Goal: Complete application form: Complete application form

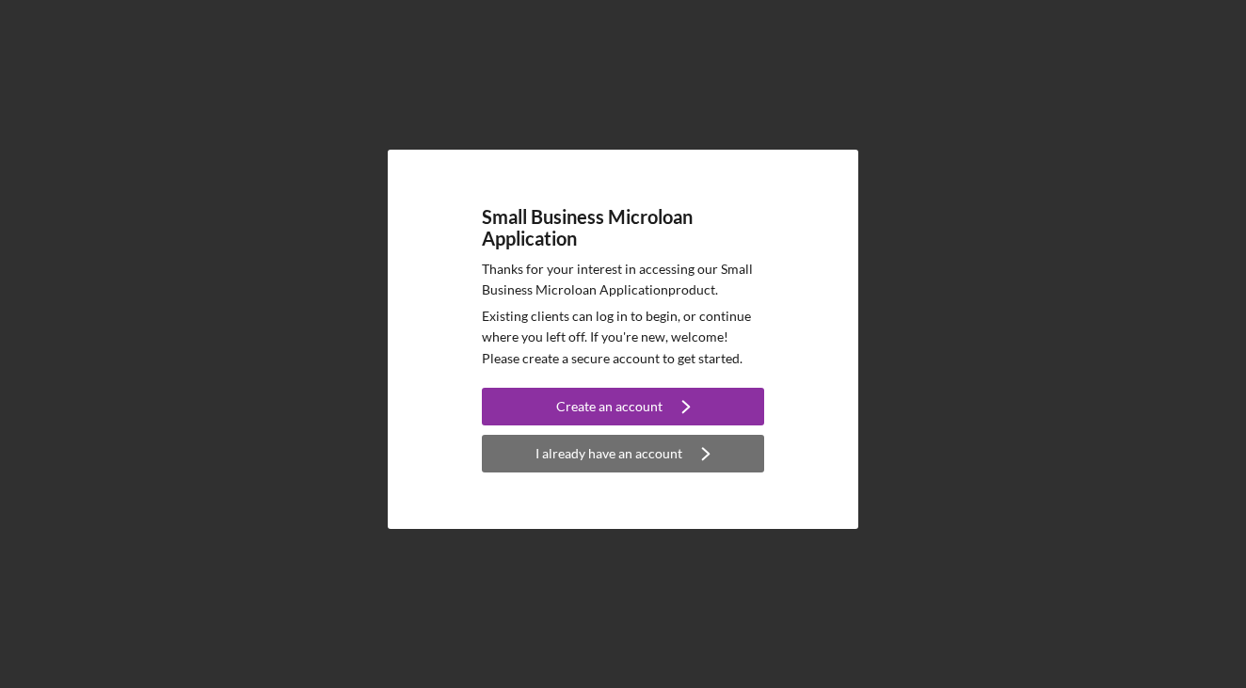
click at [604, 461] on div "I already have an account" at bounding box center [609, 454] width 147 height 38
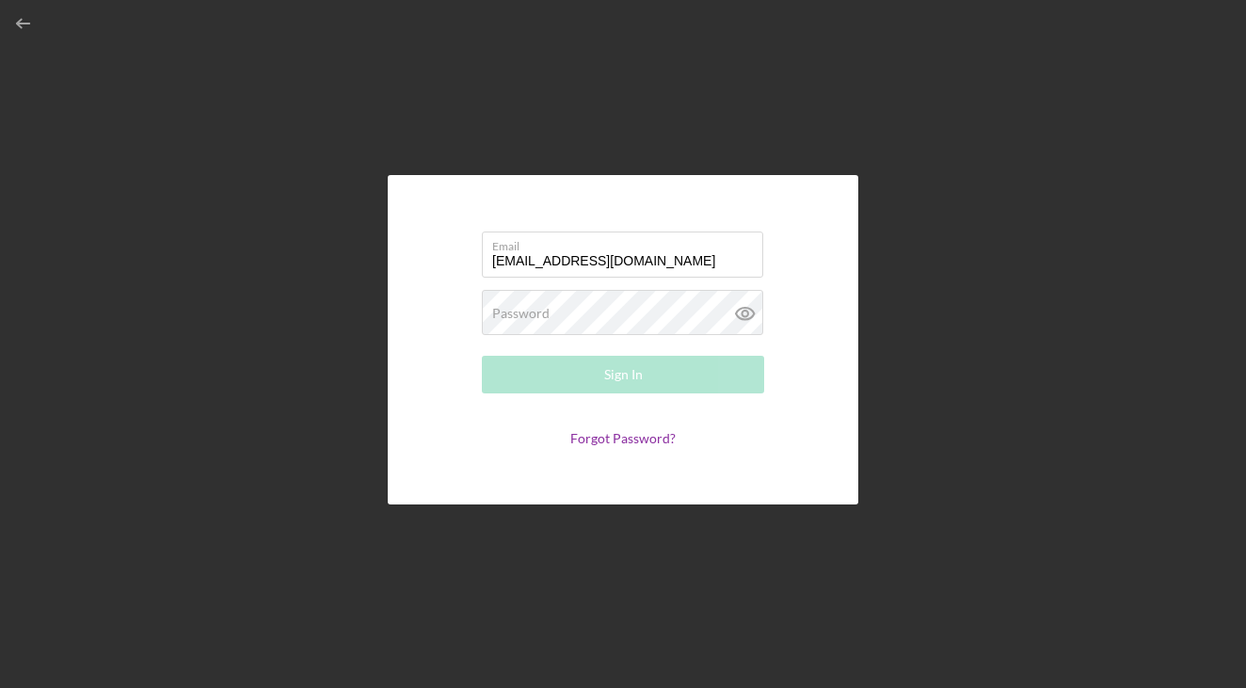
type input "[EMAIL_ADDRESS][DOMAIN_NAME]"
click at [623, 375] on button "Sign In" at bounding box center [623, 375] width 282 height 38
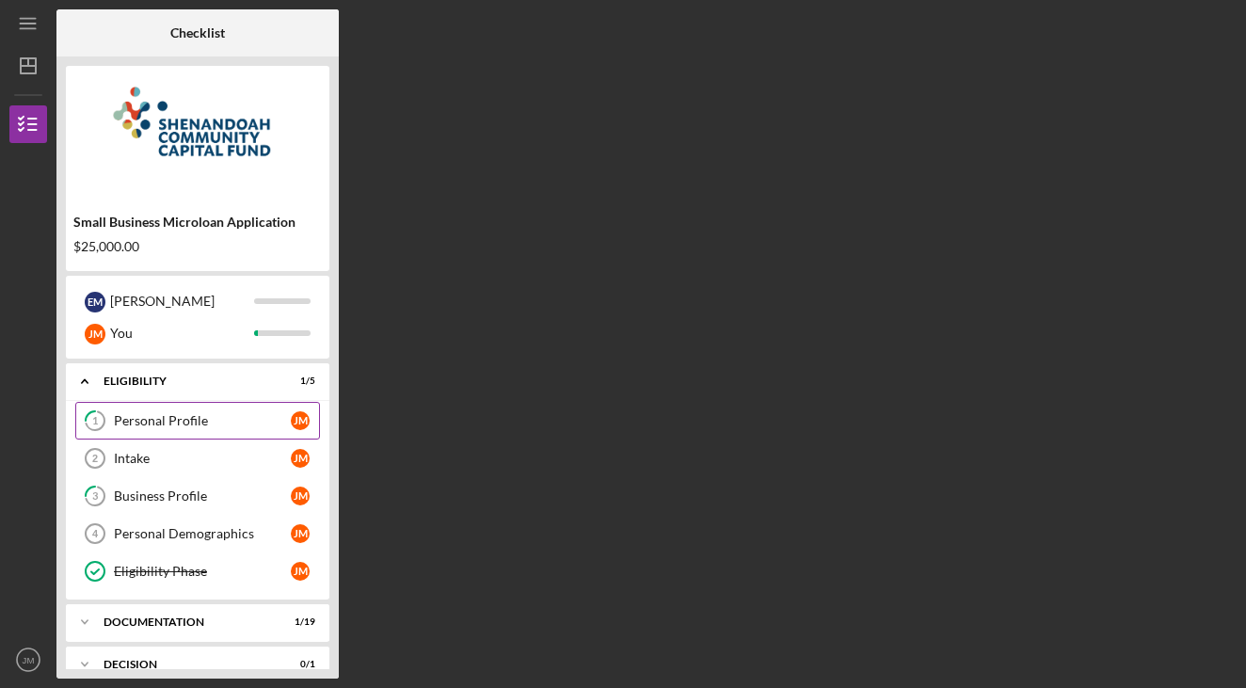
click at [140, 427] on div "Personal Profile" at bounding box center [202, 420] width 177 height 15
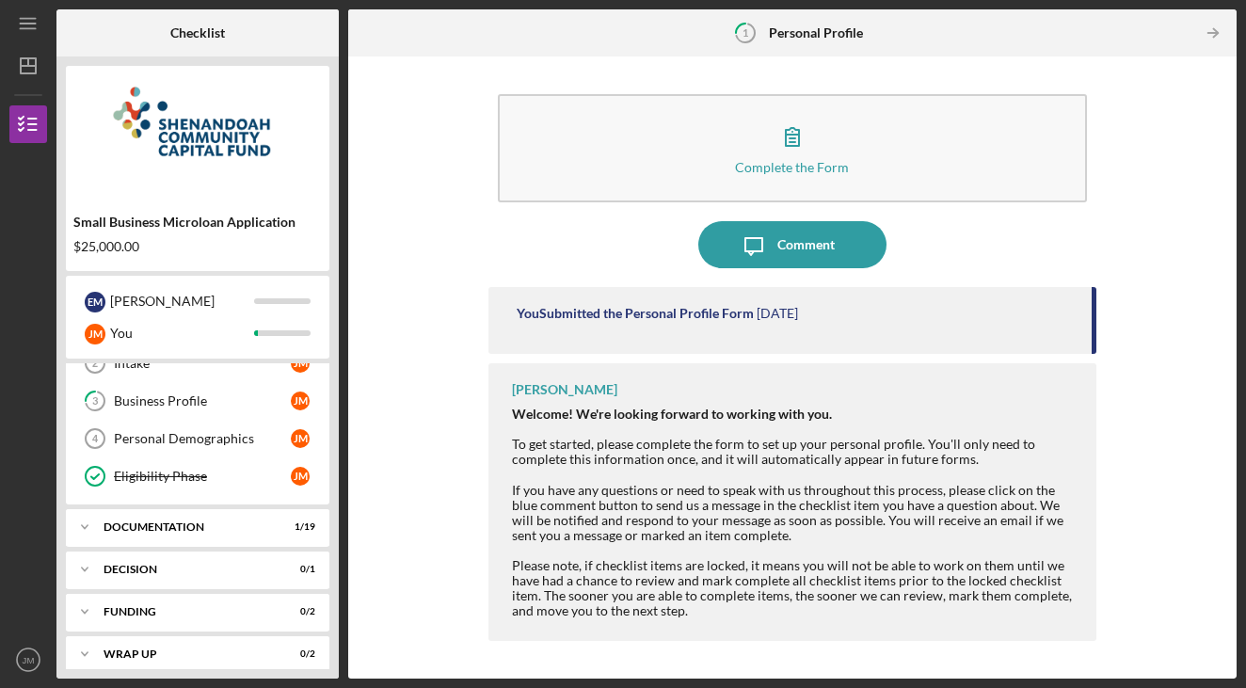
scroll to position [2, 0]
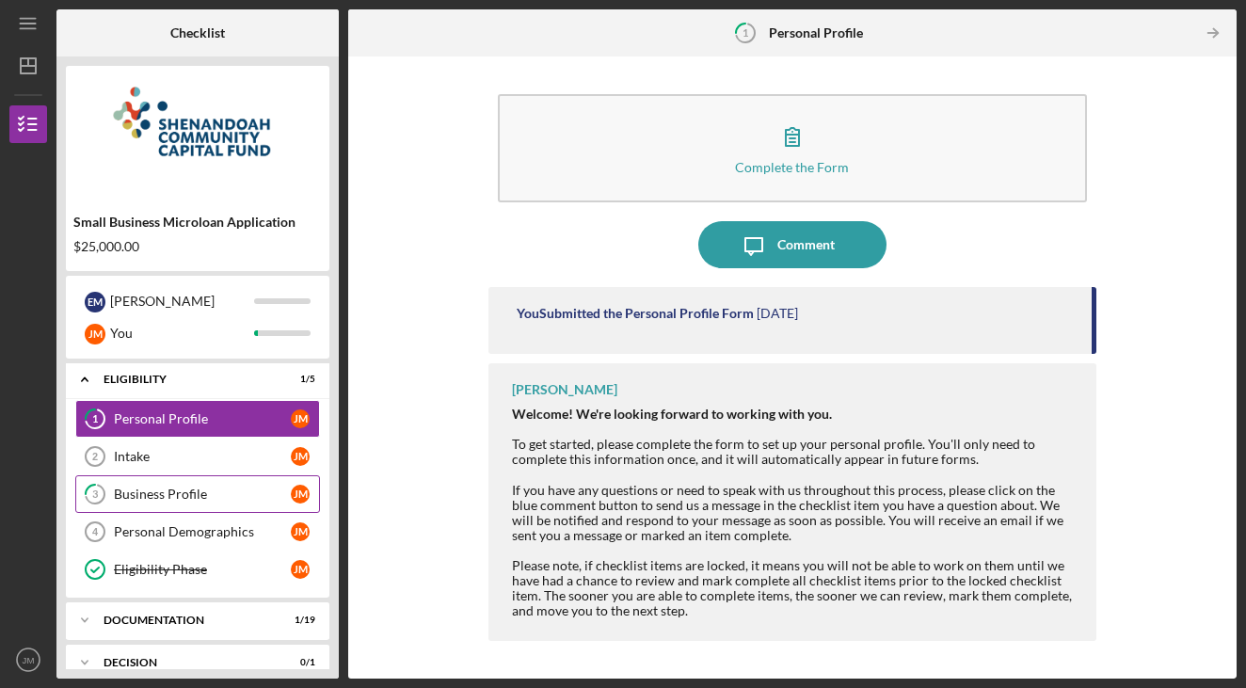
click at [202, 475] on link "3 Business Profile [PERSON_NAME]" at bounding box center [197, 494] width 245 height 38
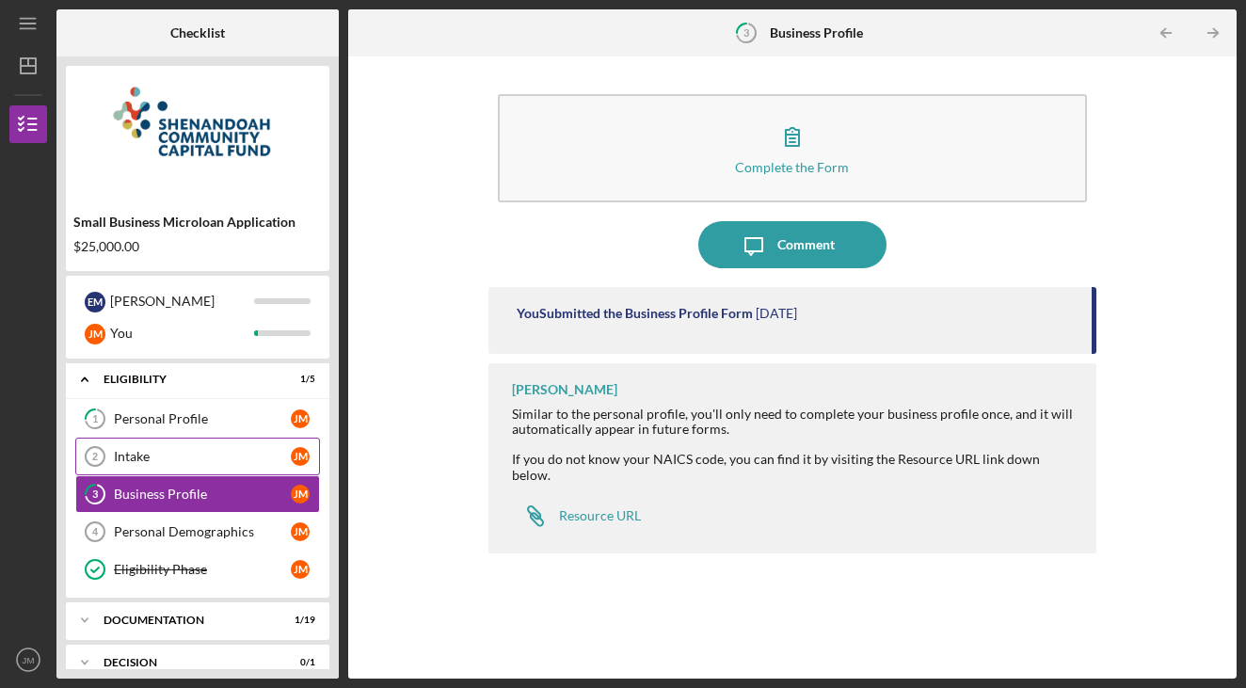
click at [188, 447] on link "Intake 2 Intake [PERSON_NAME]" at bounding box center [197, 457] width 245 height 38
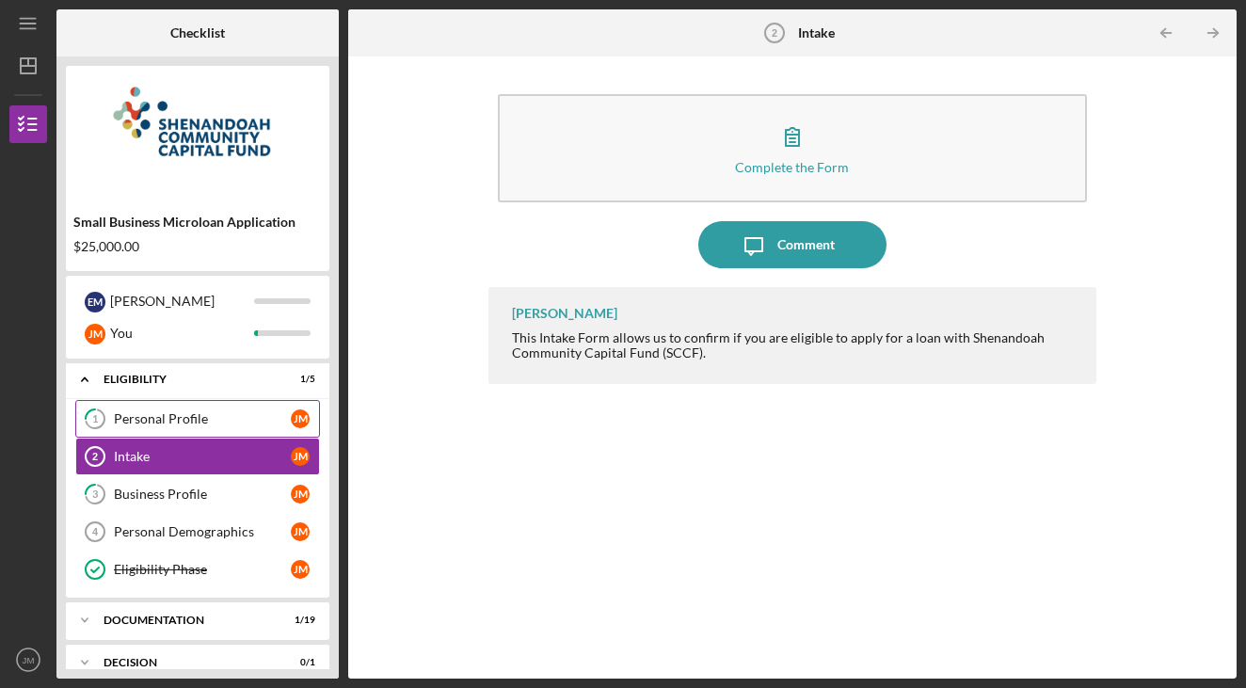
click at [180, 427] on link "1 Personal Profile [PERSON_NAME]" at bounding box center [197, 419] width 245 height 38
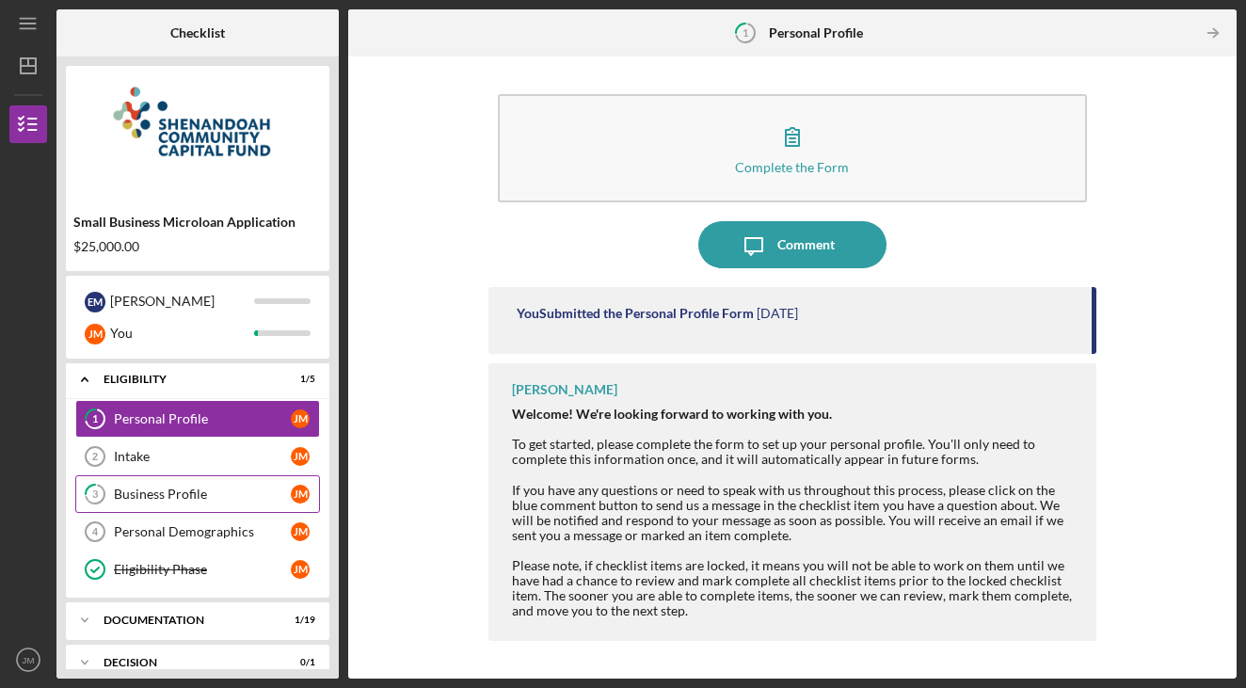
scroll to position [24, 0]
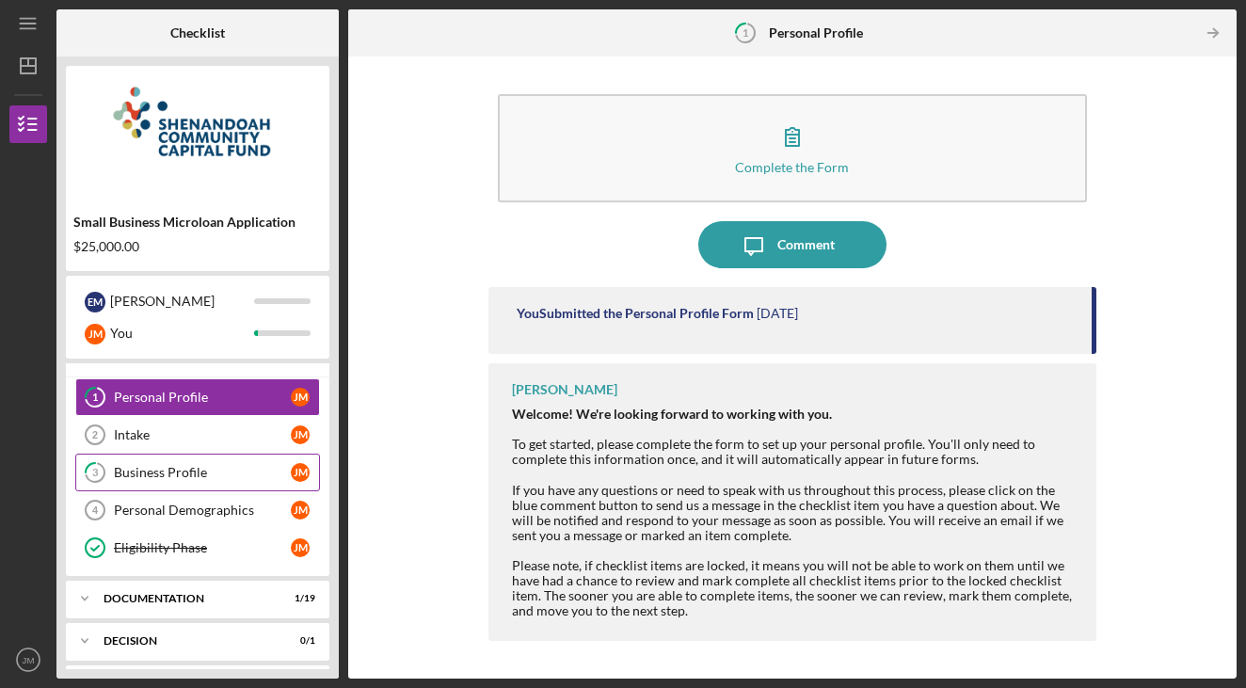
click at [180, 479] on div "Business Profile" at bounding box center [202, 472] width 177 height 15
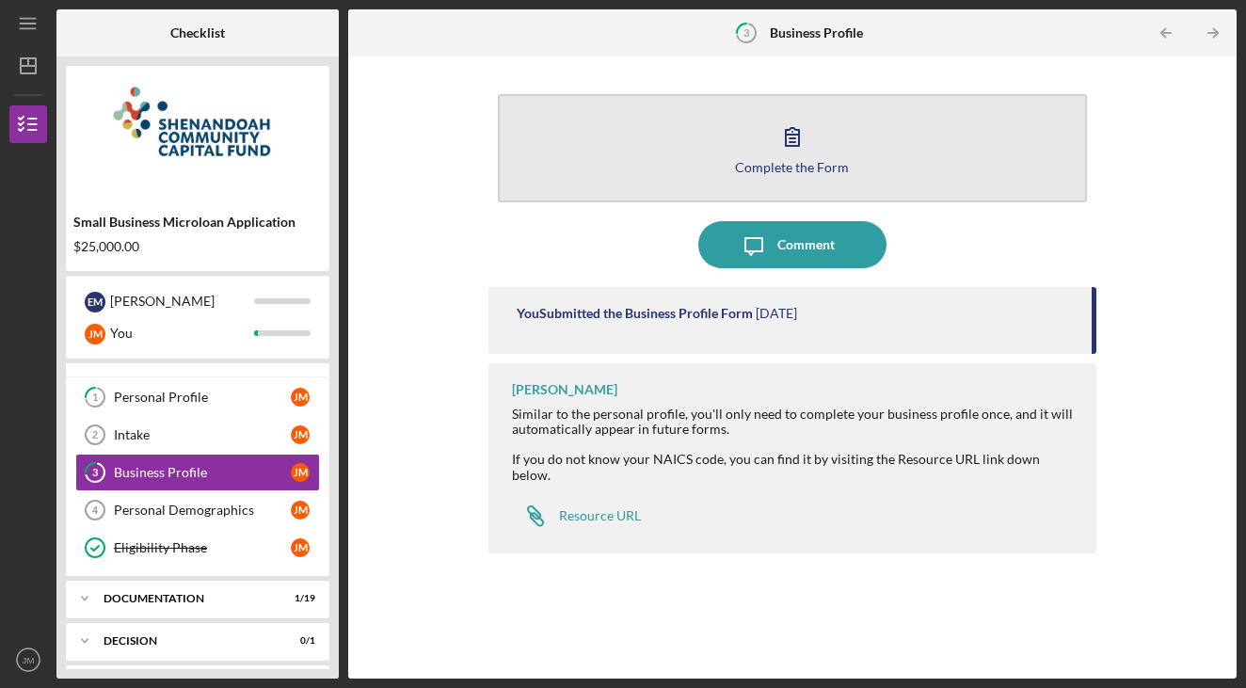
click at [766, 139] on button "Complete the Form Form" at bounding box center [793, 148] width 590 height 108
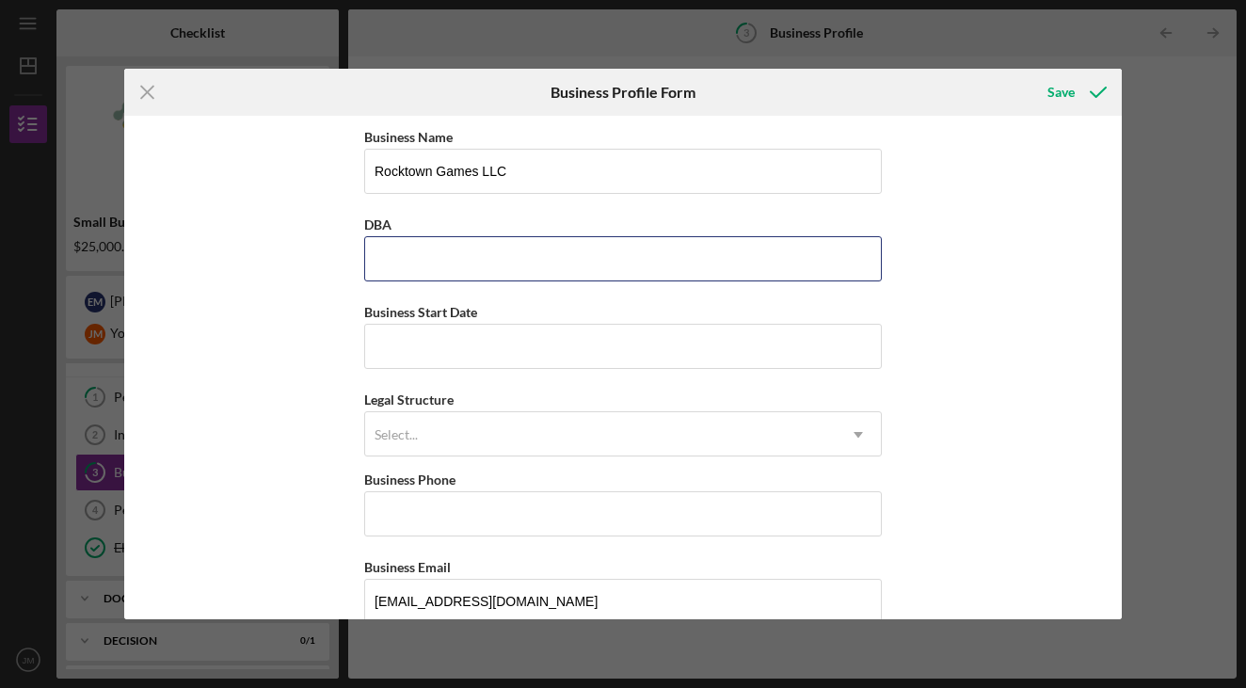
paste input "063389925"
type input "063389925"
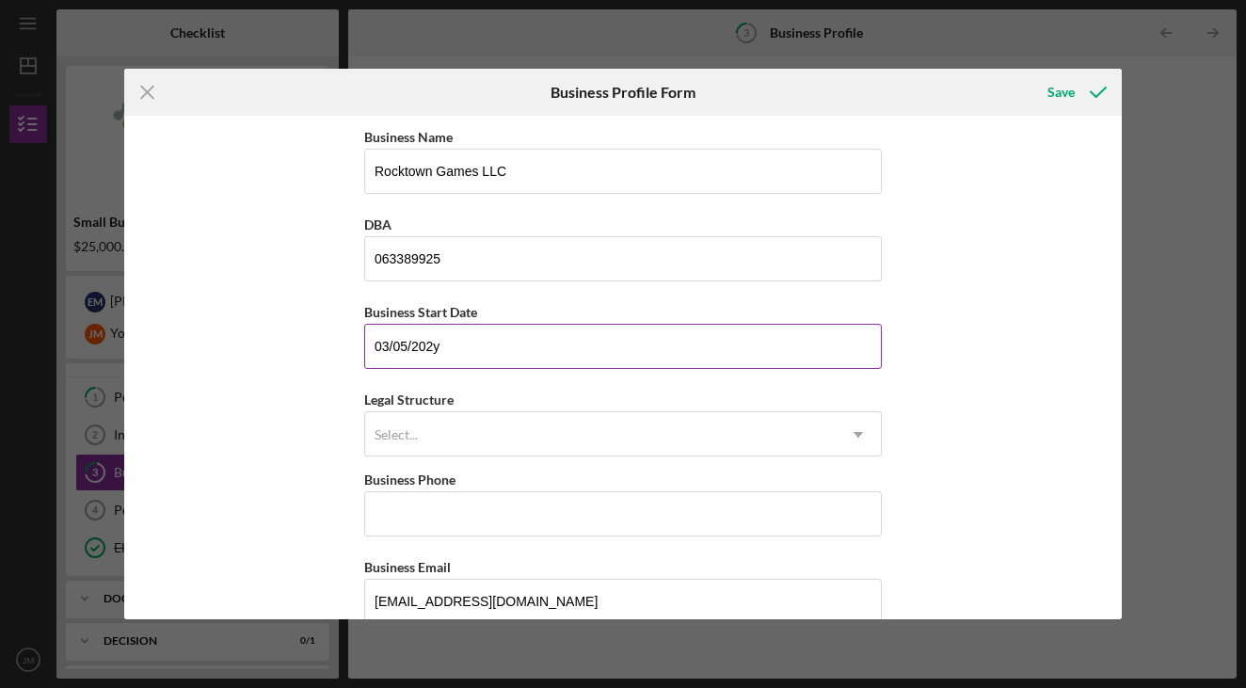
type input "[DATE]"
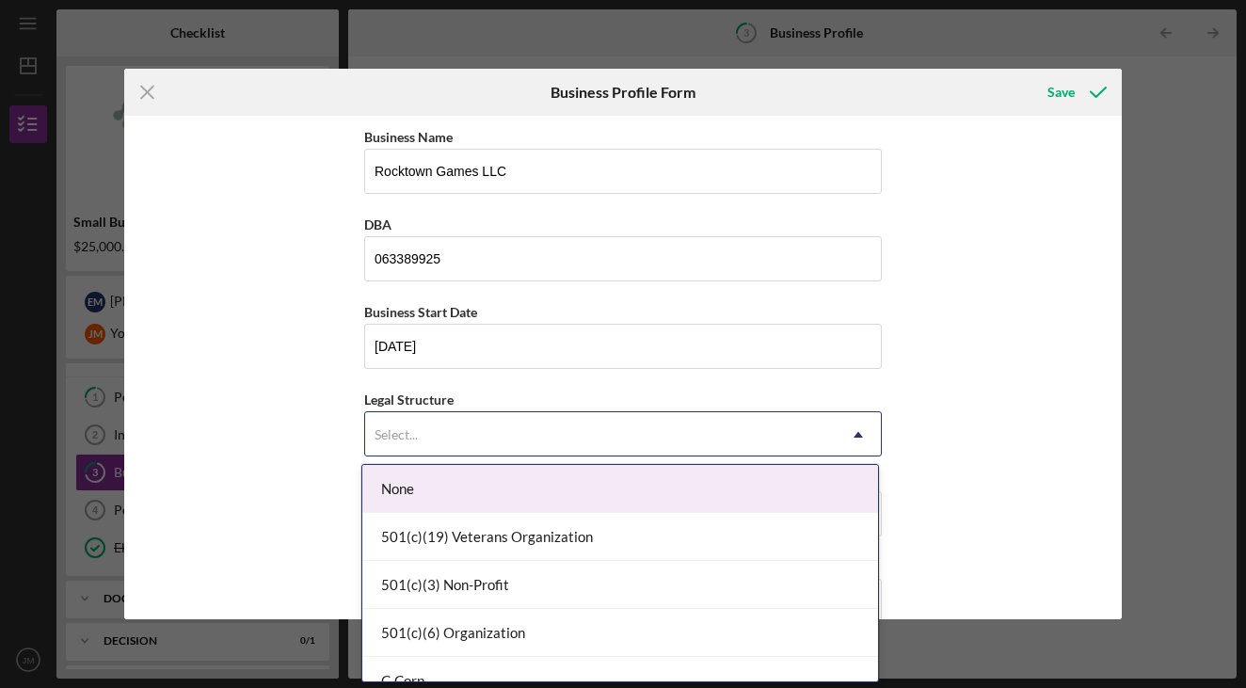
click at [522, 417] on div "Select..." at bounding box center [600, 434] width 471 height 43
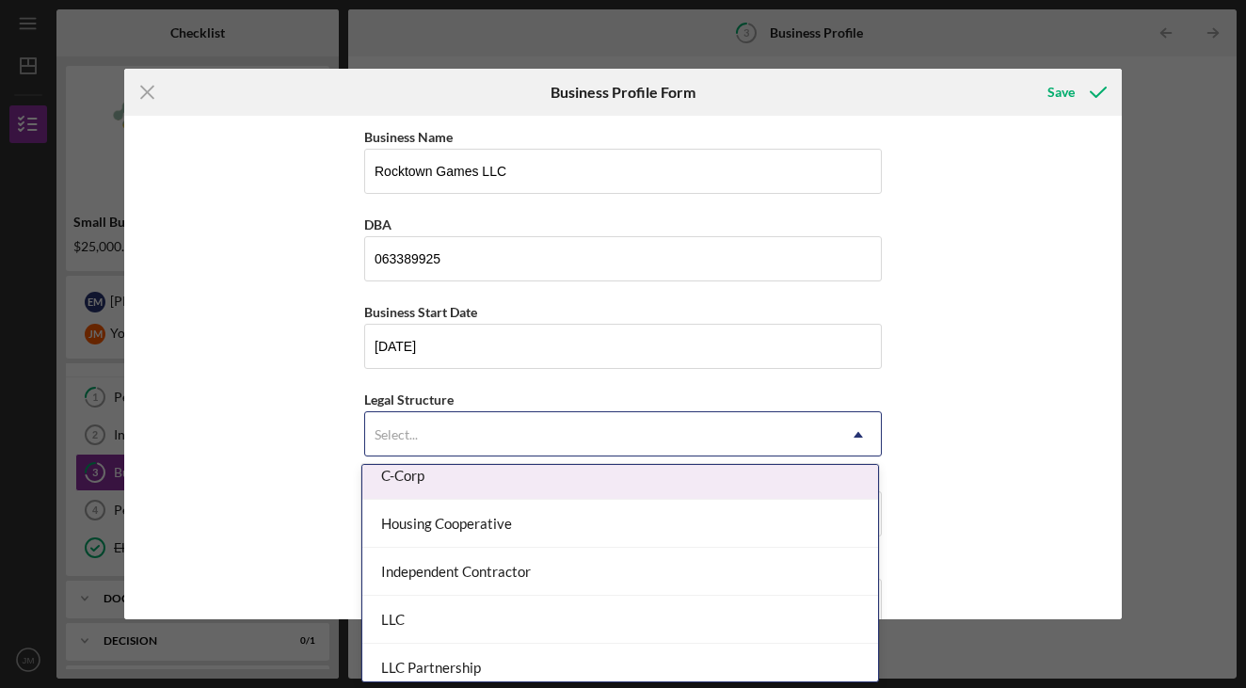
scroll to position [213, 0]
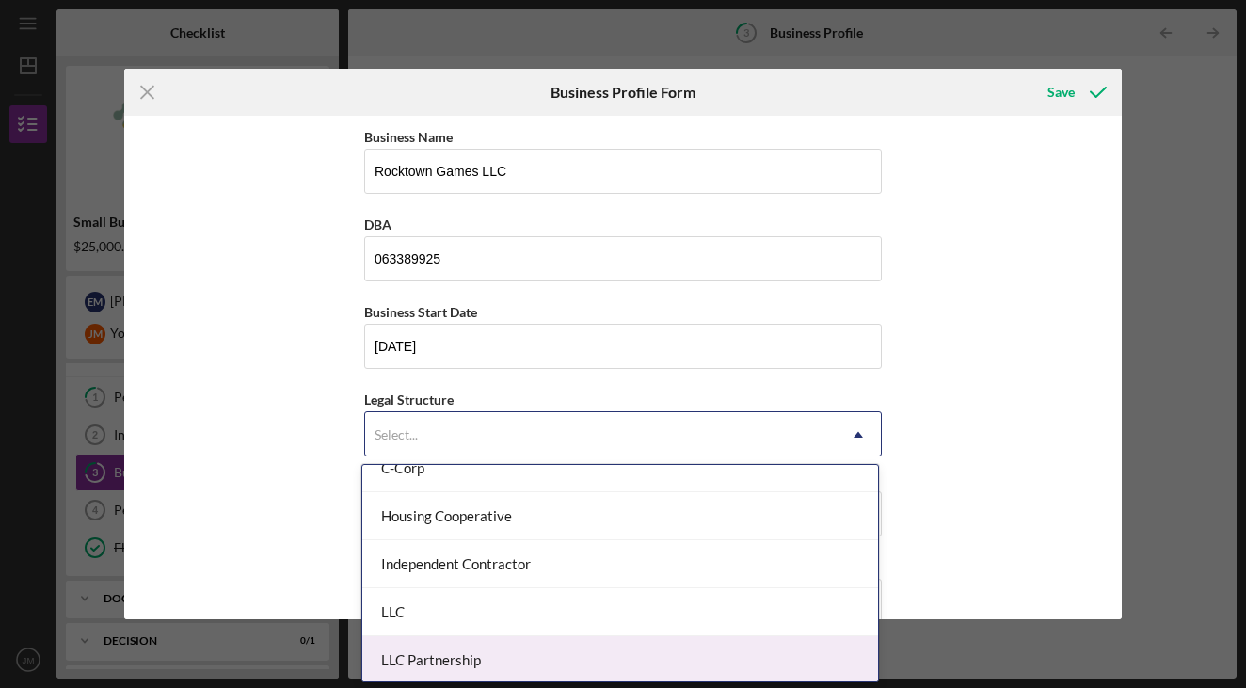
click at [730, 639] on div "LLC Partnership" at bounding box center [620, 660] width 516 height 48
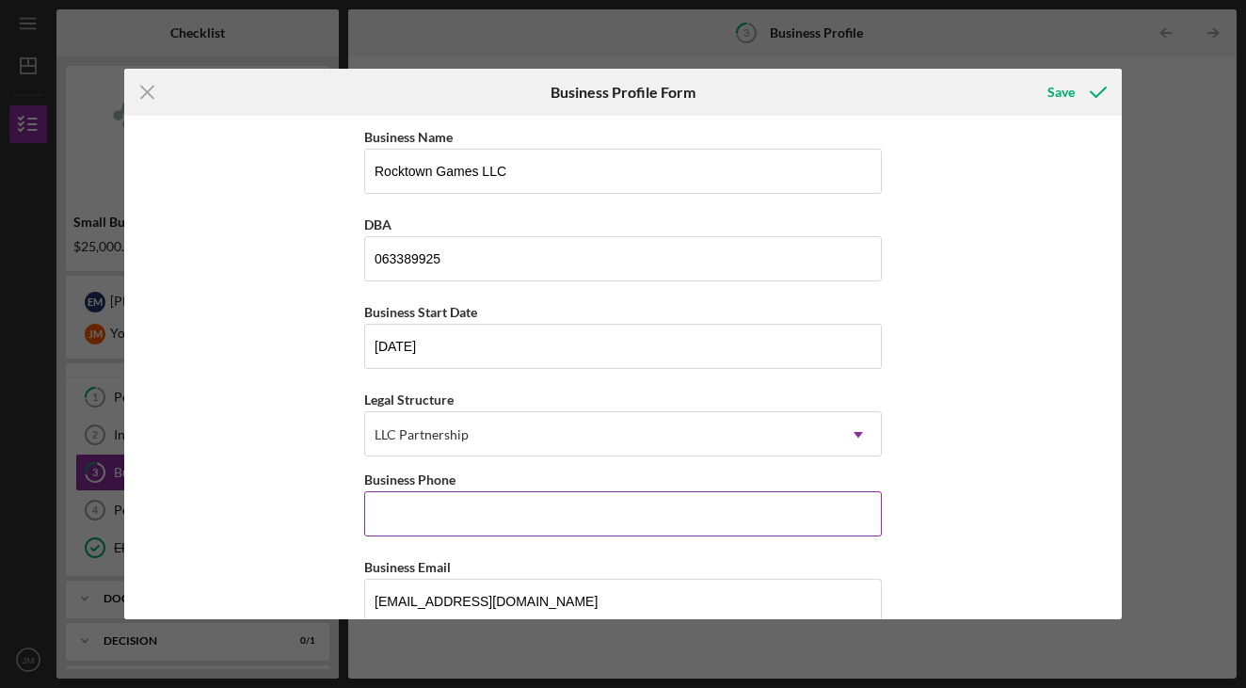
click at [486, 484] on div "Business Phone" at bounding box center [623, 480] width 518 height 24
type input "[PHONE_NUMBER]"
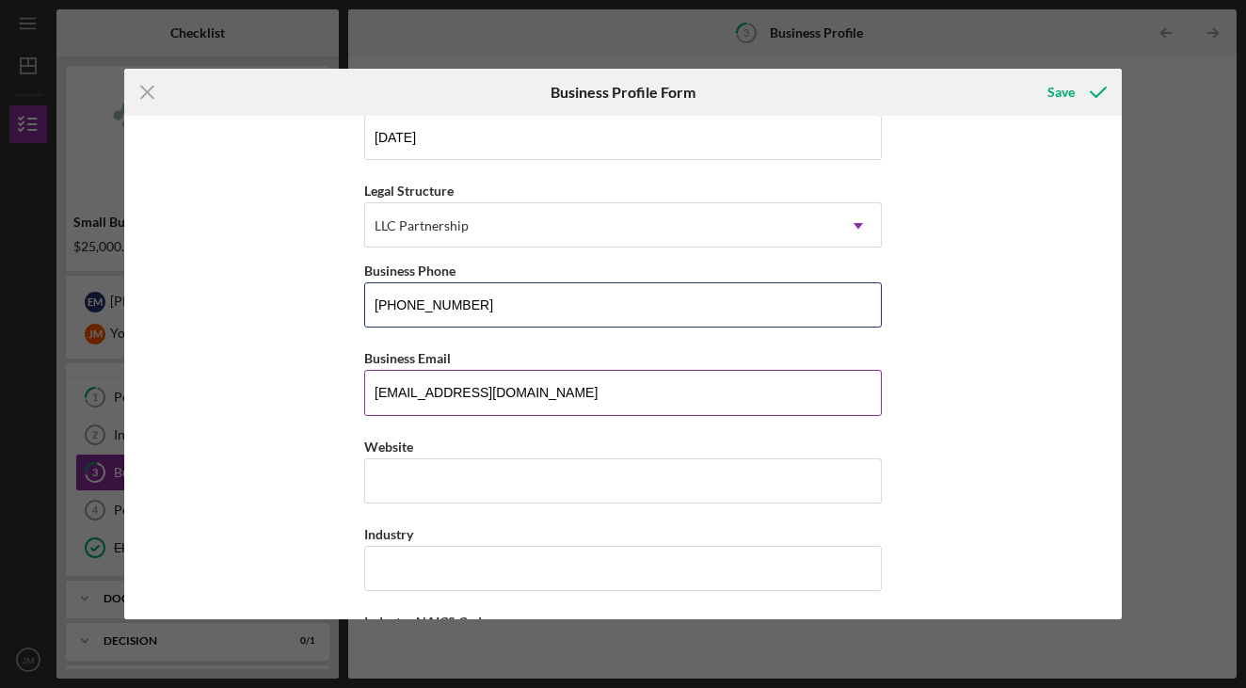
scroll to position [222, 0]
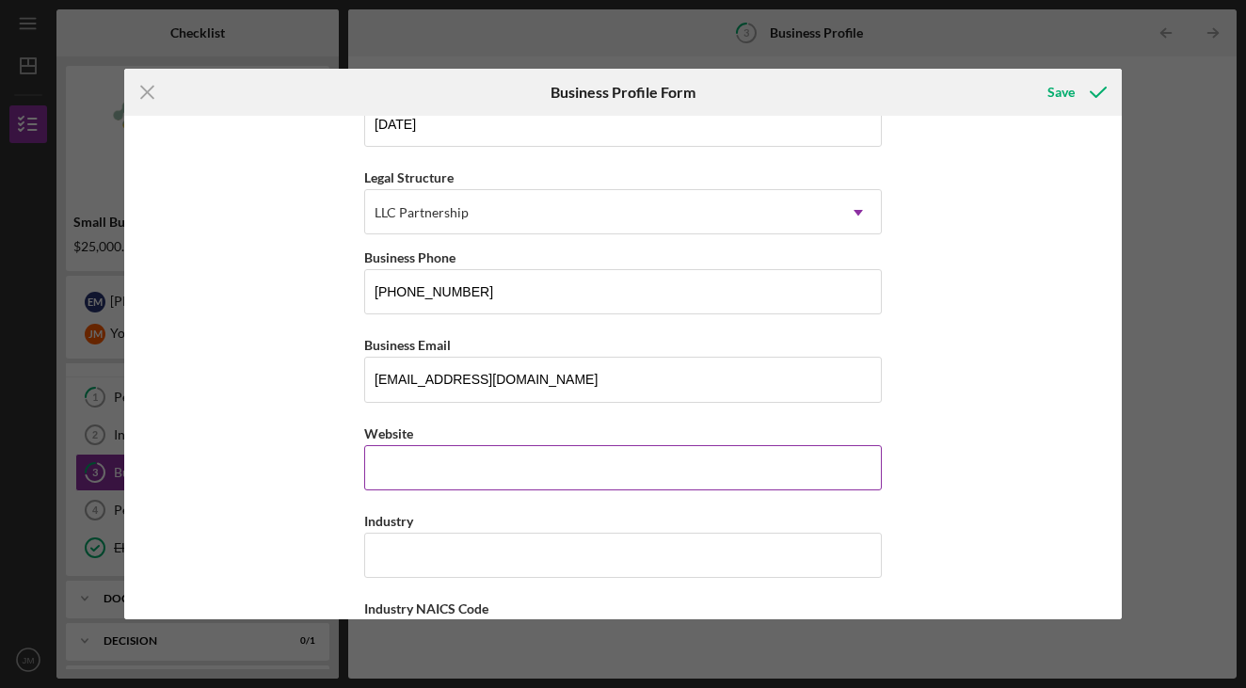
click at [415, 476] on input "Website" at bounding box center [623, 467] width 518 height 45
type input "[DOMAIN_NAME]"
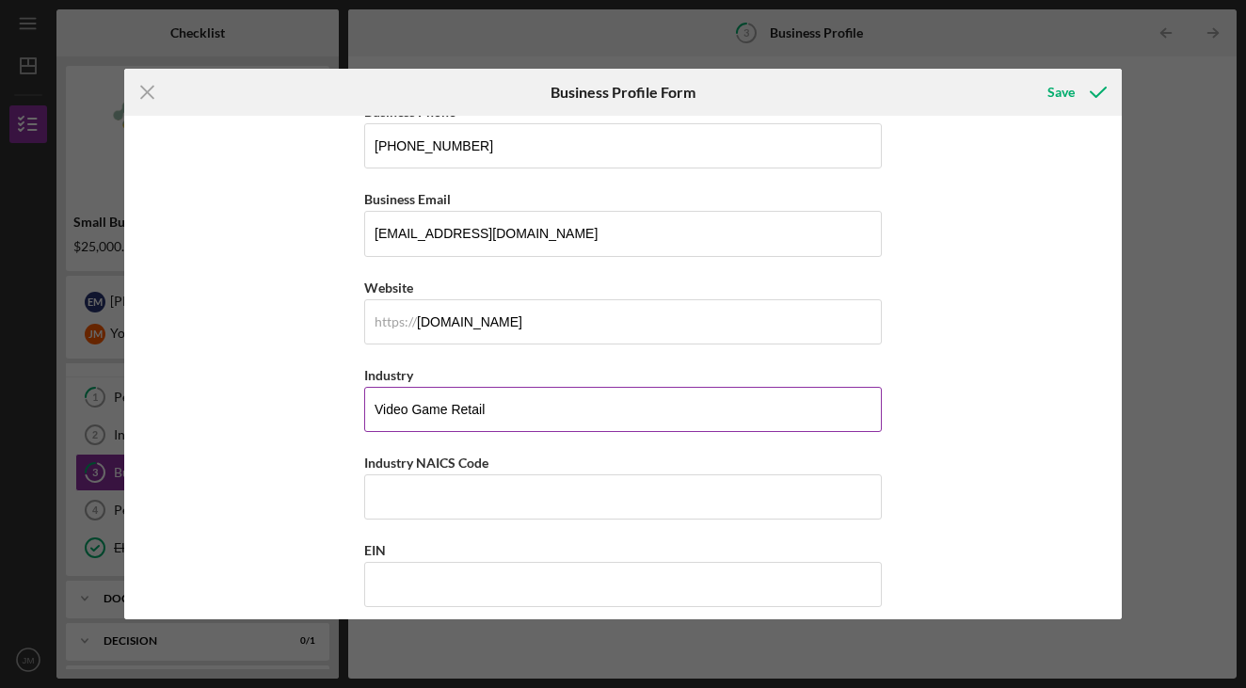
type input "Video Game Retail"
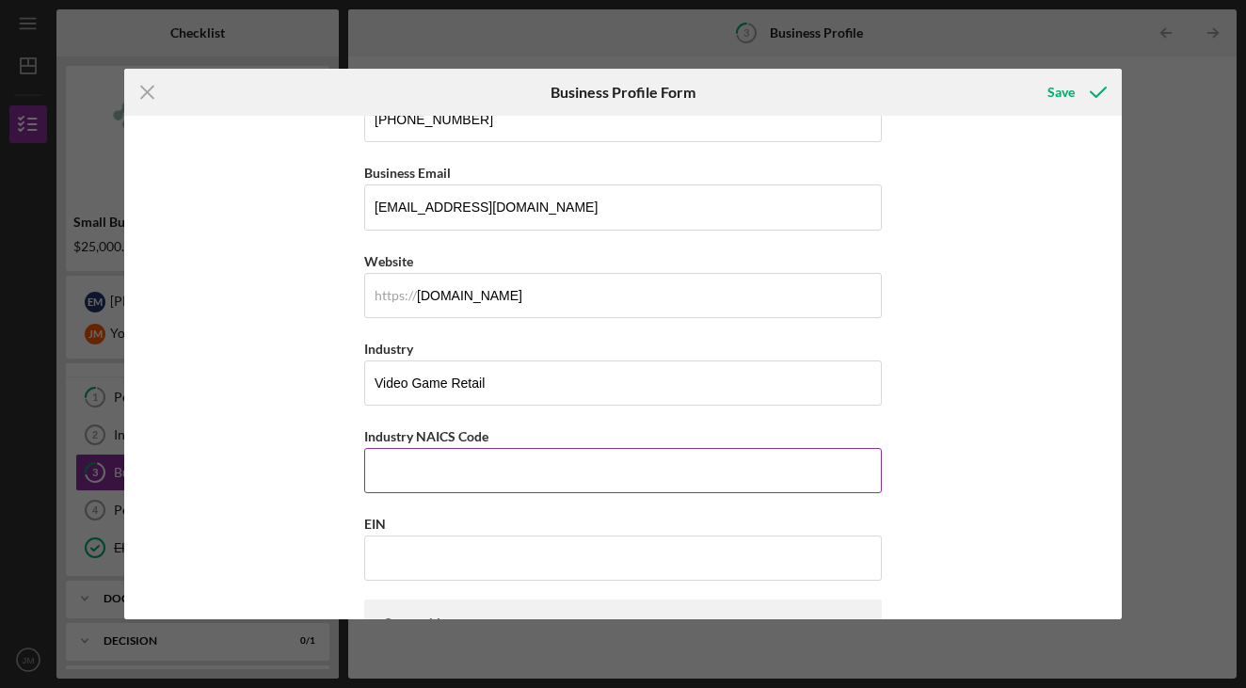
scroll to position [412, 0]
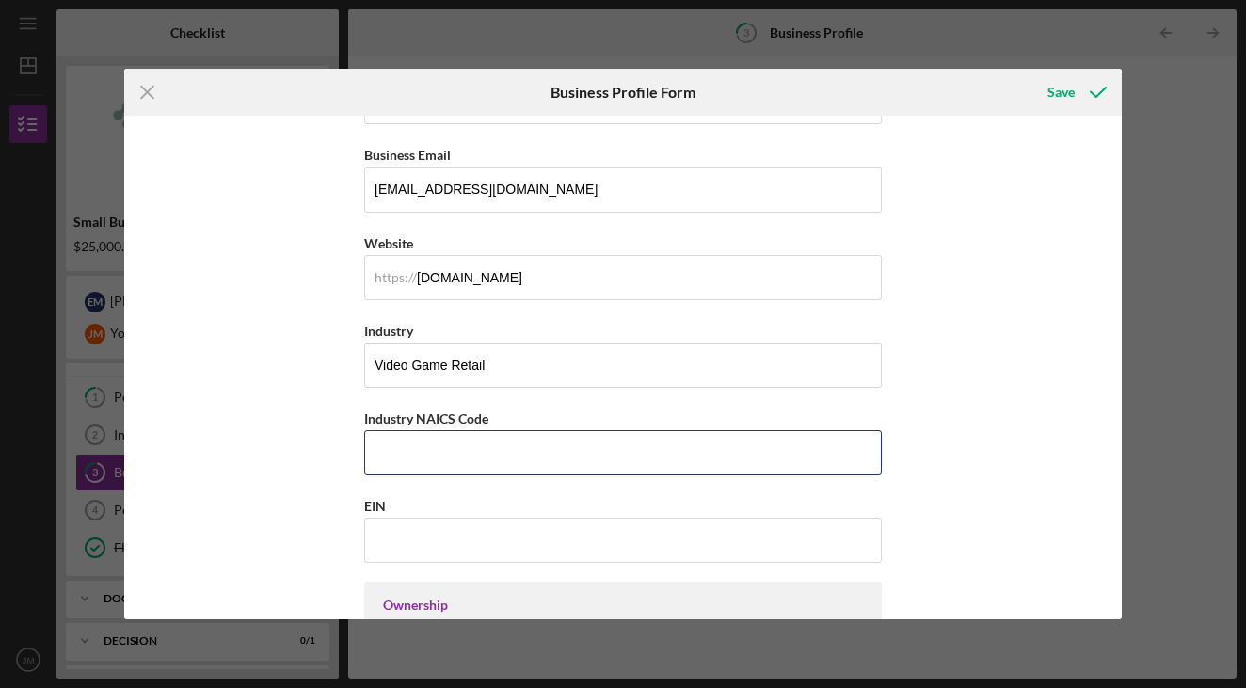
paste input "451120"
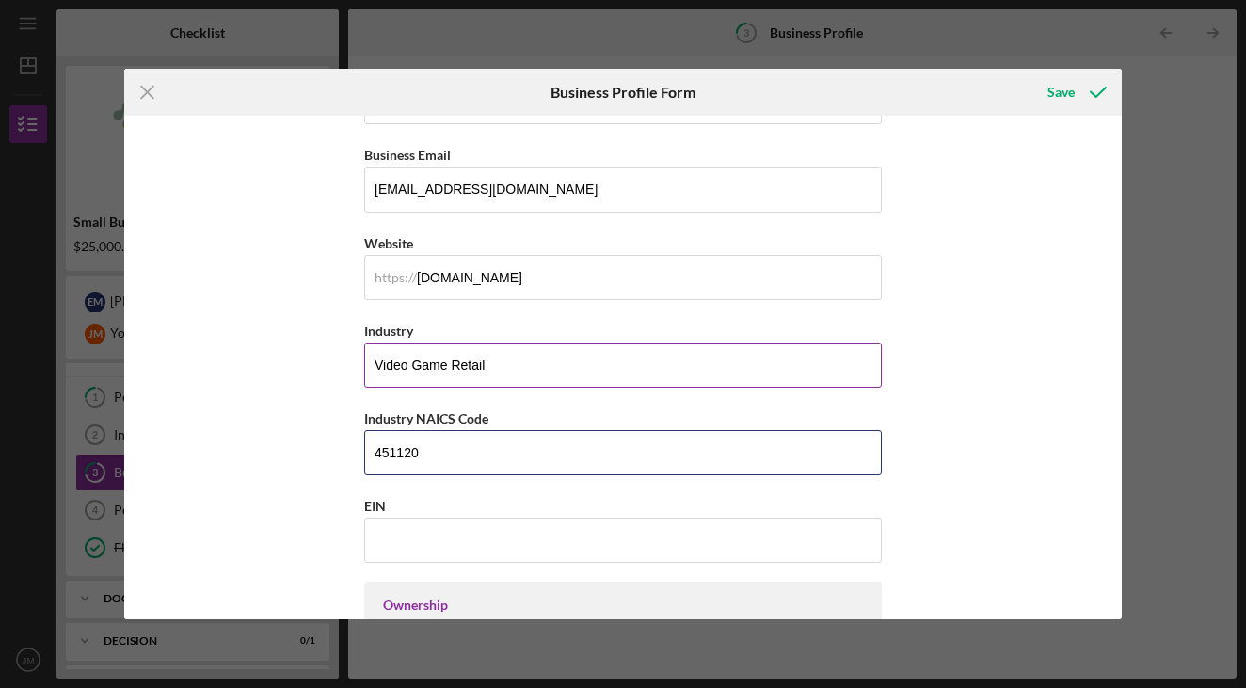
scroll to position [500, 0]
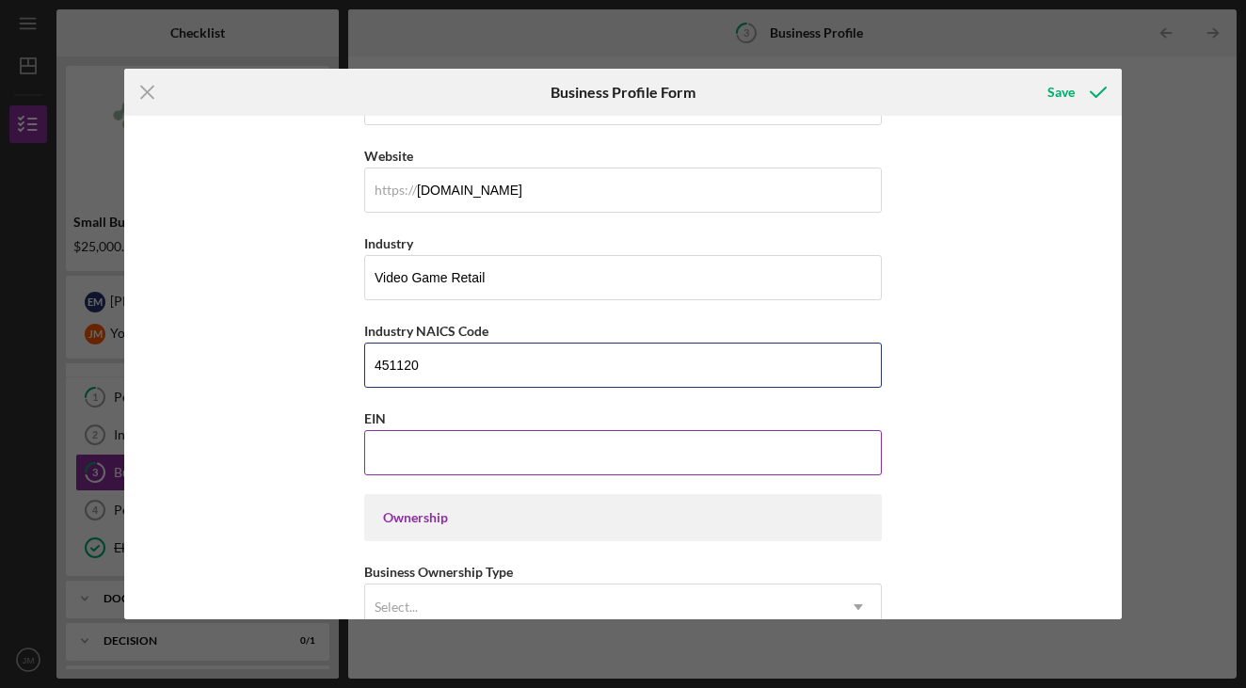
type input "451120"
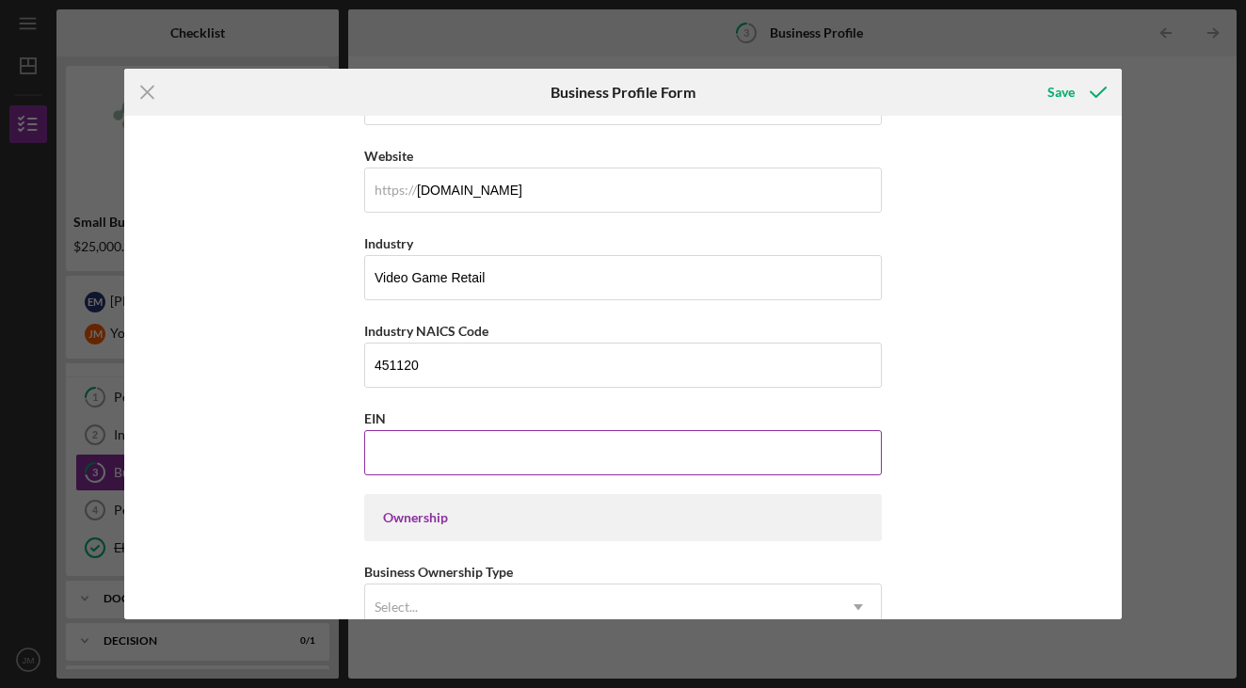
click at [458, 459] on input "EIN" at bounding box center [623, 452] width 518 height 45
type input "[US_EMPLOYER_IDENTIFICATION_NUMBER]"
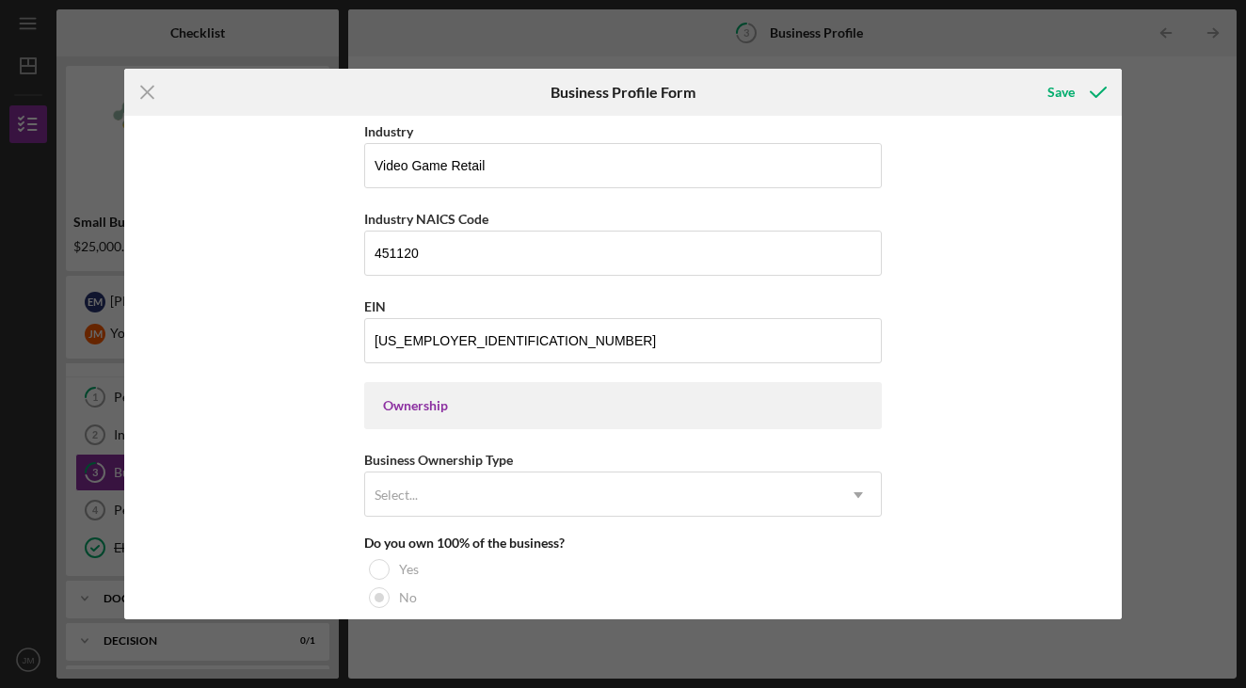
click at [444, 411] on div "Ownership" at bounding box center [623, 405] width 480 height 15
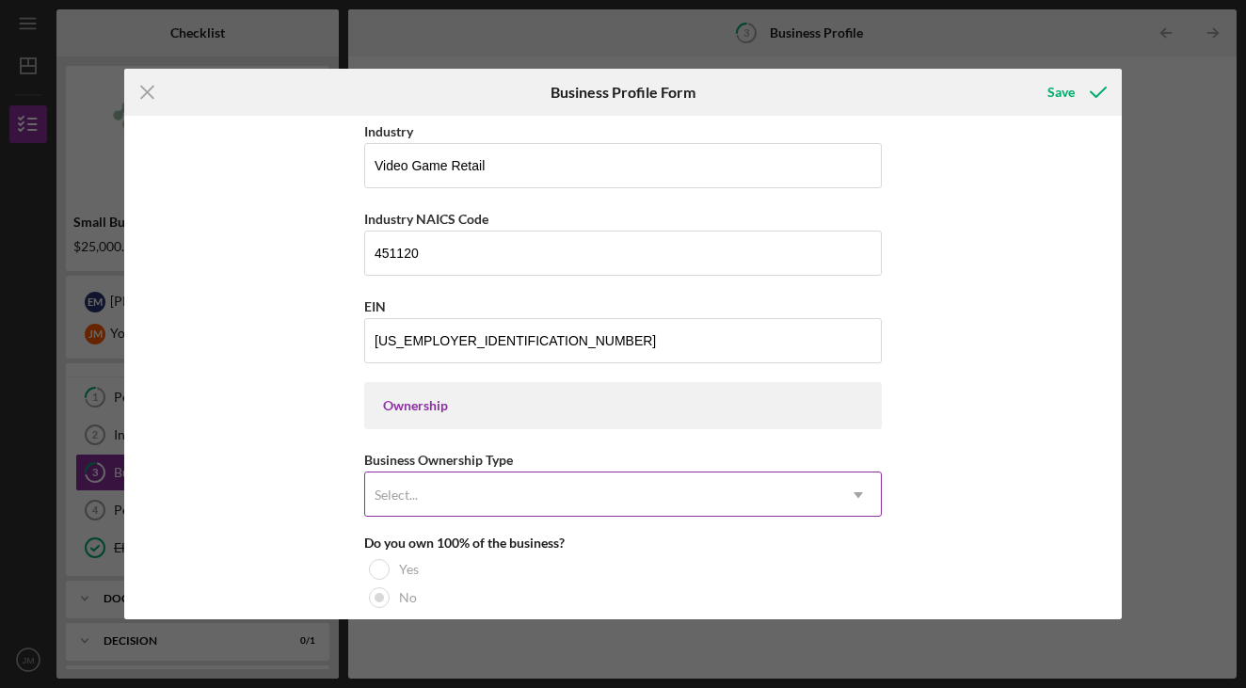
scroll to position [653, 0]
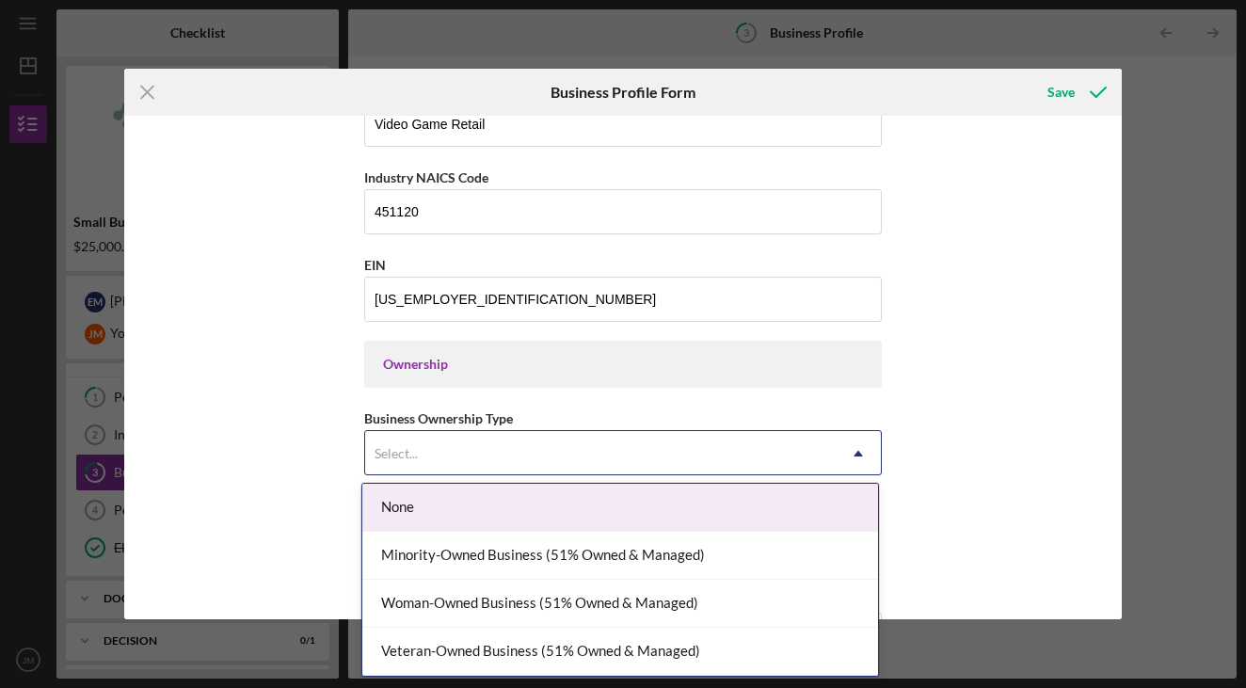
click at [475, 457] on div "Select..." at bounding box center [600, 453] width 471 height 43
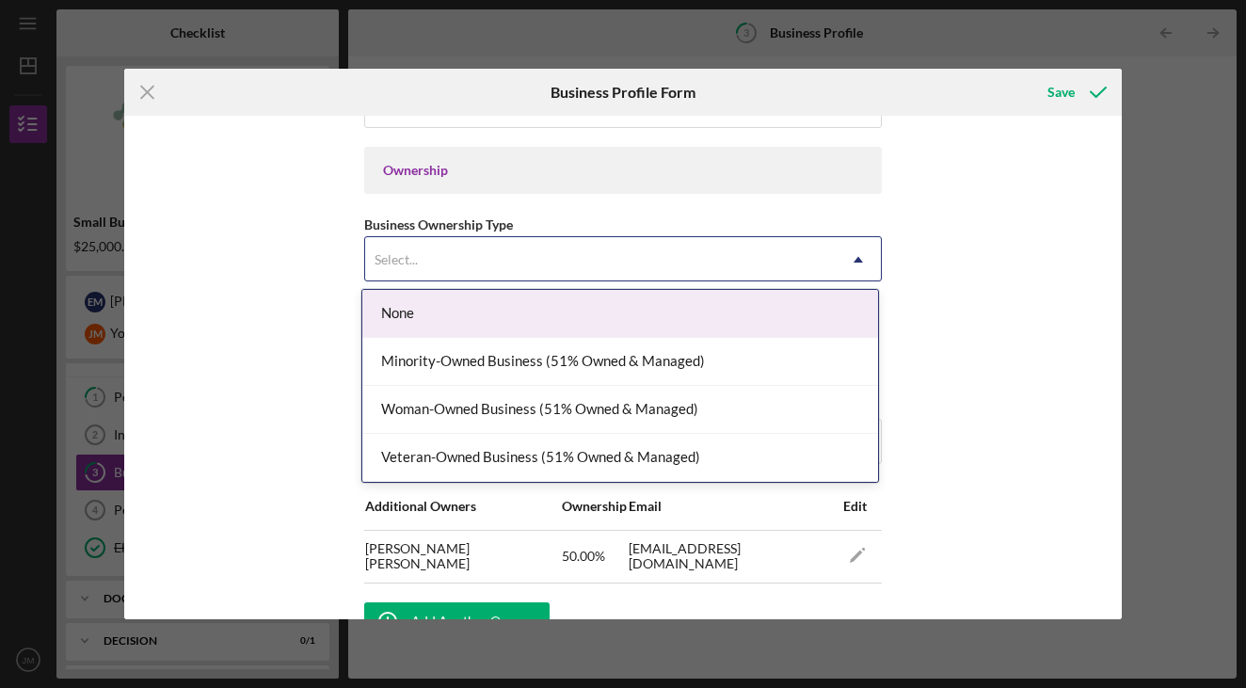
click at [558, 311] on div "None" at bounding box center [620, 314] width 516 height 48
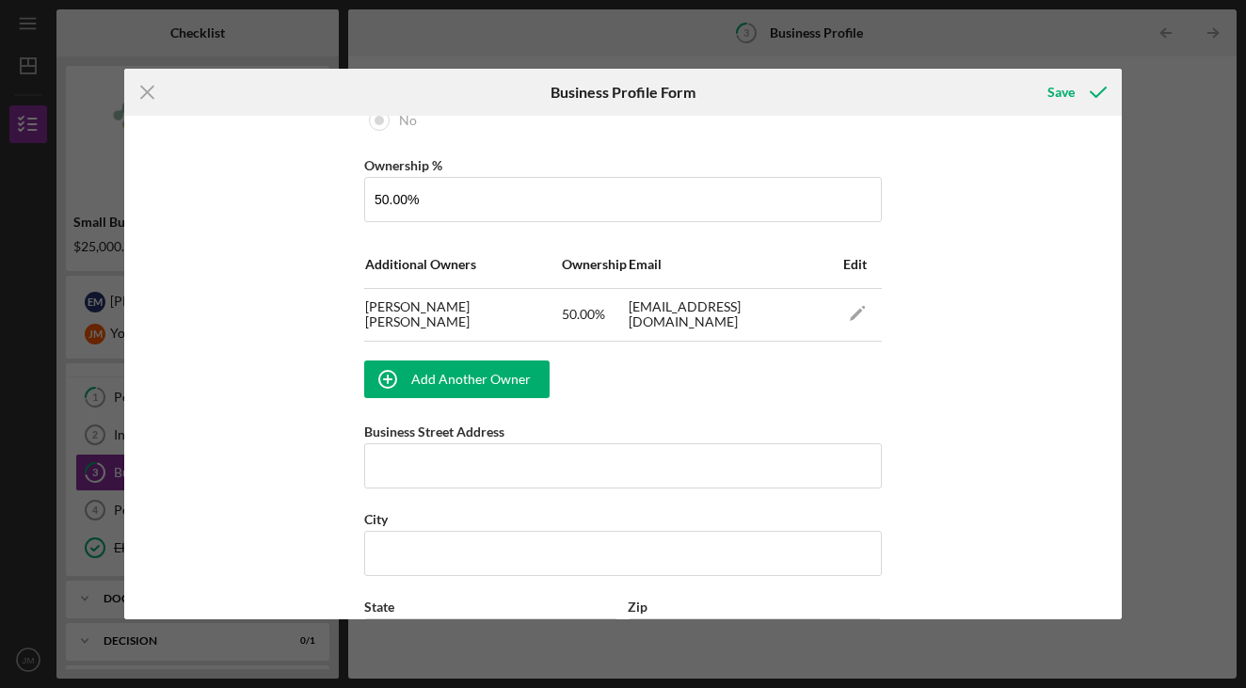
scroll to position [1163, 0]
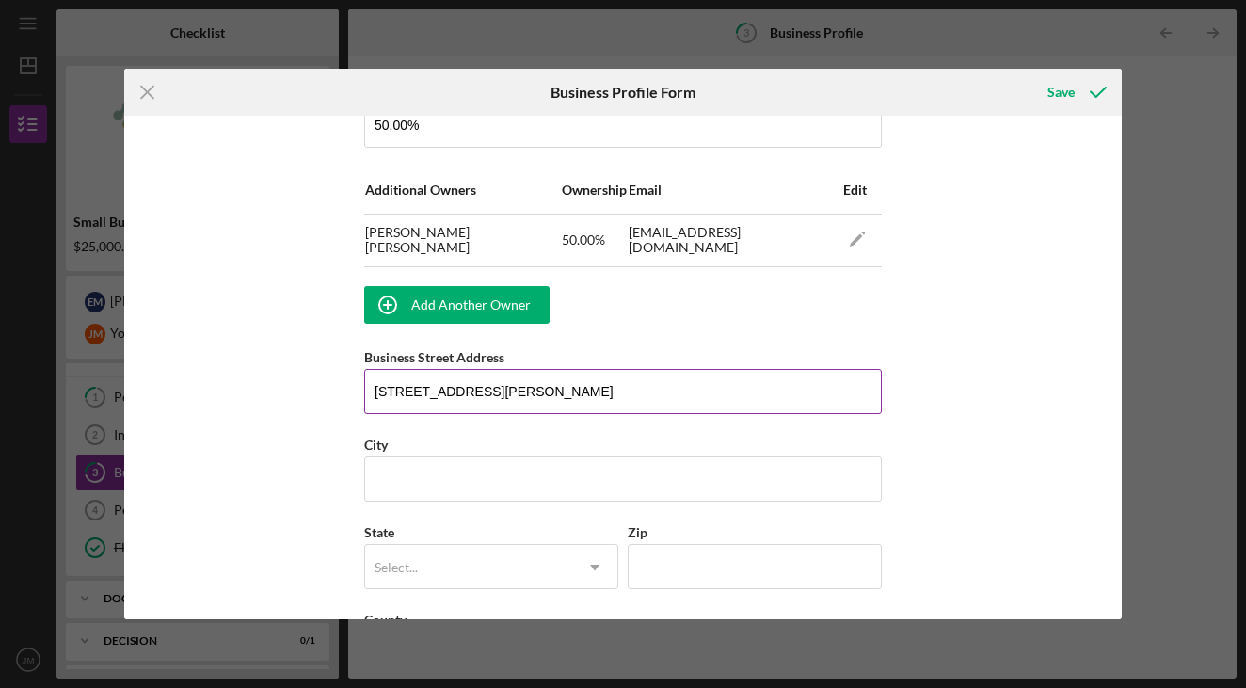
type input "[STREET_ADDRESS][PERSON_NAME]"
type input "Harrisonburg"
type input "va"
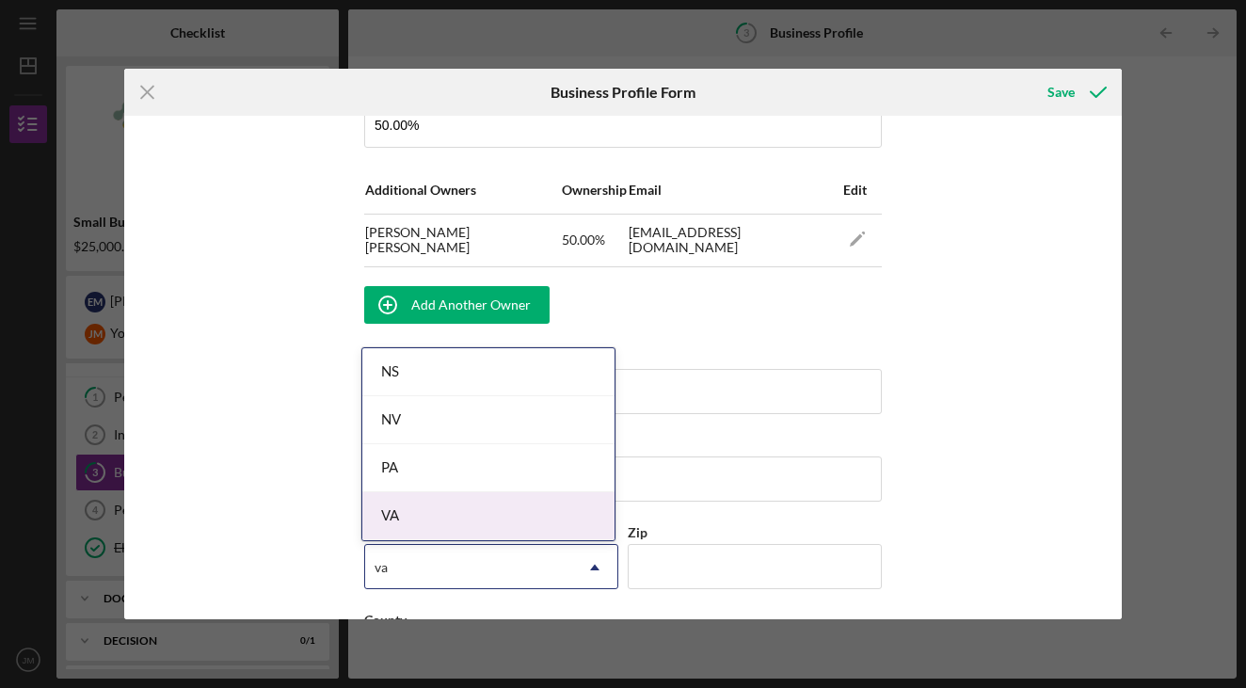
click at [417, 518] on div "VA" at bounding box center [488, 516] width 252 height 48
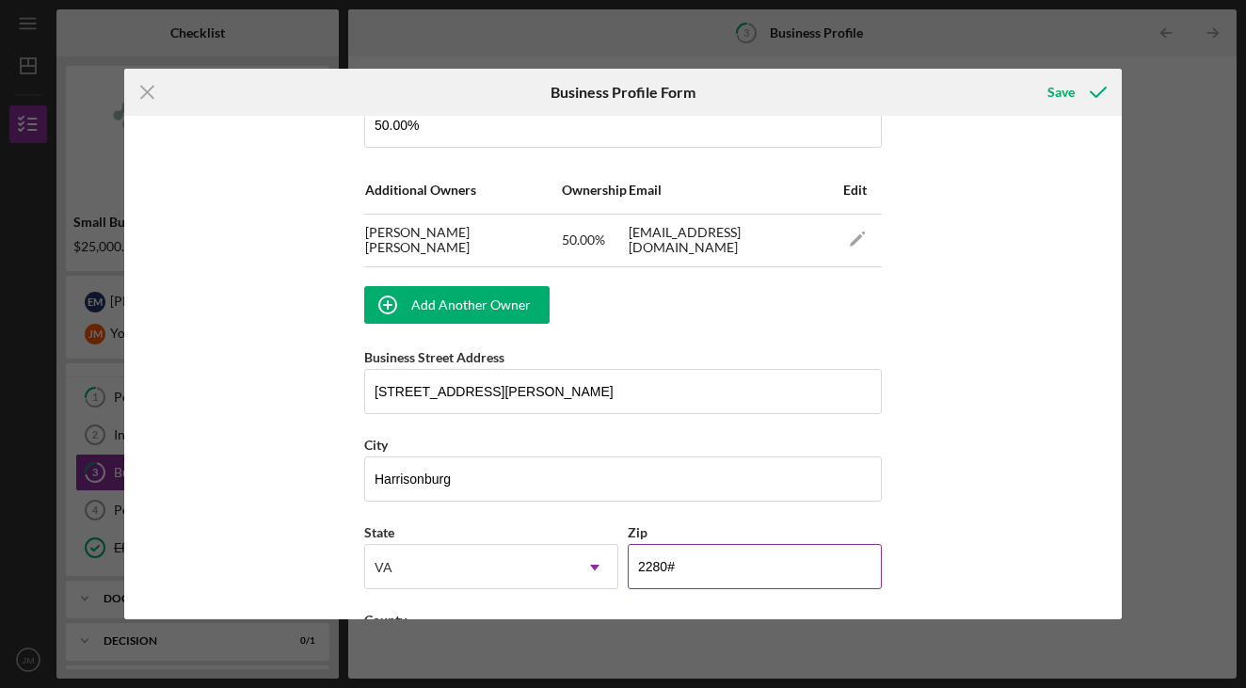
type input "22801"
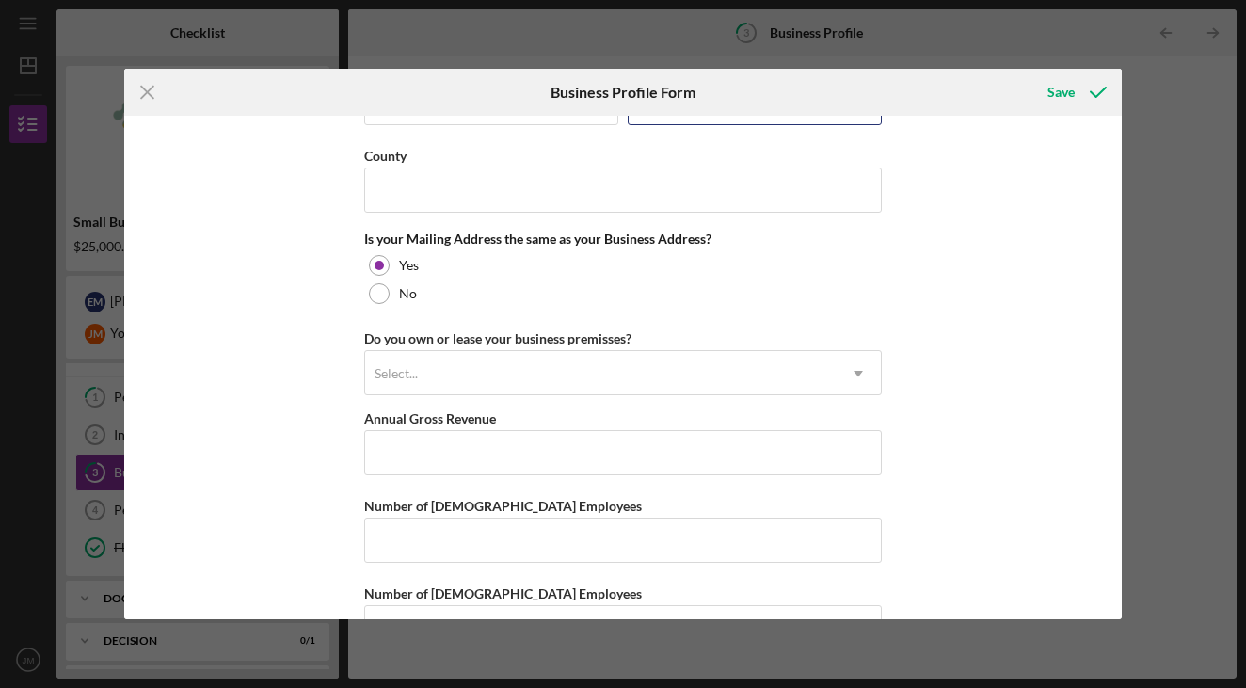
scroll to position [1637, 0]
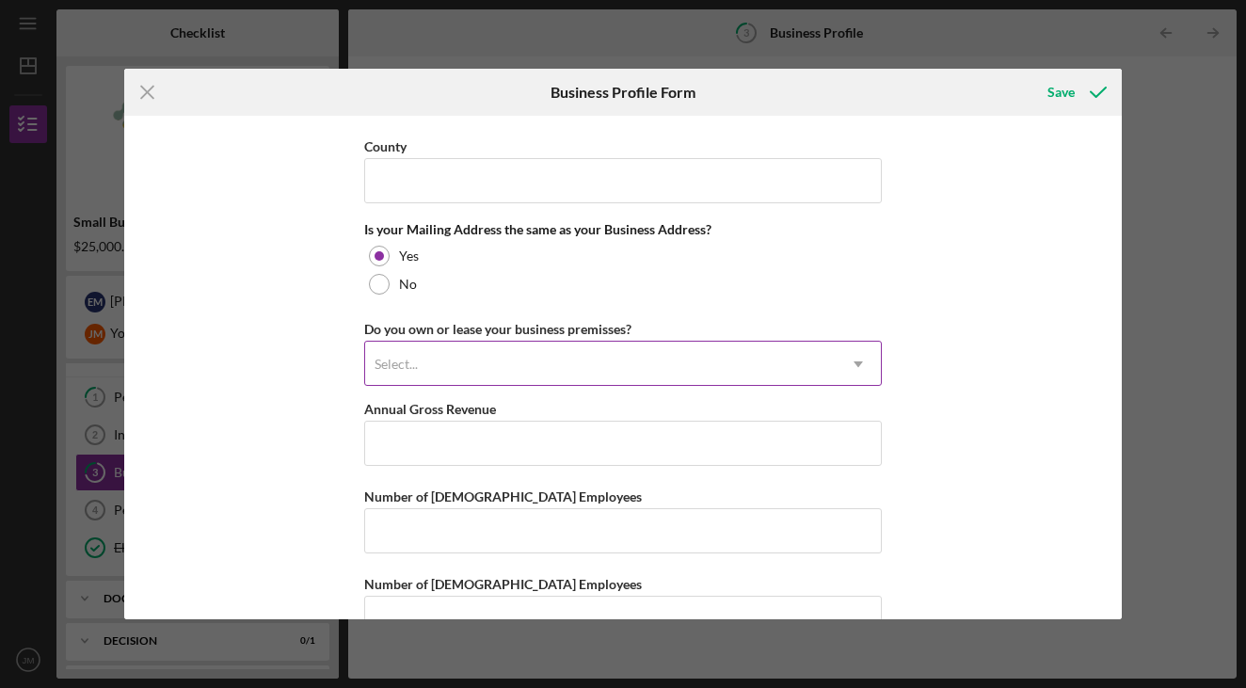
click at [657, 355] on div "Select..." at bounding box center [600, 364] width 471 height 43
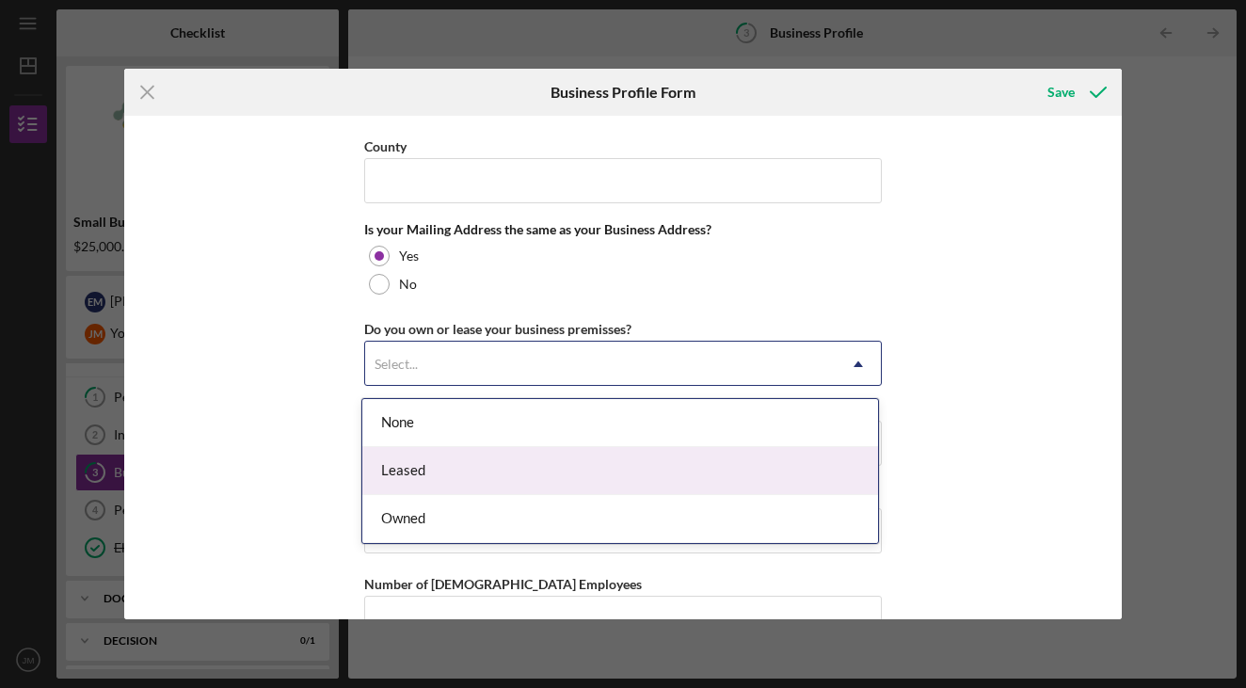
click at [649, 478] on div "Leased" at bounding box center [620, 471] width 516 height 48
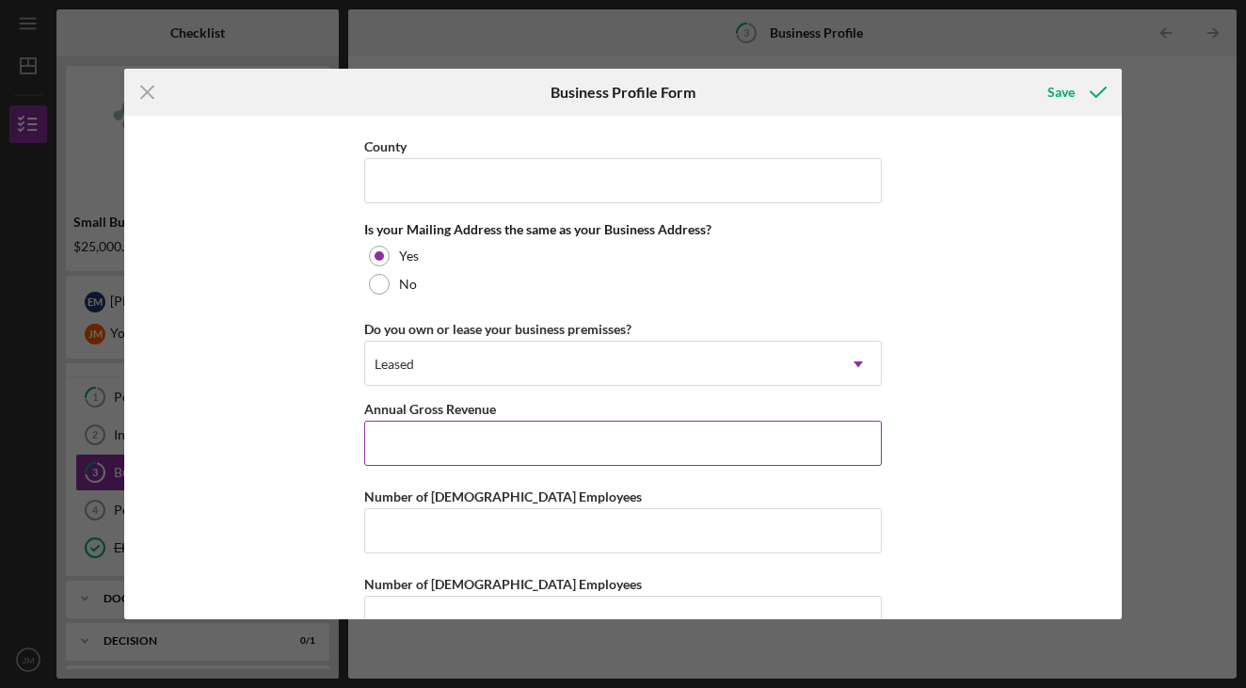
click at [645, 446] on input "Annual Gross Revenue" at bounding box center [623, 443] width 518 height 45
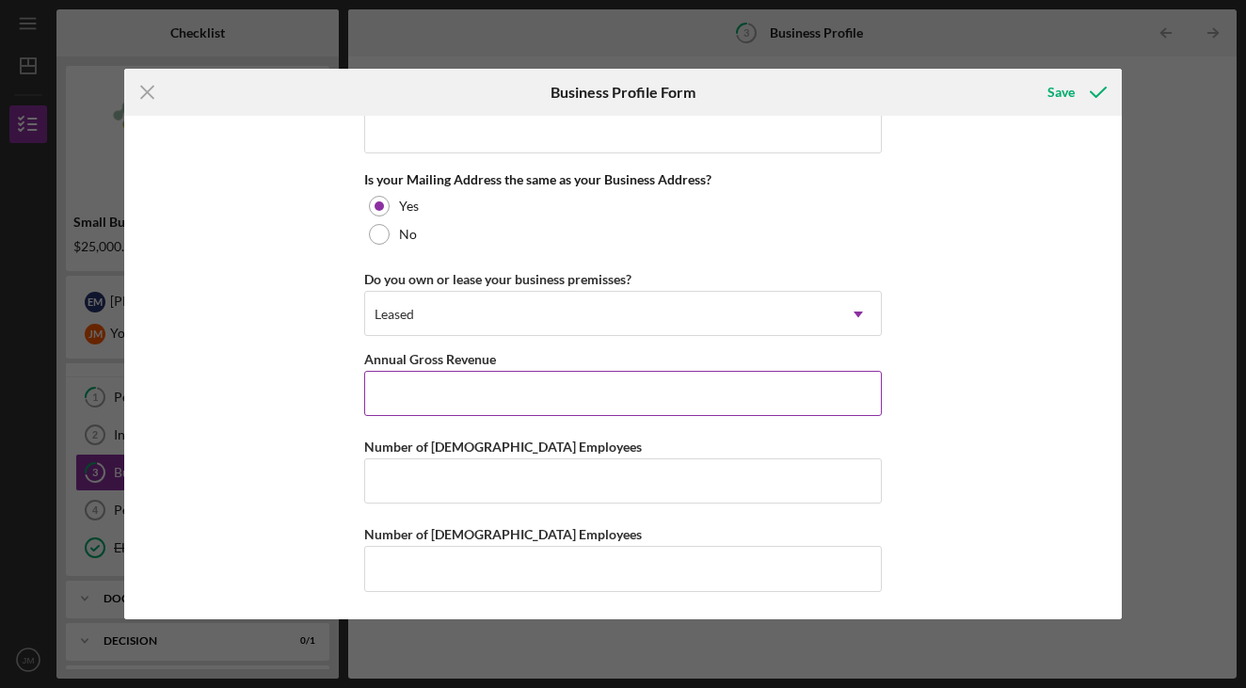
scroll to position [1692, 0]
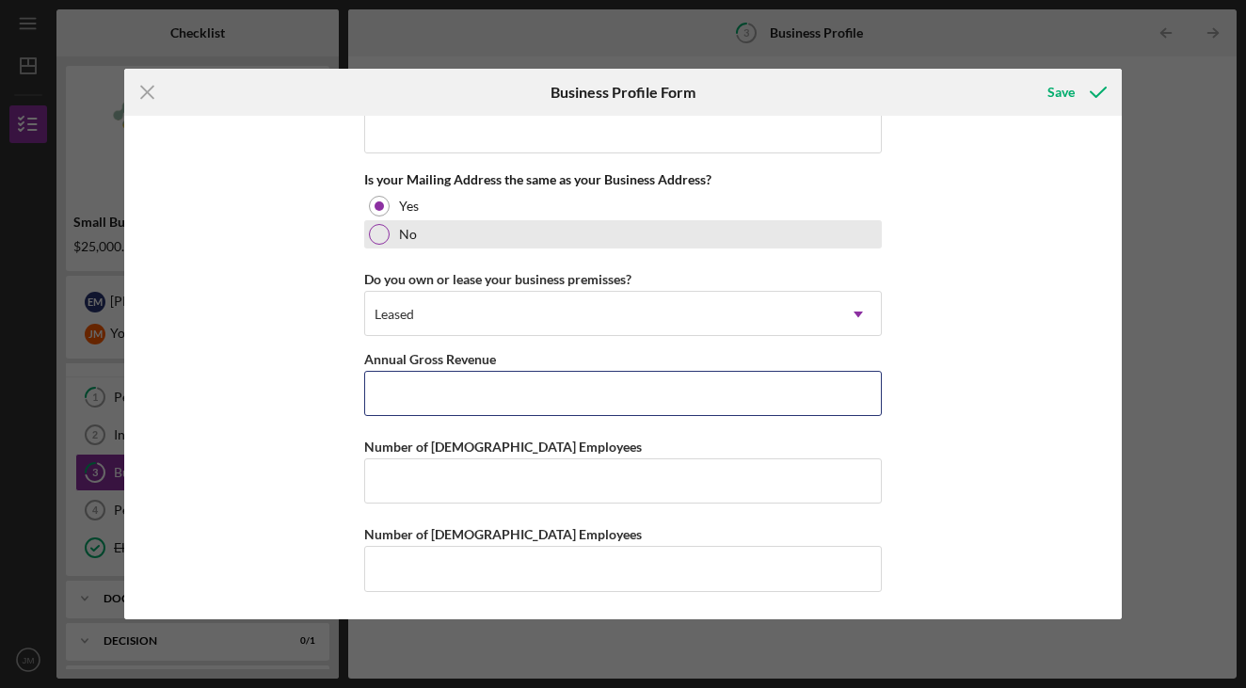
paste input "$4,557,506"
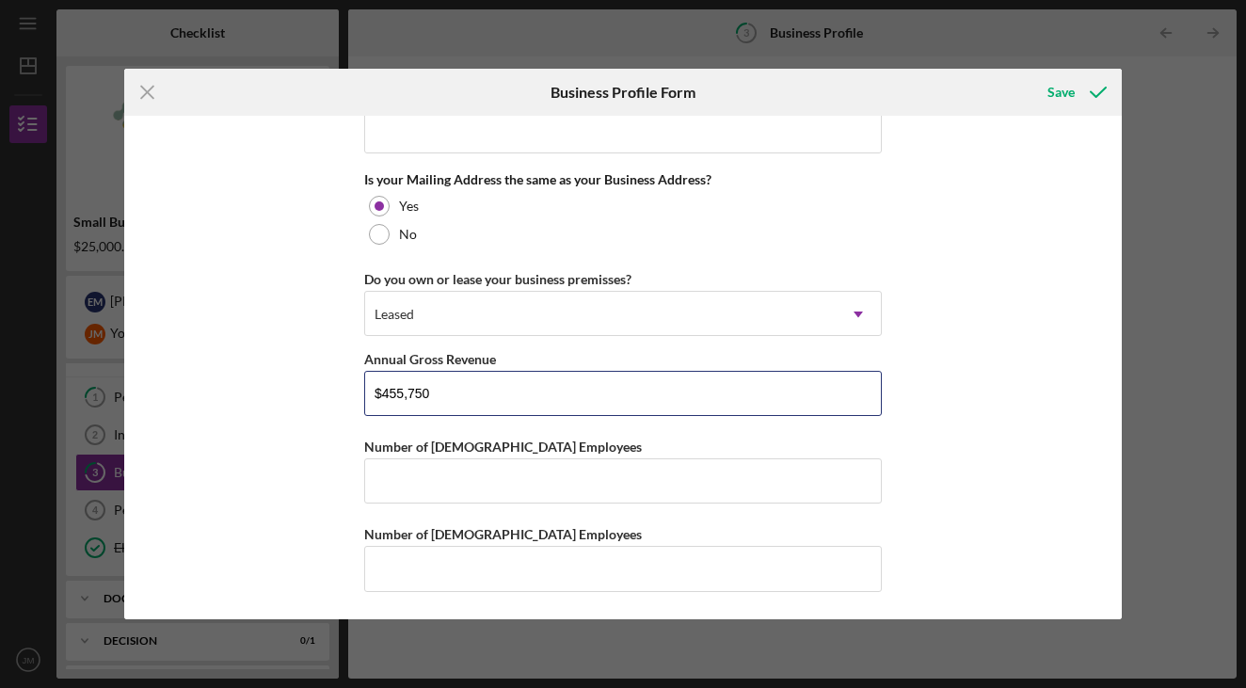
type input "$455,750"
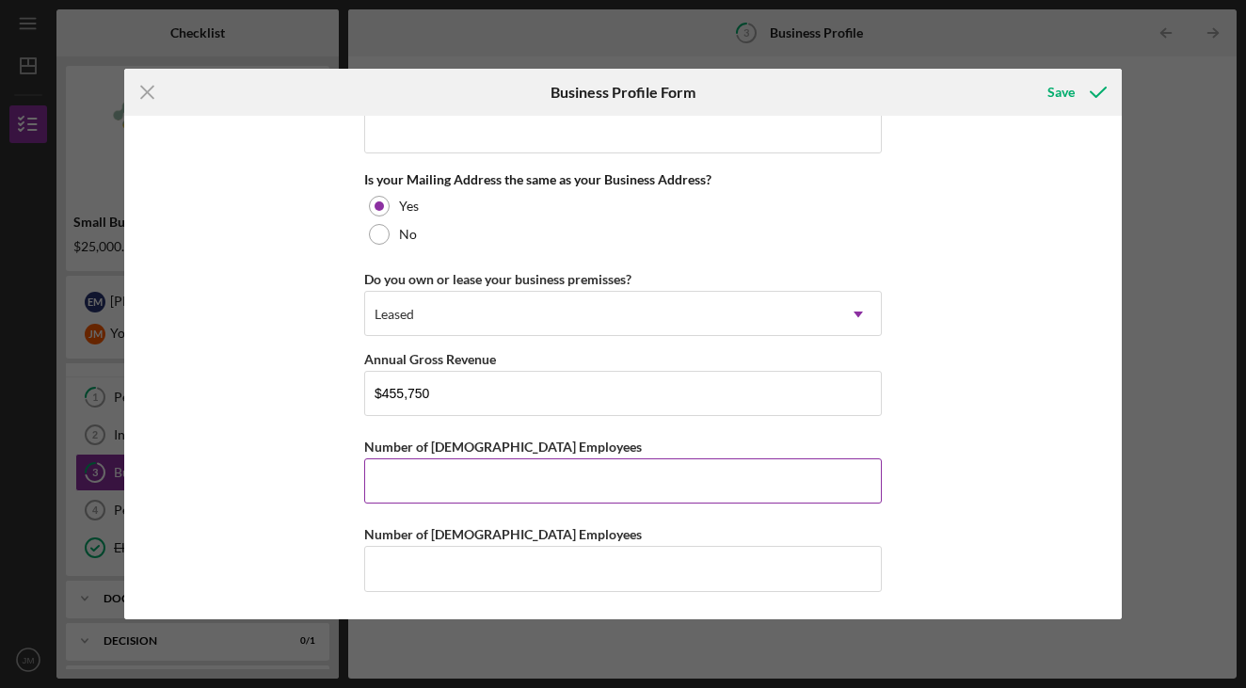
click at [376, 466] on input "Number of [DEMOGRAPHIC_DATA] Employees" at bounding box center [623, 480] width 518 height 45
type input "3"
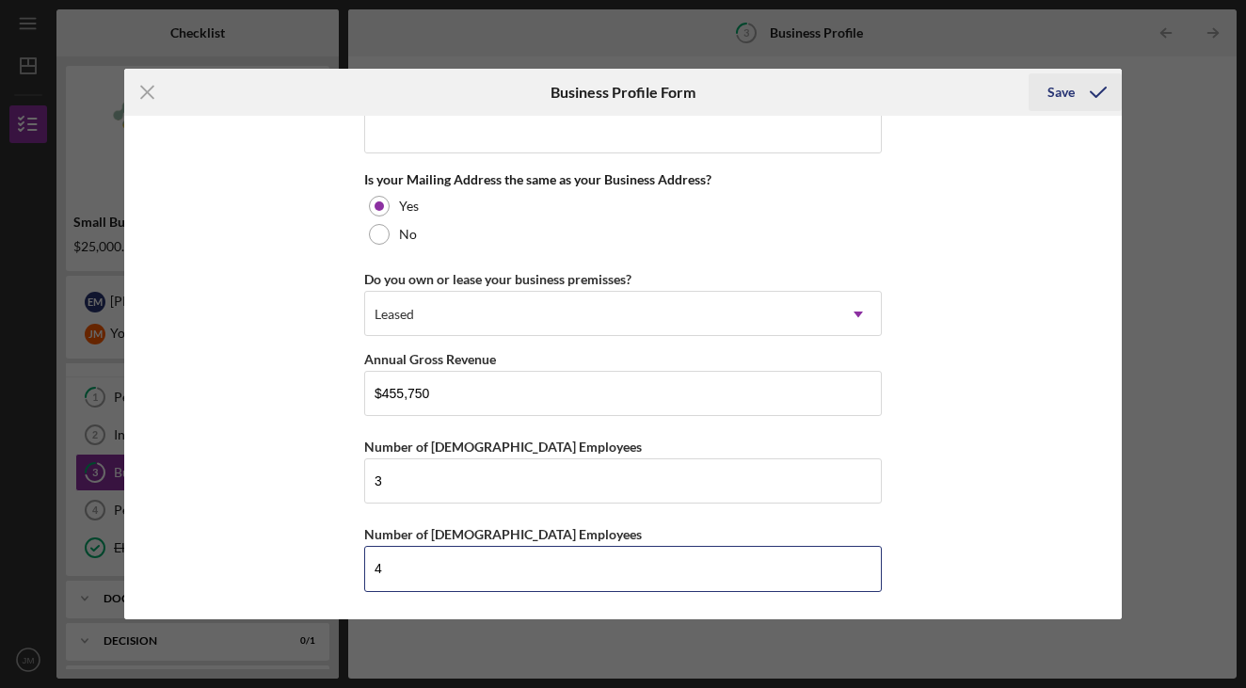
type input "4"
click at [1088, 87] on icon "submit" at bounding box center [1098, 92] width 47 height 47
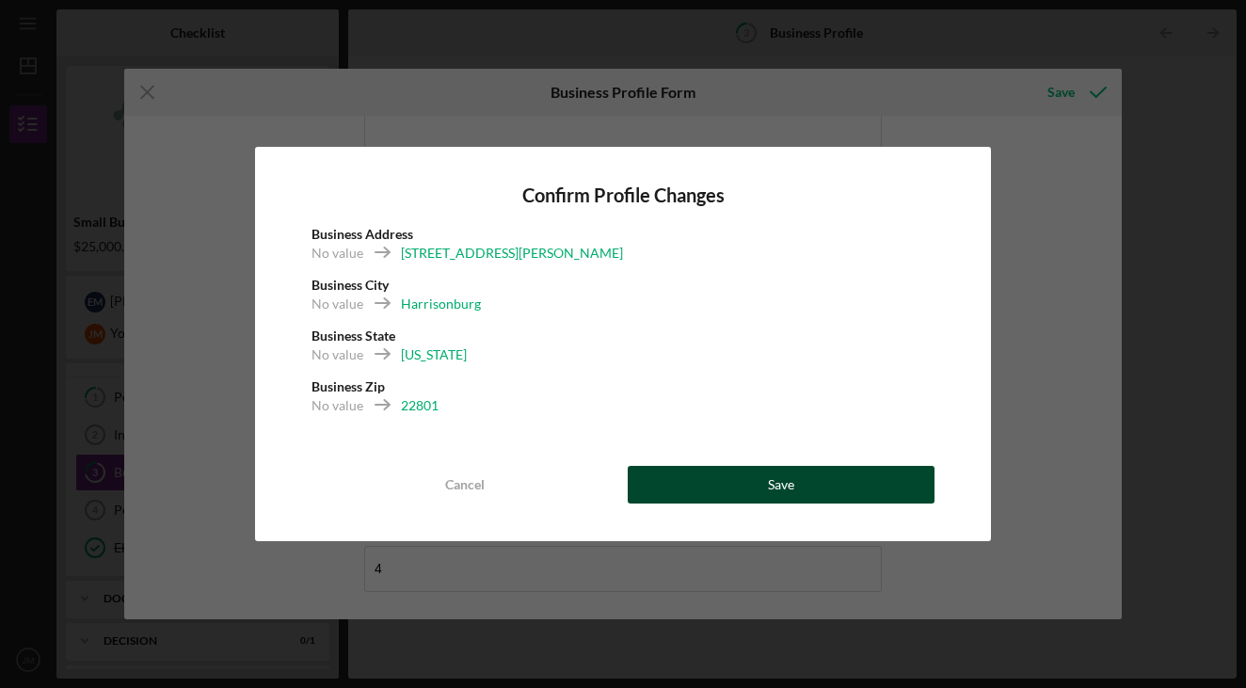
click at [796, 489] on button "Save" at bounding box center [781, 485] width 307 height 38
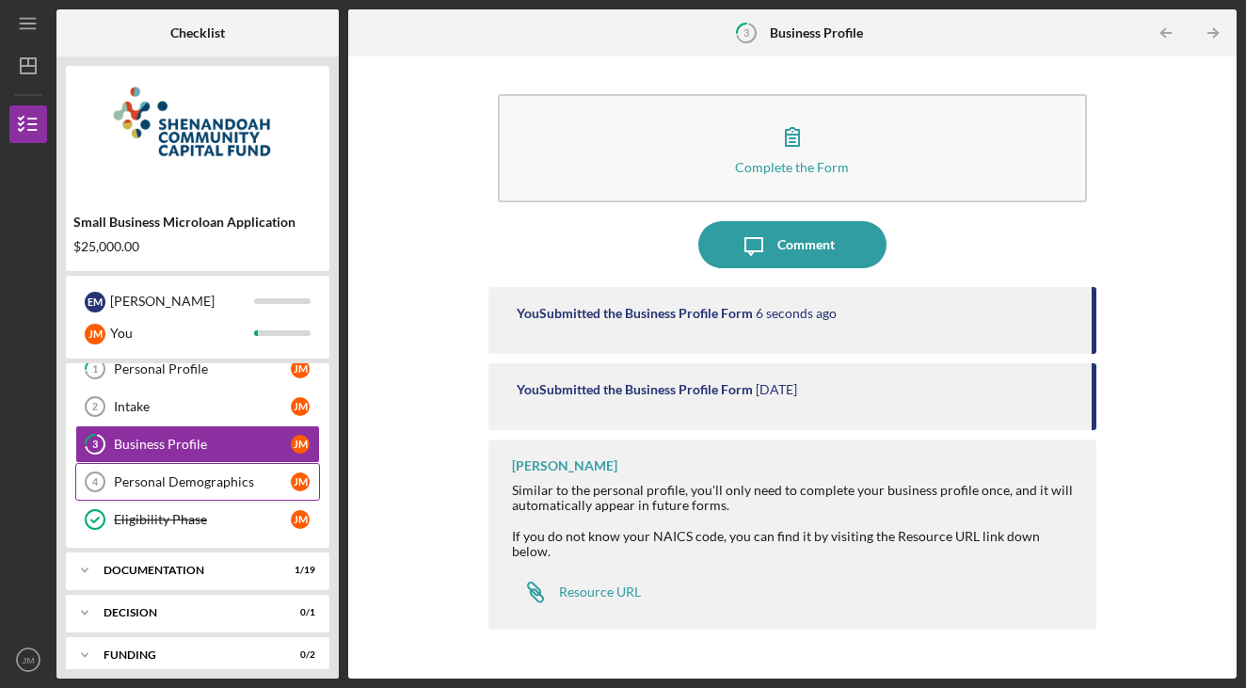
scroll to position [34, 0]
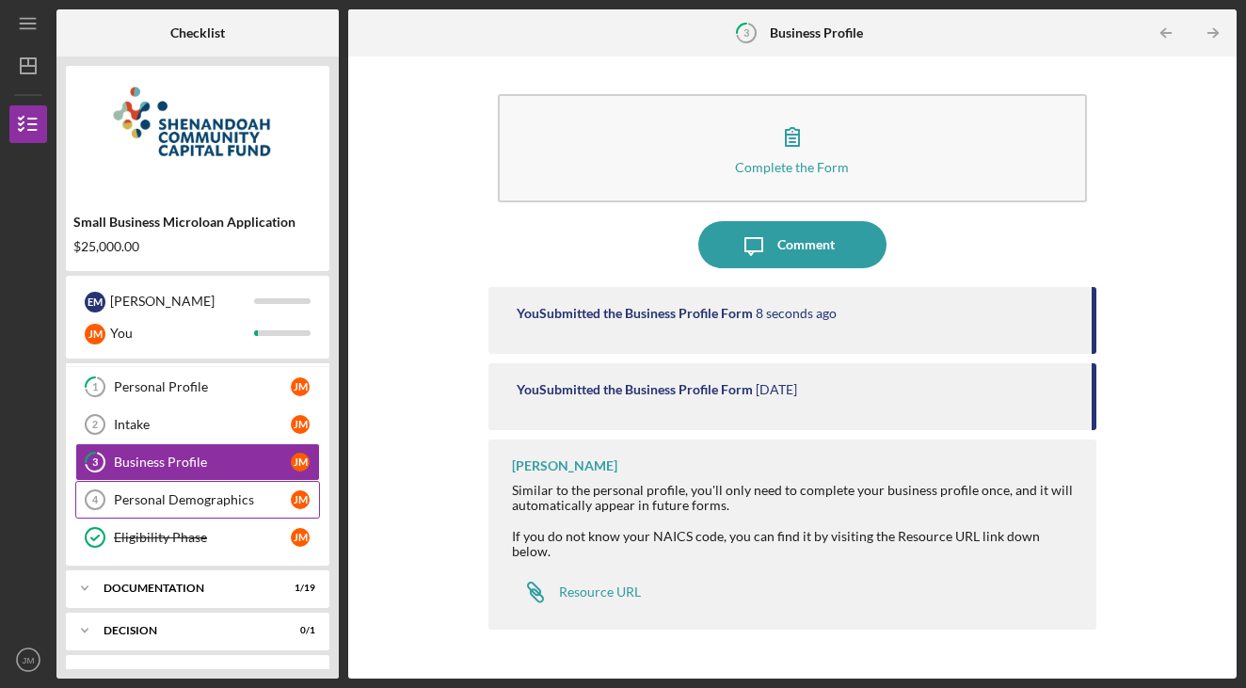
click at [202, 505] on div "Personal Demographics" at bounding box center [202, 499] width 177 height 15
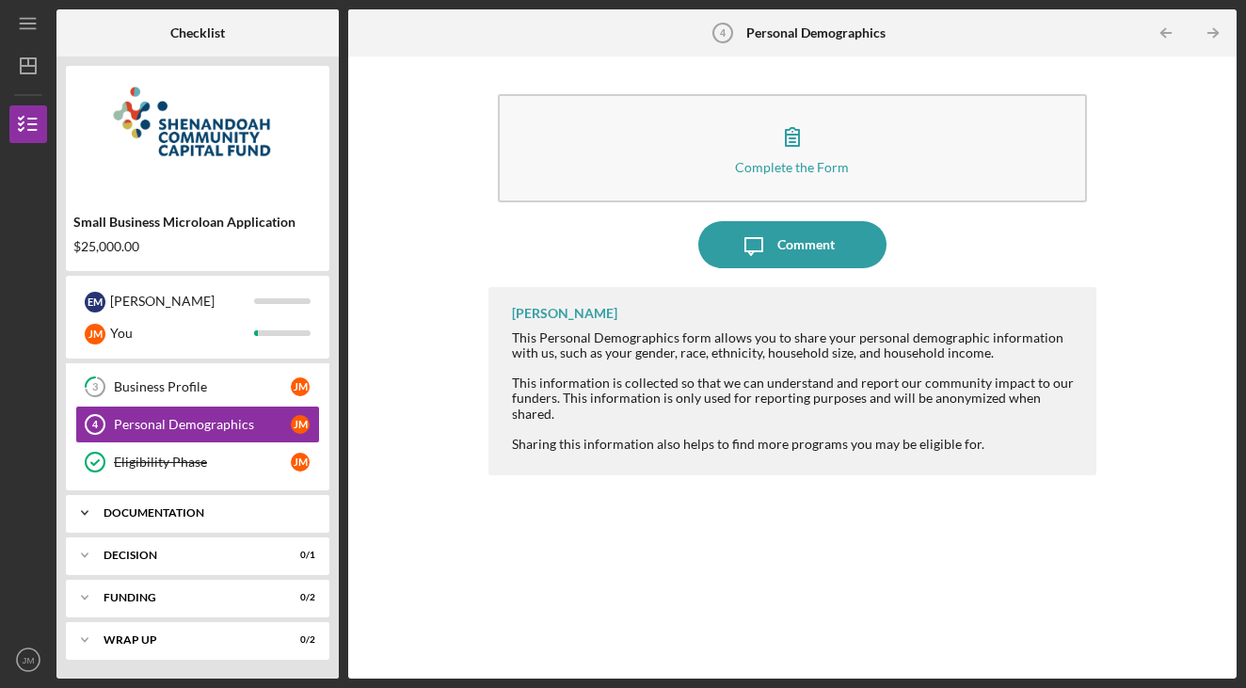
click at [196, 511] on div "Documentation" at bounding box center [205, 512] width 202 height 11
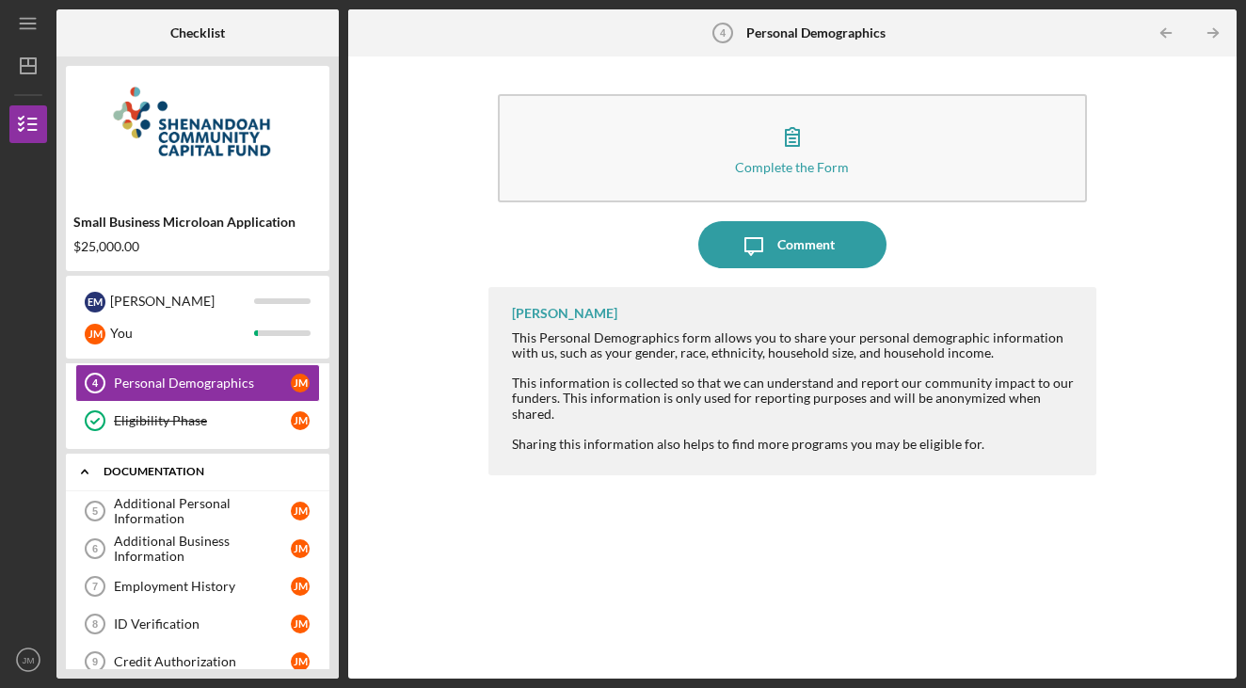
scroll to position [159, 0]
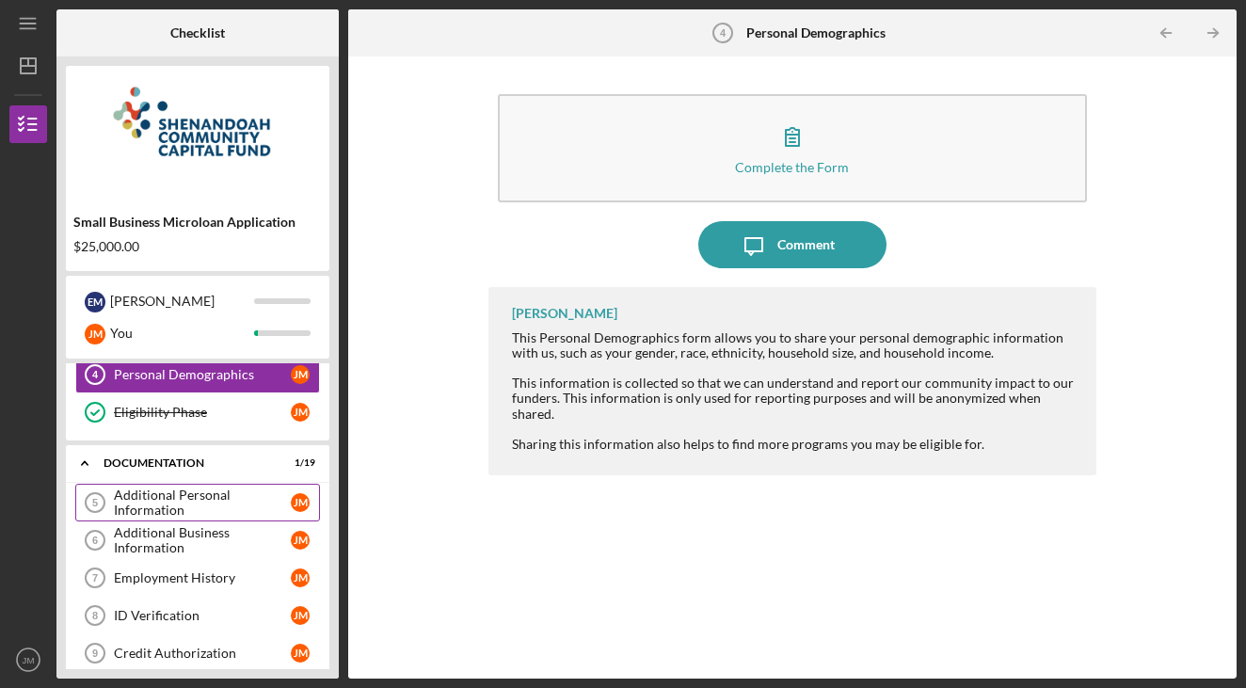
click at [208, 498] on div "Additional Personal Information" at bounding box center [202, 503] width 177 height 30
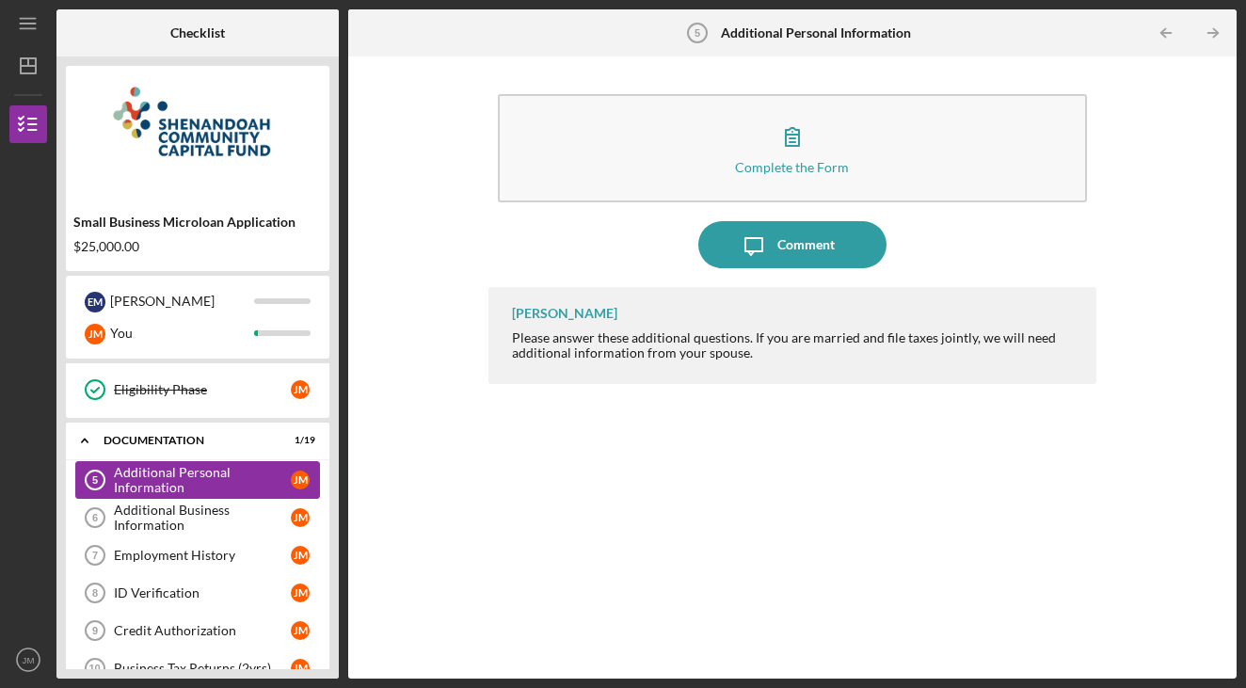
scroll to position [190, 0]
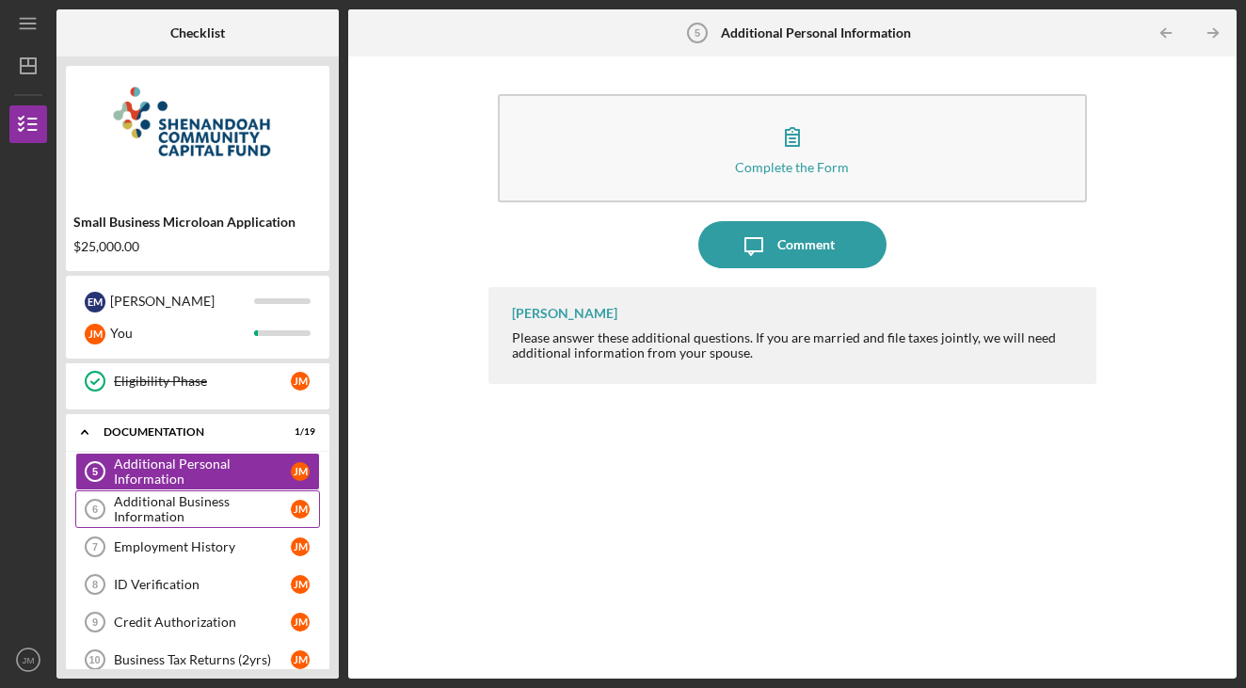
click at [187, 516] on div "Additional Business Information" at bounding box center [202, 509] width 177 height 30
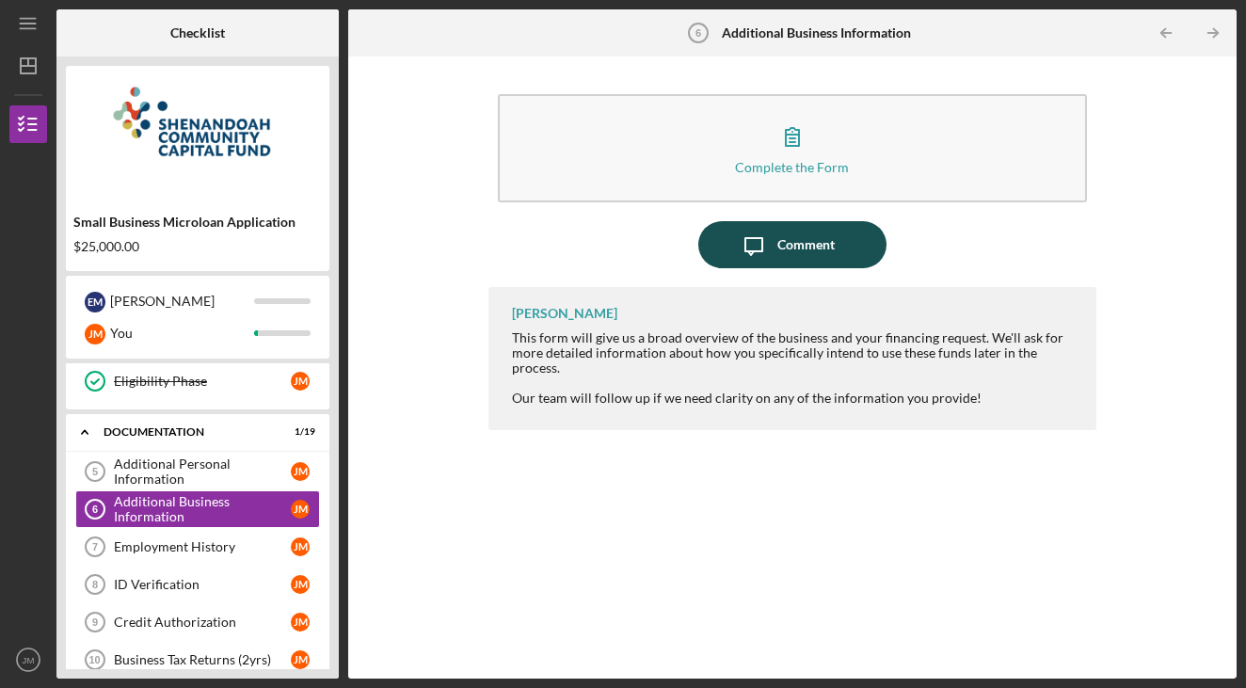
click at [767, 266] on icon "Icon/Message" at bounding box center [753, 244] width 47 height 47
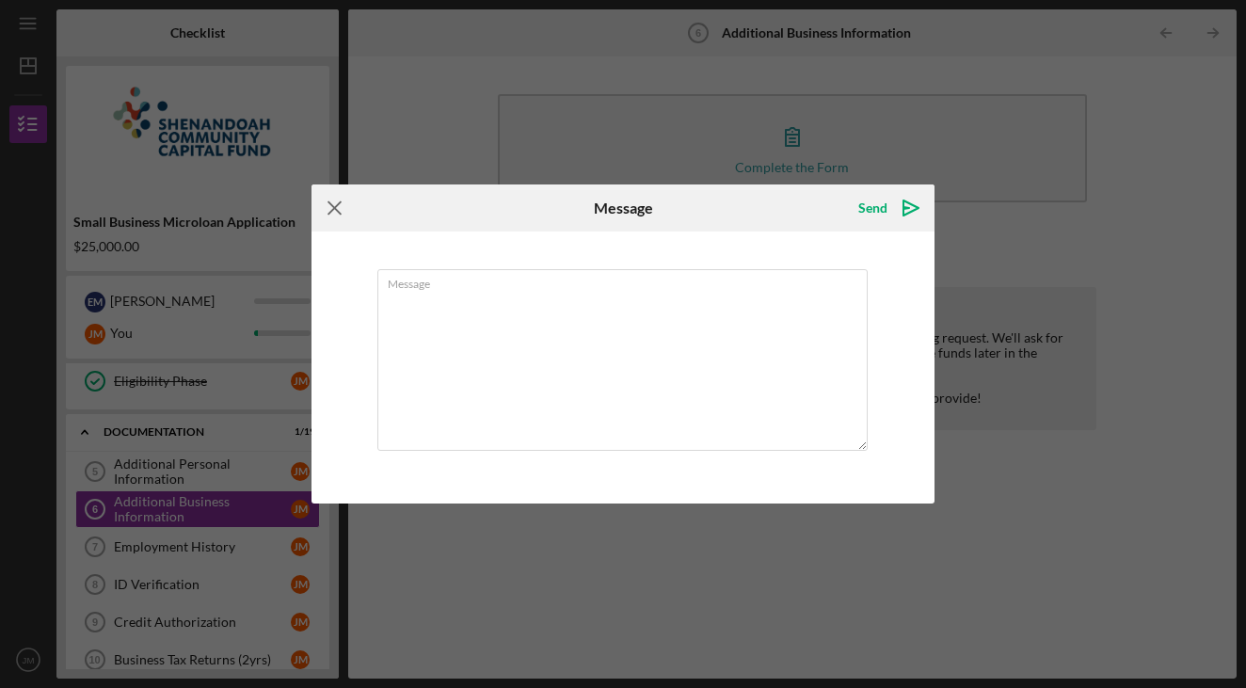
click at [347, 215] on icon "Icon/Menu Close" at bounding box center [335, 207] width 47 height 47
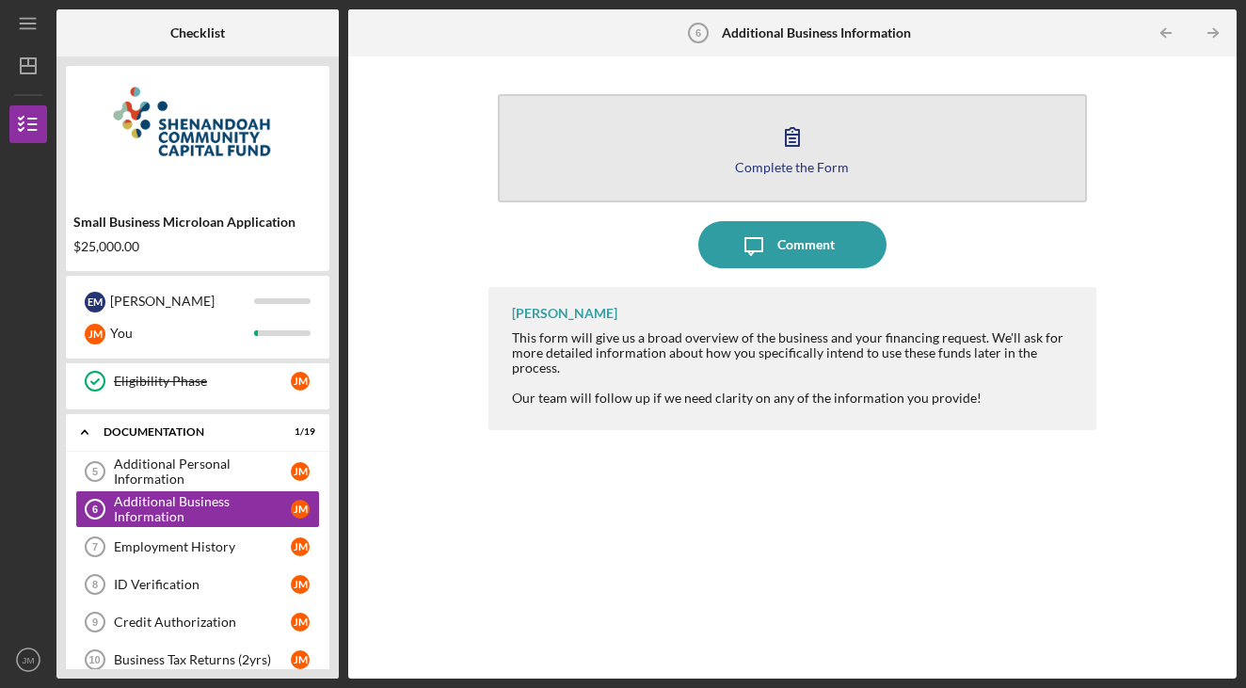
click at [826, 137] on button "Complete the Form Form" at bounding box center [793, 148] width 590 height 108
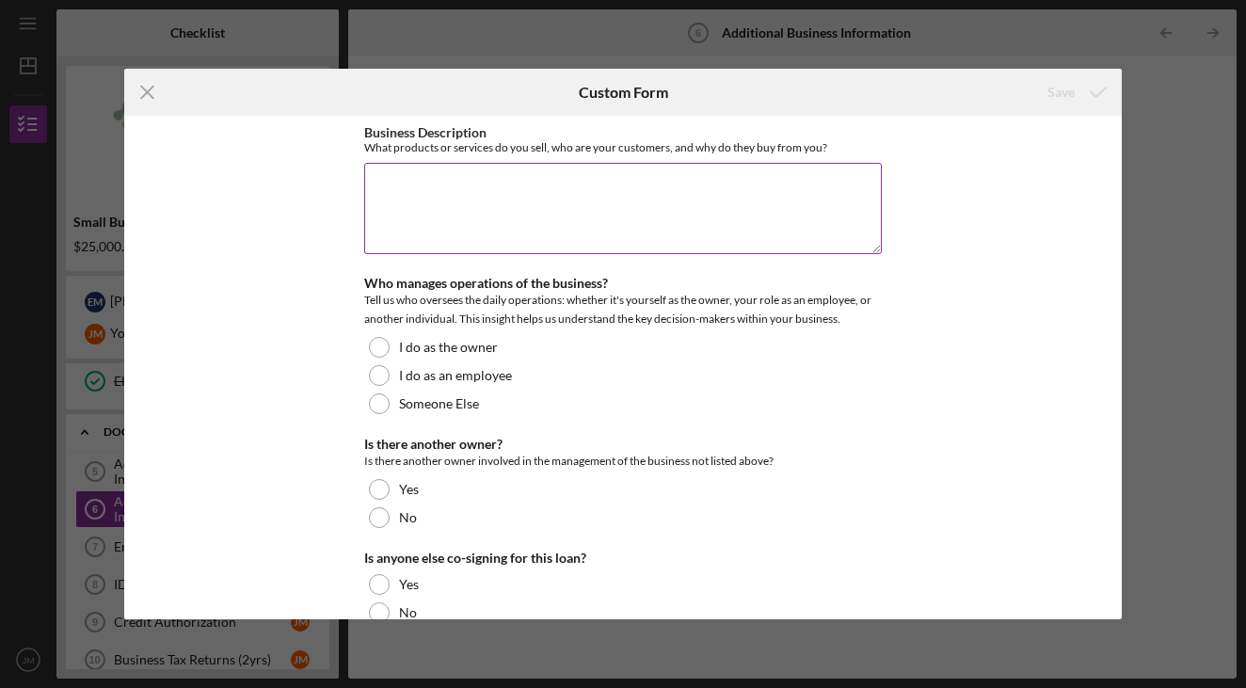
click at [571, 249] on textarea "Business Description" at bounding box center [623, 208] width 518 height 90
drag, startPoint x: 841, startPoint y: 145, endPoint x: 364, endPoint y: 149, distance: 476.3
click at [364, 149] on div "What products or services do you sell, who are your customers, and why do they …" at bounding box center [623, 147] width 518 height 14
copy div "What products or services do you sell, who are your customers, and why do they …"
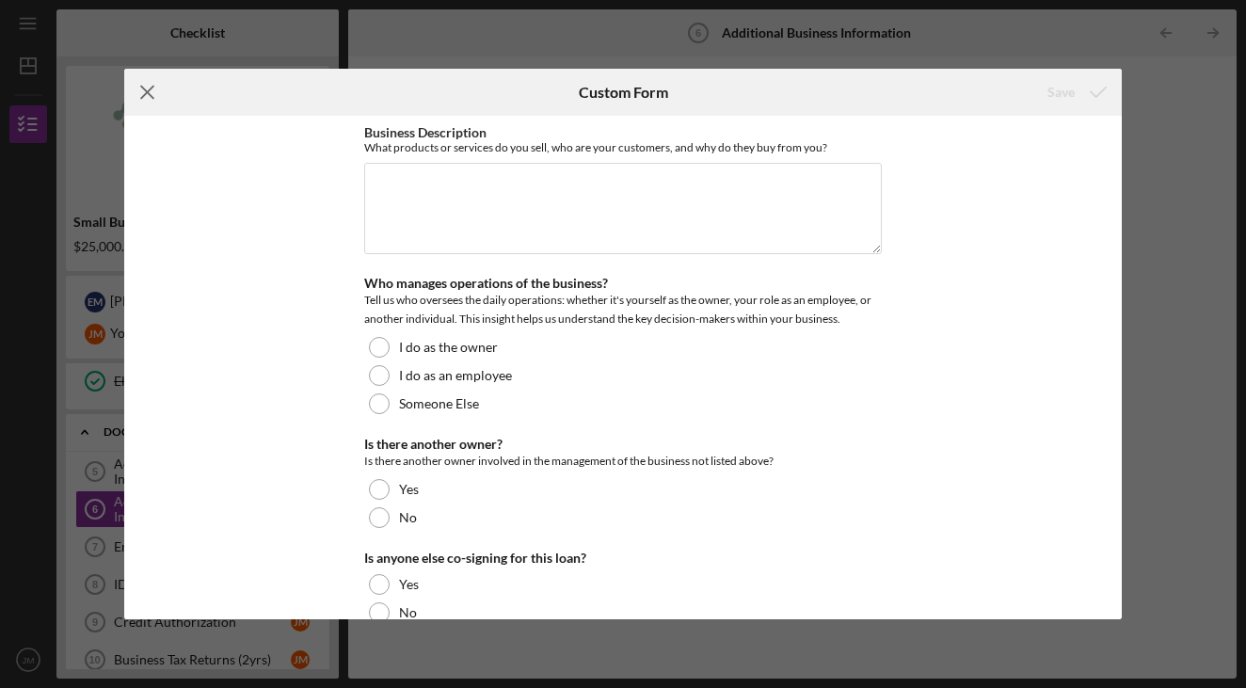
click at [154, 92] on icon "Icon/Menu Close" at bounding box center [147, 92] width 47 height 47
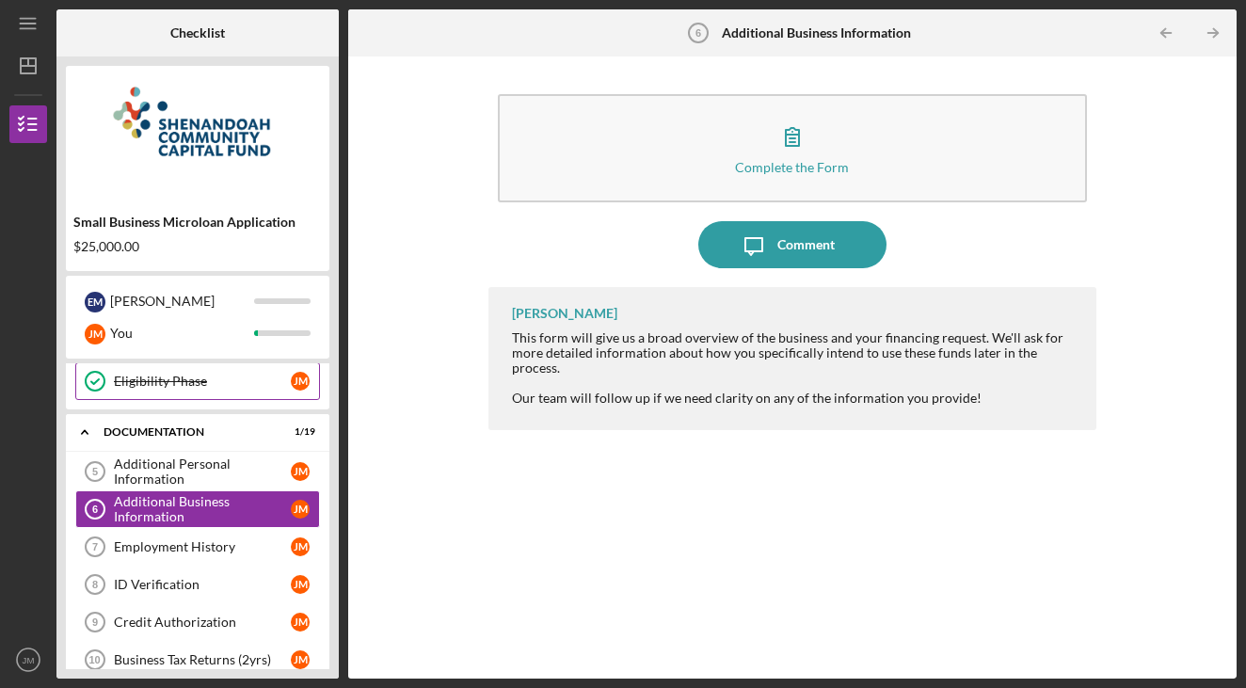
click at [206, 374] on div "Eligibility Phase" at bounding box center [202, 381] width 177 height 15
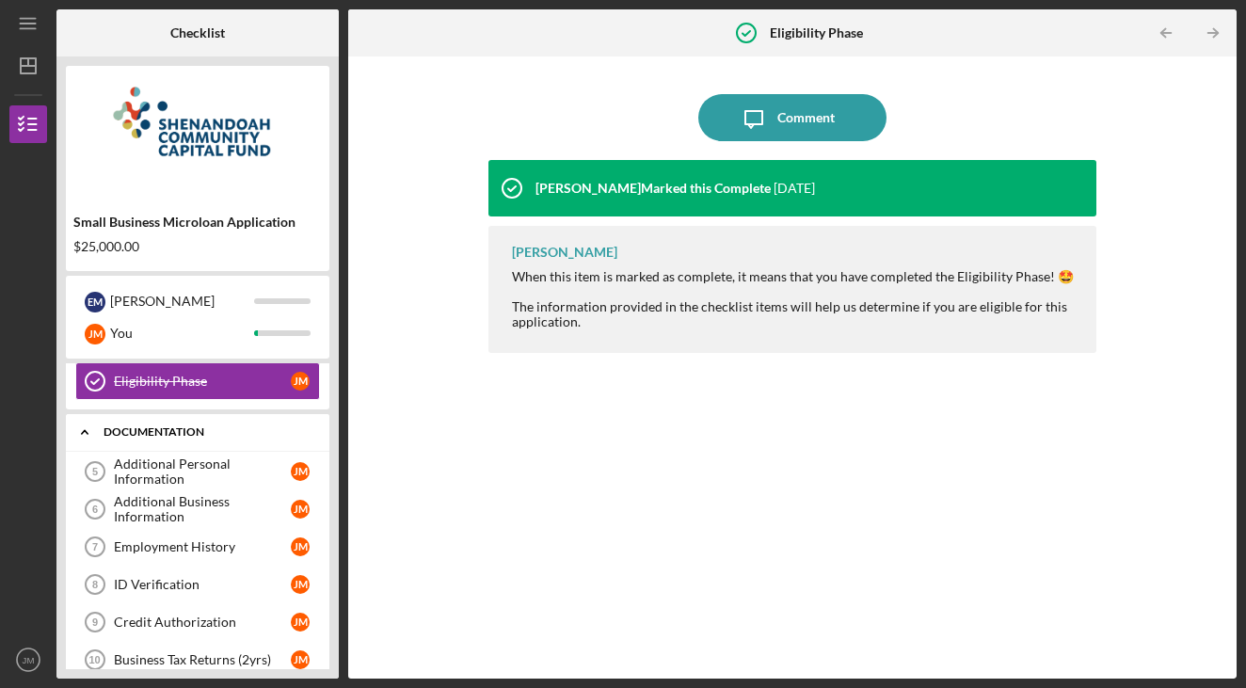
click at [207, 427] on div "Documentation" at bounding box center [205, 431] width 202 height 11
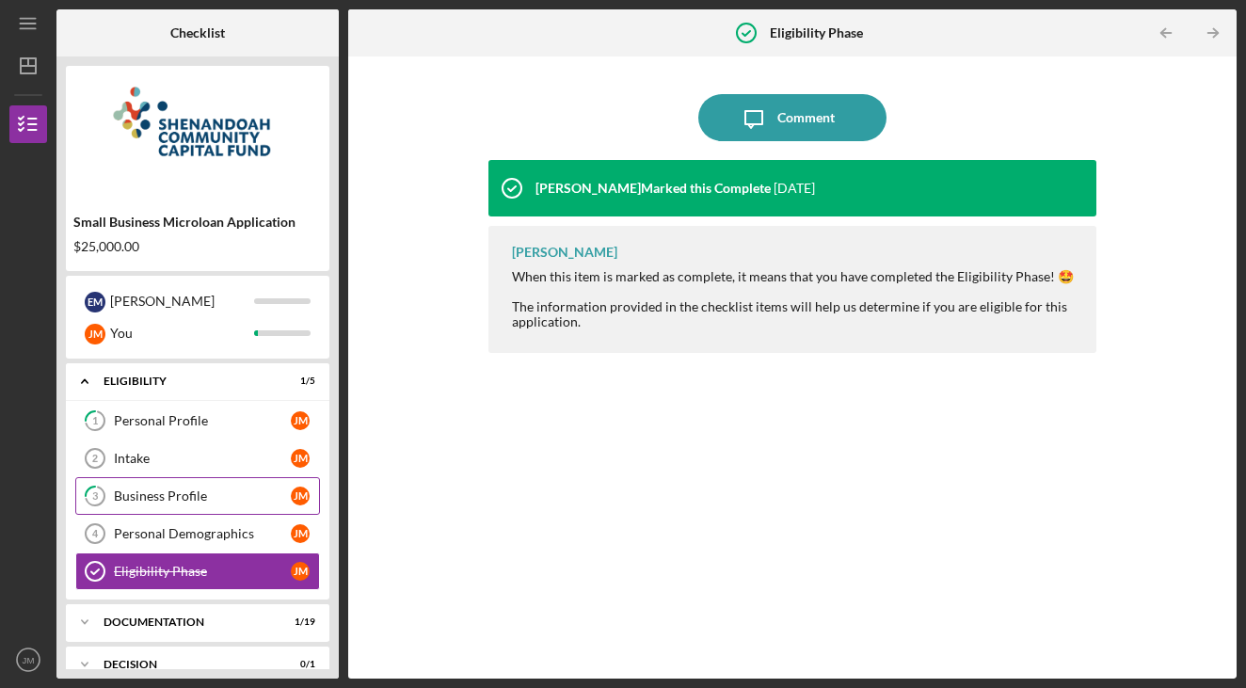
click at [182, 502] on div "Business Profile" at bounding box center [202, 496] width 177 height 15
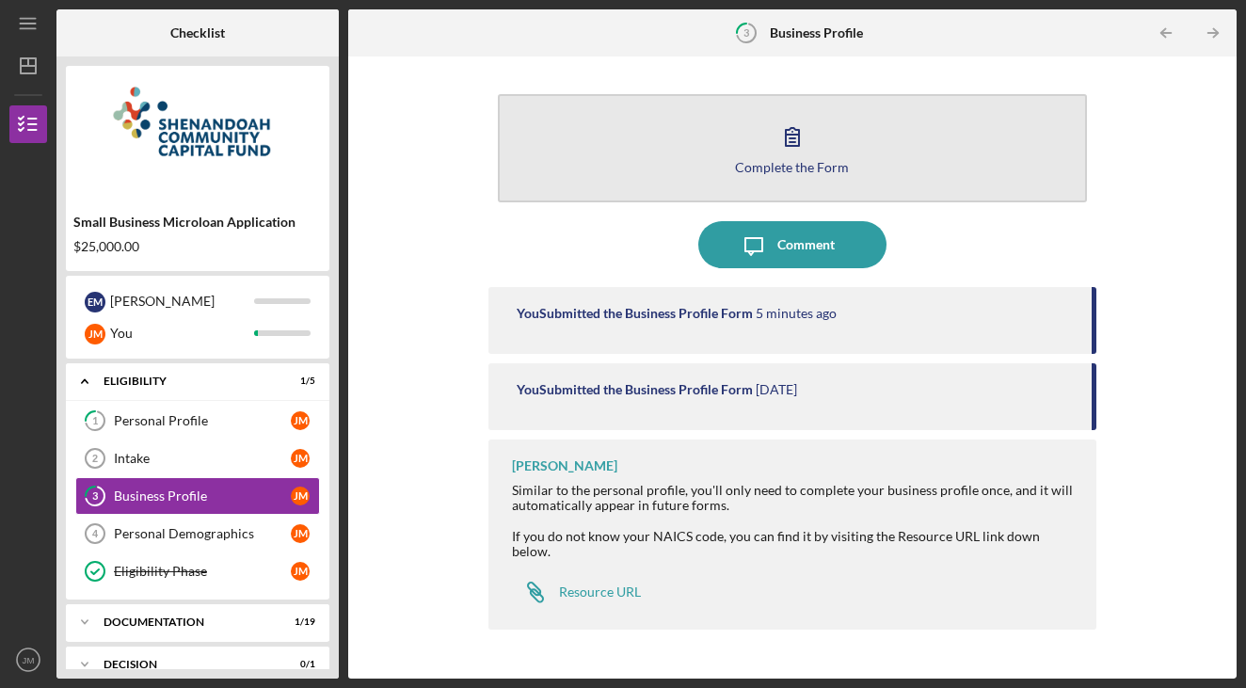
click at [742, 152] on button "Complete the Form Form" at bounding box center [793, 148] width 590 height 108
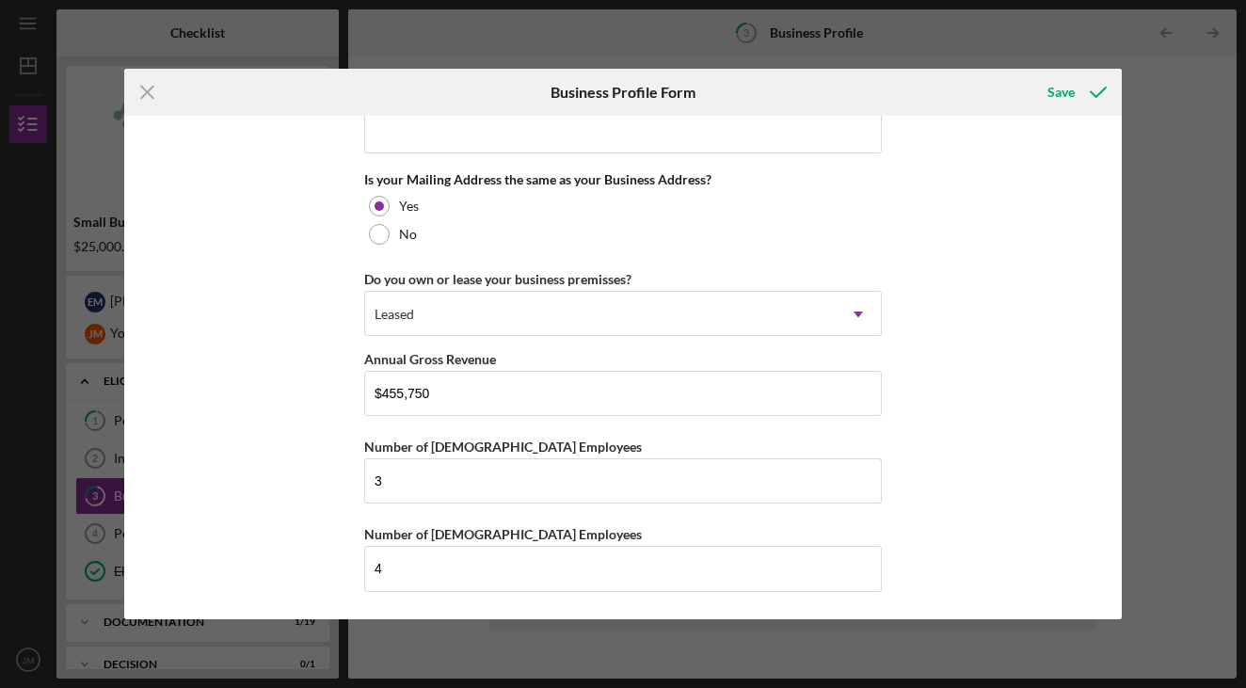
scroll to position [1692, 0]
click at [158, 88] on icon "Icon/Menu Close" at bounding box center [147, 92] width 47 height 47
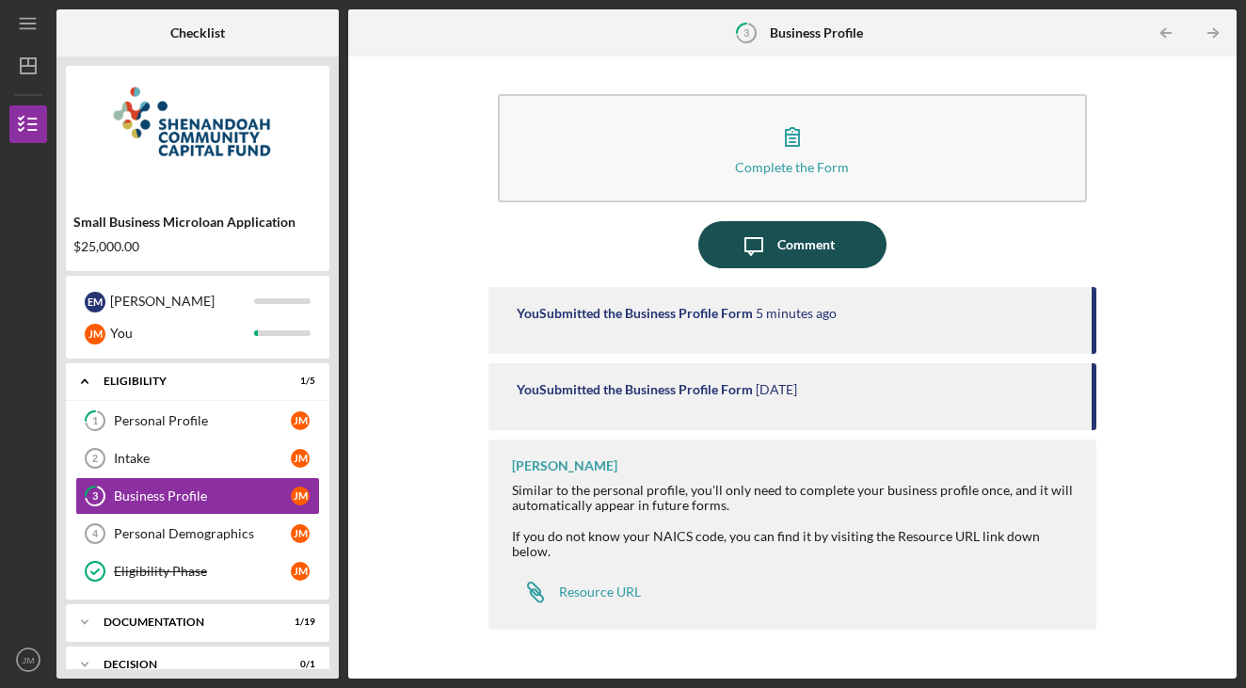
click at [802, 256] on div "Comment" at bounding box center [806, 244] width 57 height 47
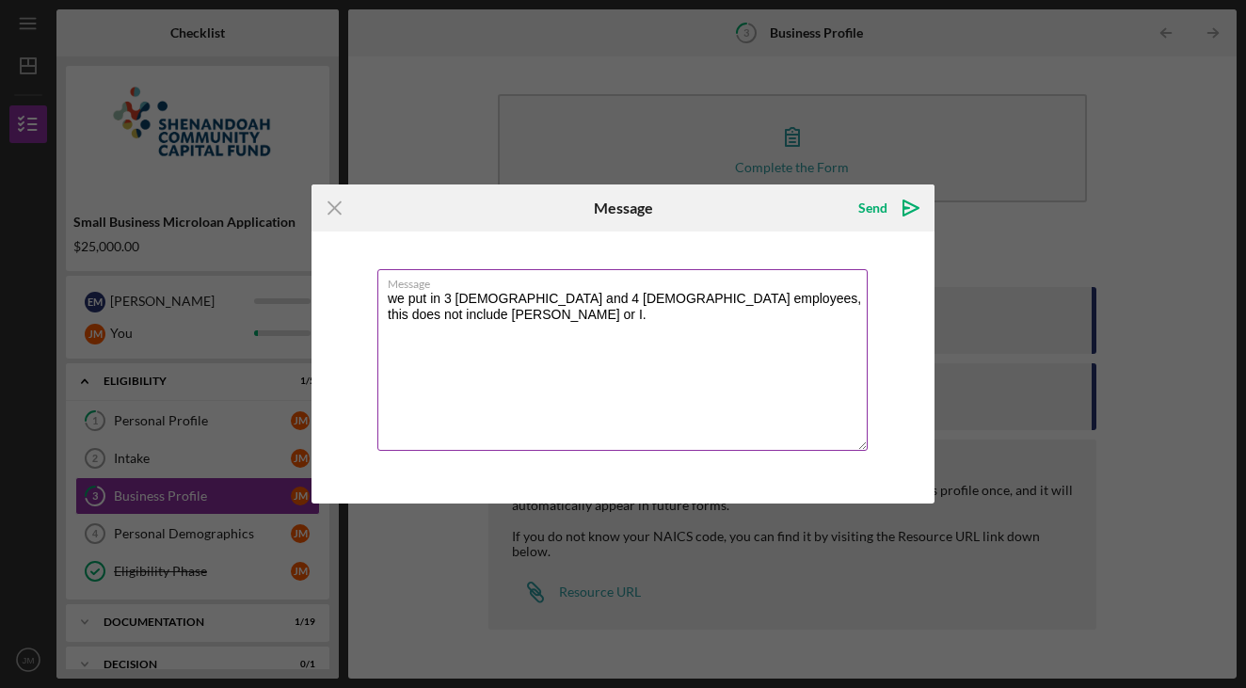
click at [738, 367] on textarea "we put in 3 [DEMOGRAPHIC_DATA] and 4 [DEMOGRAPHIC_DATA] employees, this does no…" at bounding box center [622, 360] width 490 height 182
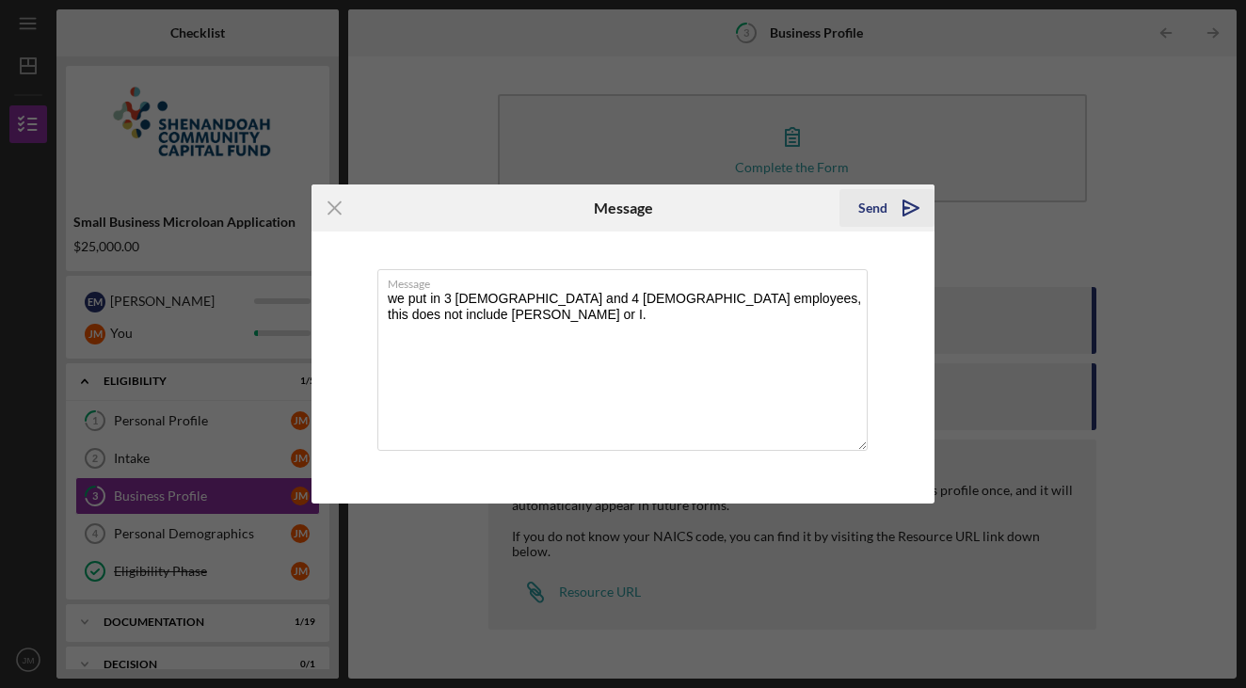
type textarea "we put in 3 [DEMOGRAPHIC_DATA] and 4 [DEMOGRAPHIC_DATA] employees, this does no…"
click at [888, 218] on icon "Icon/icon-invite-send" at bounding box center [911, 207] width 47 height 47
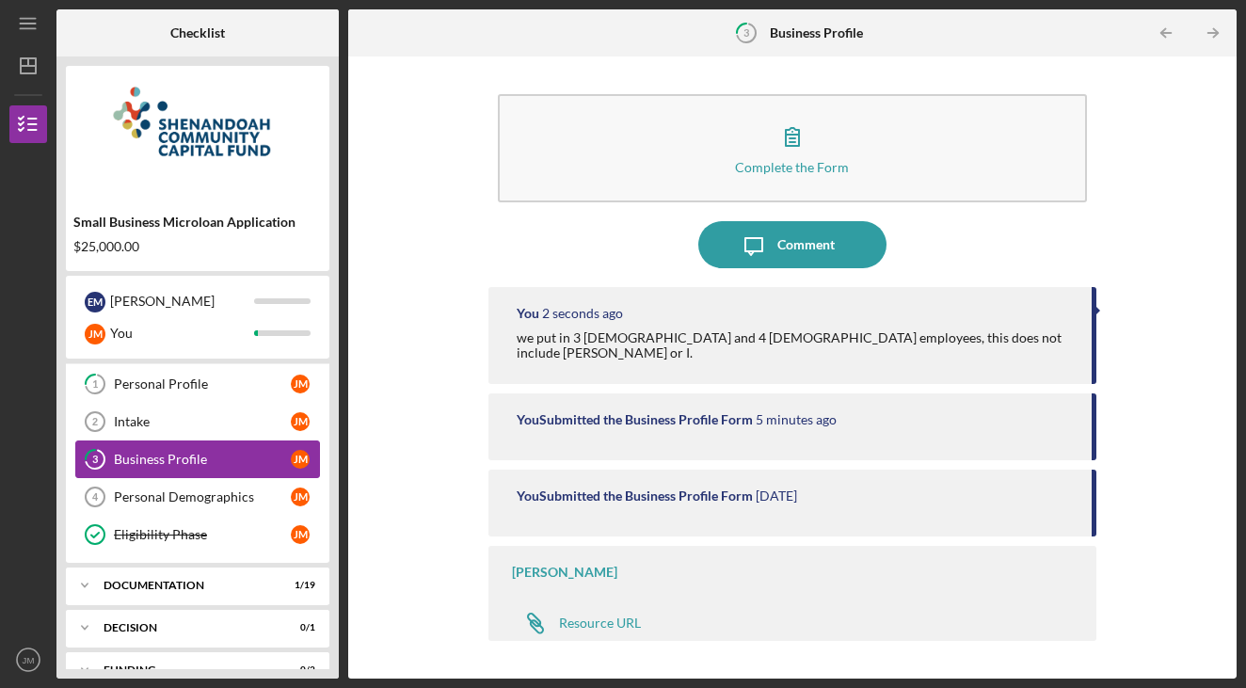
scroll to position [56, 0]
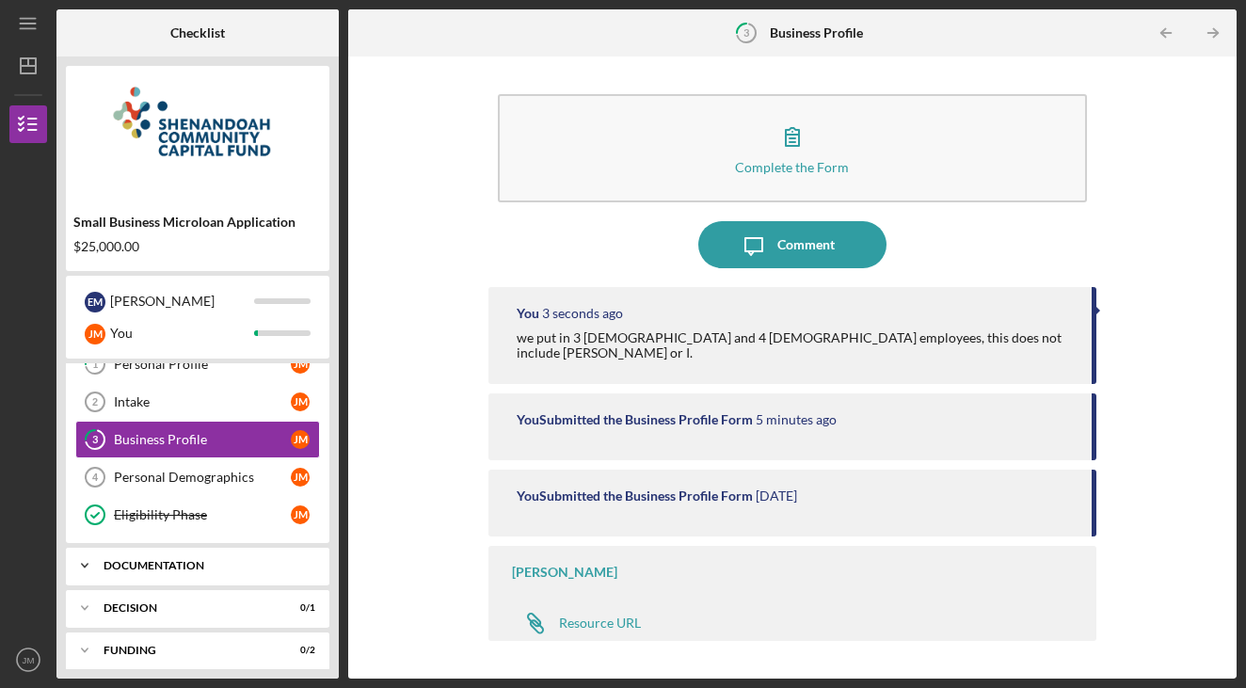
click at [182, 567] on div "Documentation" at bounding box center [205, 565] width 202 height 11
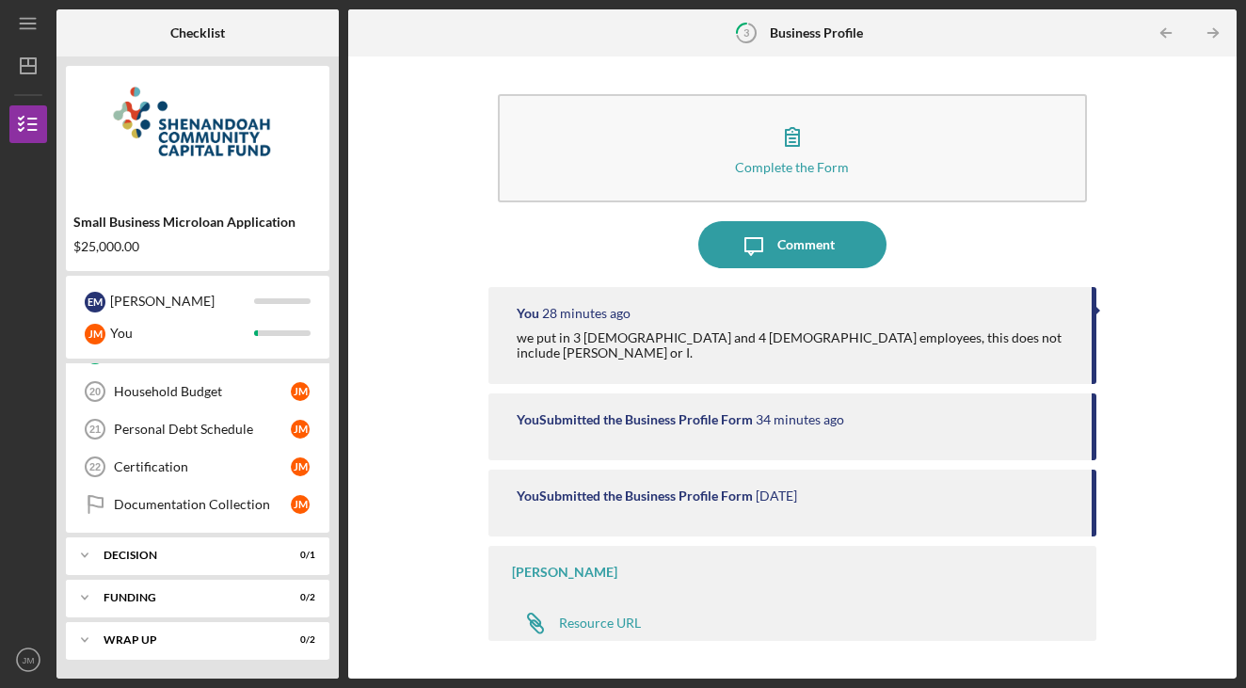
scroll to position [835, 0]
click at [172, 553] on div "Decision" at bounding box center [205, 555] width 202 height 11
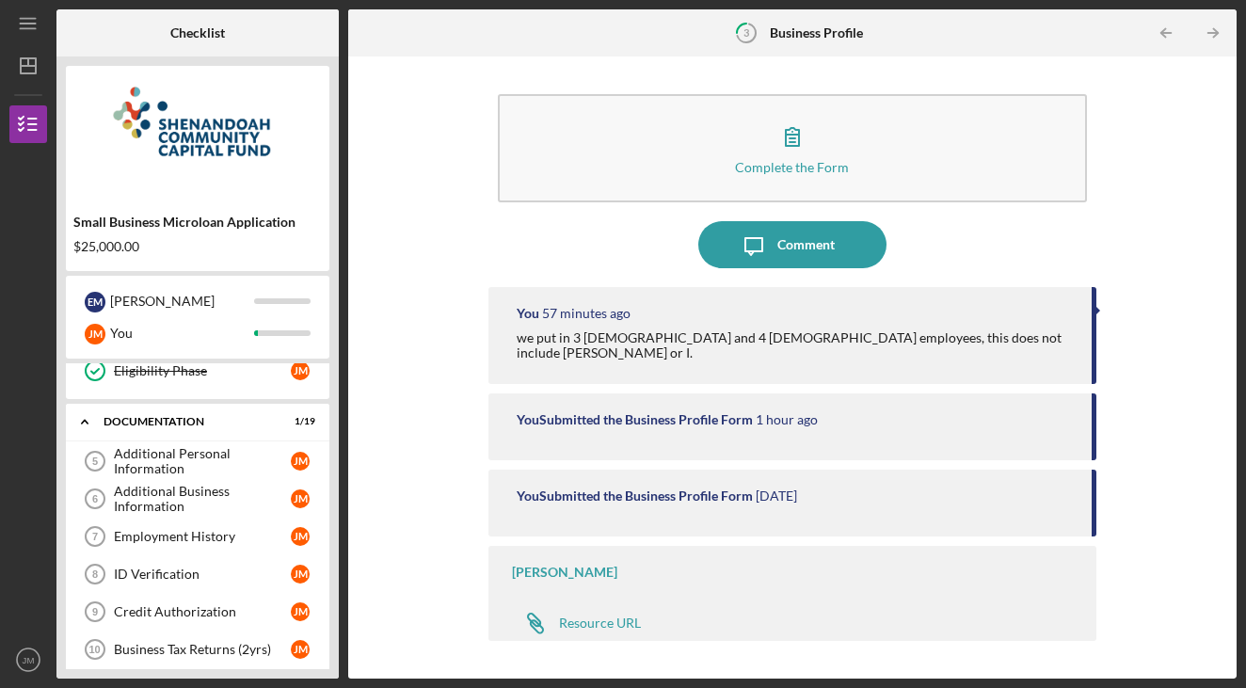
scroll to position [244, 0]
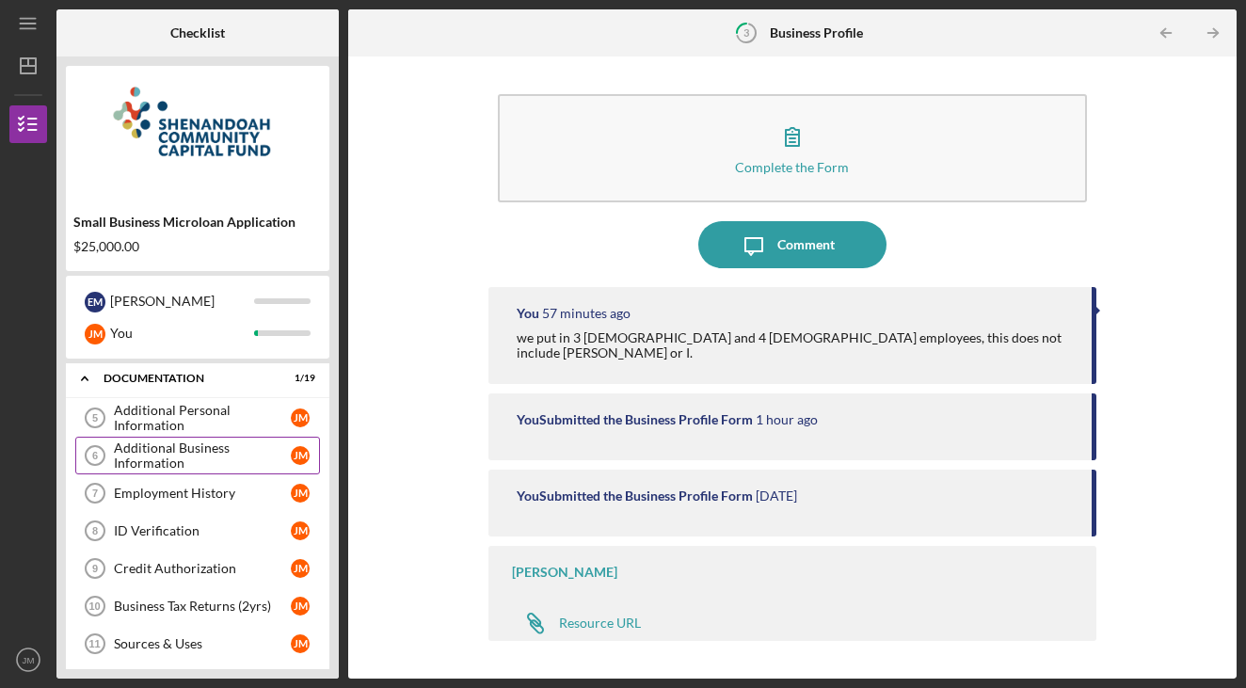
click at [181, 444] on div "Additional Business Information" at bounding box center [202, 456] width 177 height 30
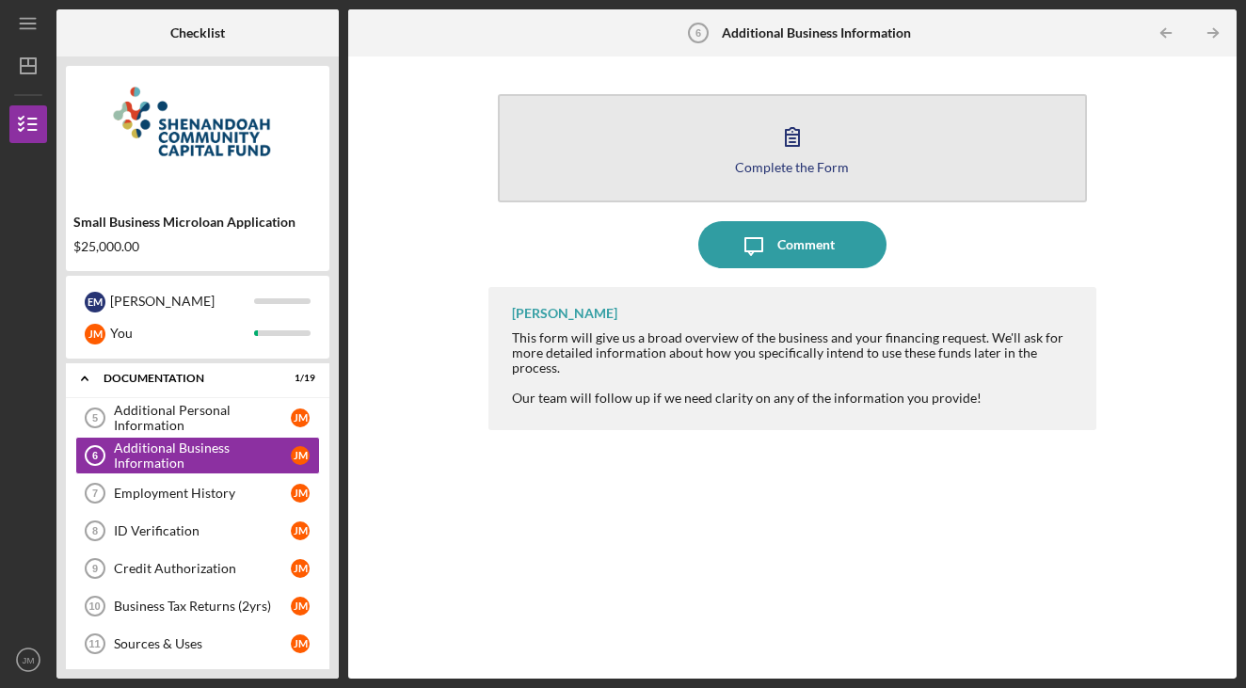
click at [775, 158] on button "Complete the Form Form" at bounding box center [793, 148] width 590 height 108
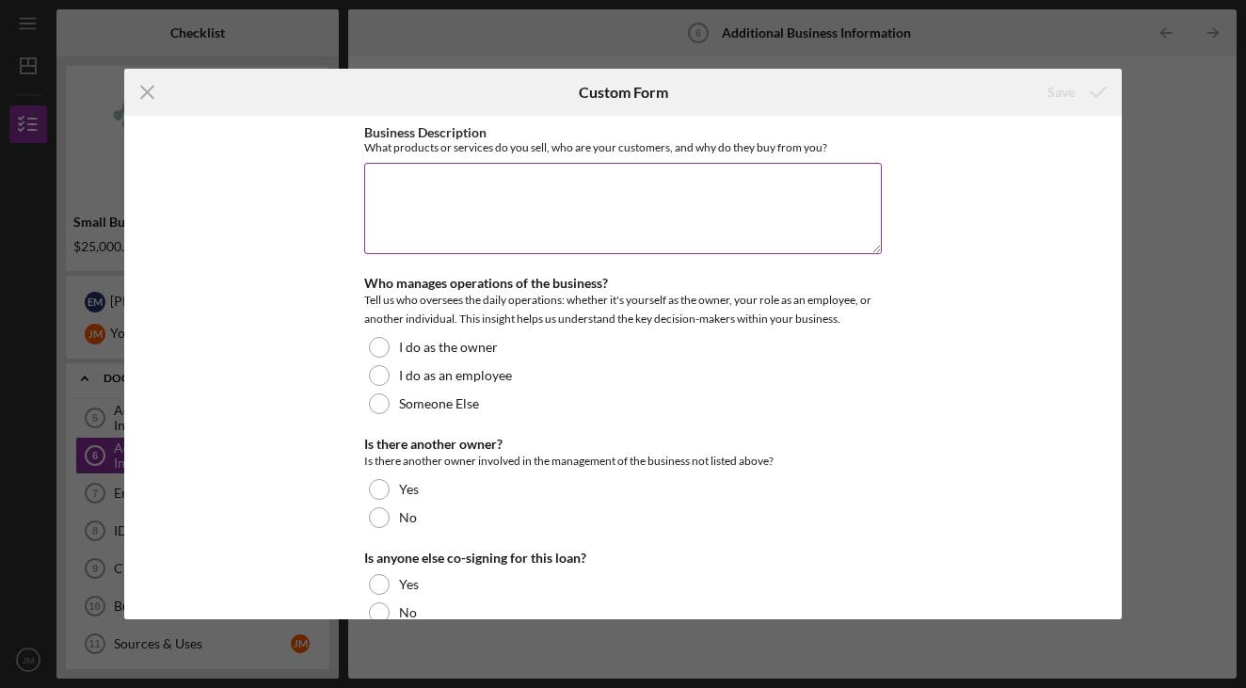
click at [555, 226] on textarea "Business Description" at bounding box center [623, 208] width 518 height 90
paste textarea "Lo ipsu dolor sitam, consect adipi, eli seddoeiusmod. Te inci utlabore etdolo m…"
type textarea "Lo ipsu dolor sitam, consect adipi, eli seddoeiusmod. Te inci utlabore etdolo m…"
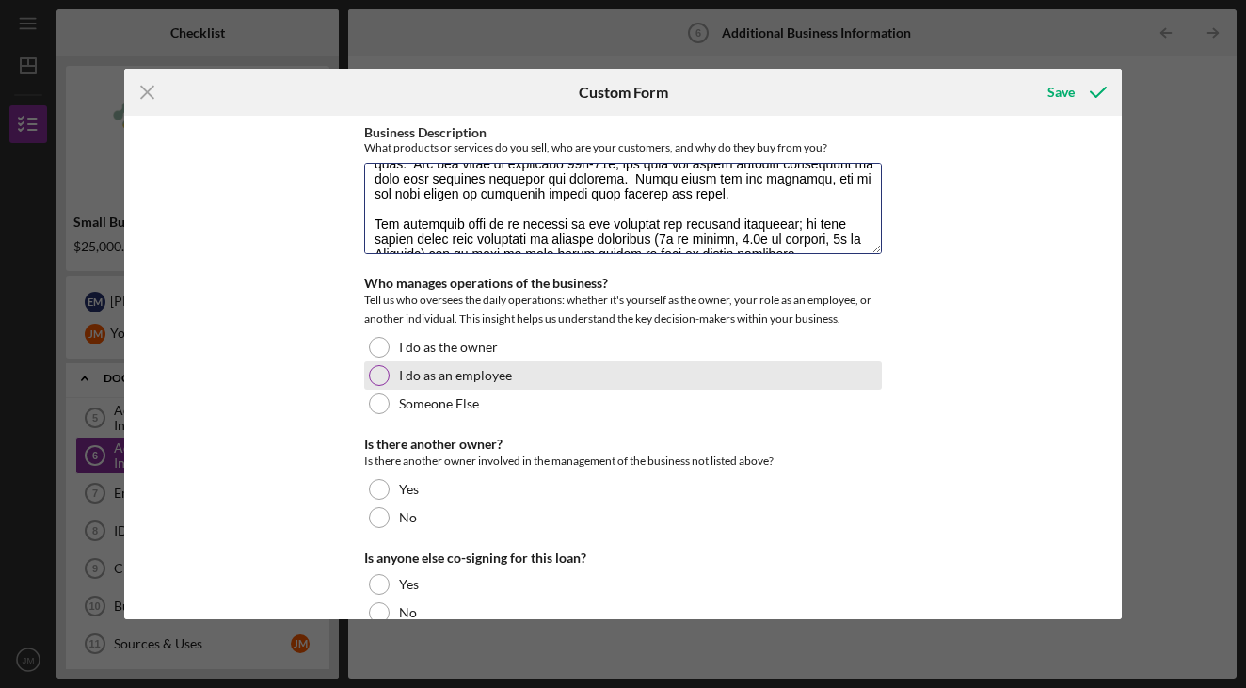
scroll to position [286, 0]
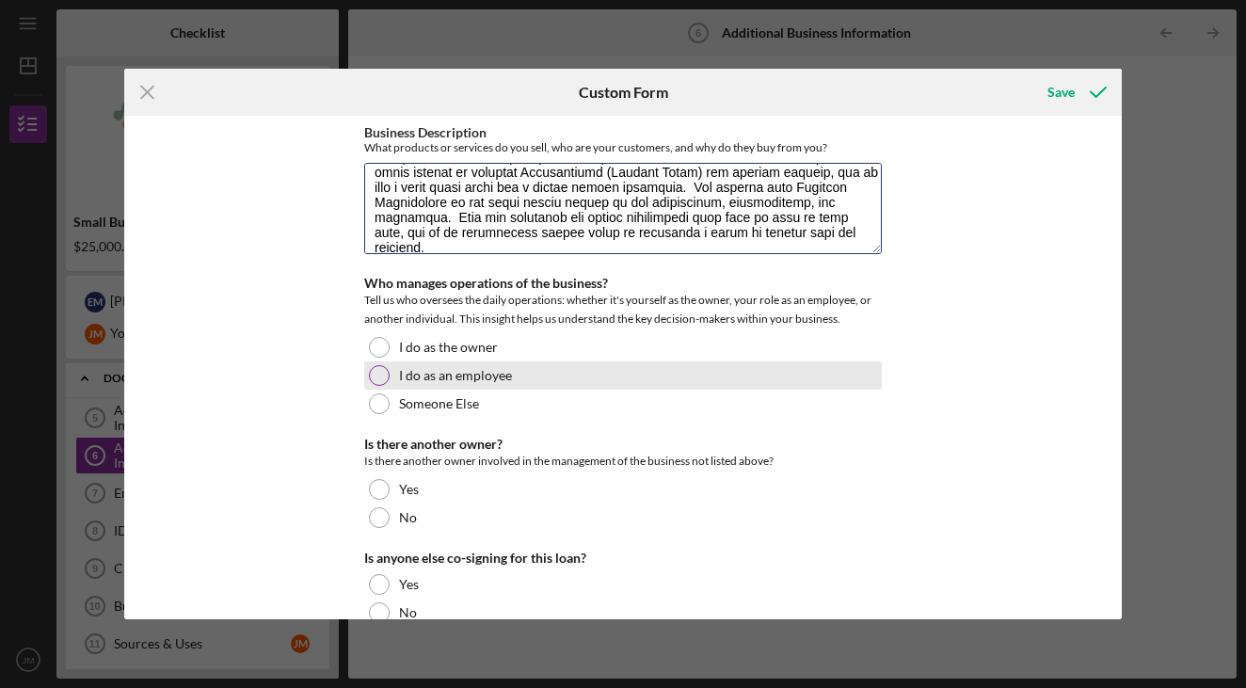
drag, startPoint x: 368, startPoint y: 184, endPoint x: 736, endPoint y: 378, distance: 416.0
click at [736, 378] on div "Business Description What products or services do you sell, who are your custom…" at bounding box center [623, 670] width 518 height 1090
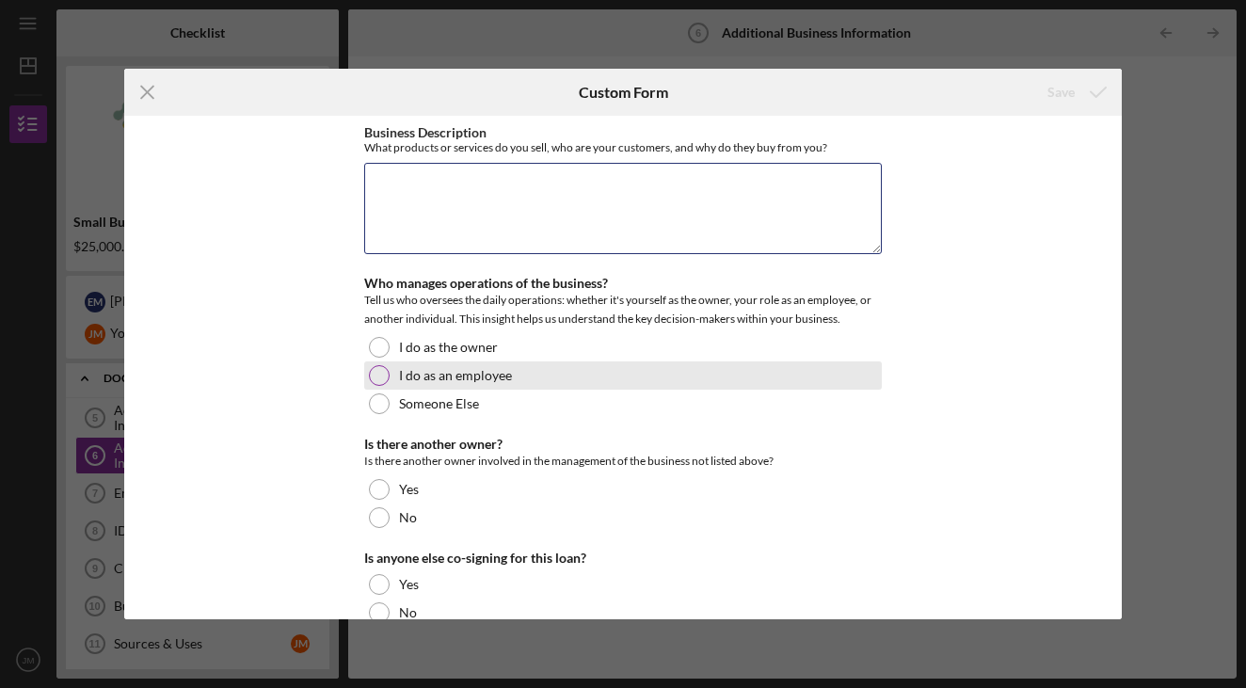
scroll to position [0, 0]
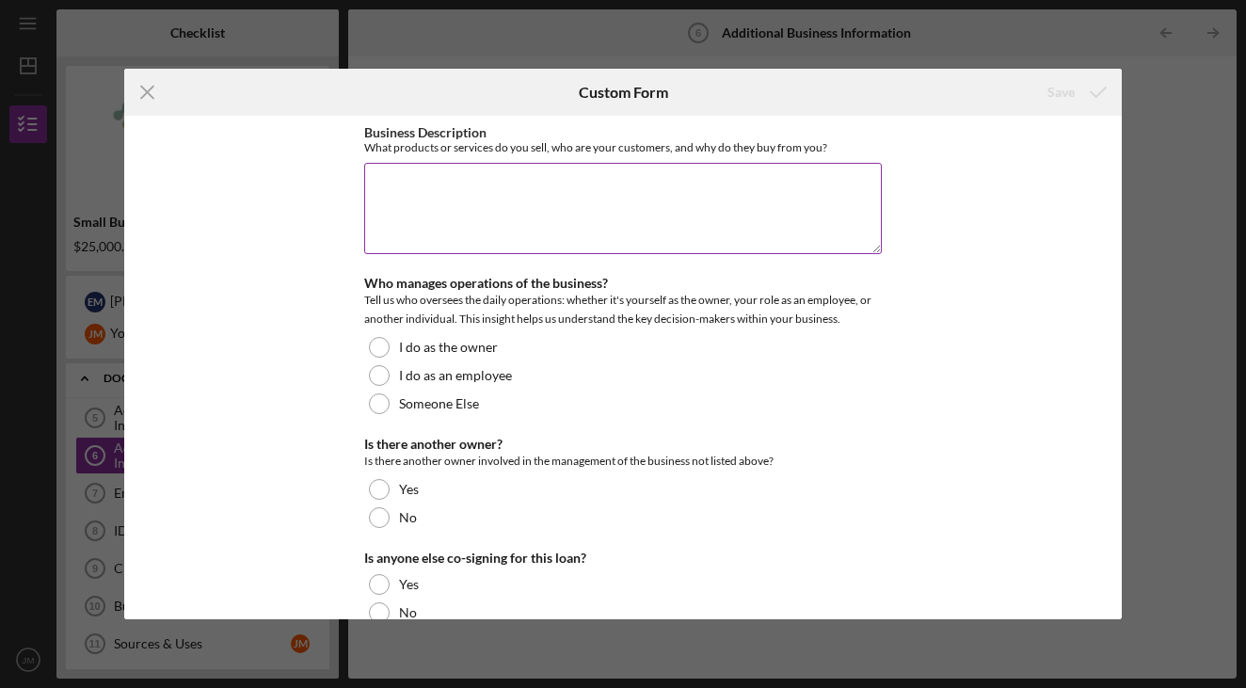
click at [530, 209] on textarea "Business Description" at bounding box center [623, 208] width 518 height 90
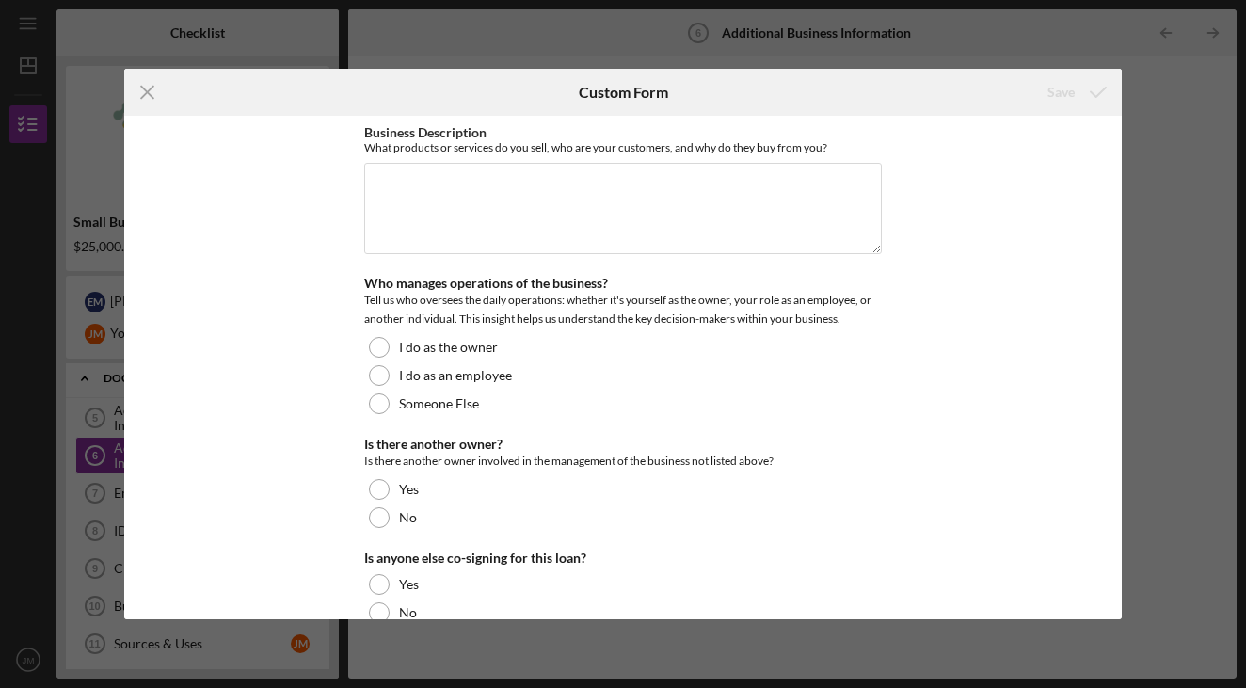
click at [278, 272] on div "Business Description What products or services do you sell, who are your custom…" at bounding box center [622, 368] width 997 height 504
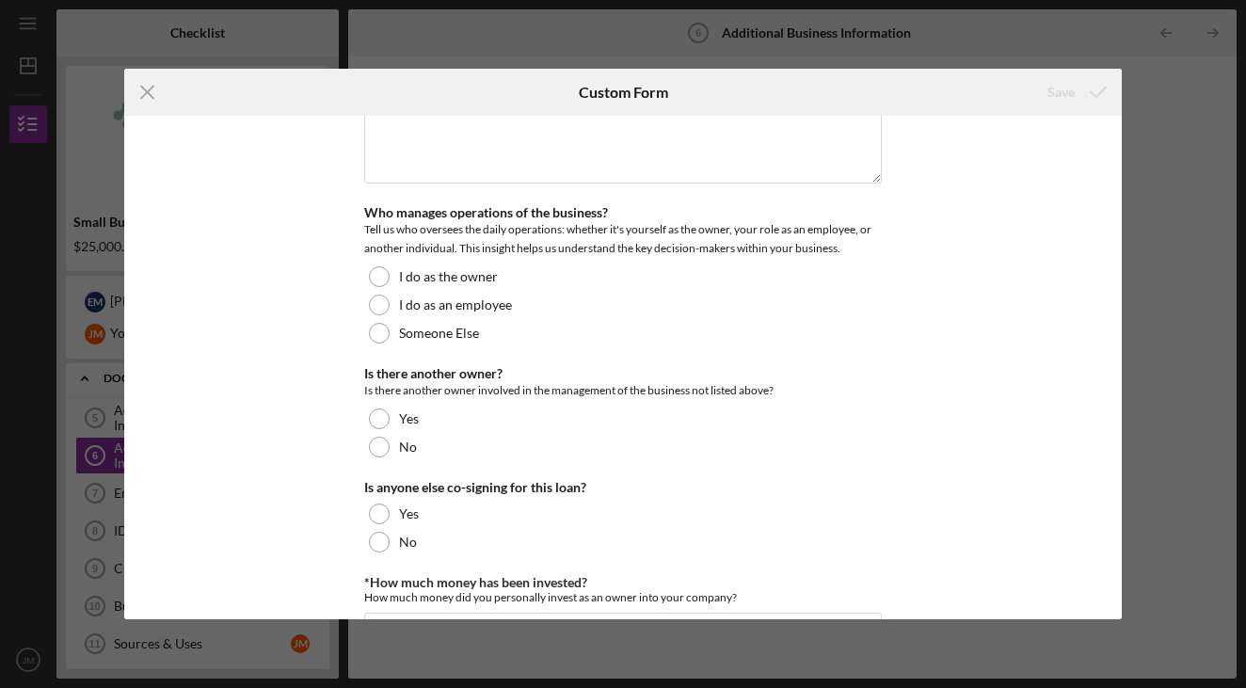
scroll to position [82, 0]
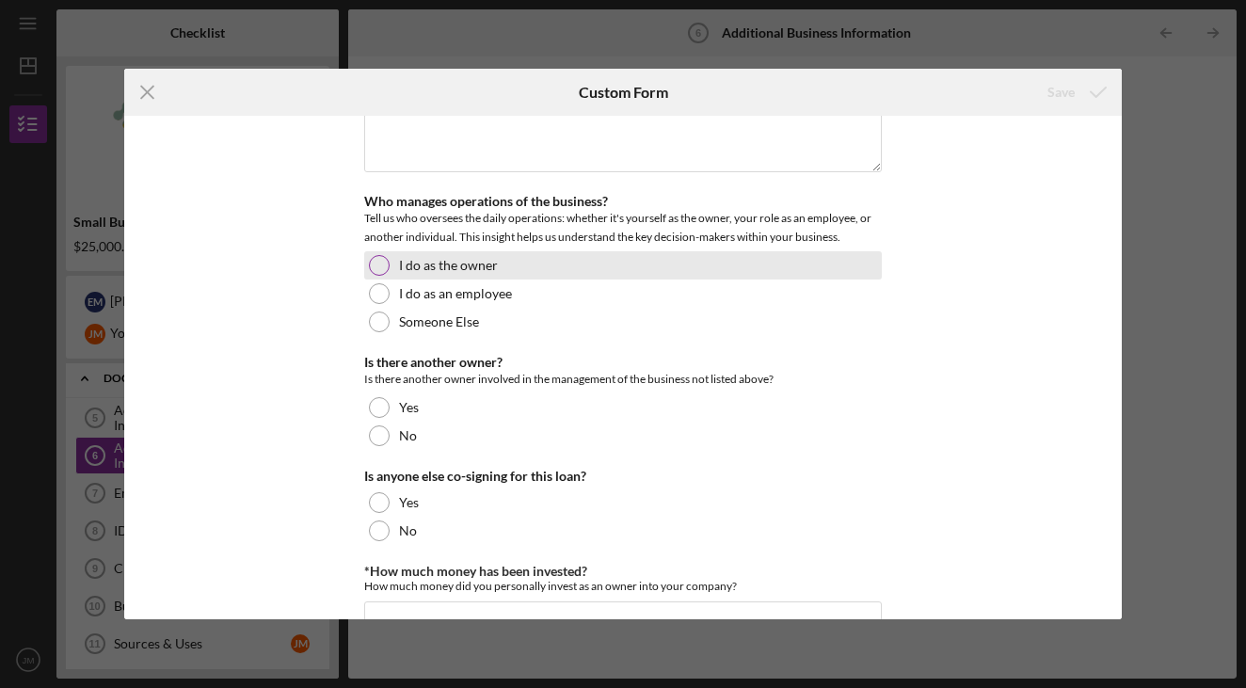
click at [418, 267] on label "I do as the owner" at bounding box center [448, 265] width 99 height 15
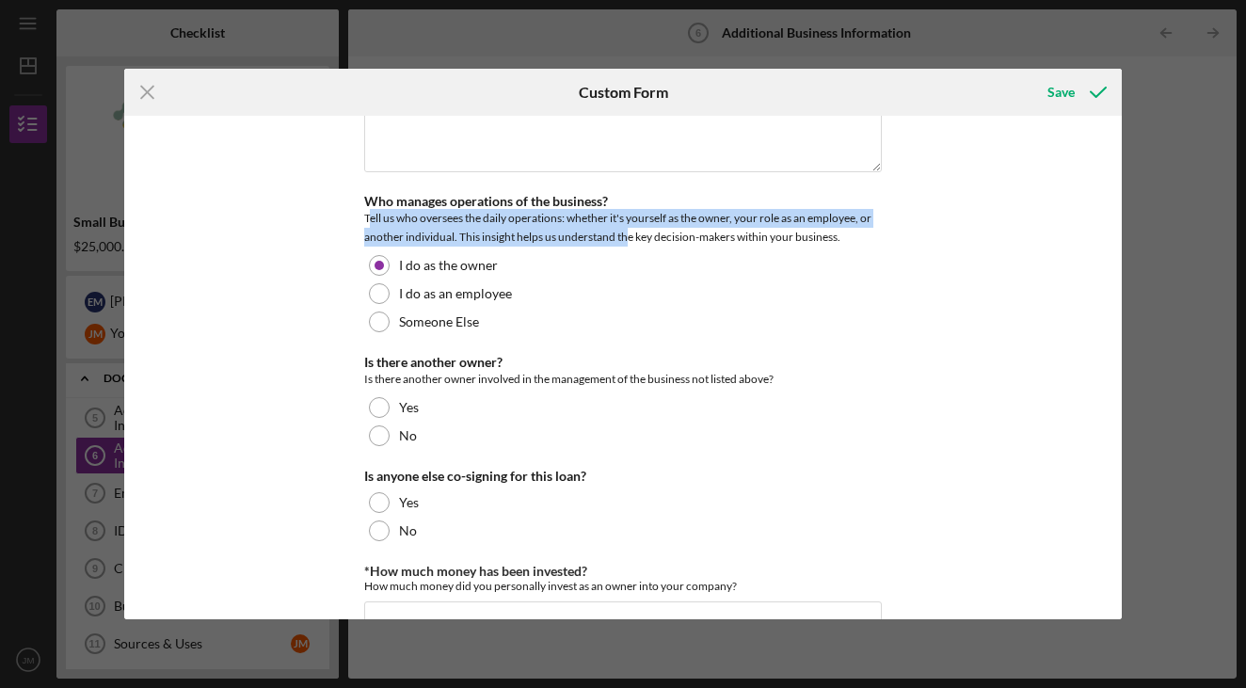
drag, startPoint x: 365, startPoint y: 213, endPoint x: 622, endPoint y: 229, distance: 257.5
click at [623, 230] on div "Tell us who oversees the daily operations: whether it's yourself as the owner, …" at bounding box center [623, 228] width 518 height 38
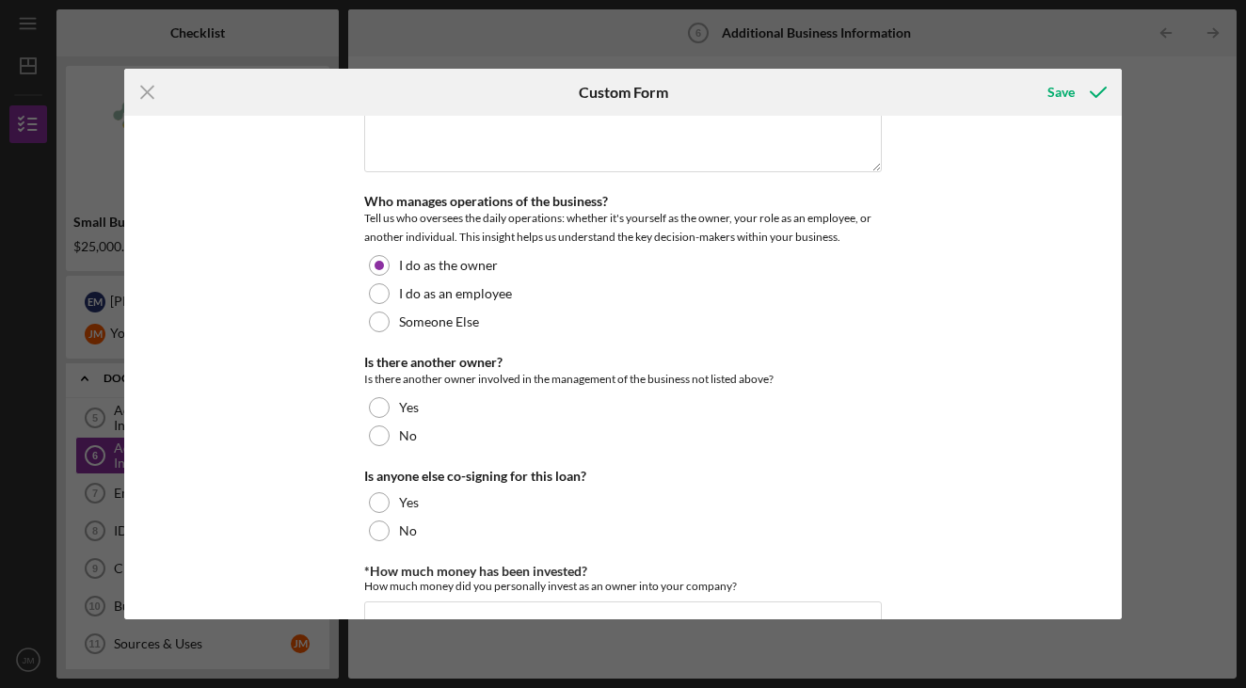
click at [793, 233] on div "Tell us who oversees the daily operations: whether it's yourself as the owner, …" at bounding box center [623, 228] width 518 height 38
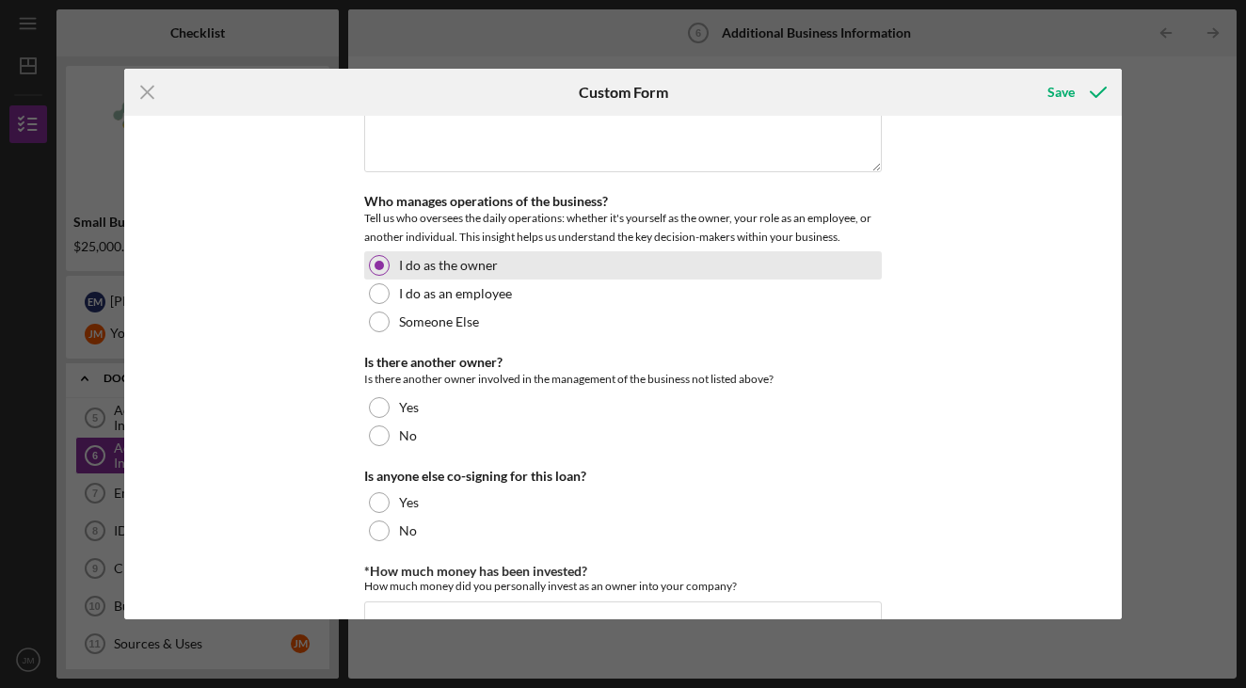
click at [416, 268] on label "I do as the owner" at bounding box center [448, 265] width 99 height 15
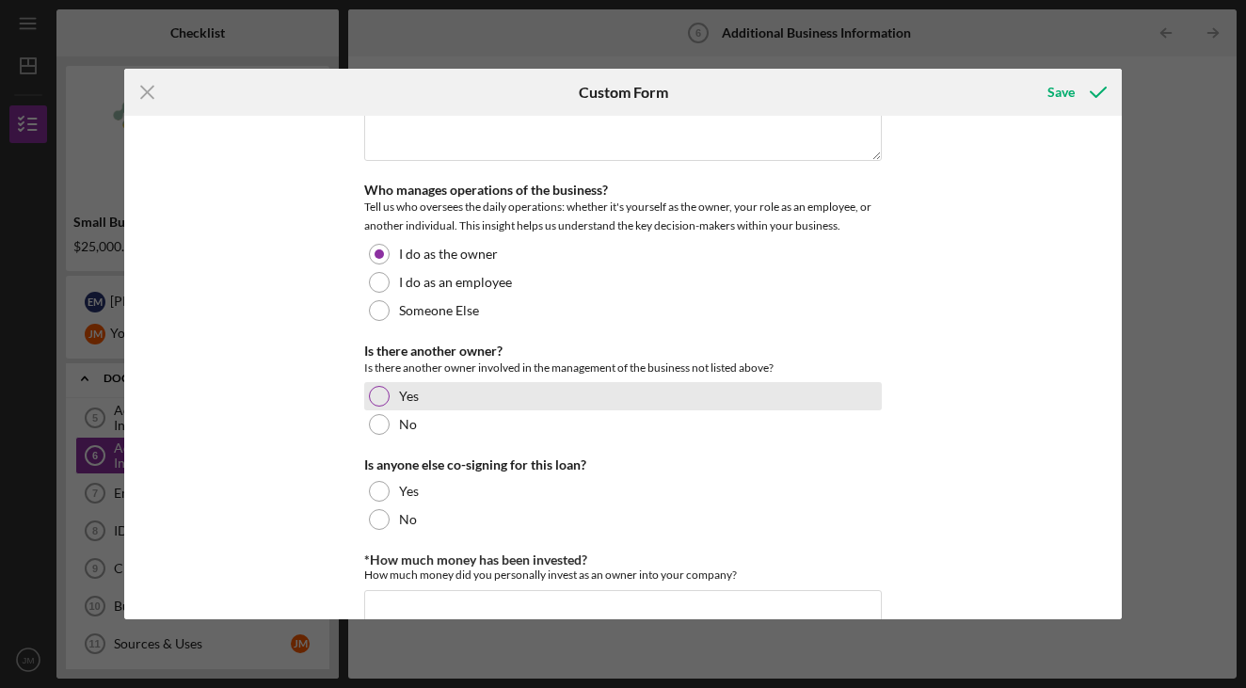
click at [429, 393] on div "Yes" at bounding box center [623, 396] width 518 height 28
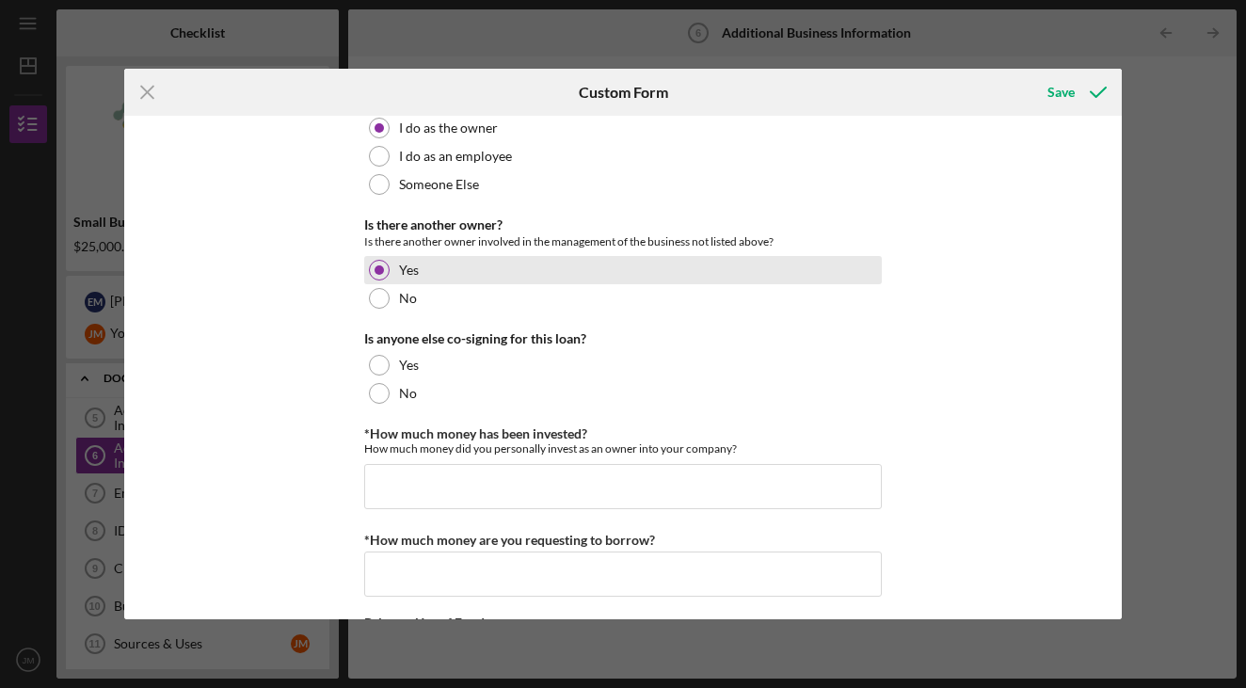
scroll to position [239, 0]
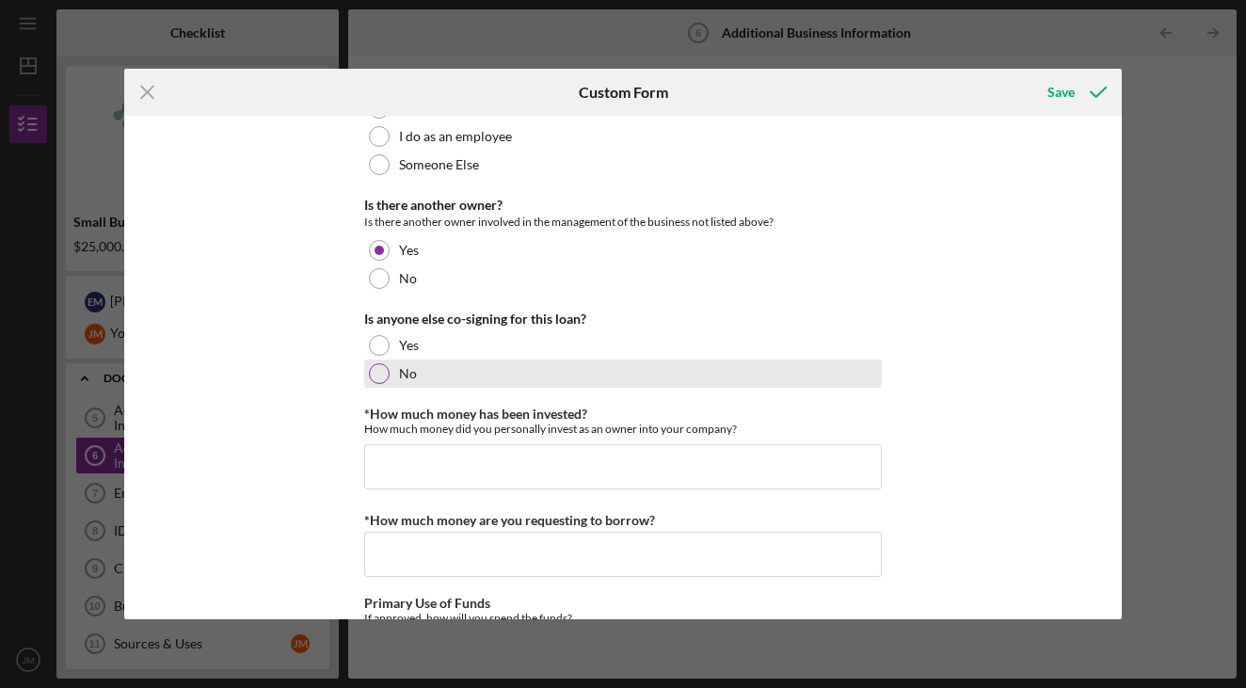
click at [411, 374] on label "No" at bounding box center [408, 373] width 18 height 15
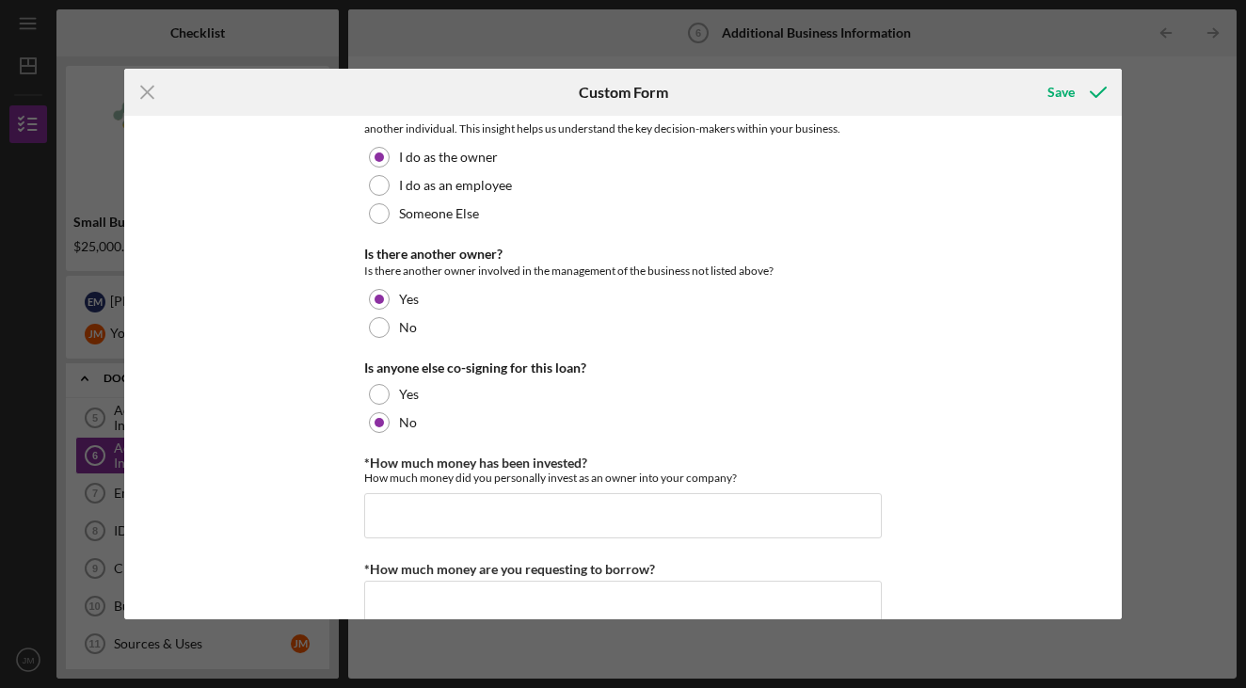
scroll to position [204, 0]
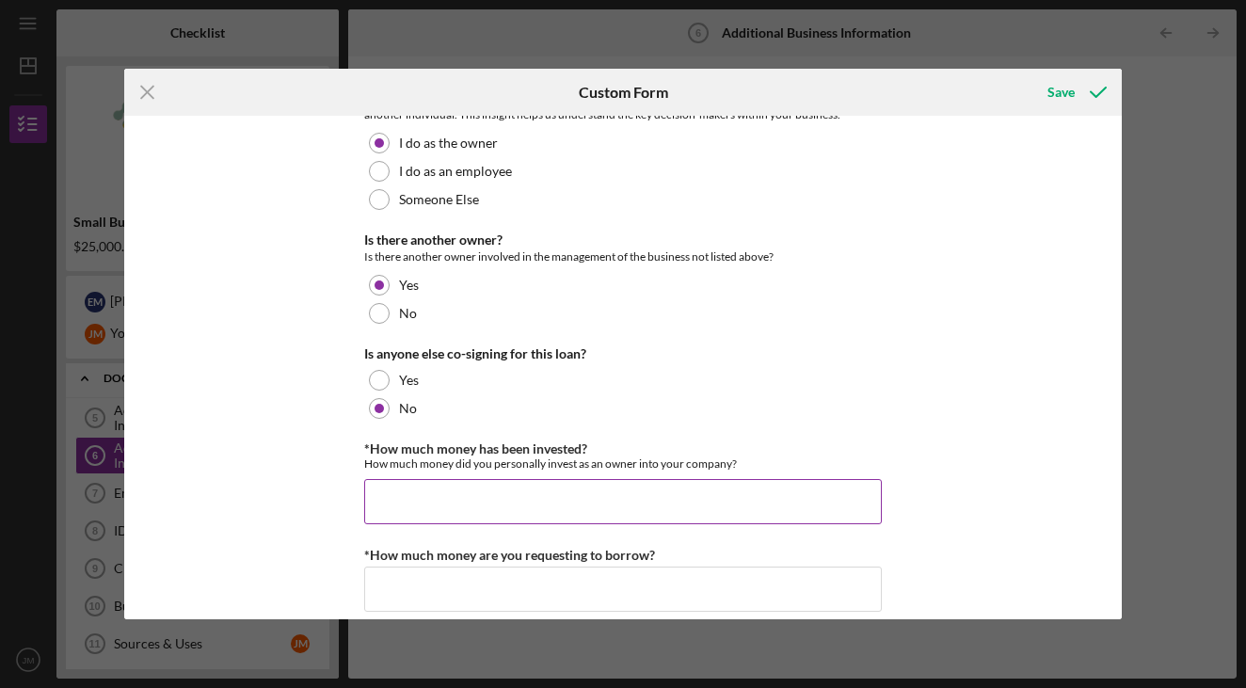
click at [466, 496] on input "*How much money has been invested?" at bounding box center [623, 501] width 518 height 45
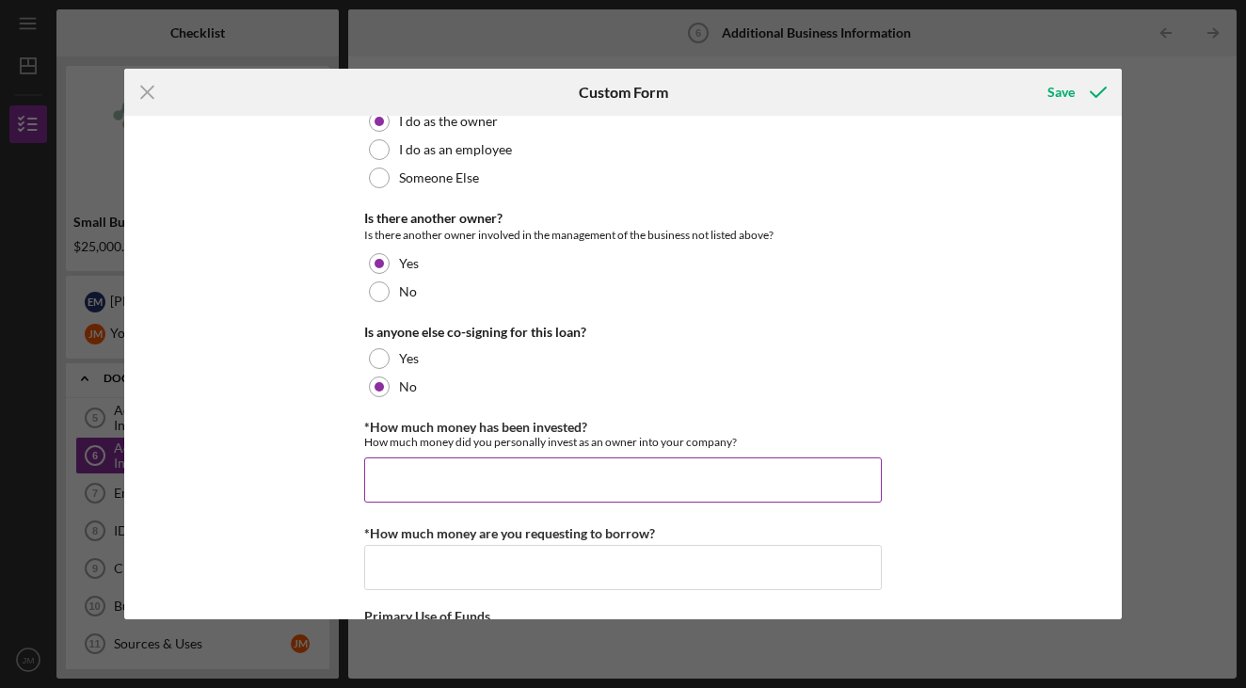
scroll to position [242, 0]
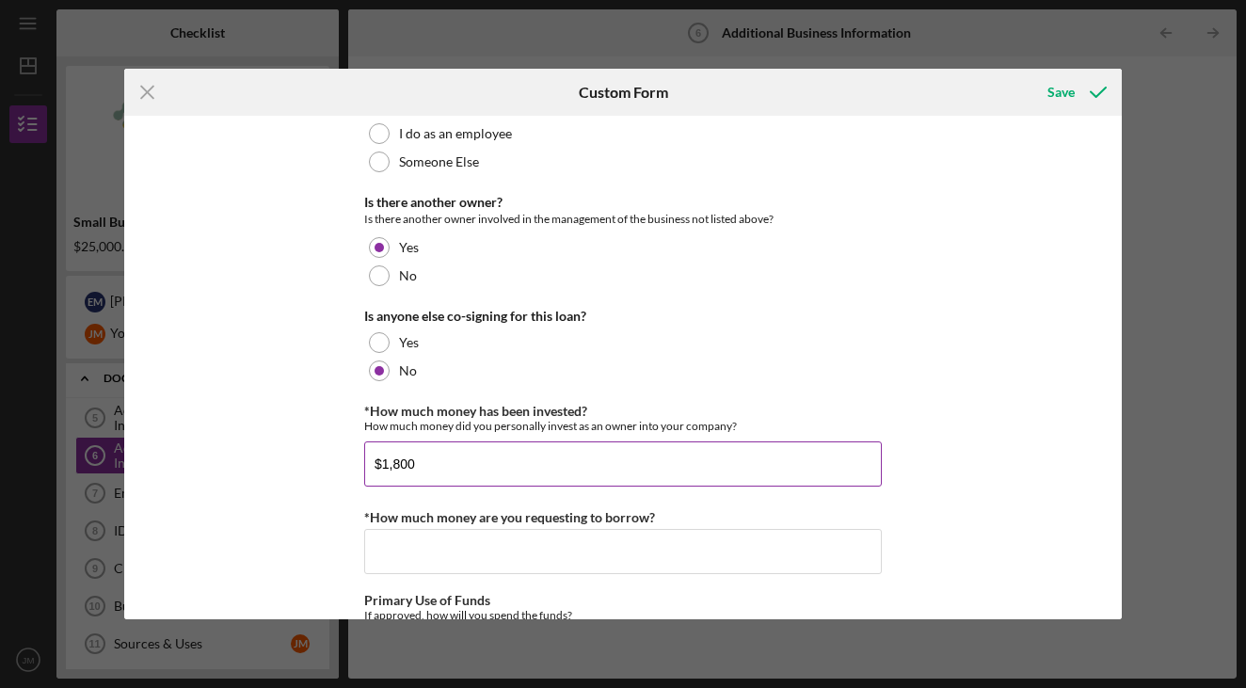
type input "$18,000"
click at [312, 467] on div "Business Description What products or services do you sell, who are your custom…" at bounding box center [622, 368] width 997 height 504
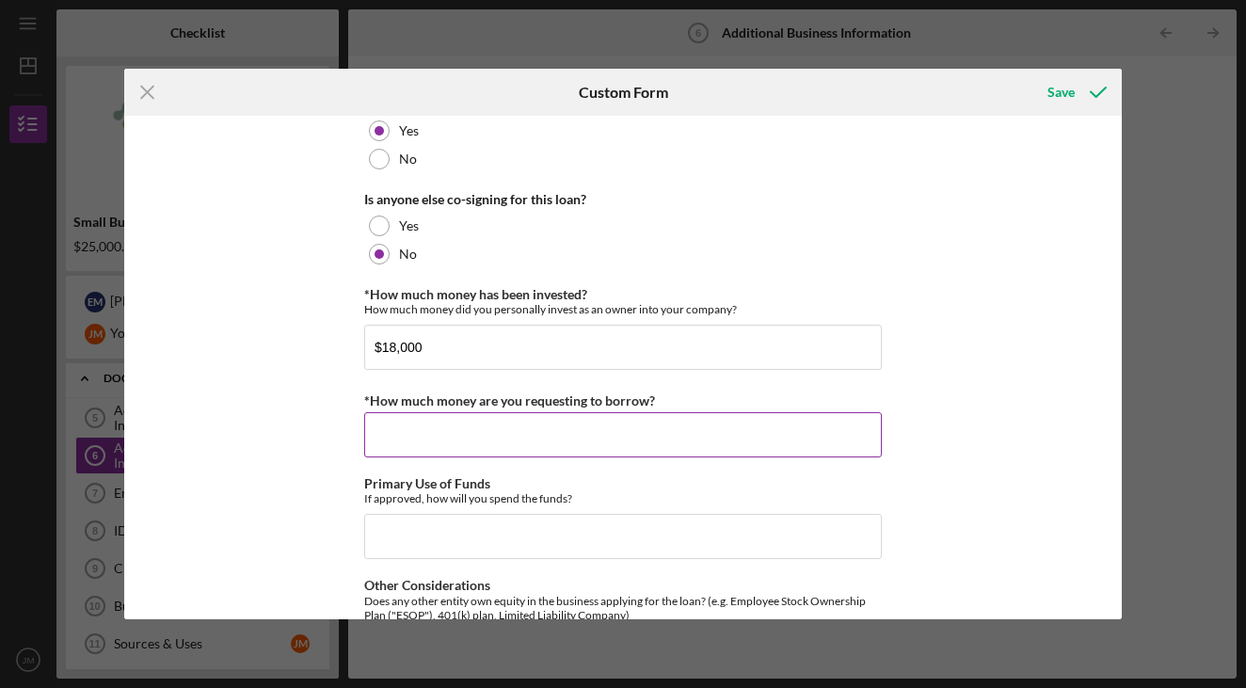
click at [463, 453] on input "*How much money are you requesting to borrow?" at bounding box center [623, 434] width 518 height 45
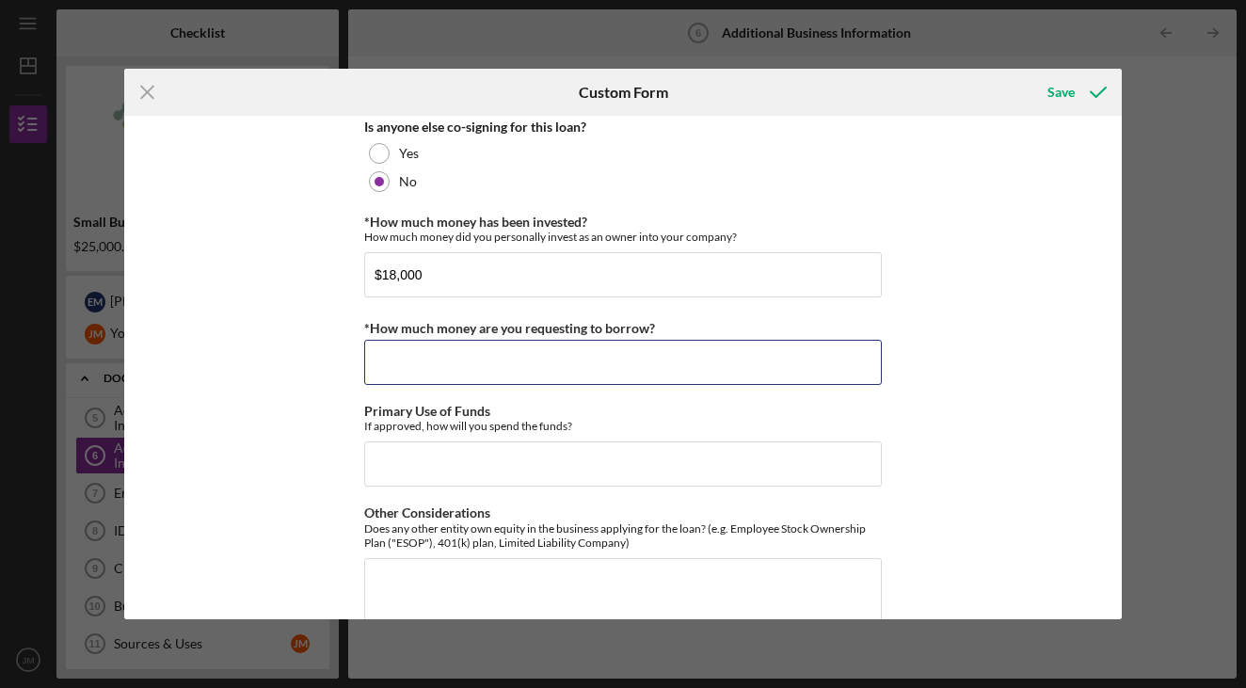
scroll to position [453, 0]
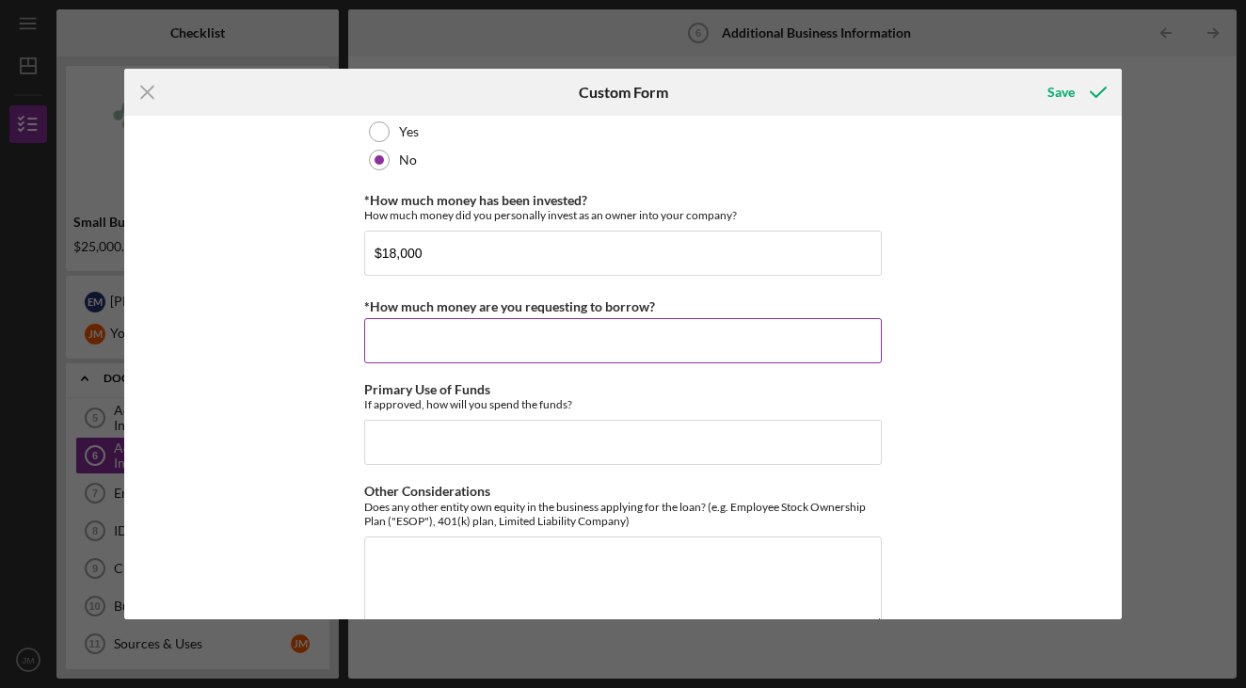
click at [511, 336] on input "*How much money are you requesting to borrow?" at bounding box center [623, 340] width 518 height 45
click at [87, 241] on div "Icon/Menu Close Custom Form Save Business Description What products or services…" at bounding box center [623, 344] width 1246 height 688
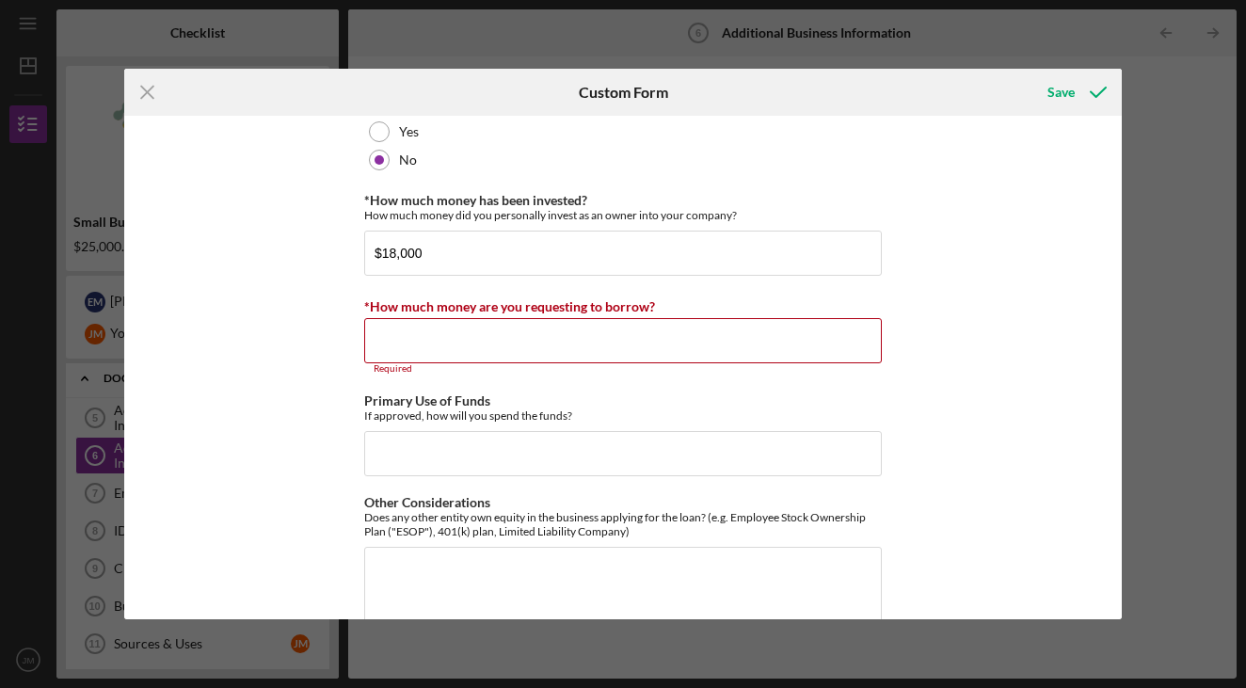
click at [88, 246] on div "Icon/Menu Close Custom Form Save Business Description What products or services…" at bounding box center [623, 344] width 1246 height 688
click at [425, 343] on input "*How much money are you requesting to borrow?" at bounding box center [623, 340] width 518 height 45
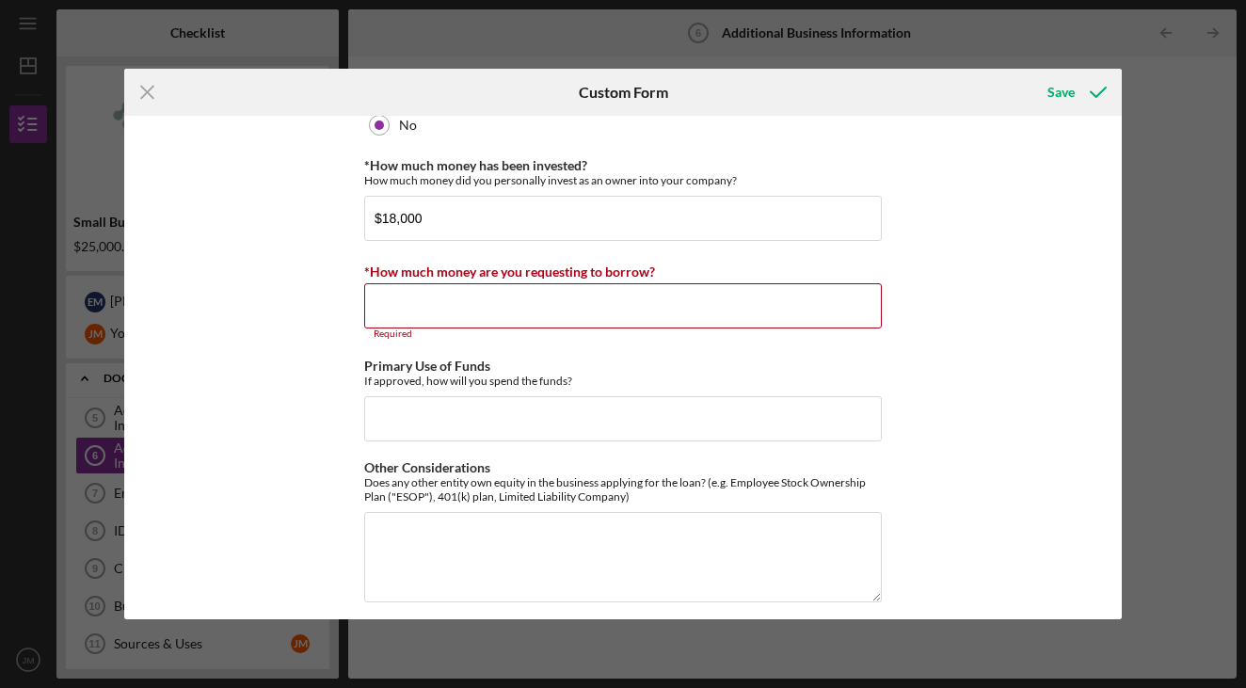
scroll to position [491, 0]
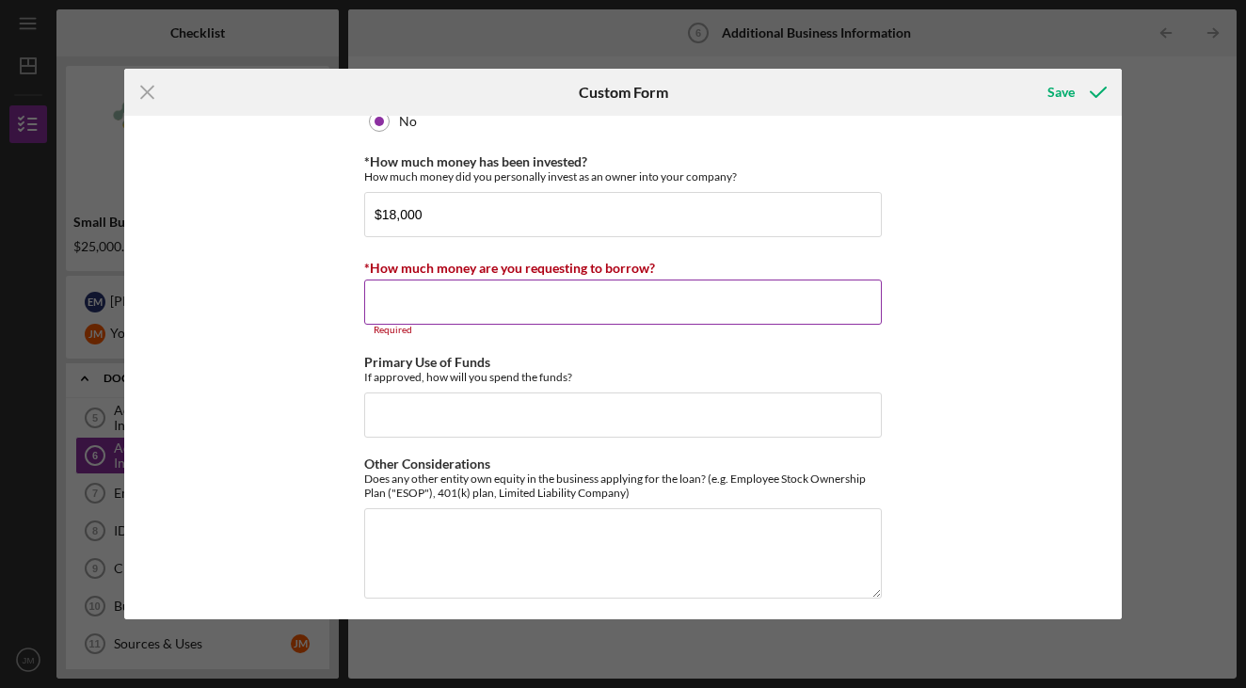
click at [483, 292] on input "*How much money are you requesting to borrow?" at bounding box center [623, 302] width 518 height 45
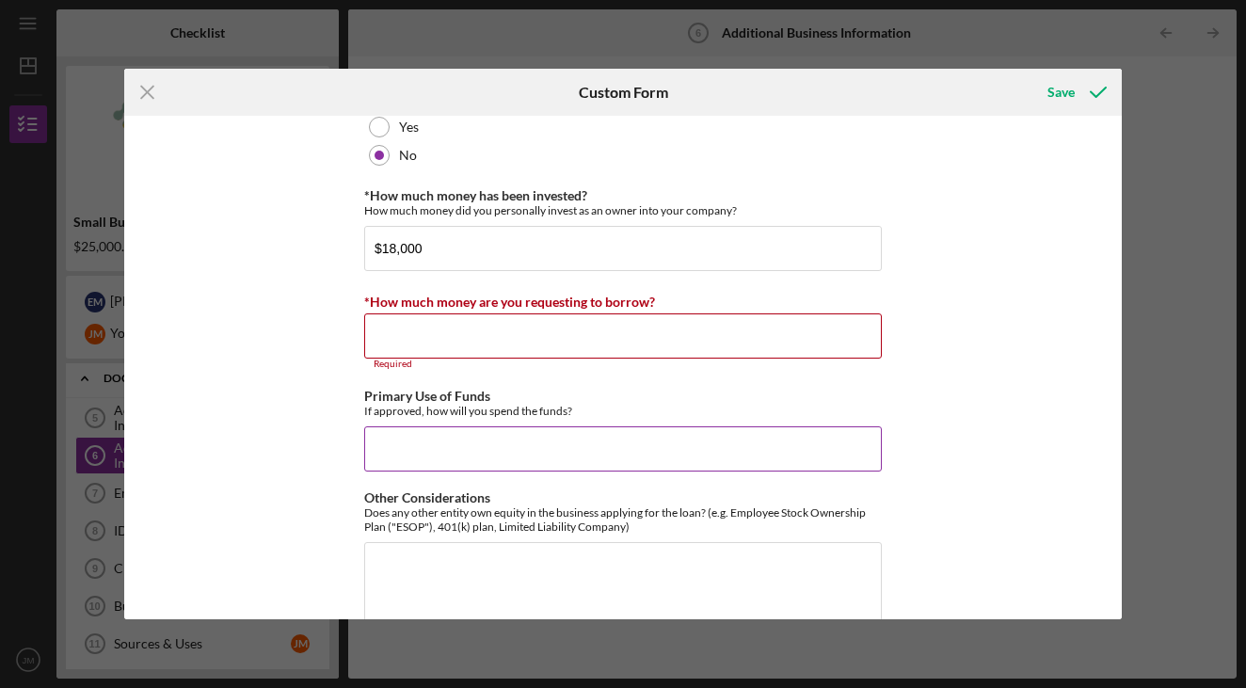
scroll to position [458, 0]
click at [449, 461] on input "Primary Use of Funds" at bounding box center [623, 447] width 518 height 45
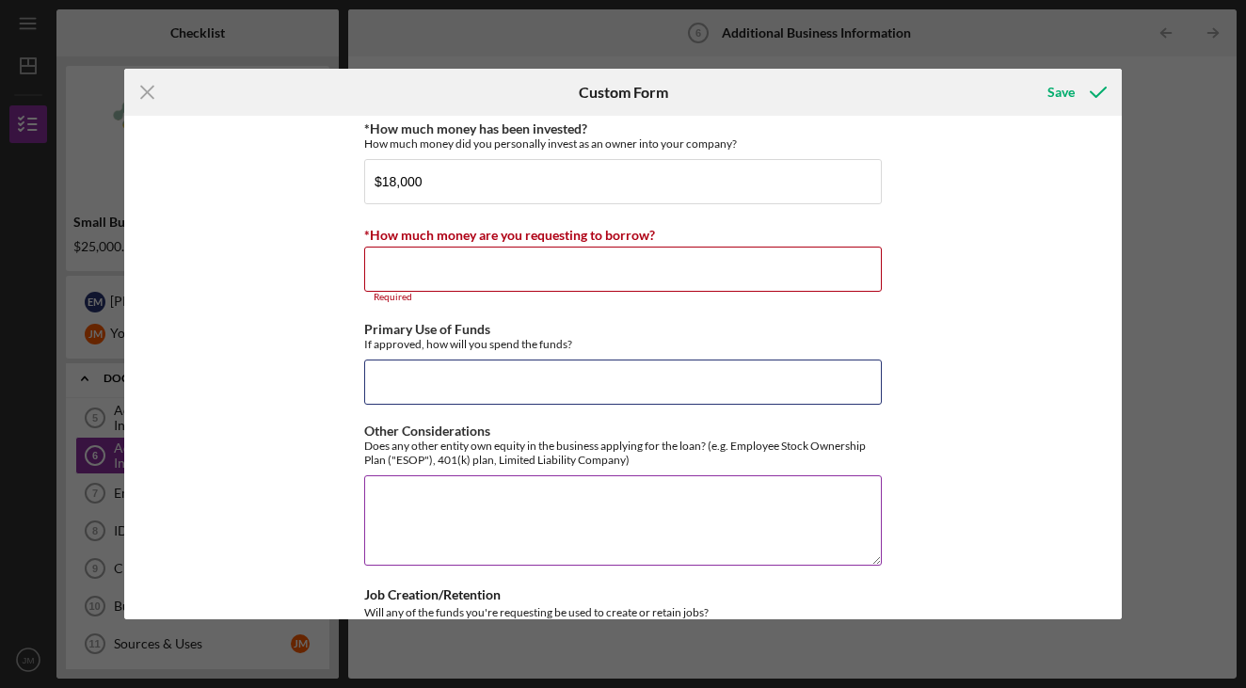
scroll to position [532, 0]
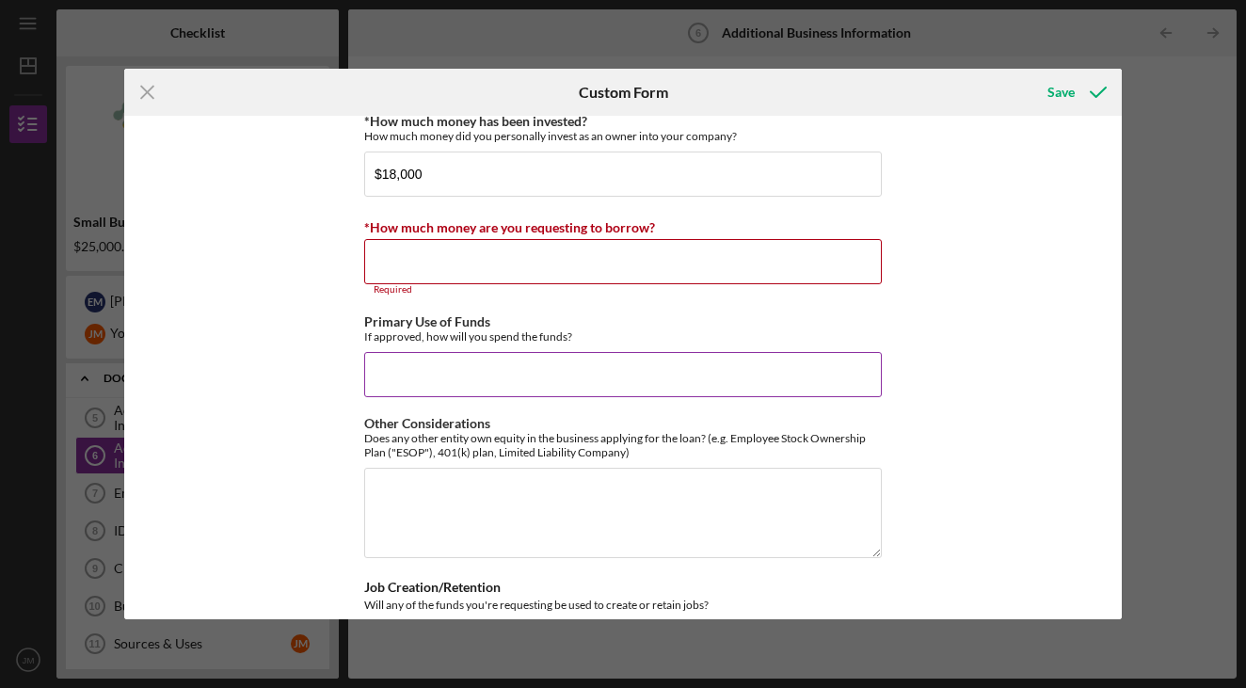
click at [503, 355] on input "Primary Use of Funds" at bounding box center [623, 374] width 518 height 45
type input "Q"
type input "Equipment, inventory, and cash buffer"
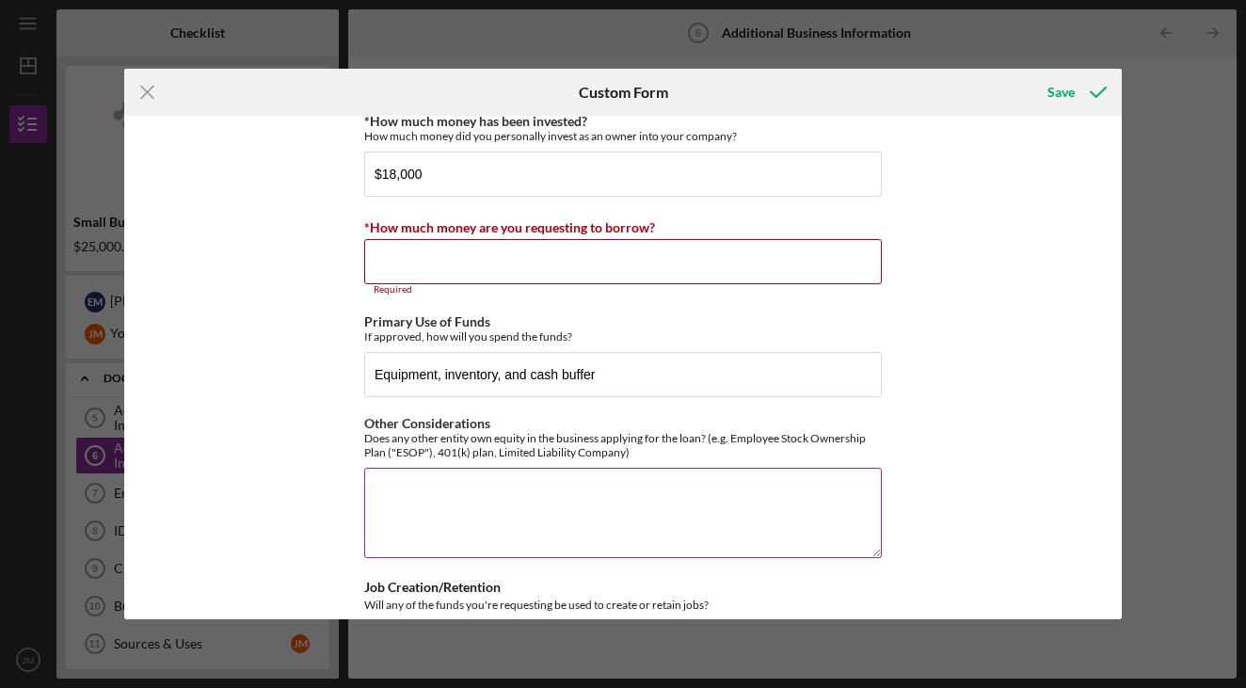
click at [535, 503] on textarea "Other Considerations" at bounding box center [623, 513] width 518 height 90
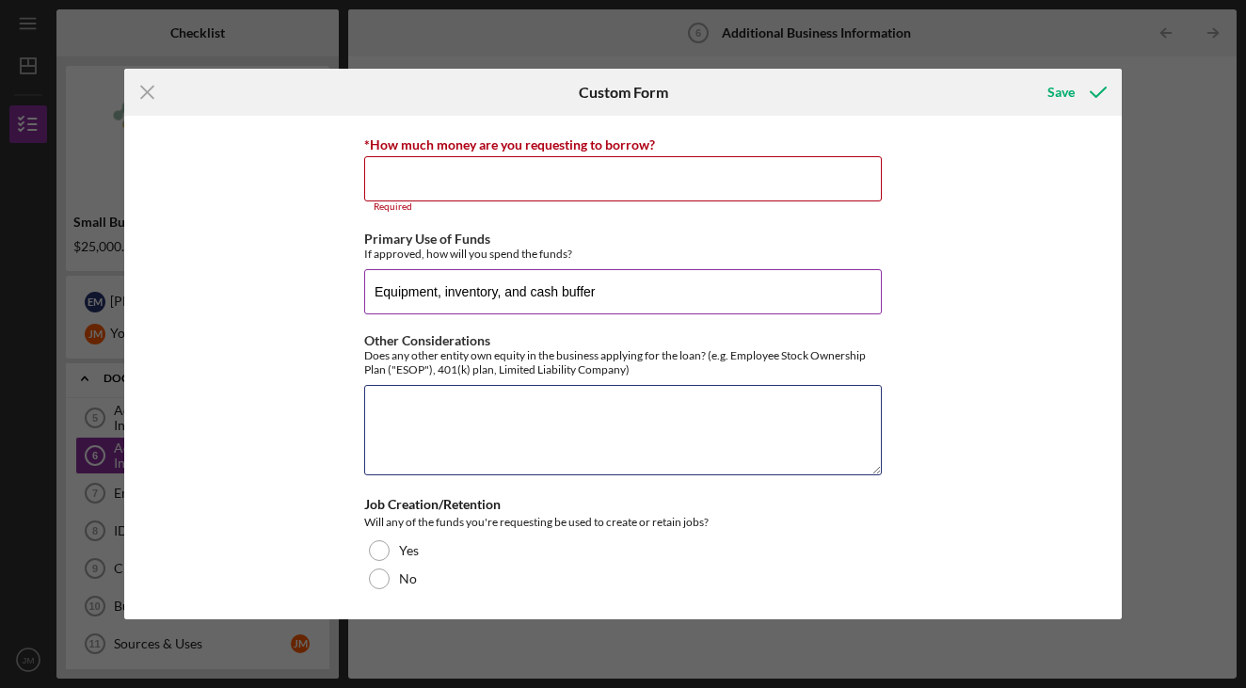
scroll to position [614, 0]
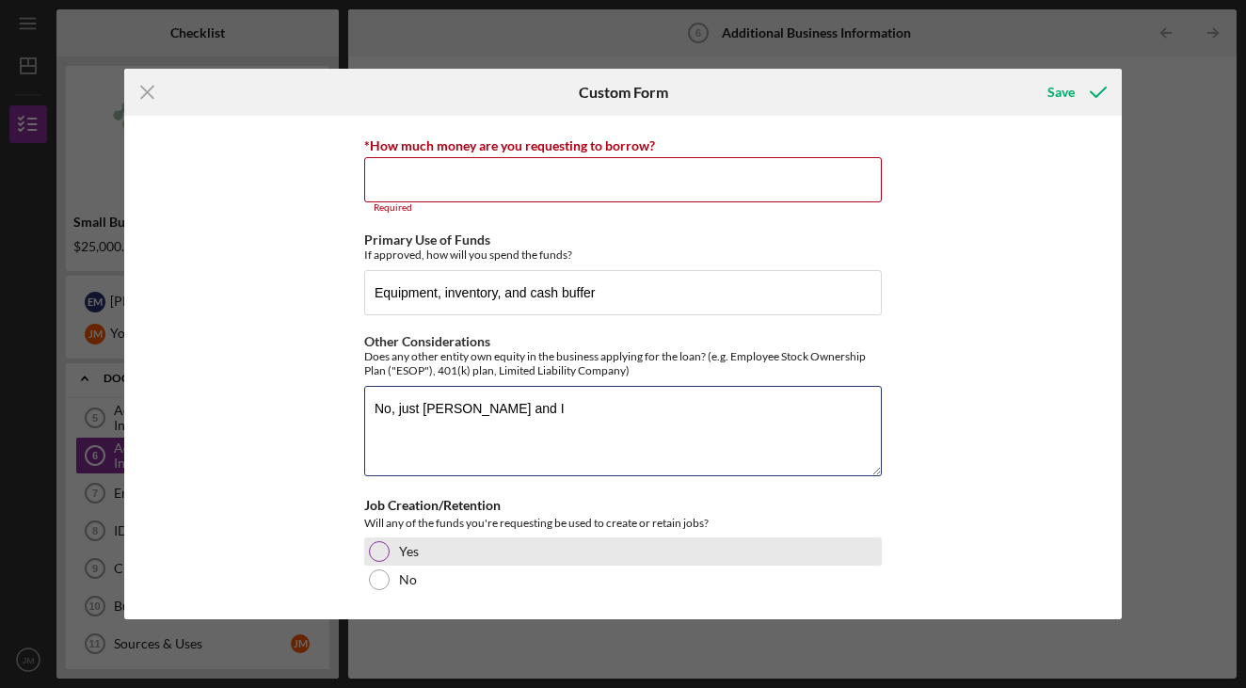
type textarea "No, just [PERSON_NAME] and I"
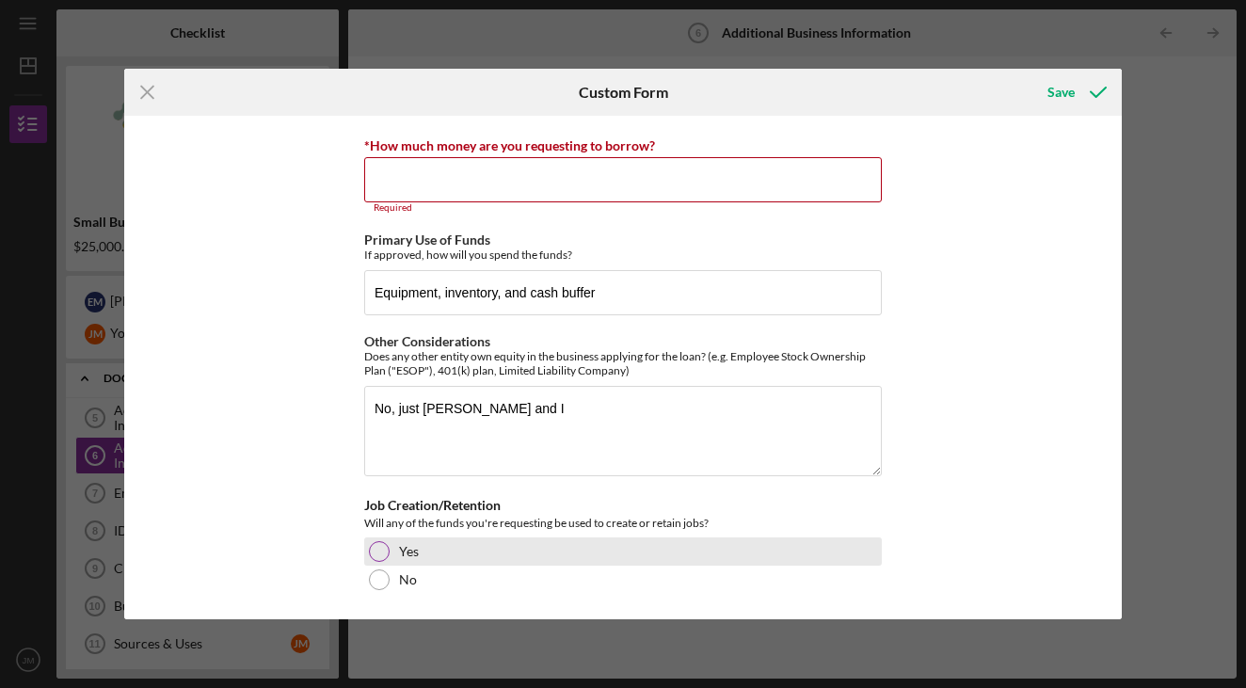
click at [385, 542] on div "Yes" at bounding box center [623, 551] width 518 height 28
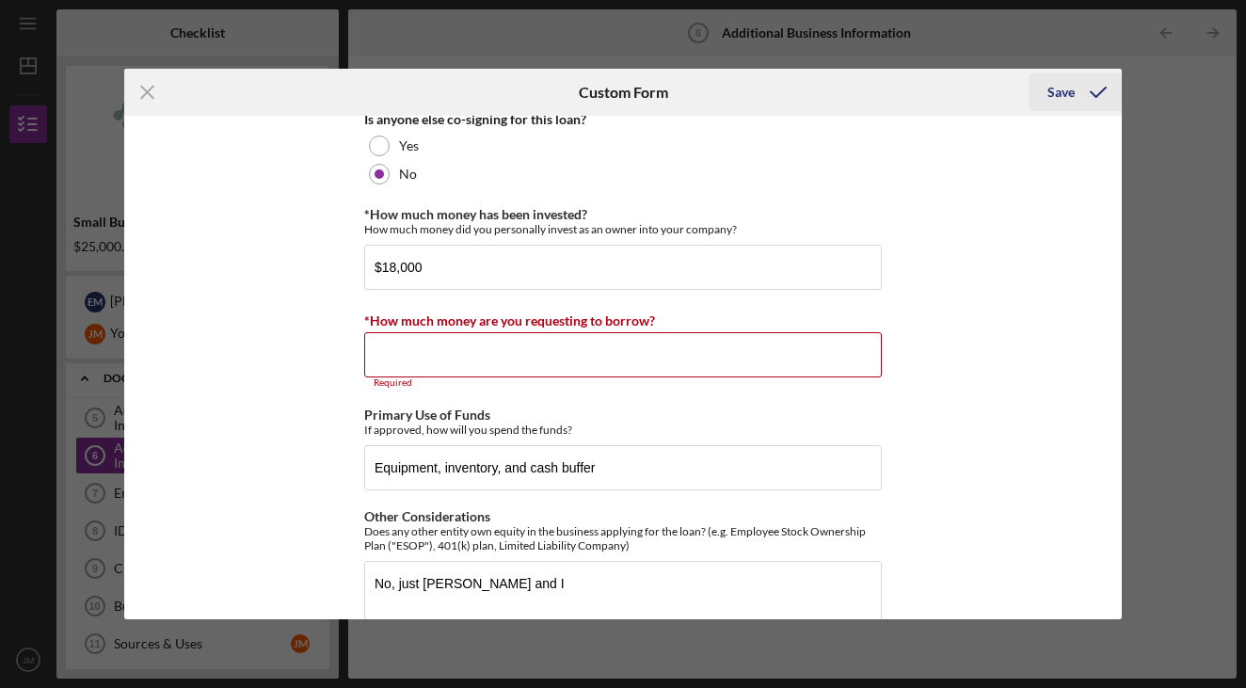
click at [1075, 89] on icon "submit" at bounding box center [1098, 92] width 47 height 47
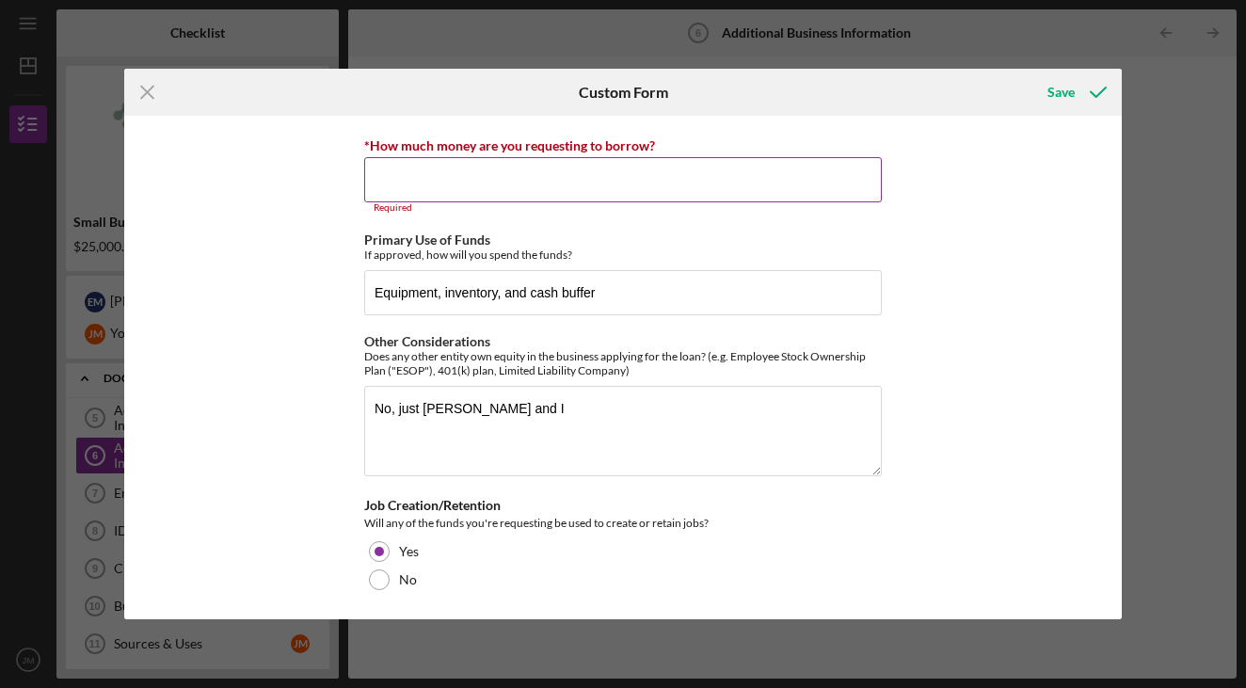
click at [538, 191] on input "*How much money are you requesting to borrow?" at bounding box center [623, 179] width 518 height 45
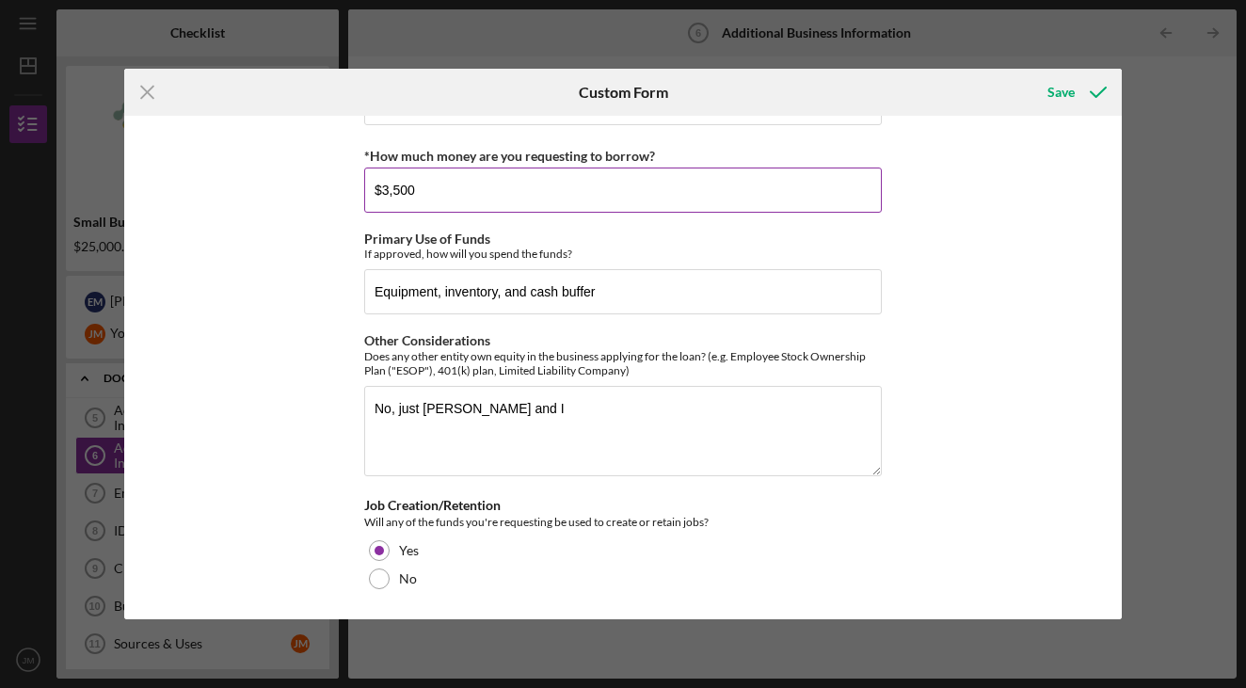
type input "$35,000"
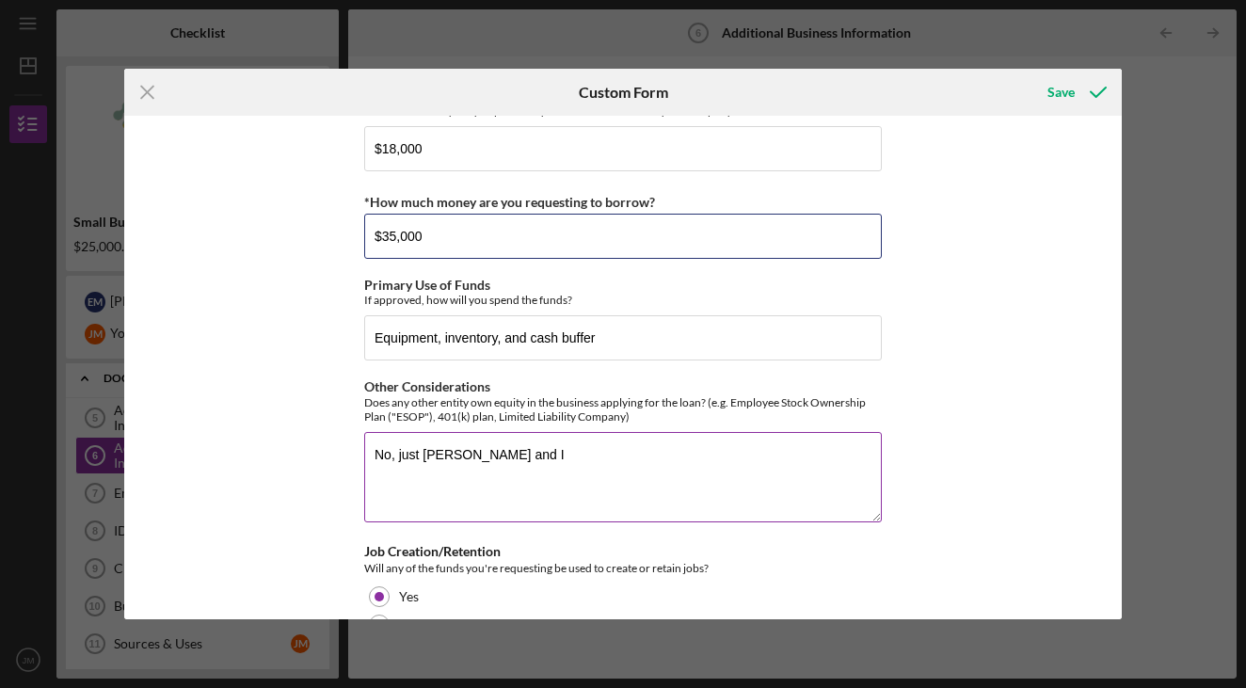
scroll to position [553, 0]
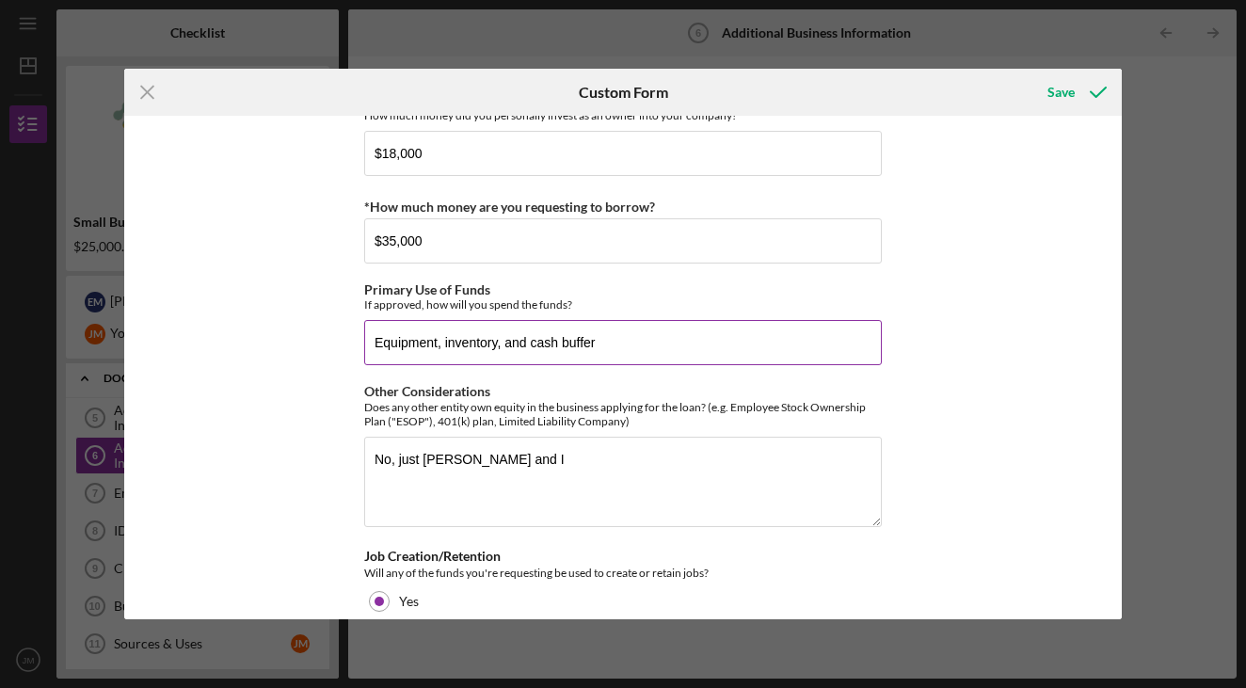
click at [370, 340] on input "Equipment, inventory, and cash buffer" at bounding box center [623, 342] width 518 height 45
click at [568, 342] on input "Buying equipment, inventory, and cash buffer" at bounding box center [623, 342] width 518 height 45
click at [745, 349] on input "Buying equipment, inventory, and creating a cash buffer" at bounding box center [623, 342] width 518 height 45
type input "Buying equipment, inventory, and creating a cash buffer in our bank account"
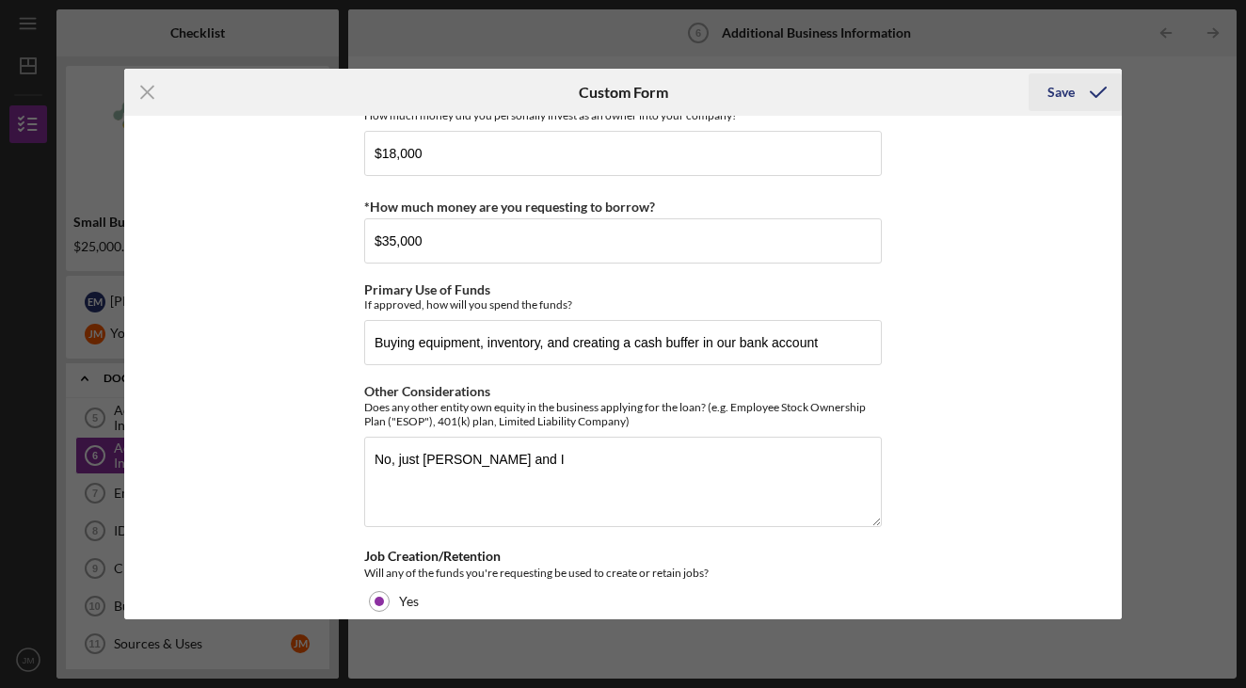
click at [1080, 89] on icon "submit" at bounding box center [1098, 92] width 47 height 47
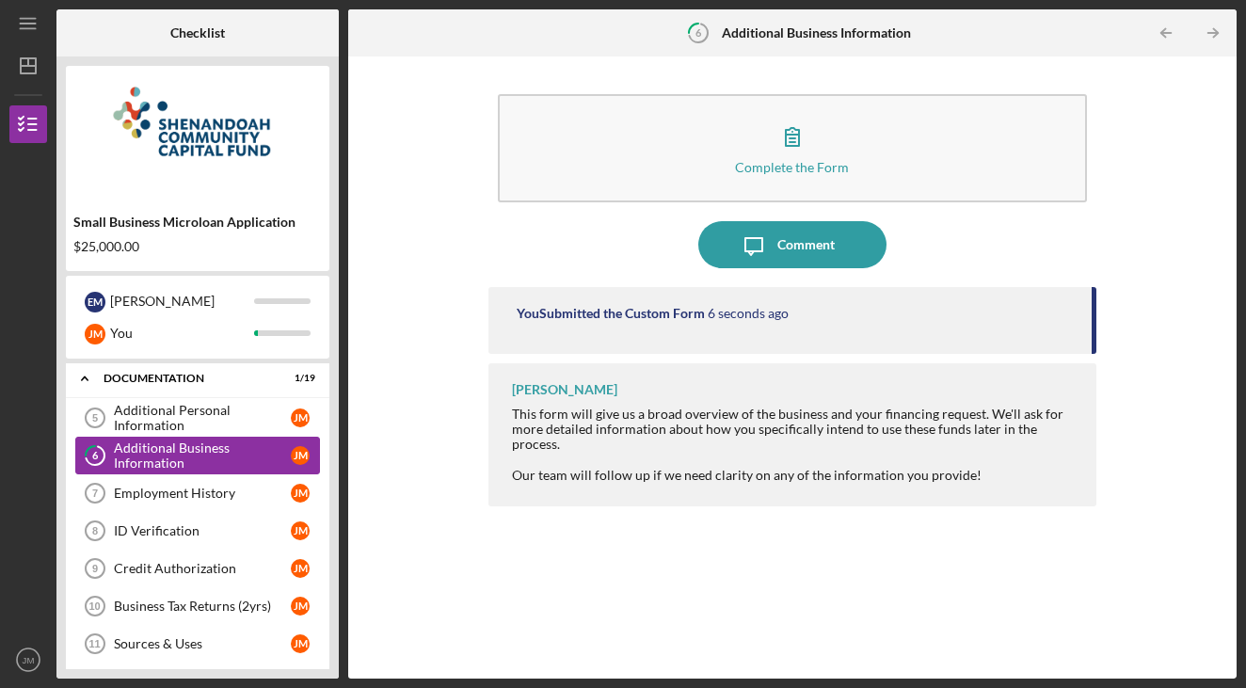
click at [199, 459] on div "Additional Business Information" at bounding box center [202, 456] width 177 height 30
click at [179, 502] on link "Employment History 7 Employment History [PERSON_NAME]" at bounding box center [197, 493] width 245 height 38
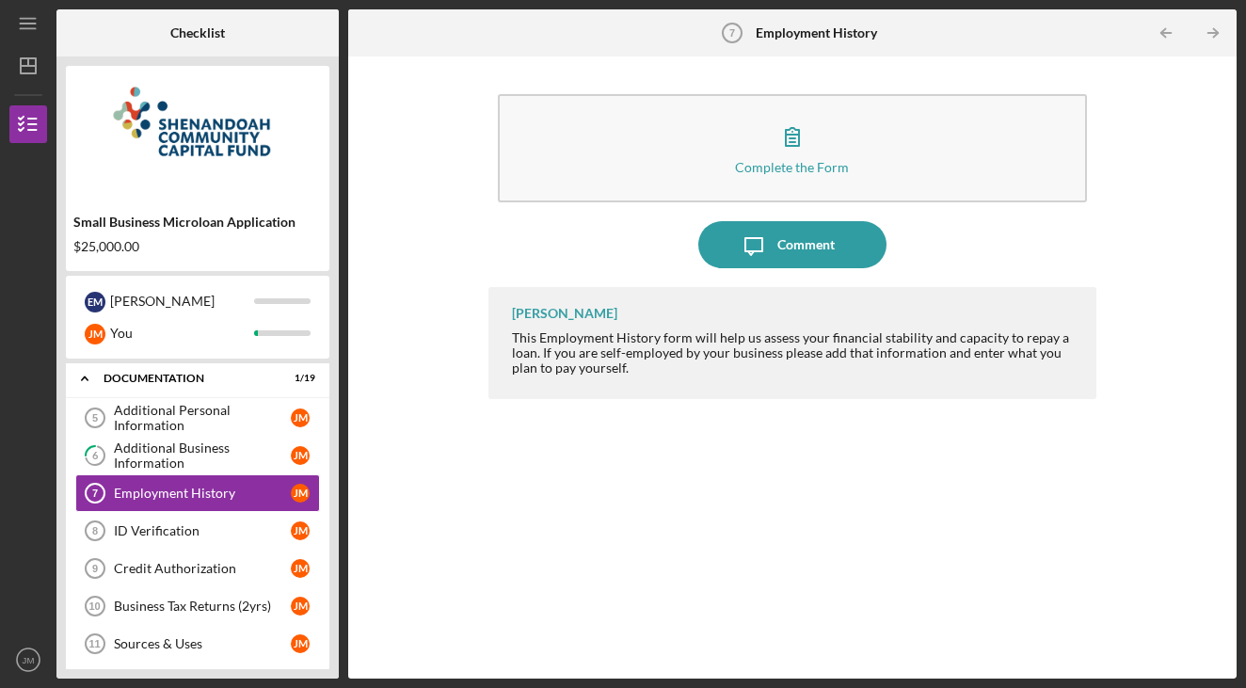
drag, startPoint x: 614, startPoint y: 345, endPoint x: 696, endPoint y: 361, distance: 83.3
click at [696, 361] on div "This Employment History form will help us assess your financial stability and c…" at bounding box center [795, 352] width 567 height 45
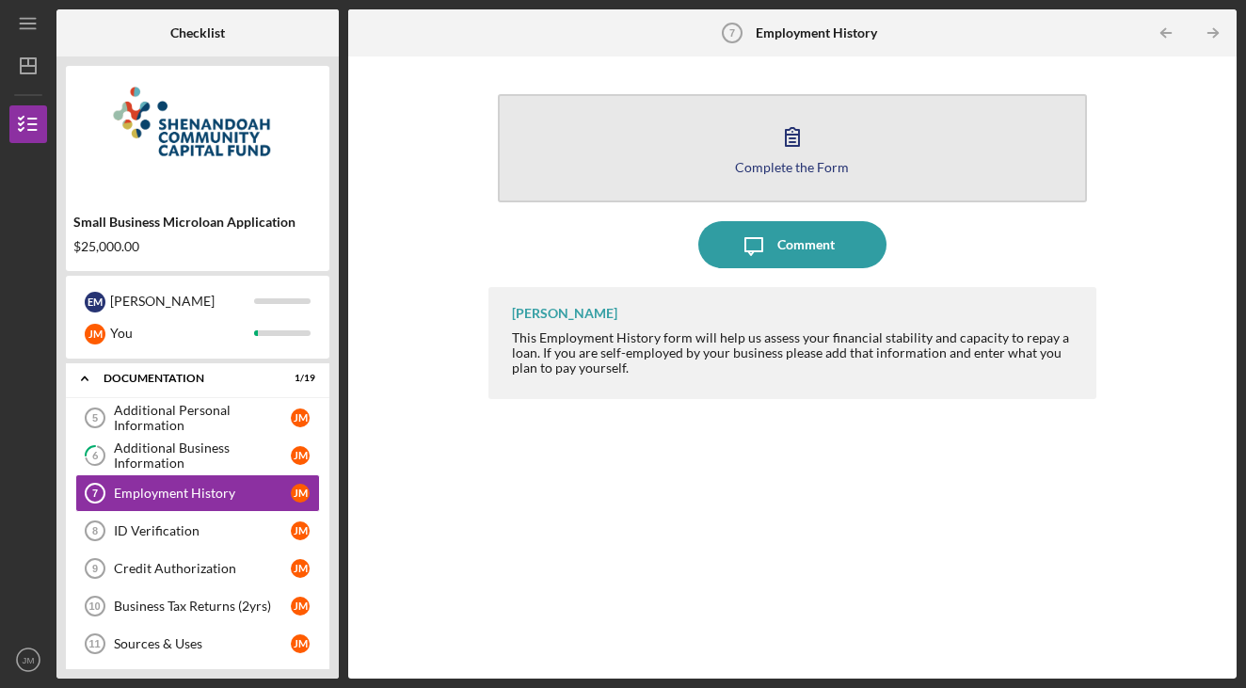
click at [809, 141] on icon "button" at bounding box center [792, 136] width 47 height 47
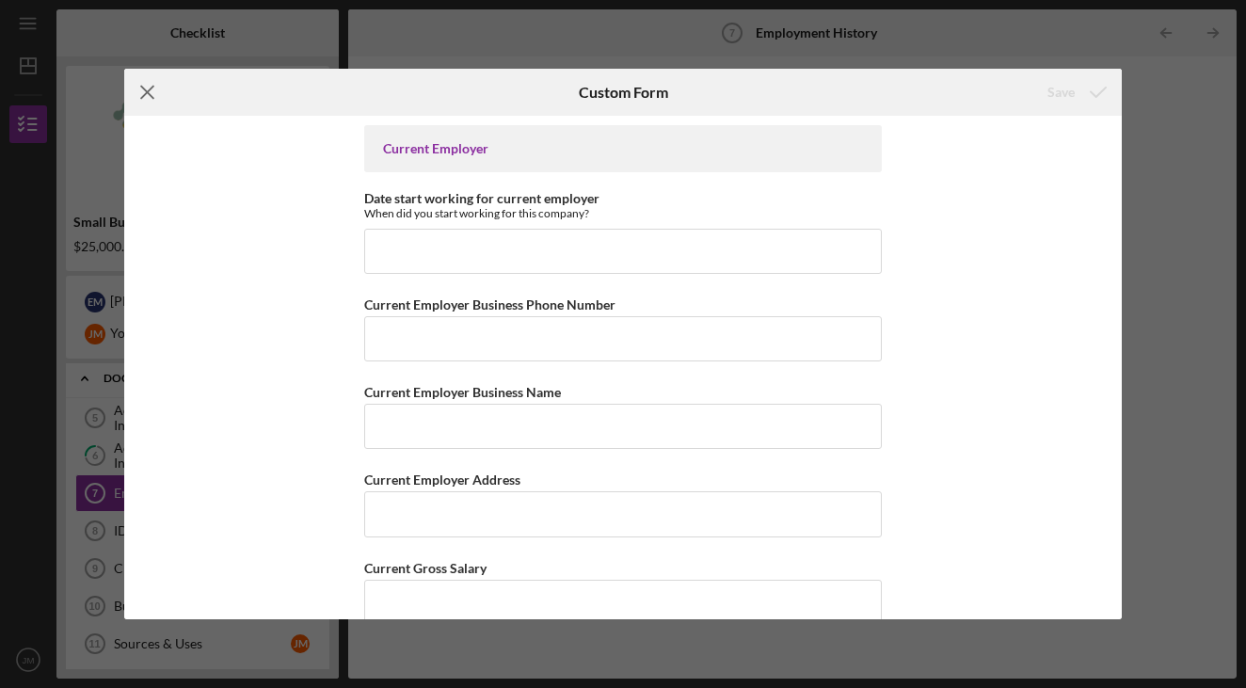
click at [152, 93] on icon "Icon/Menu Close" at bounding box center [147, 92] width 47 height 47
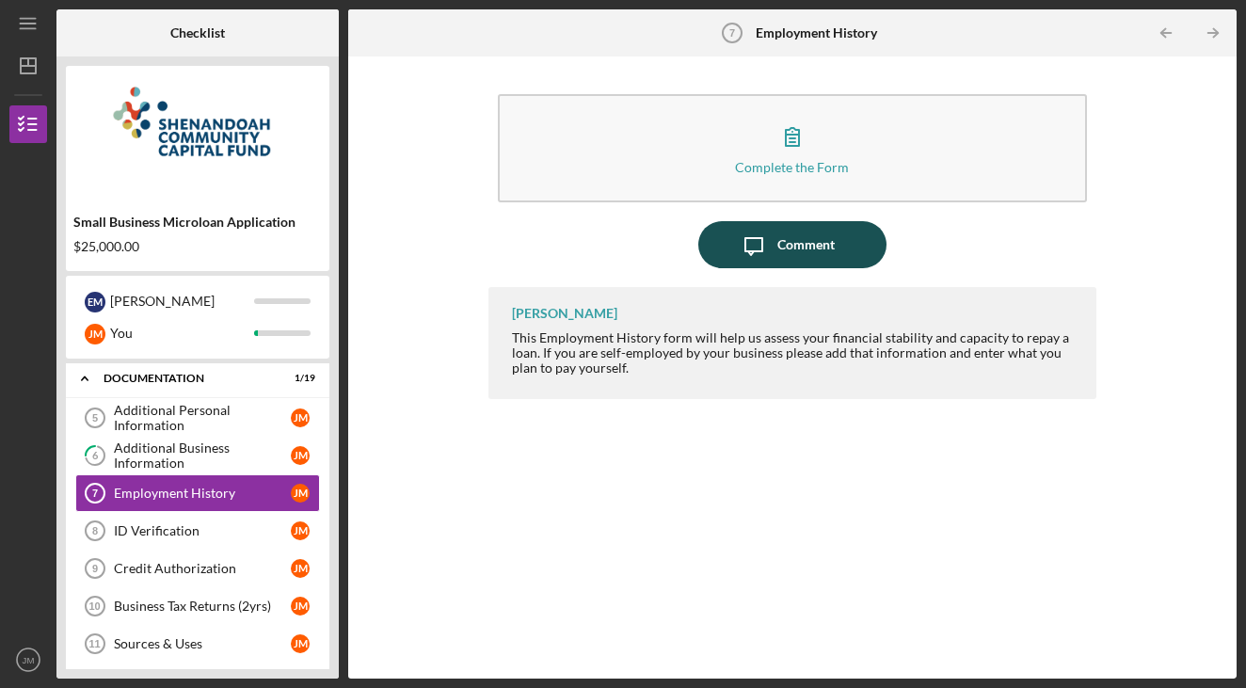
click at [778, 235] on div "Comment" at bounding box center [806, 244] width 57 height 47
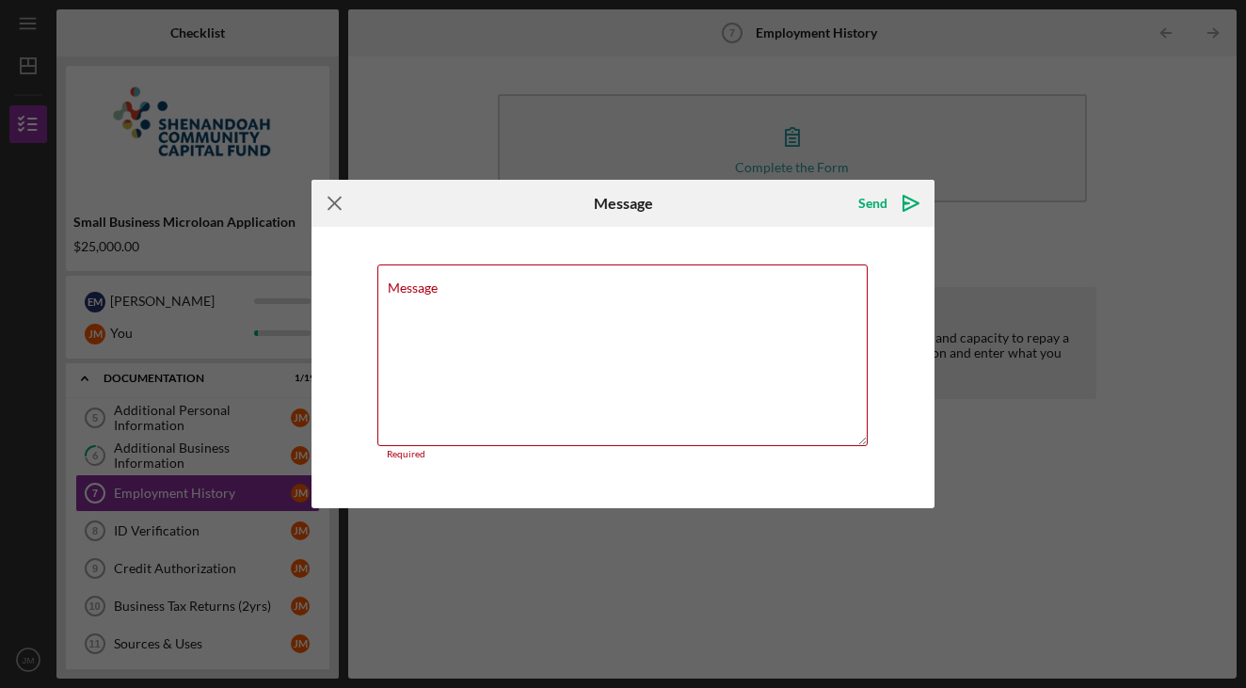
click at [337, 203] on icon "Icon/Menu Close" at bounding box center [335, 203] width 47 height 47
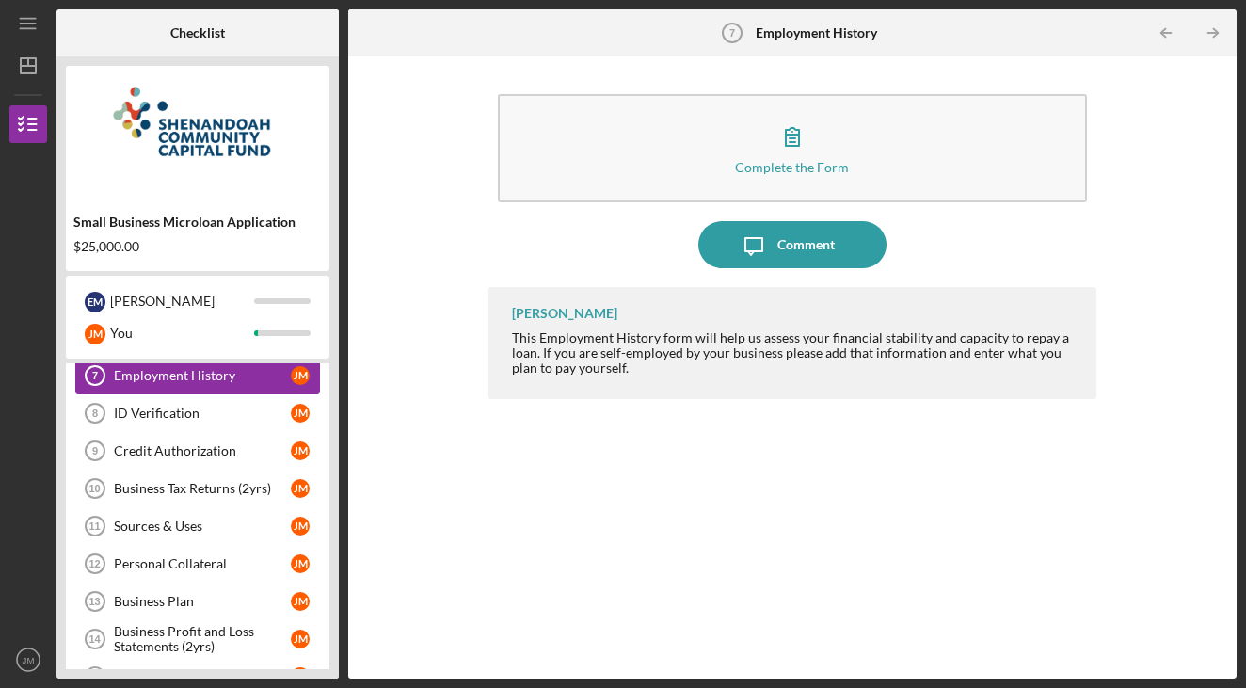
scroll to position [375, 0]
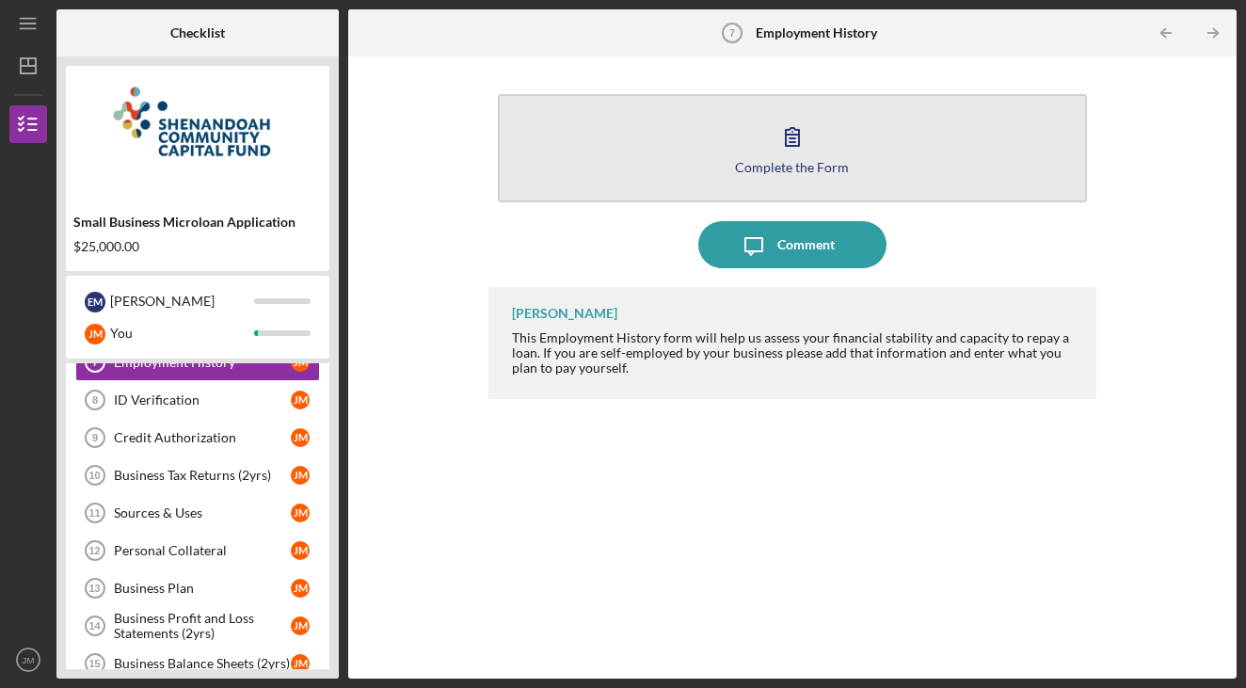
click at [698, 130] on button "Complete the Form Form" at bounding box center [793, 148] width 590 height 108
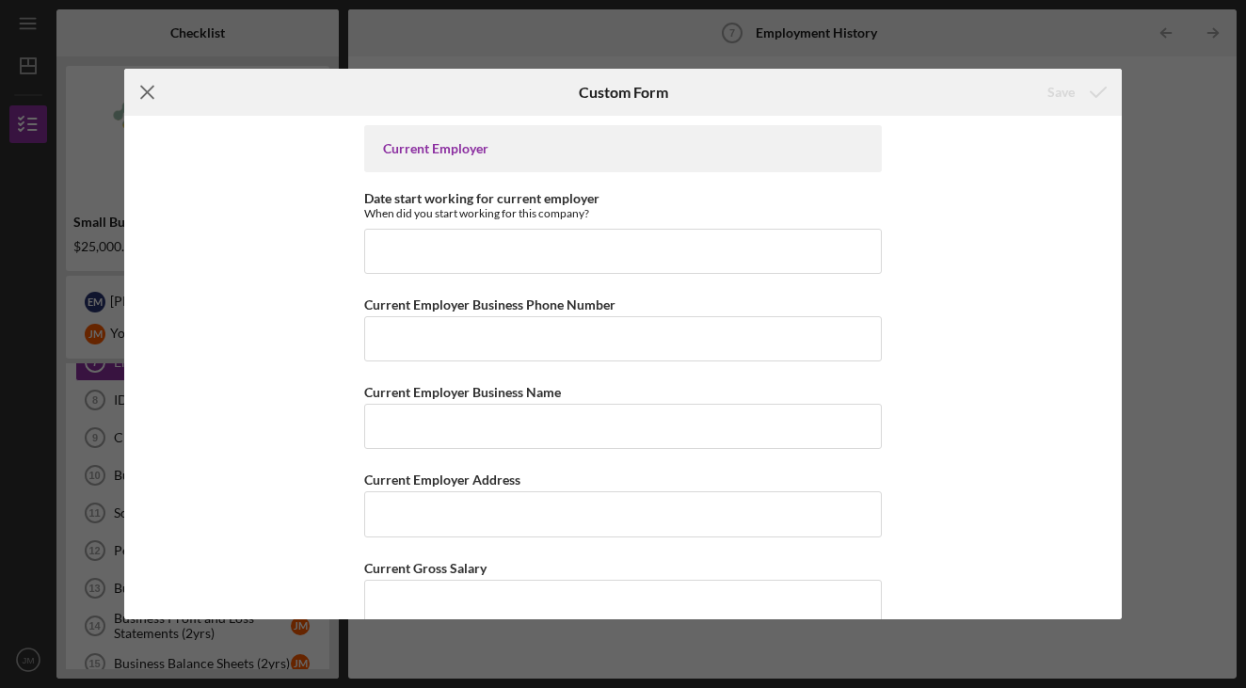
click at [152, 96] on line at bounding box center [148, 93] width 12 height 12
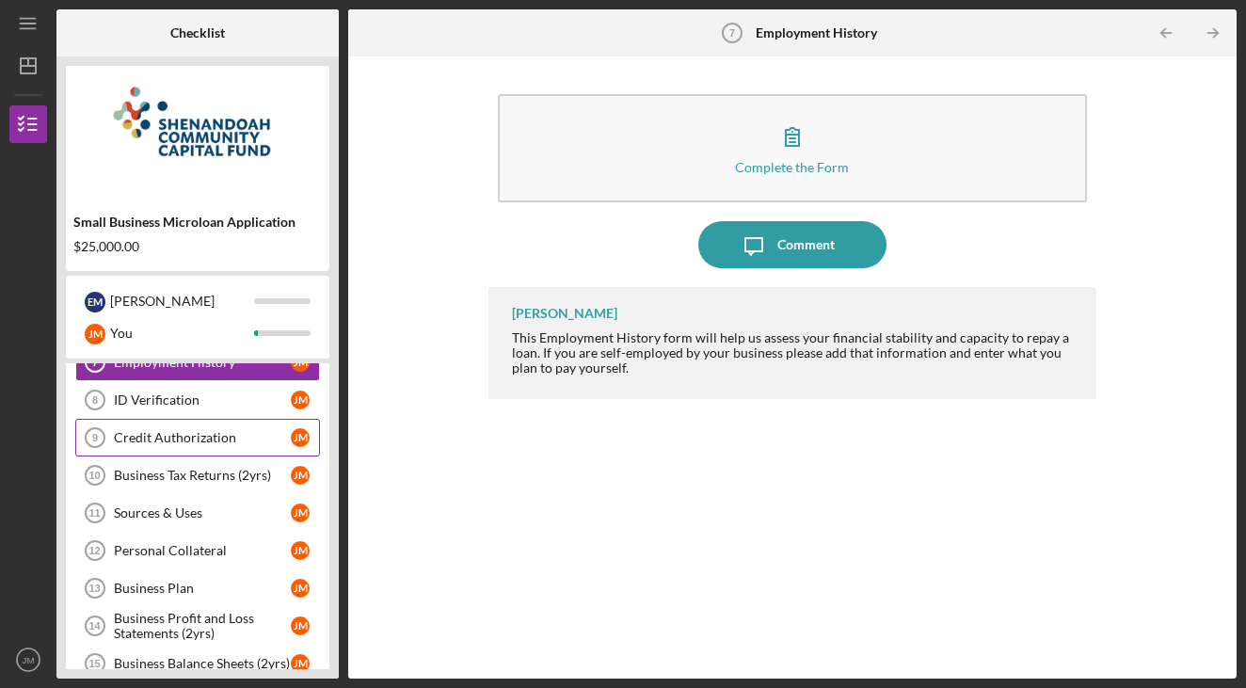
scroll to position [336, 0]
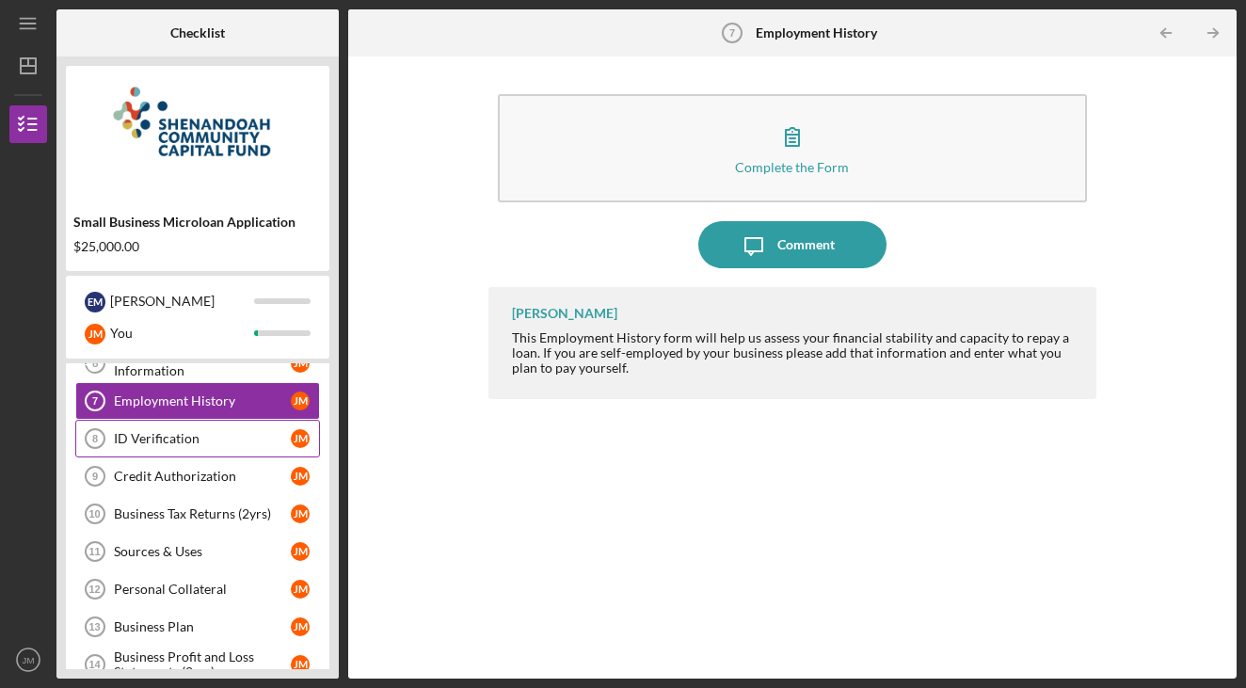
click at [211, 443] on div "ID Verification" at bounding box center [202, 438] width 177 height 15
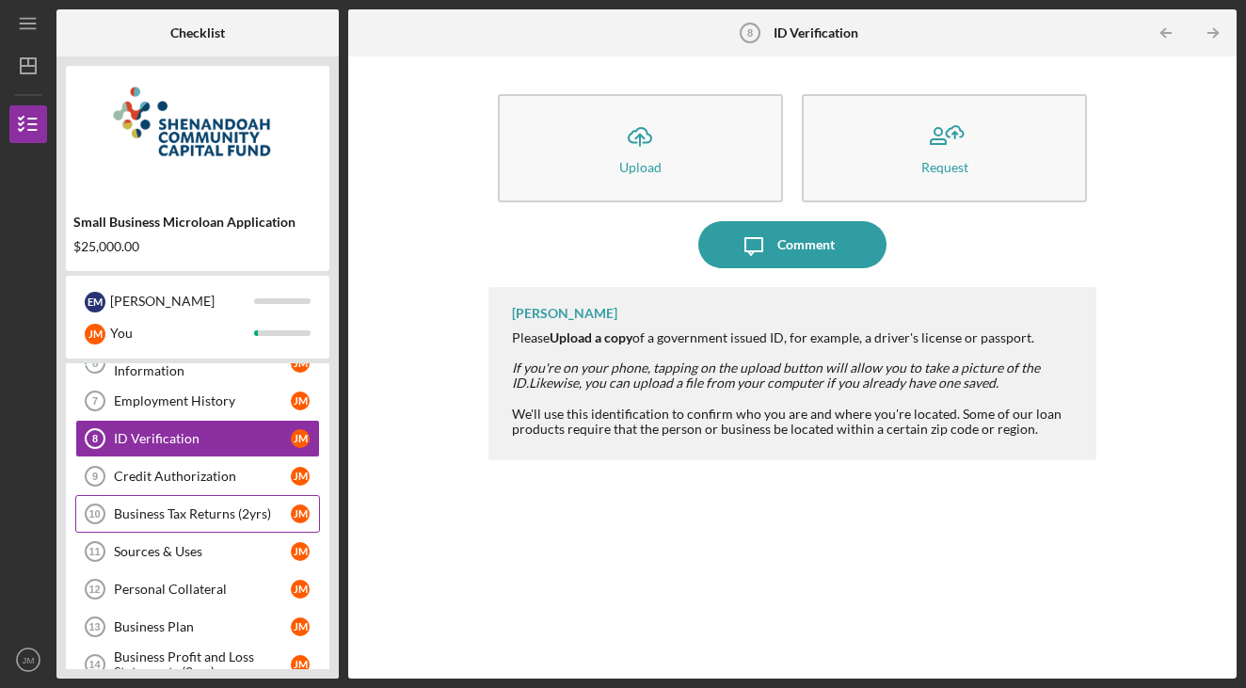
click at [162, 498] on link "Business Tax Returns (2yrs) 10 Business Tax Returns (2yrs) [PERSON_NAME]" at bounding box center [197, 514] width 245 height 38
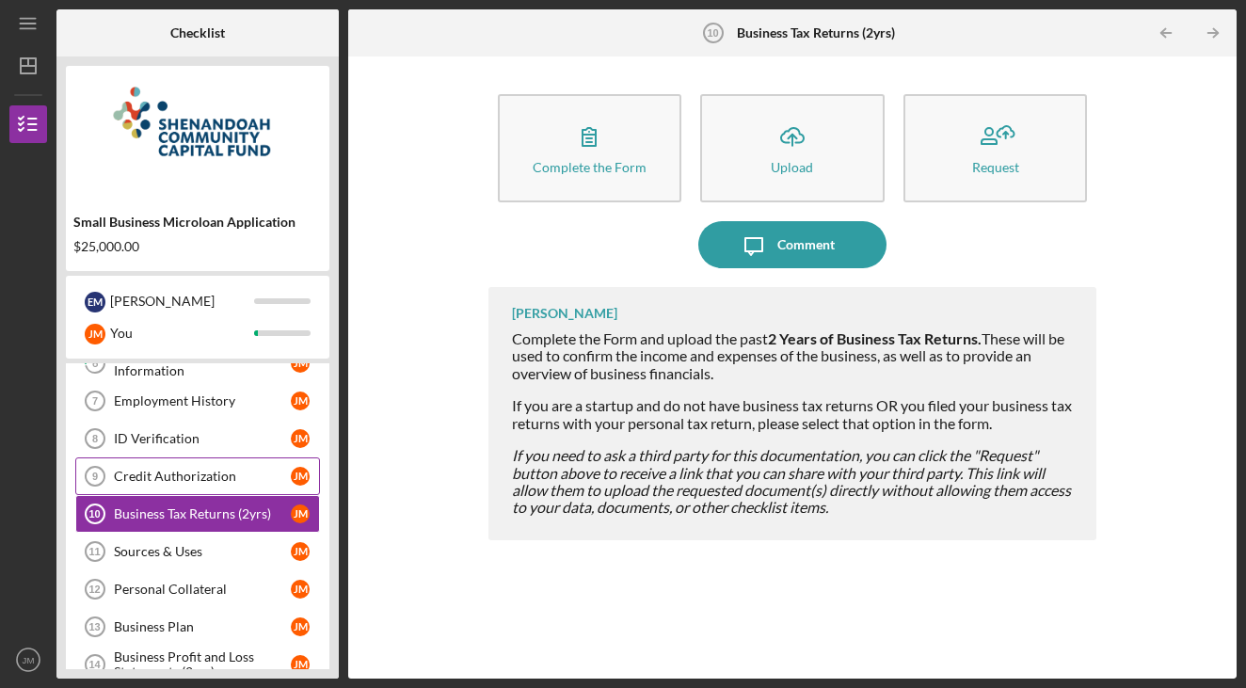
click at [183, 476] on div "Credit Authorization" at bounding box center [202, 476] width 177 height 15
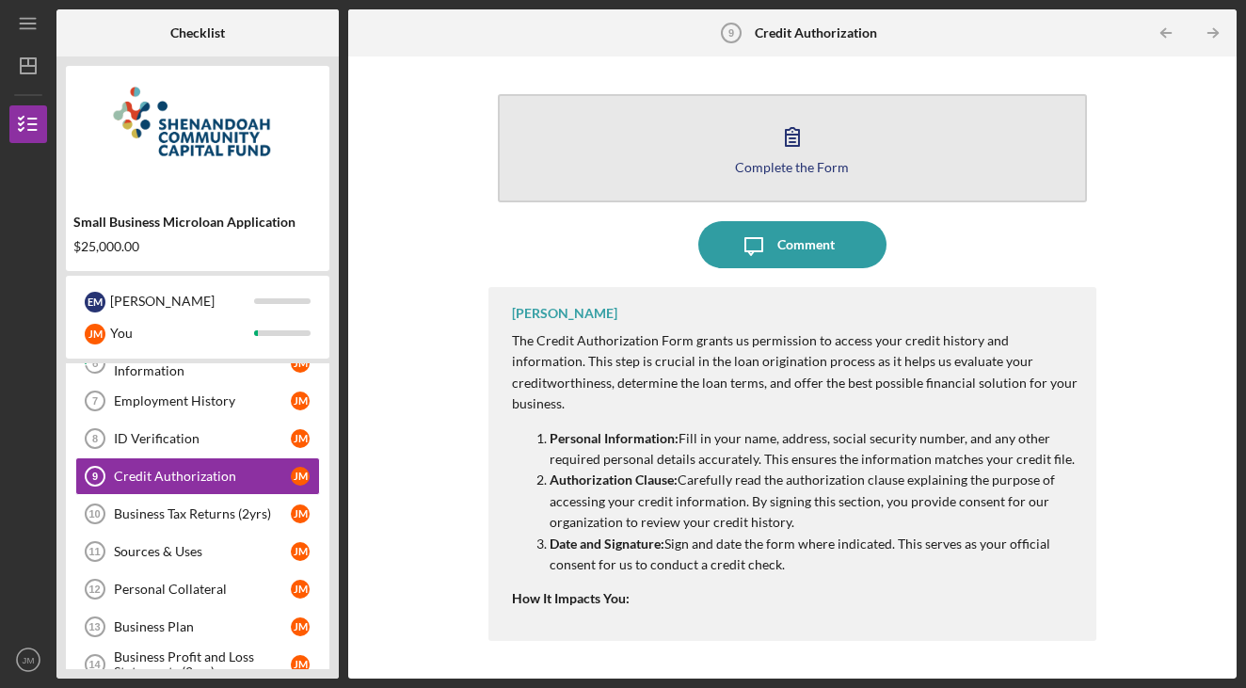
click at [736, 148] on button "Complete the Form Form" at bounding box center [793, 148] width 590 height 108
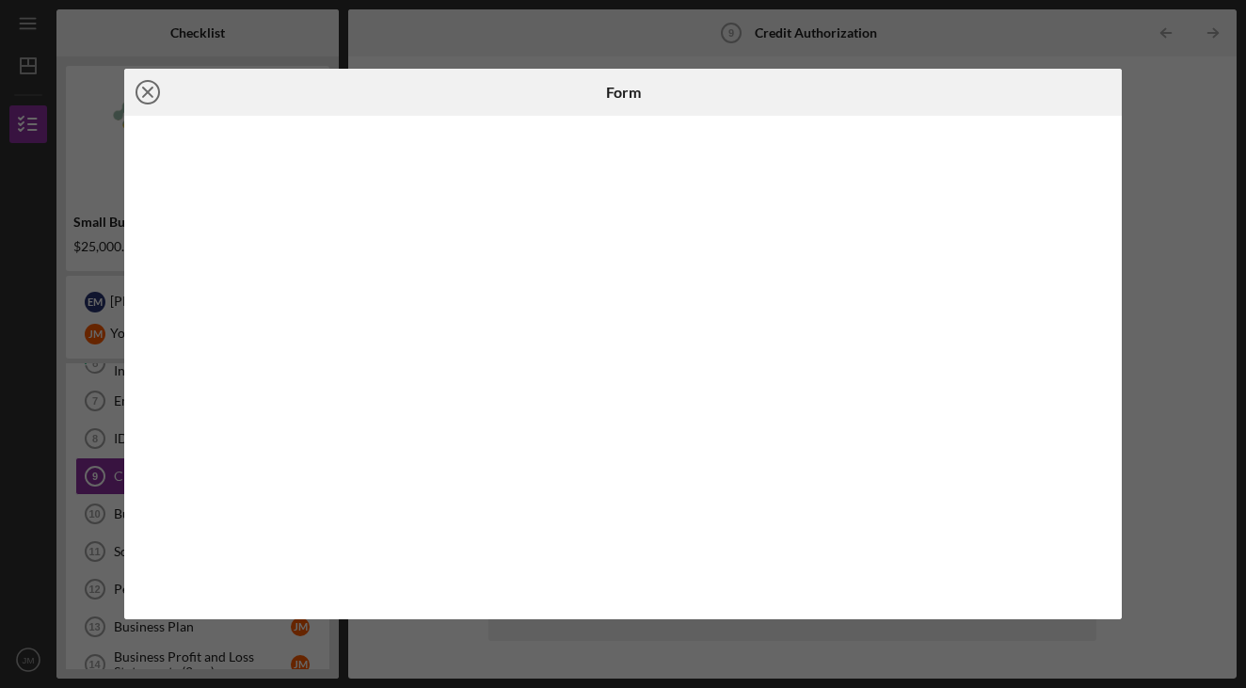
click at [145, 94] on line at bounding box center [147, 92] width 9 height 9
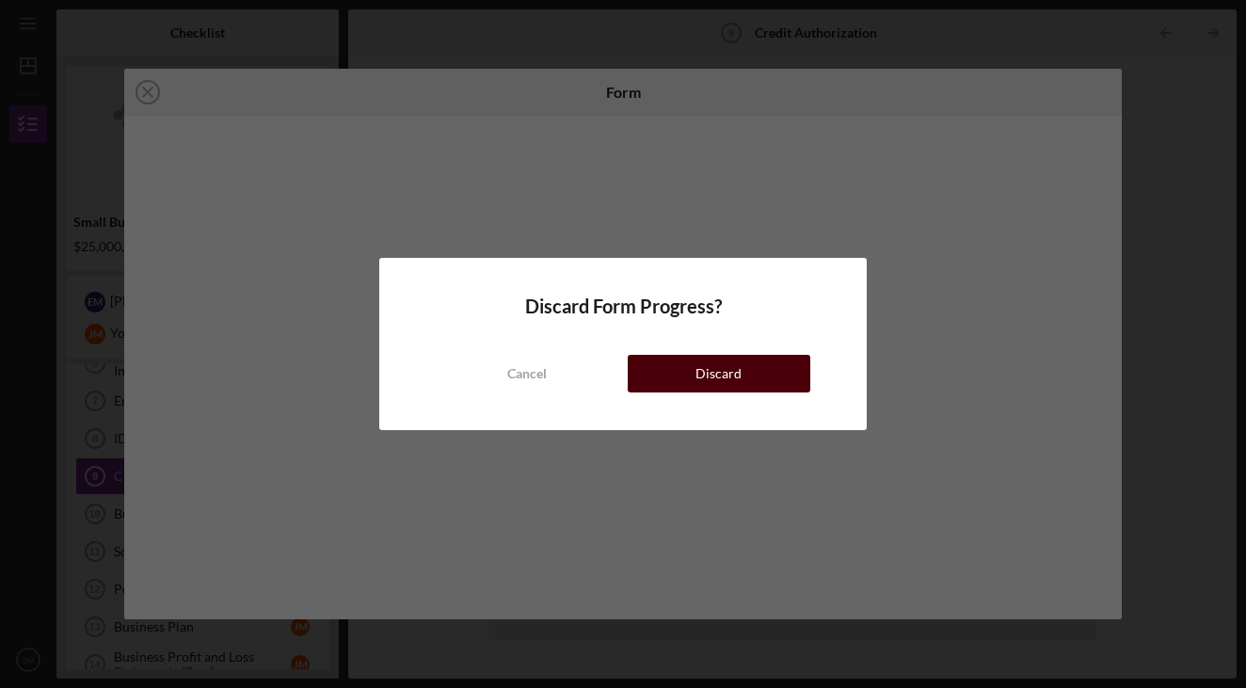
click at [705, 385] on div "Discard" at bounding box center [719, 374] width 46 height 38
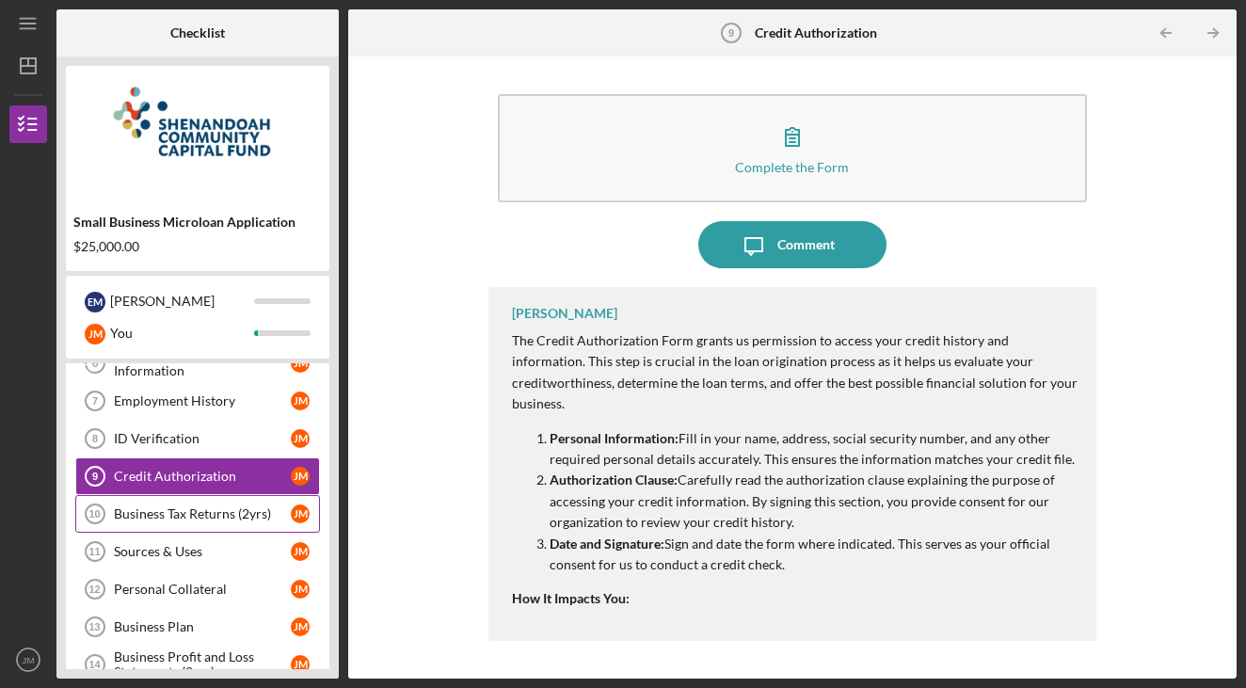
click at [156, 520] on div "Business Tax Returns (2yrs)" at bounding box center [202, 513] width 177 height 15
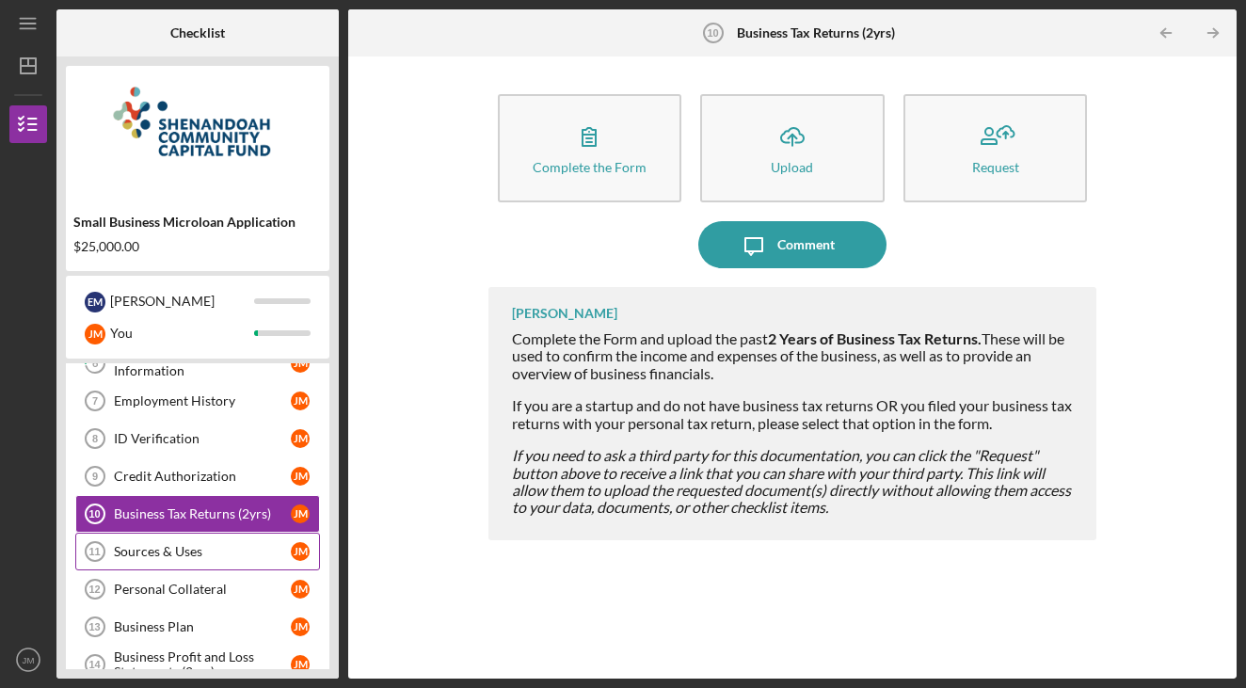
click at [188, 561] on link "Sources & Uses 11 Sources & Uses [PERSON_NAME]" at bounding box center [197, 552] width 245 height 38
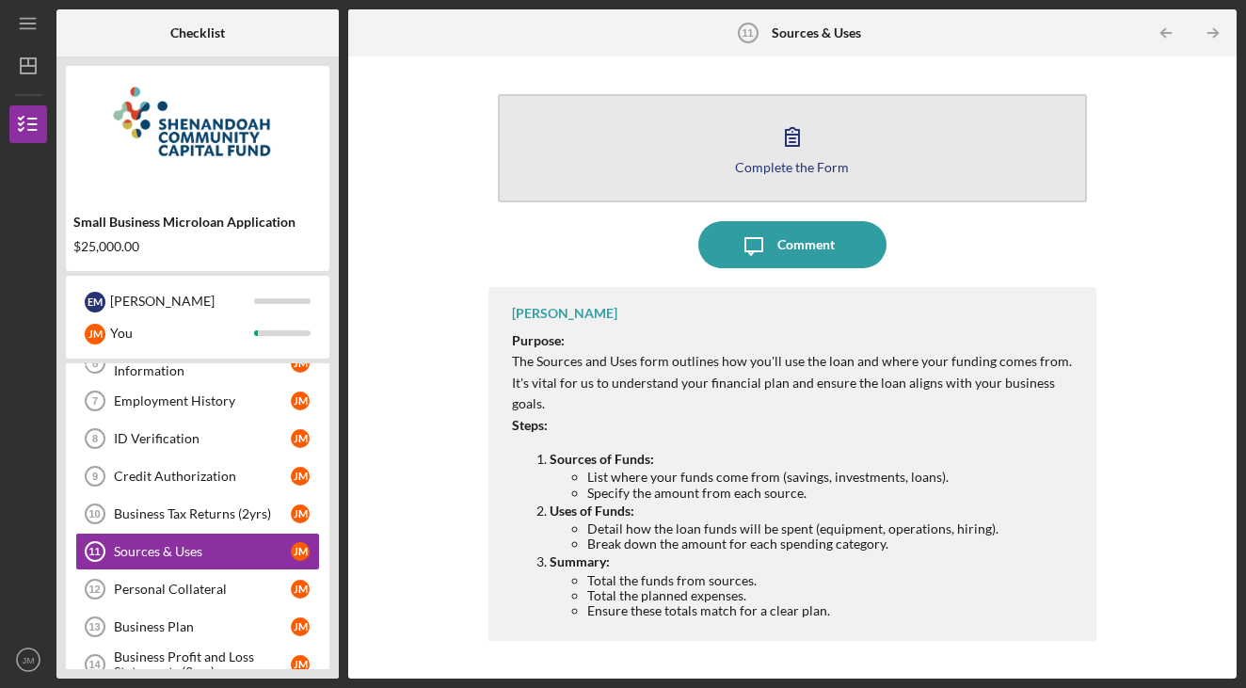
click at [768, 136] on button "Complete the Form Form" at bounding box center [793, 148] width 590 height 108
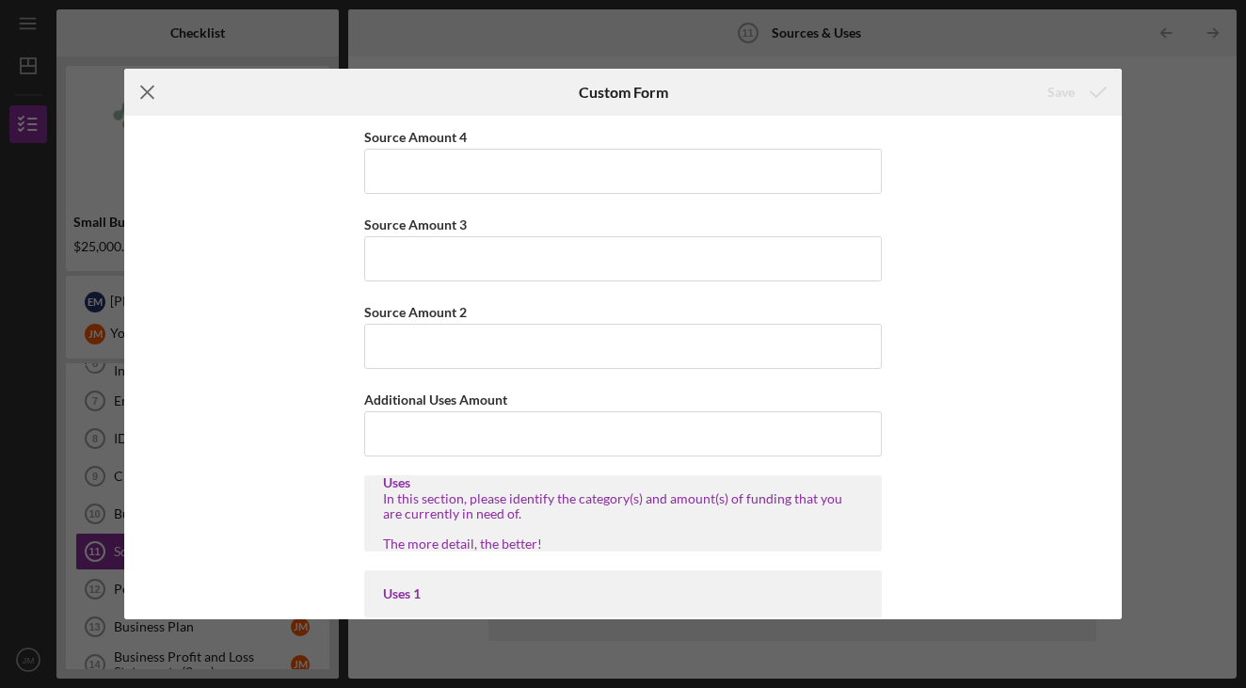
click at [151, 93] on icon "Icon/Menu Close" at bounding box center [147, 92] width 47 height 47
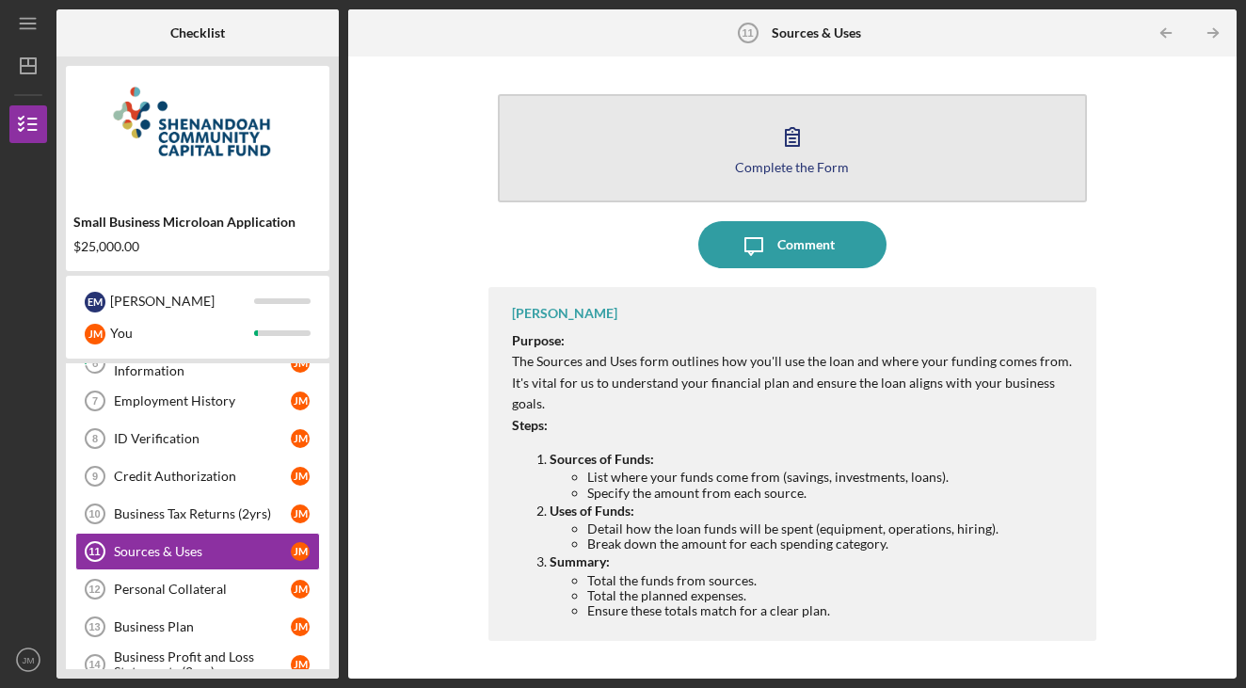
click at [764, 178] on button "Complete the Form Form" at bounding box center [793, 148] width 590 height 108
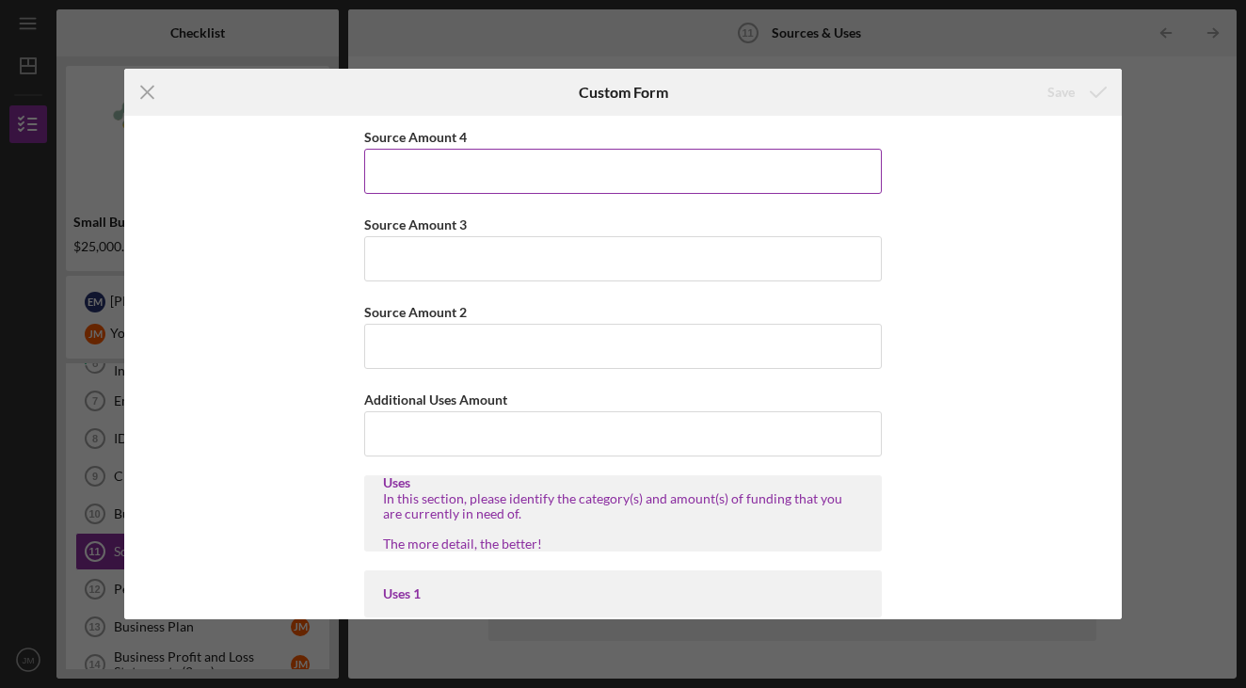
click at [419, 152] on input "Source Amount 4" at bounding box center [623, 171] width 518 height 45
click at [133, 97] on icon "Icon/Menu Close" at bounding box center [147, 92] width 47 height 47
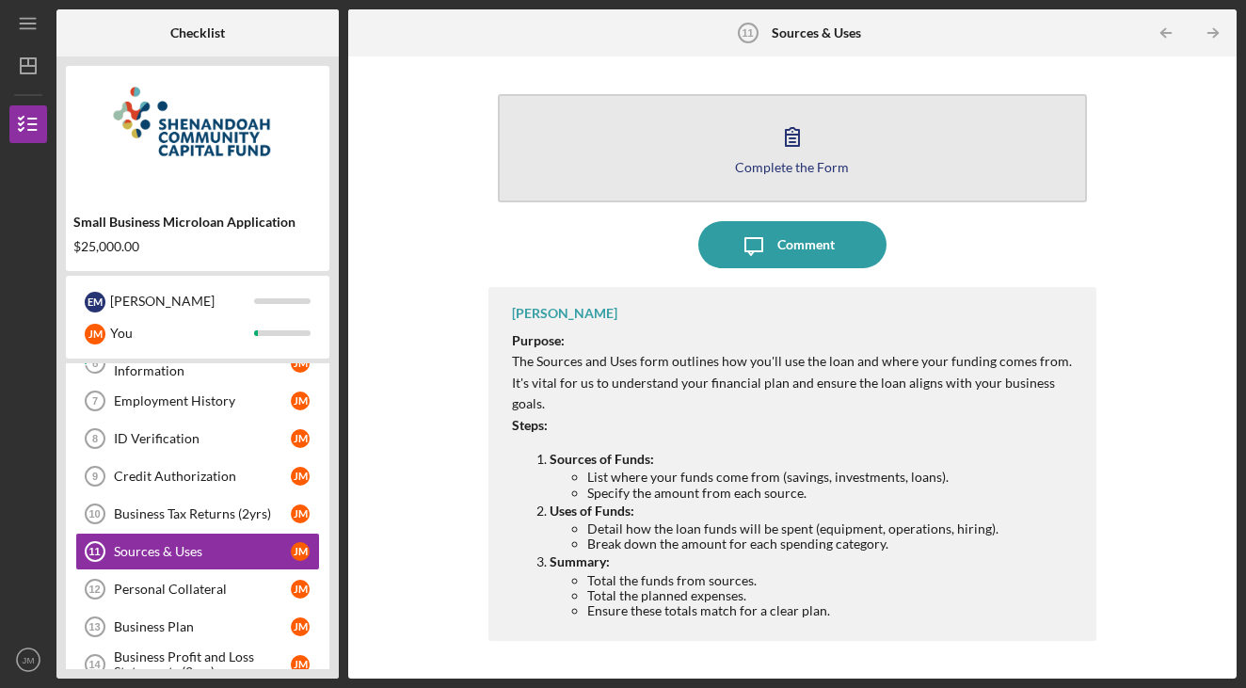
click at [858, 163] on button "Complete the Form Form" at bounding box center [793, 148] width 590 height 108
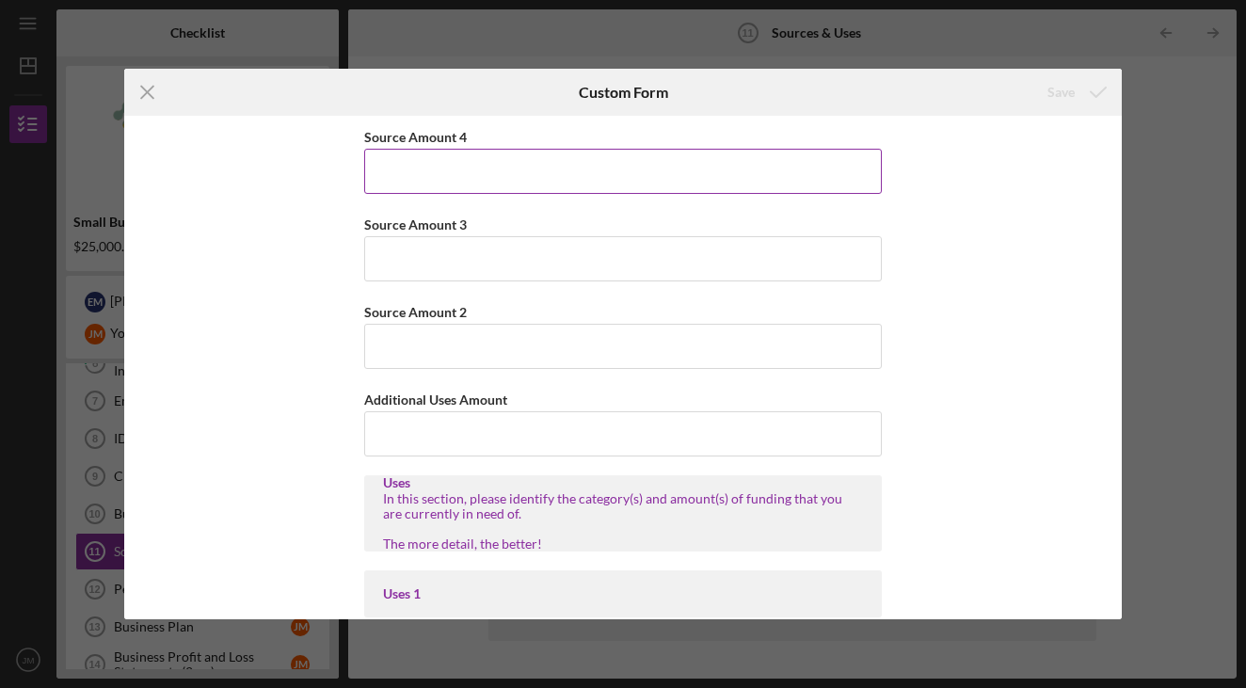
click at [496, 170] on input "Source Amount 4" at bounding box center [623, 171] width 518 height 45
click at [472, 166] on input "Source Amount 4" at bounding box center [623, 171] width 518 height 45
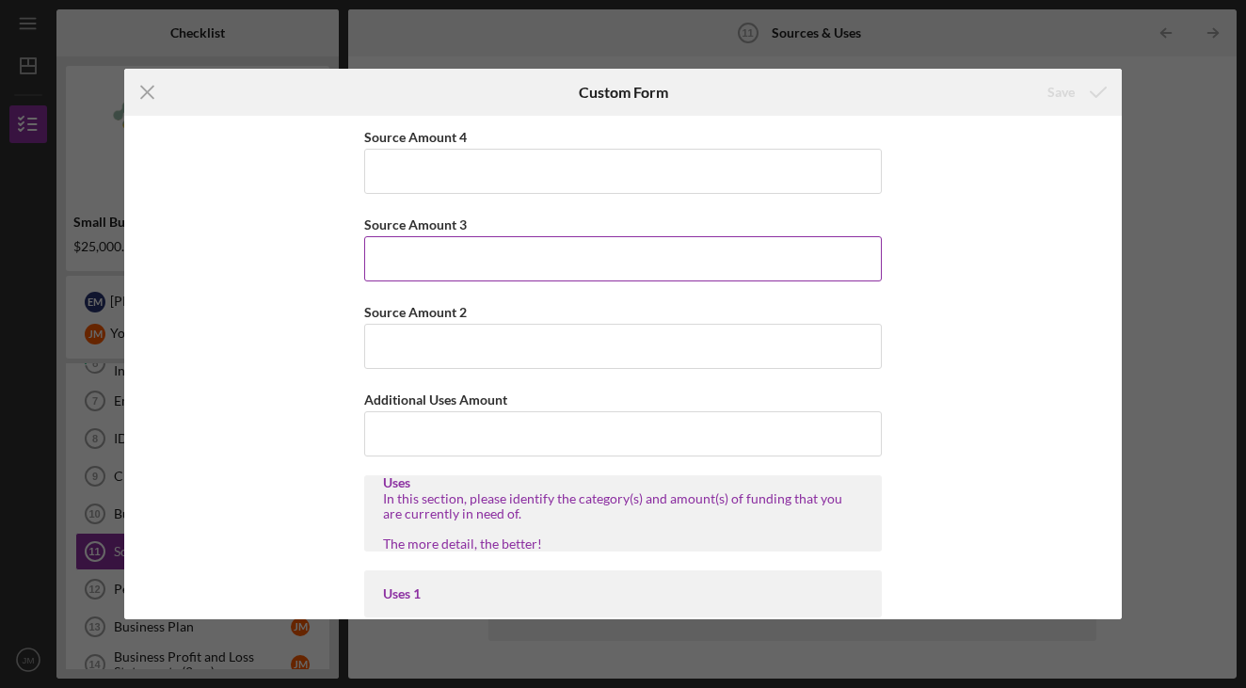
click at [447, 235] on div "Source Amount 3" at bounding box center [623, 225] width 518 height 24
click at [445, 238] on input "Source Amount 3" at bounding box center [623, 258] width 518 height 45
click at [443, 239] on input "Source Amount 3" at bounding box center [623, 258] width 518 height 45
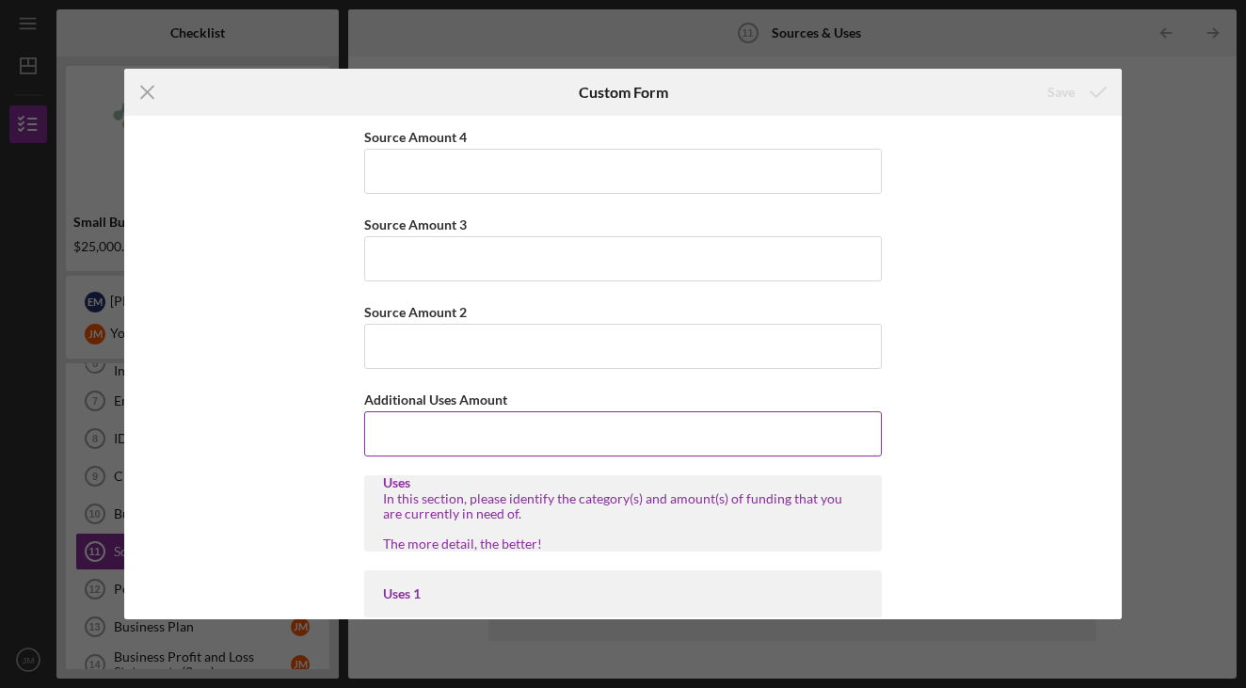
click at [427, 433] on input "Additional Uses Amount" at bounding box center [623, 433] width 518 height 45
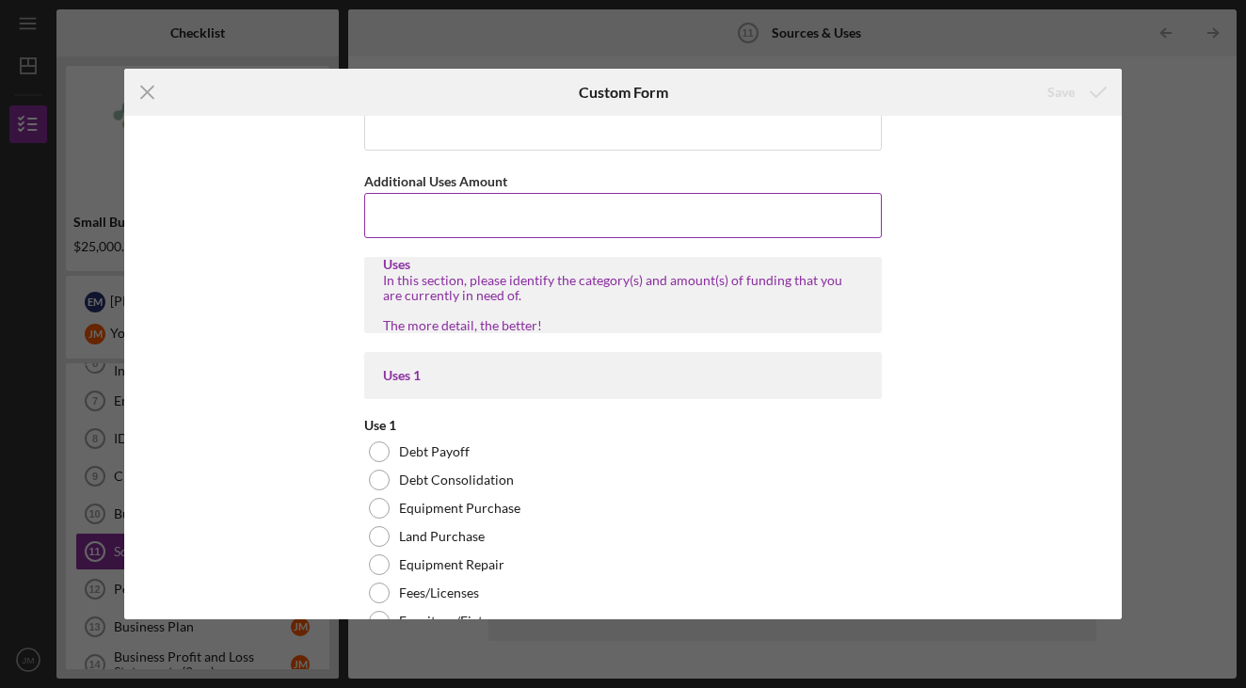
scroll to position [225, 0]
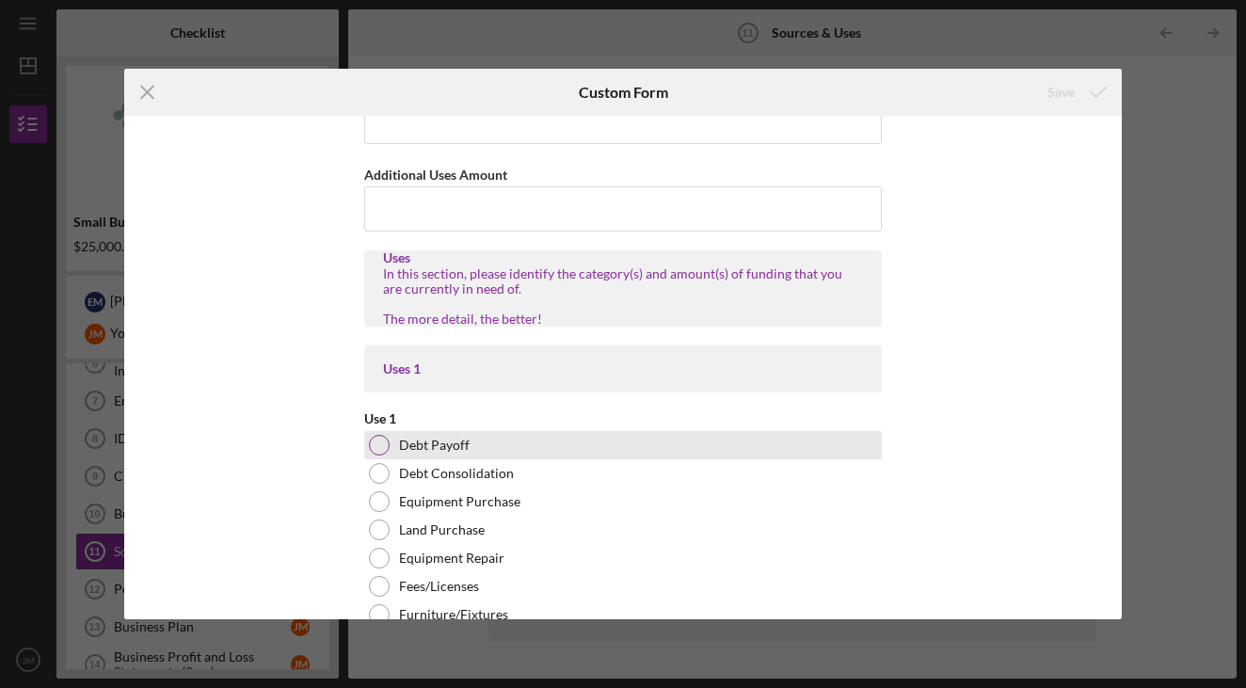
click at [405, 439] on label "Debt Payoff" at bounding box center [434, 445] width 71 height 15
click at [382, 441] on div at bounding box center [379, 445] width 21 height 21
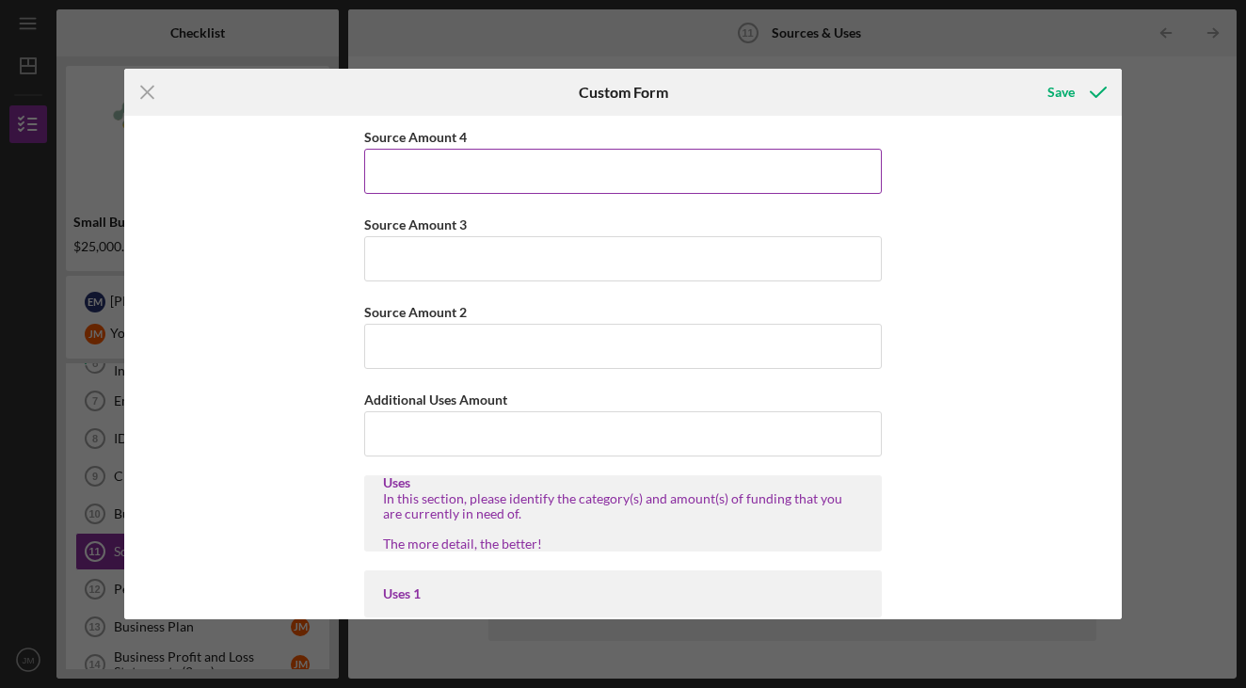
scroll to position [0, 0]
click at [494, 188] on input "Source Amount 4" at bounding box center [623, 171] width 518 height 45
type input "$3"
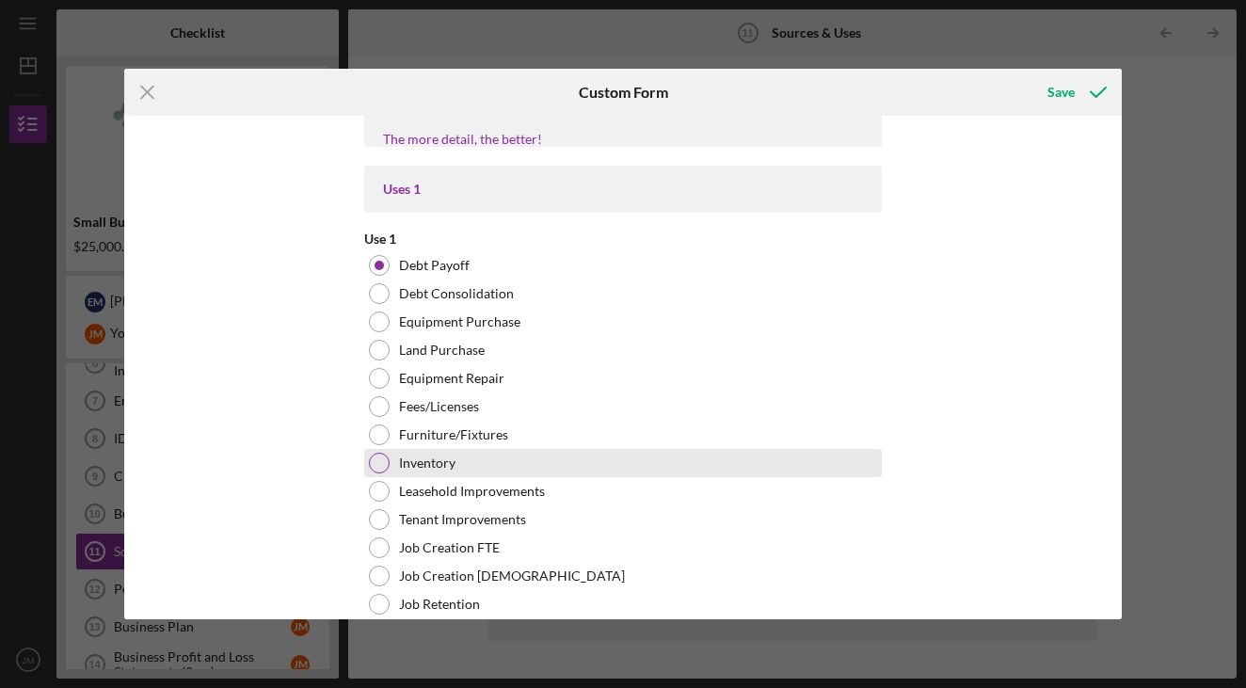
scroll to position [418, 0]
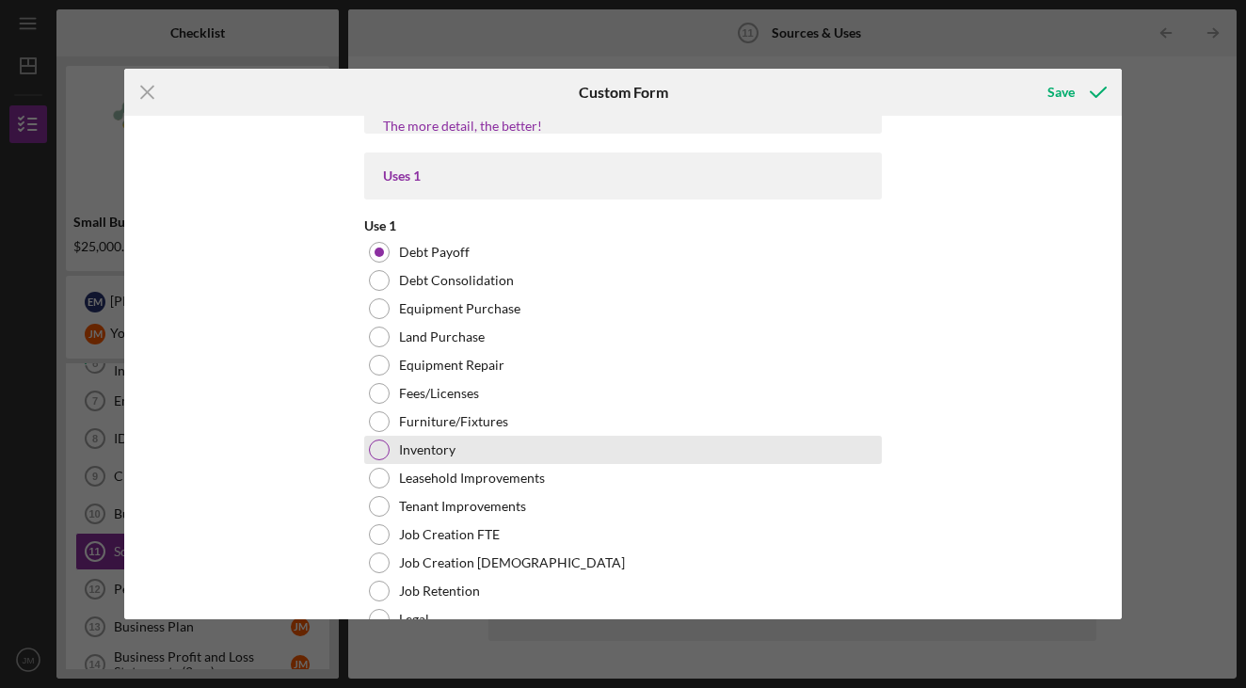
click at [472, 455] on div "Inventory" at bounding box center [623, 450] width 518 height 28
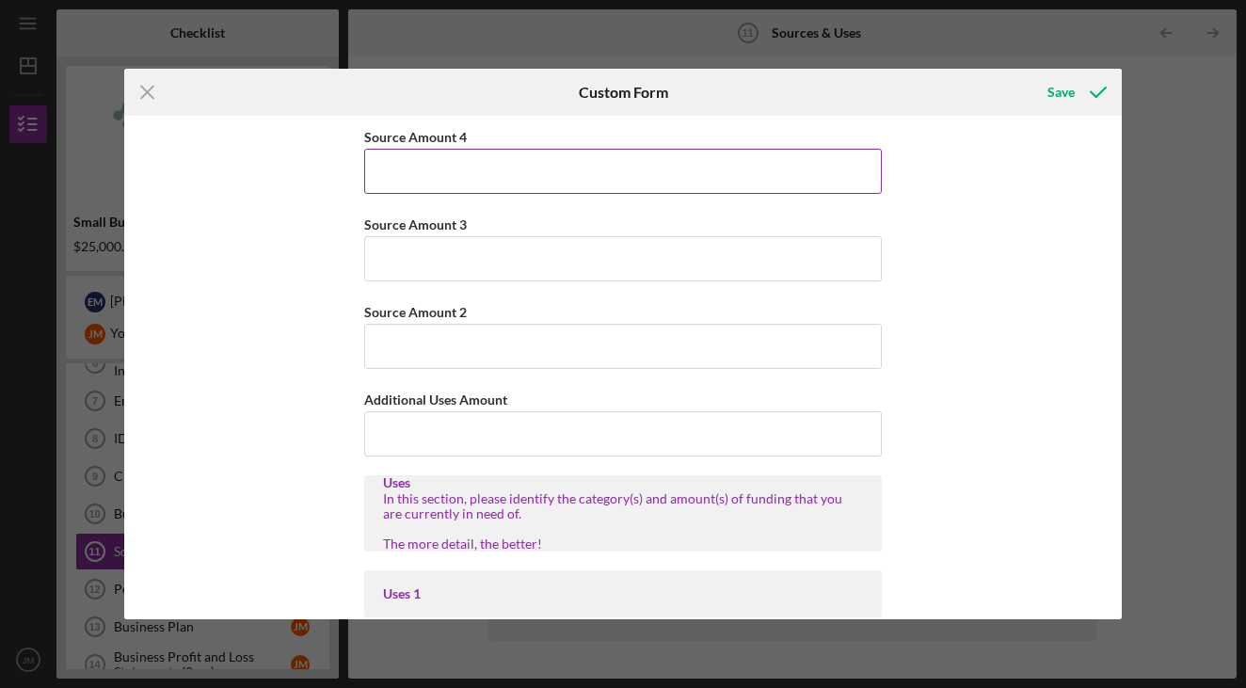
scroll to position [0, 0]
click at [515, 193] on input "Source Amount 4" at bounding box center [623, 171] width 518 height 45
click at [143, 91] on icon "Icon/Menu Close" at bounding box center [147, 92] width 47 height 47
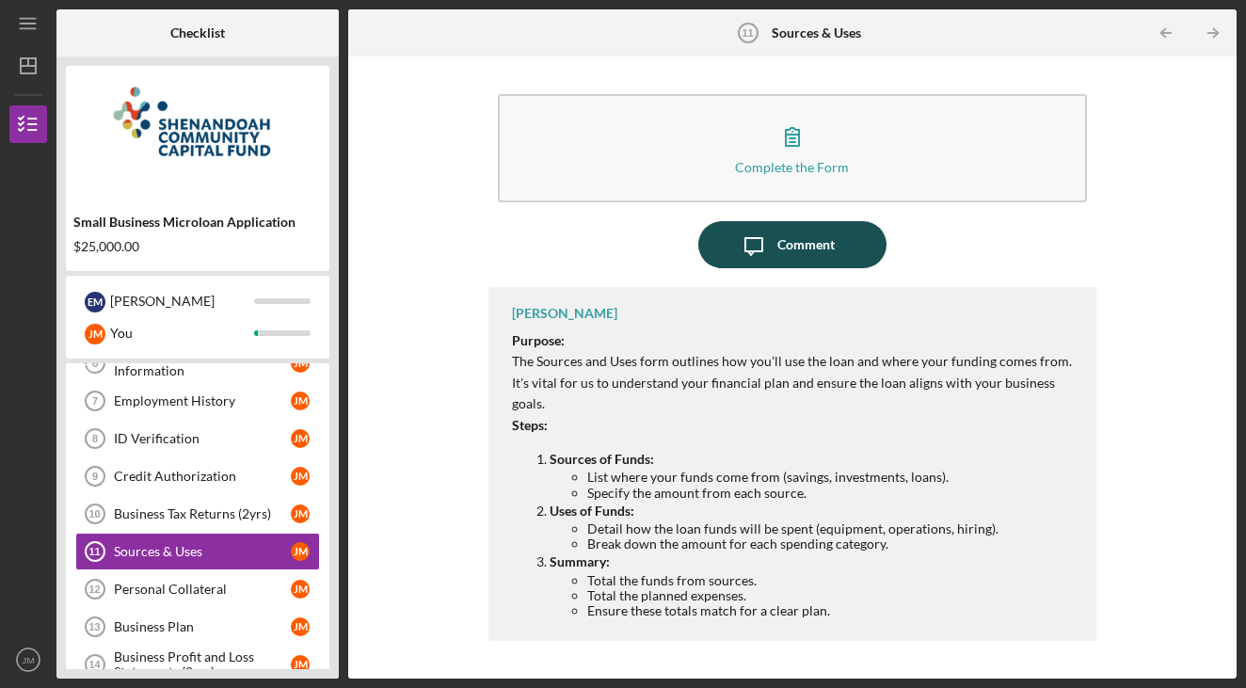
click at [795, 249] on div "Comment" at bounding box center [806, 244] width 57 height 47
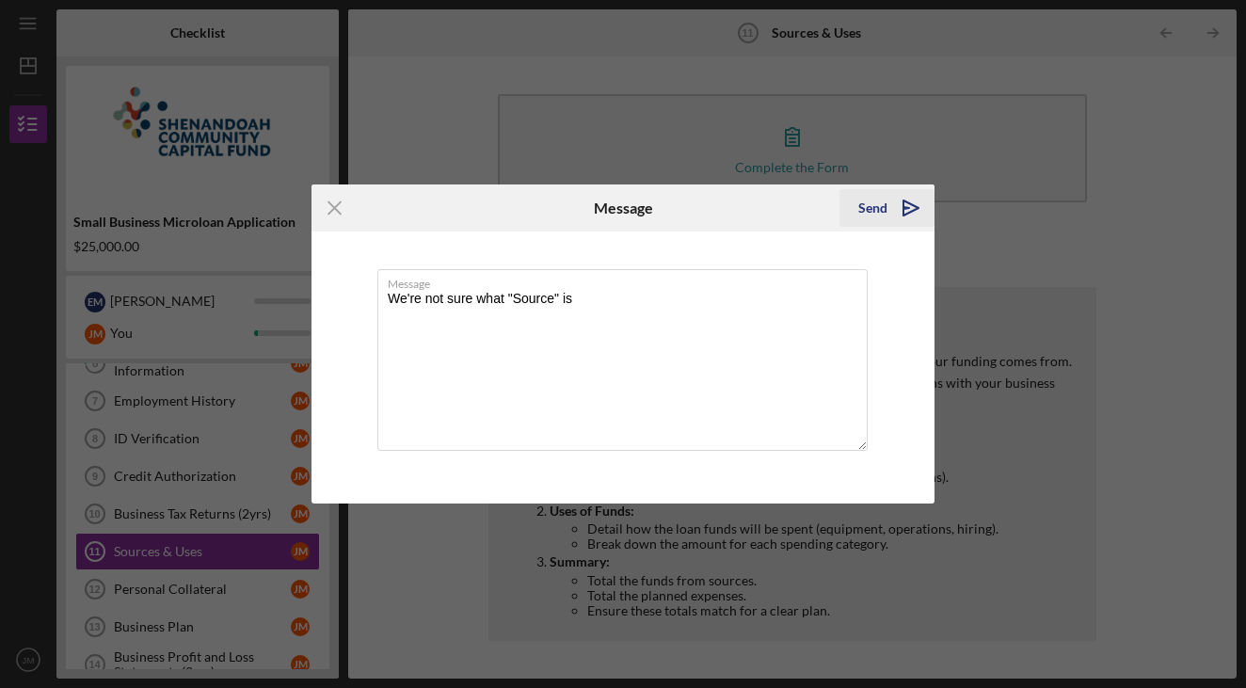
type textarea "We're not sure what "Source" is"
click at [910, 209] on icon "Icon/icon-invite-send" at bounding box center [911, 207] width 47 height 47
click at [841, 136] on div "Icon/Menu Close Message Sending Message We're not sure what "Source" is Cancel …" at bounding box center [623, 344] width 1246 height 688
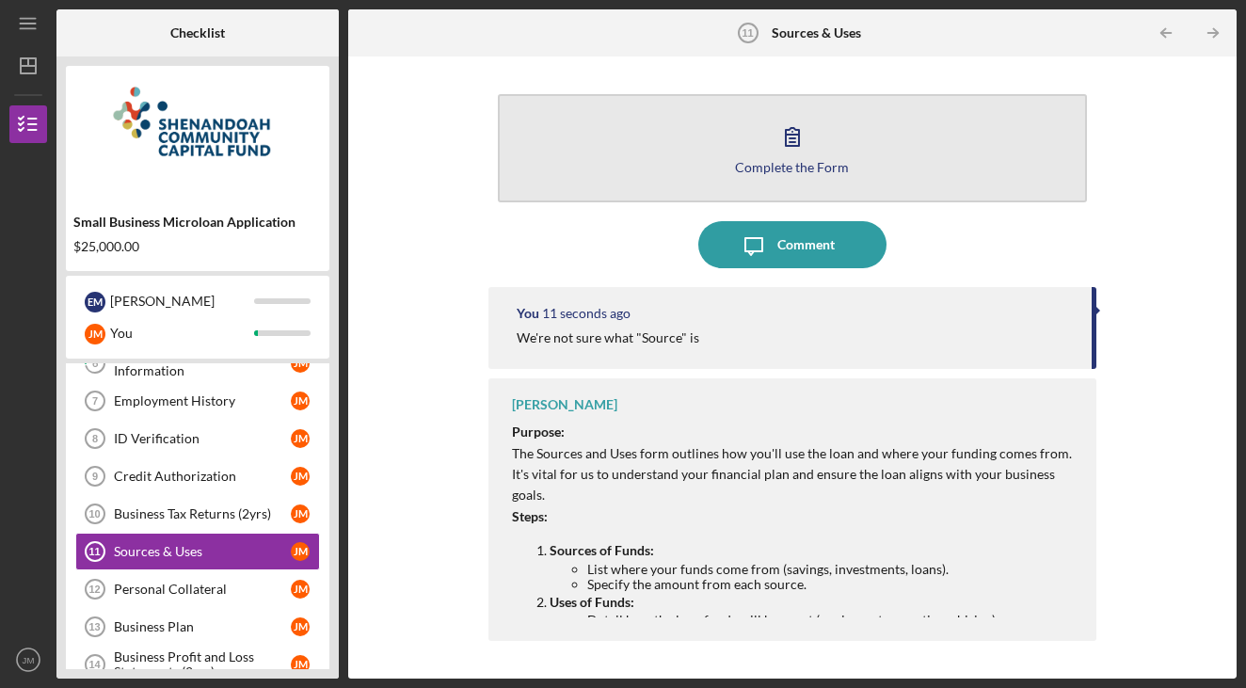
click at [709, 148] on button "Complete the Form Form" at bounding box center [793, 148] width 590 height 108
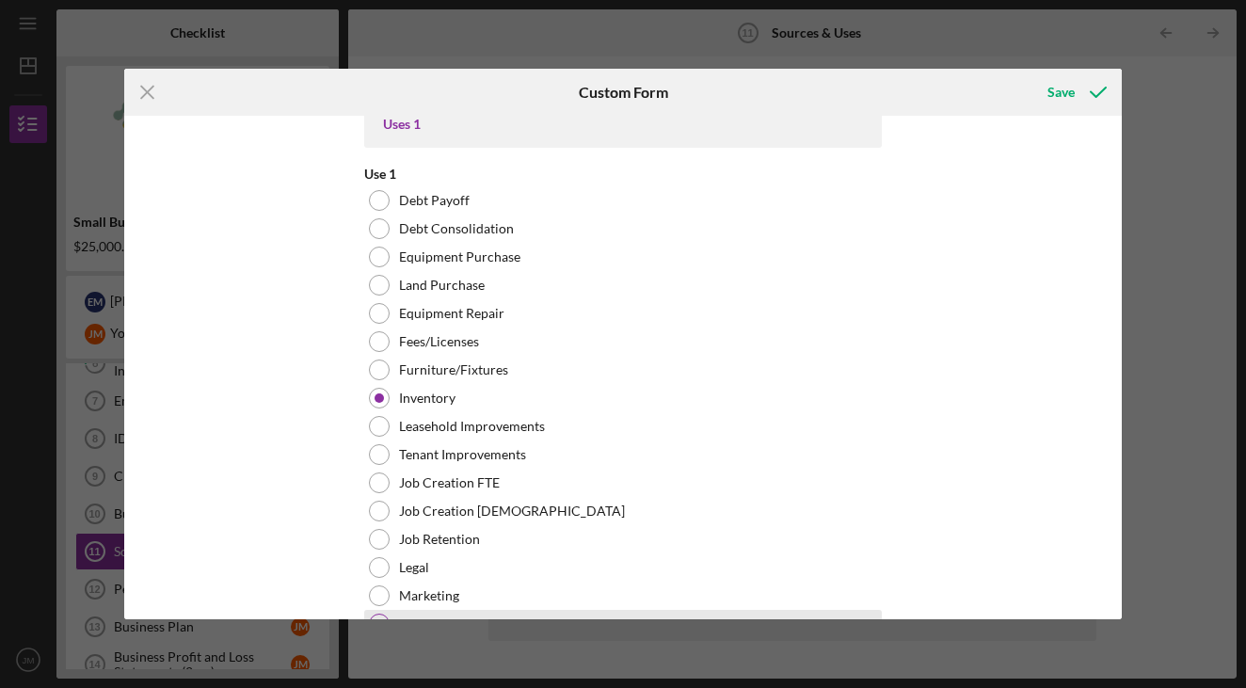
scroll to position [468, 0]
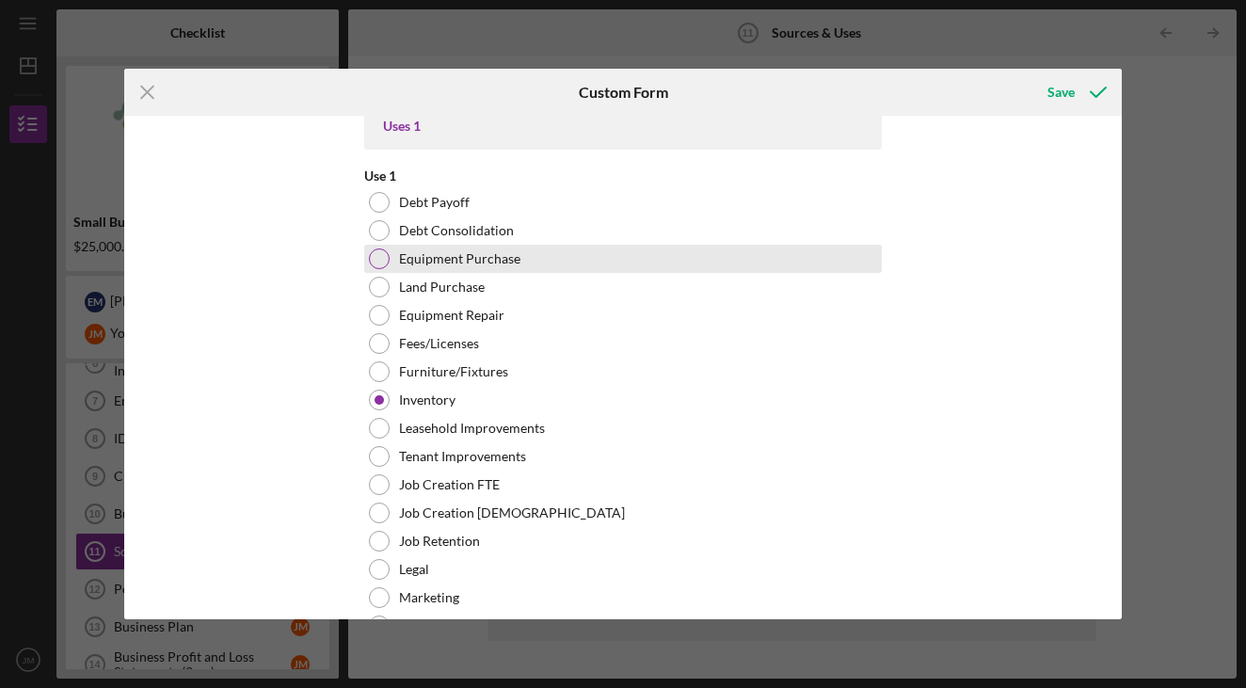
click at [477, 271] on div "Equipment Purchase" at bounding box center [623, 259] width 518 height 28
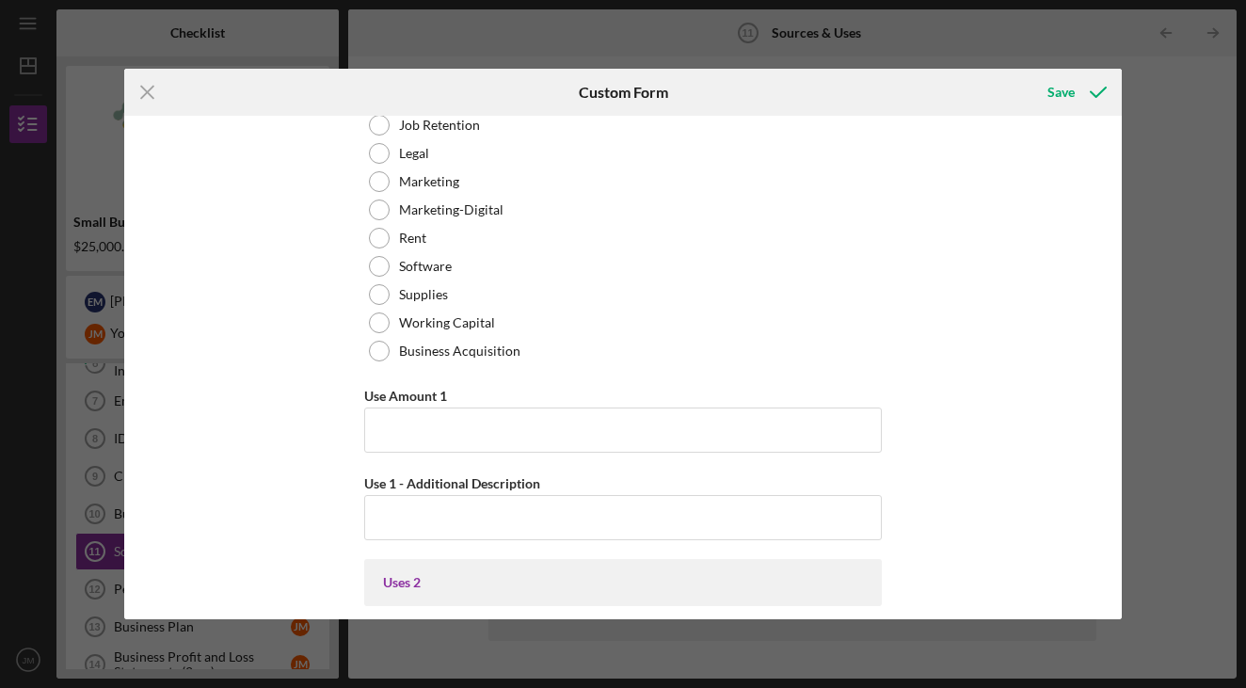
scroll to position [907, 0]
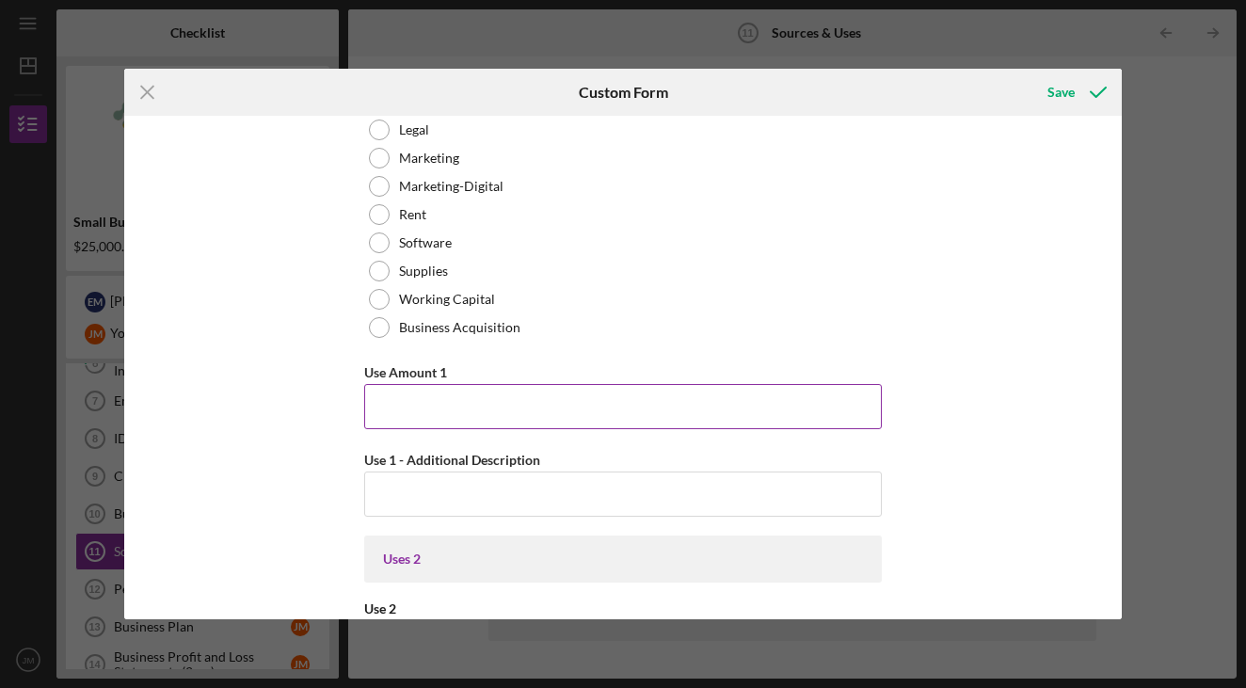
click at [445, 406] on input "Use Amount 1" at bounding box center [623, 406] width 518 height 45
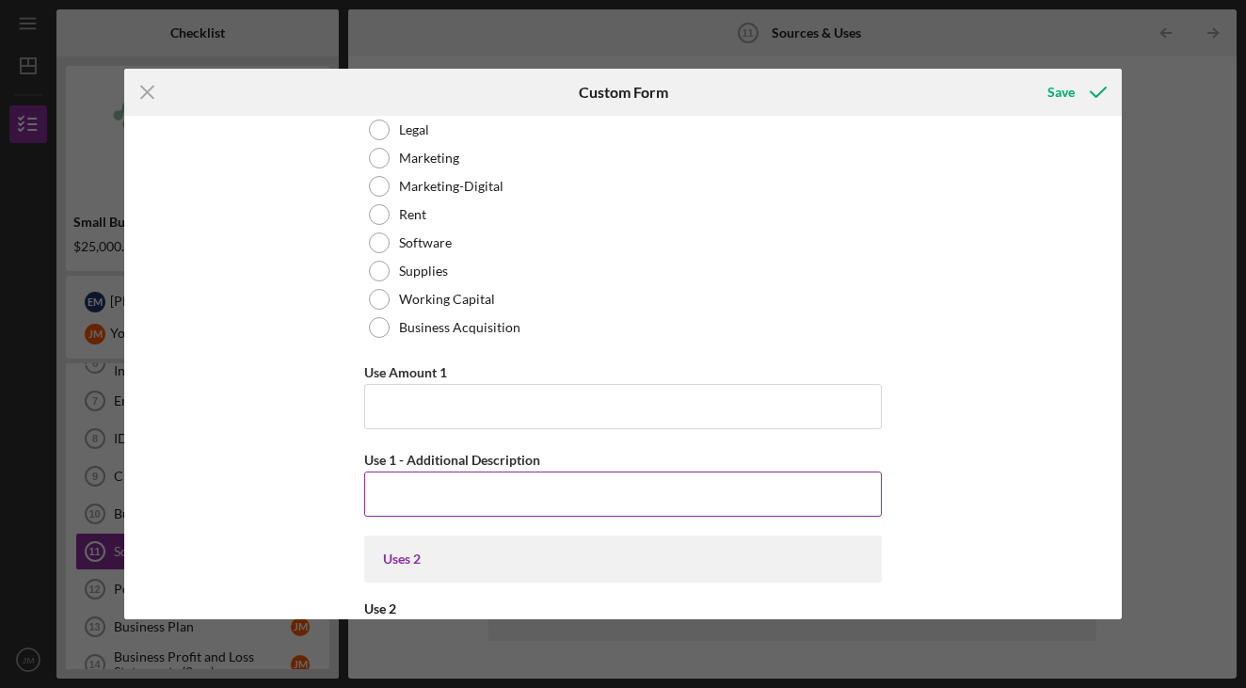
click at [535, 495] on input "Use 1 - Additional Description" at bounding box center [623, 494] width 518 height 45
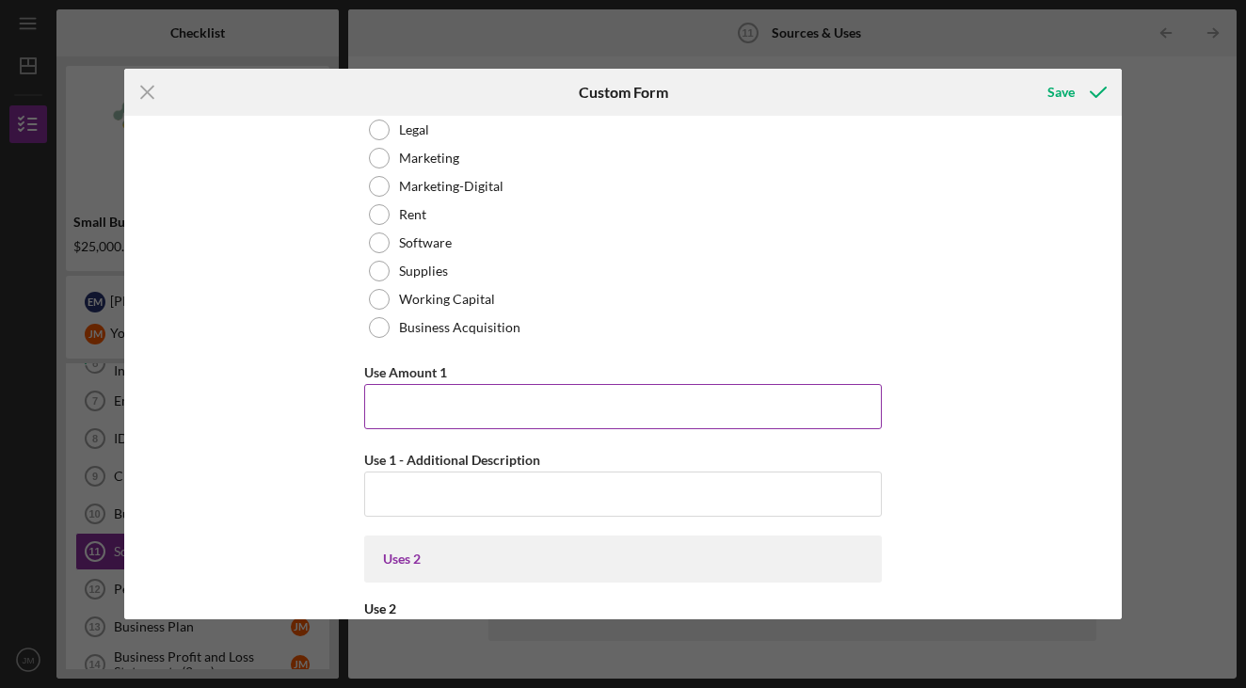
click at [557, 408] on input "Use Amount 1" at bounding box center [623, 406] width 518 height 45
type input "$4,000"
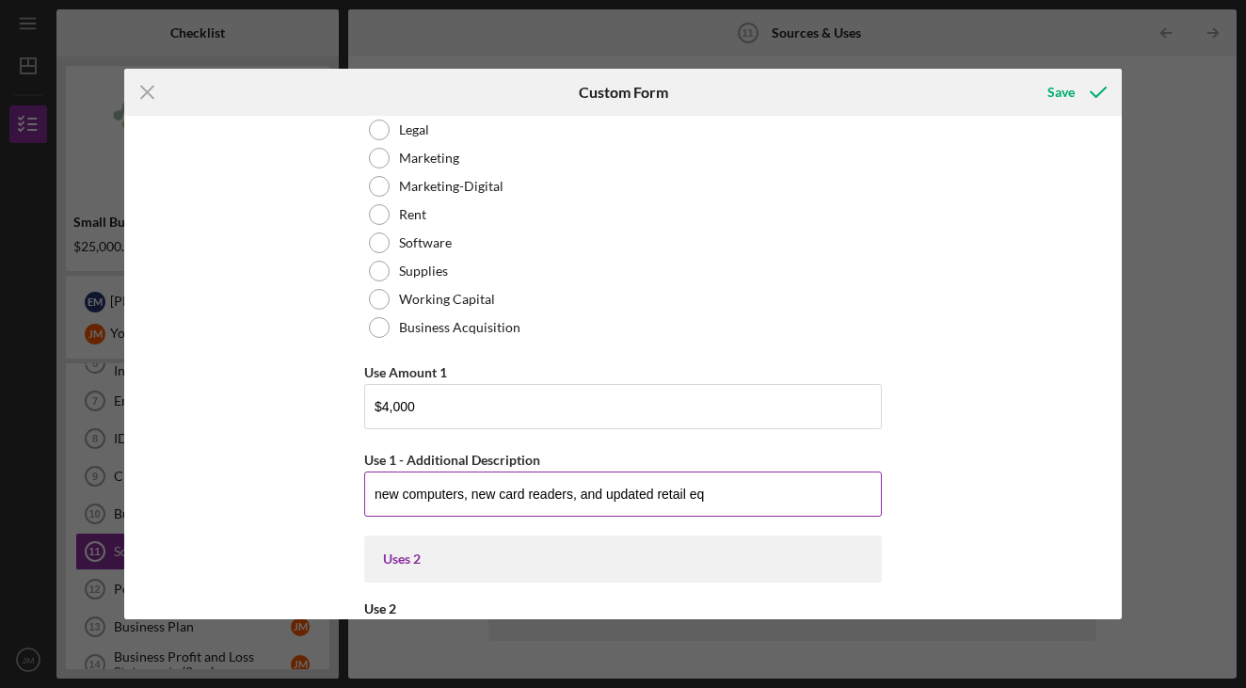
click at [652, 495] on input "new computers, new card readers, and updated retail eq" at bounding box center [623, 494] width 518 height 45
drag, startPoint x: 716, startPoint y: 495, endPoint x: 575, endPoint y: 496, distance: 141.2
click at [575, 496] on input "new computers, new card readers, and updates retail eq" at bounding box center [623, 494] width 518 height 45
click at [465, 491] on input "new computers, new card readers" at bounding box center [623, 494] width 518 height 45
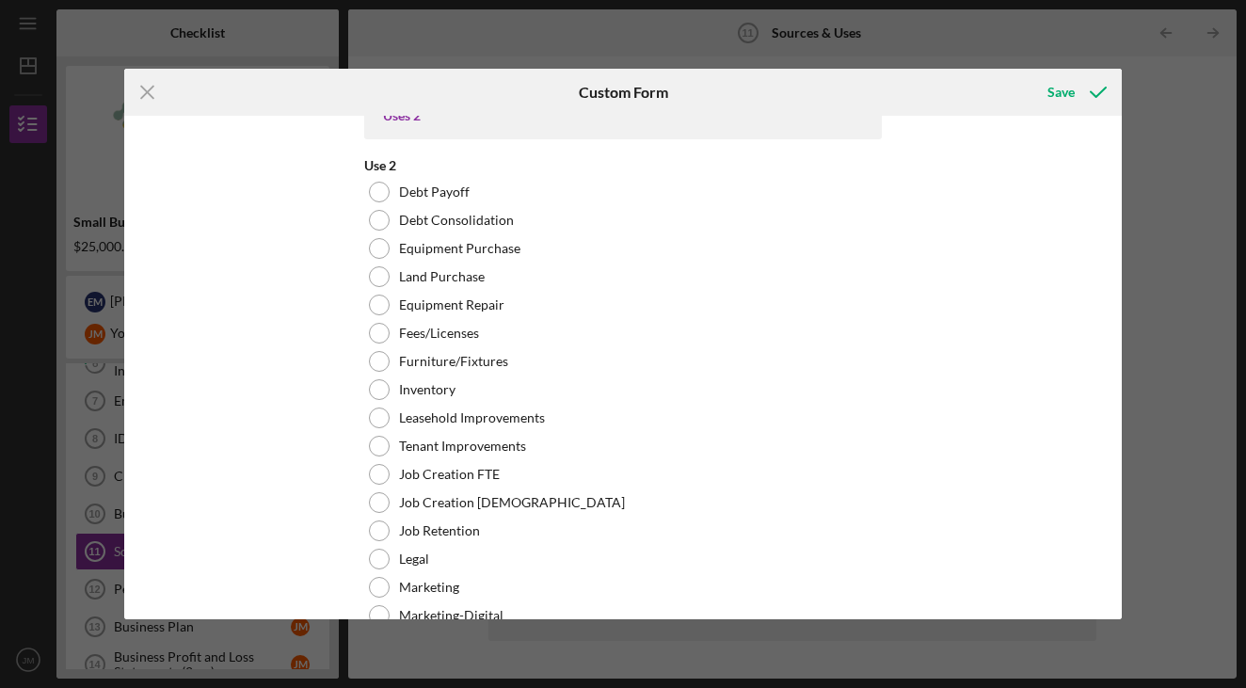
scroll to position [1352, 0]
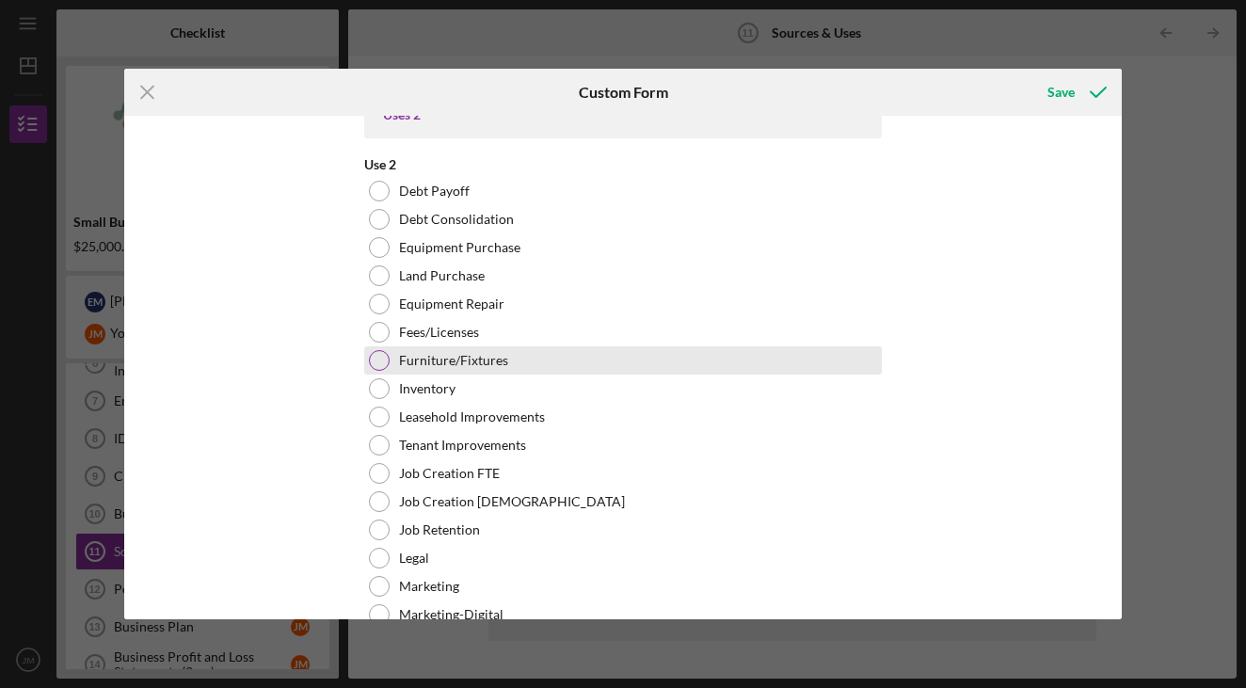
type input "new computers and new card readers"
click at [487, 360] on label "Furniture/Fixtures" at bounding box center [453, 360] width 109 height 15
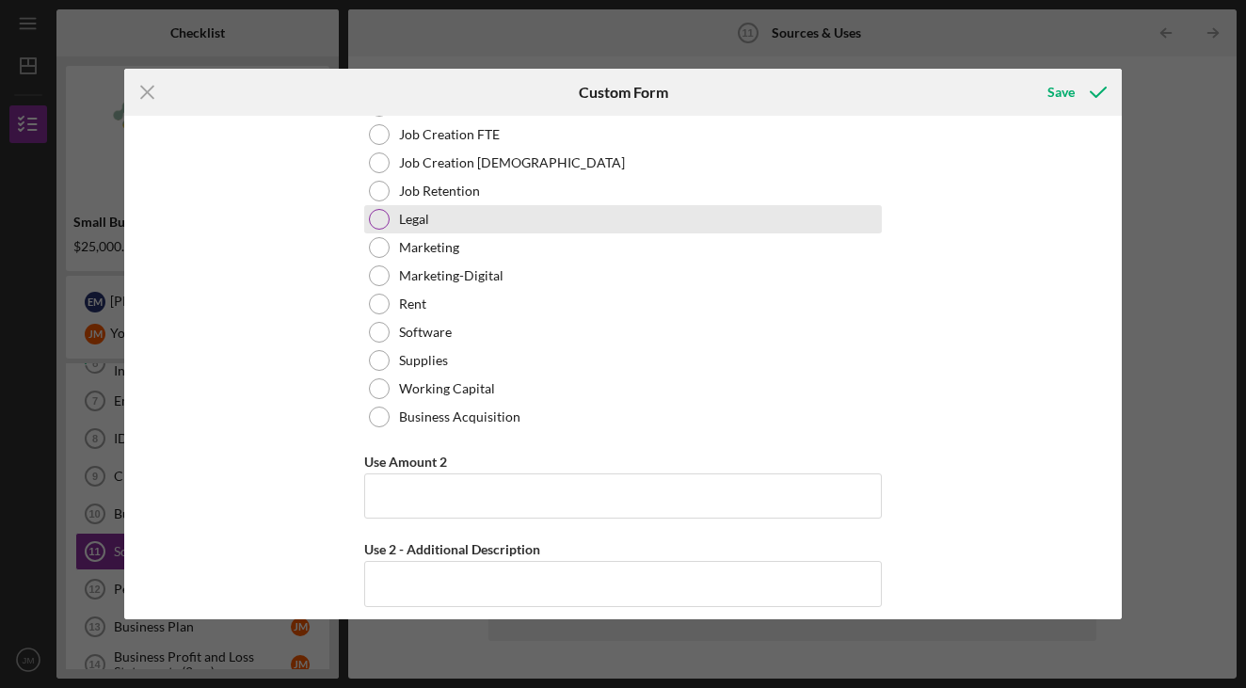
scroll to position [1776, 0]
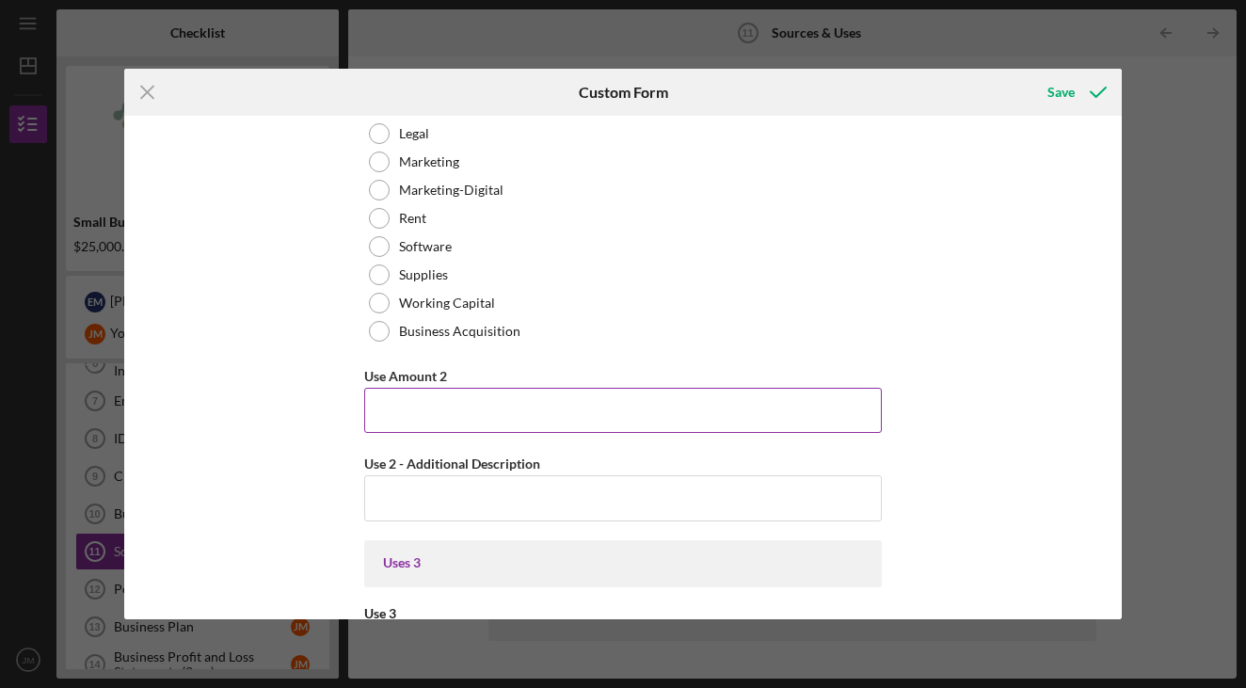
click at [435, 410] on input "Use Amount 2" at bounding box center [623, 410] width 518 height 45
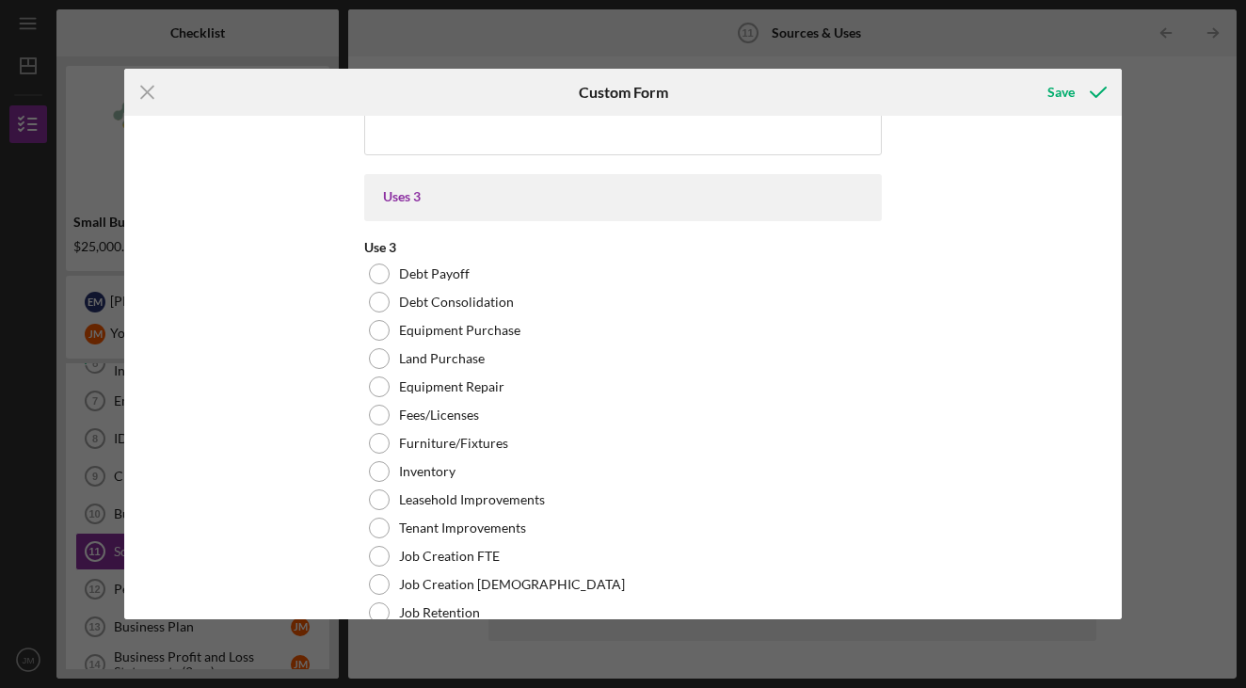
scroll to position [2153, 0]
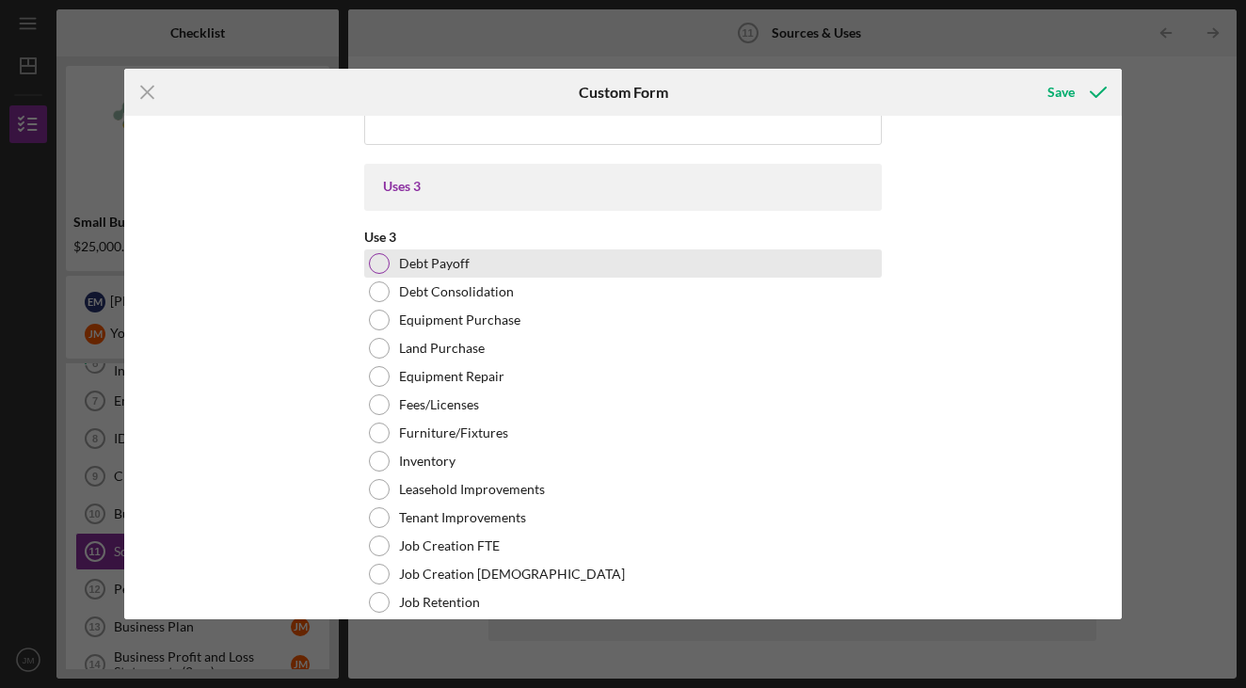
click at [459, 265] on label "Debt Payoff" at bounding box center [434, 263] width 71 height 15
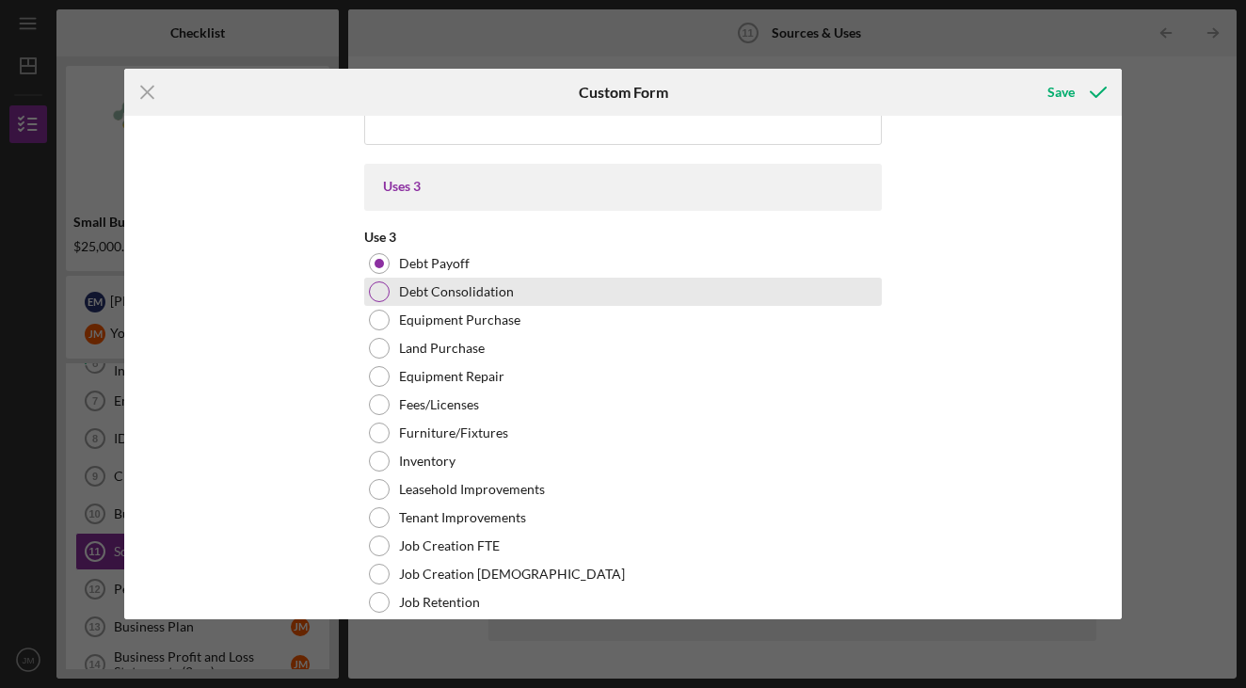
click at [489, 279] on div "Debt Consolidation" at bounding box center [623, 292] width 518 height 28
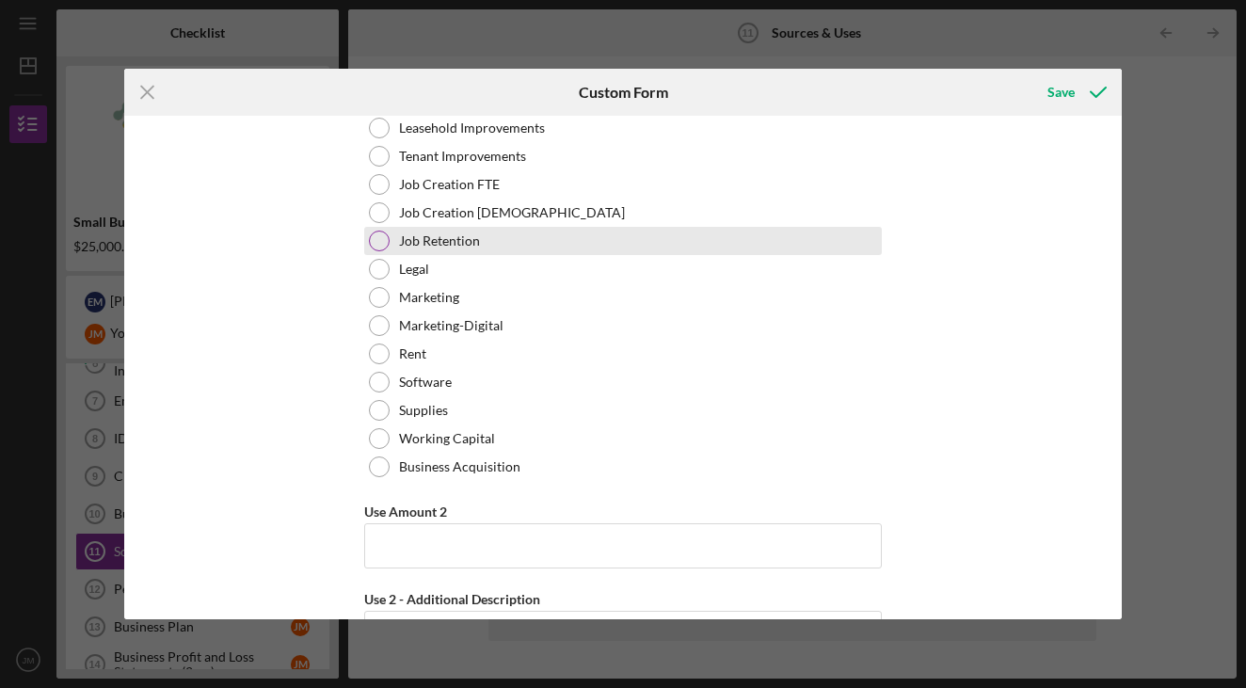
scroll to position [1673, 0]
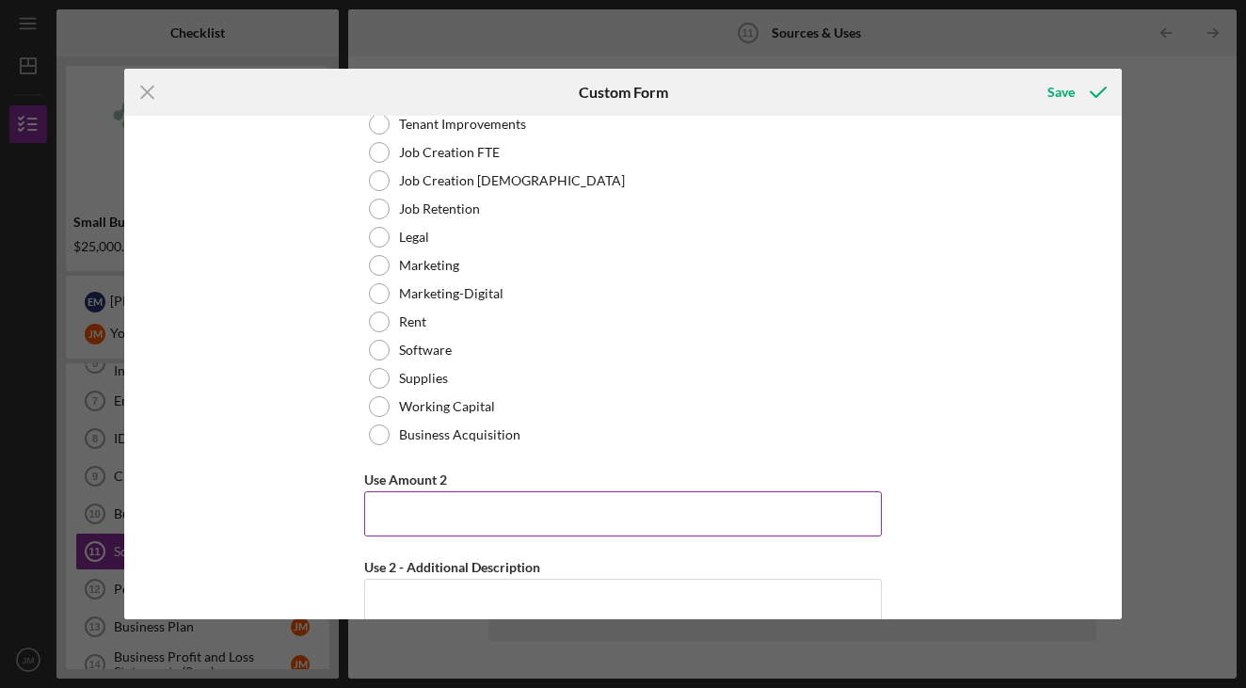
click at [437, 510] on input "Use Amount 2" at bounding box center [623, 513] width 518 height 45
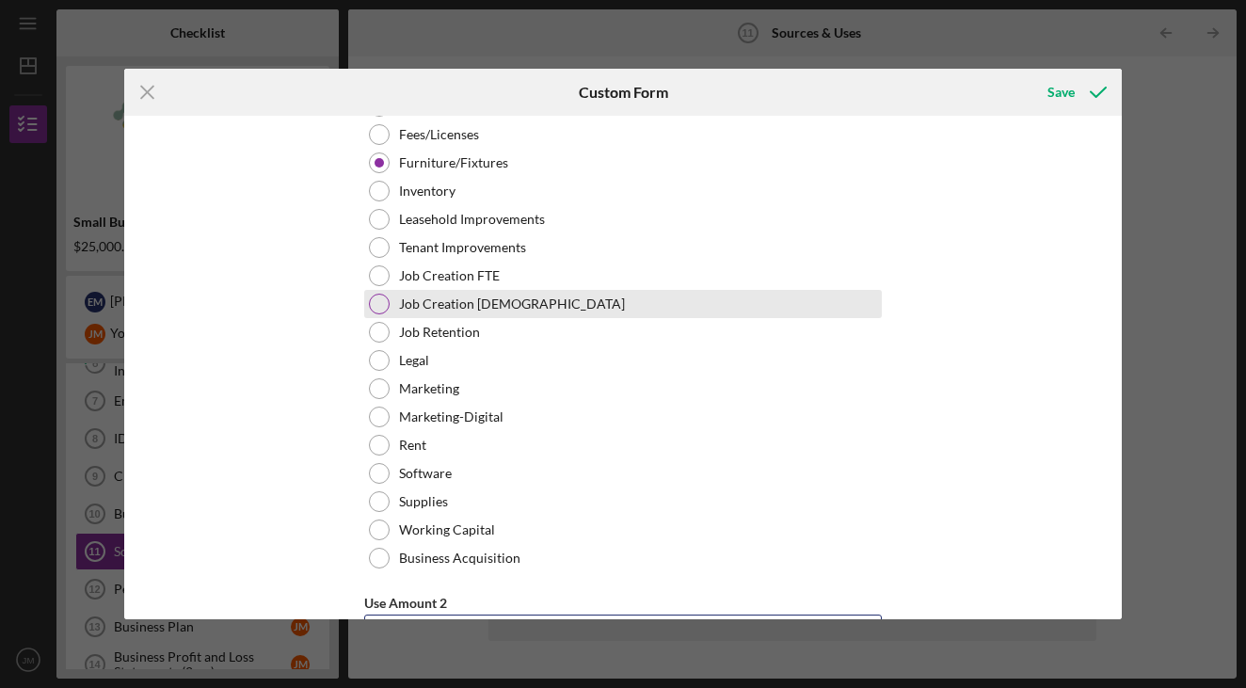
scroll to position [1527, 0]
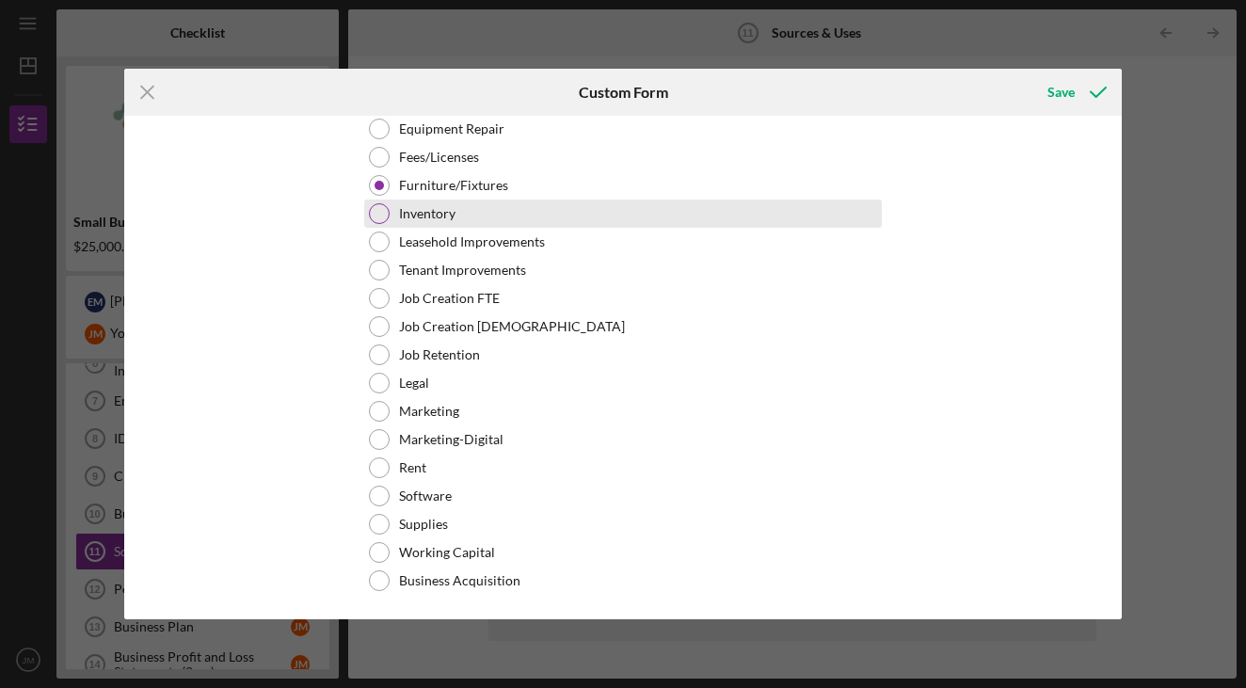
click at [486, 220] on div "Inventory" at bounding box center [623, 214] width 518 height 28
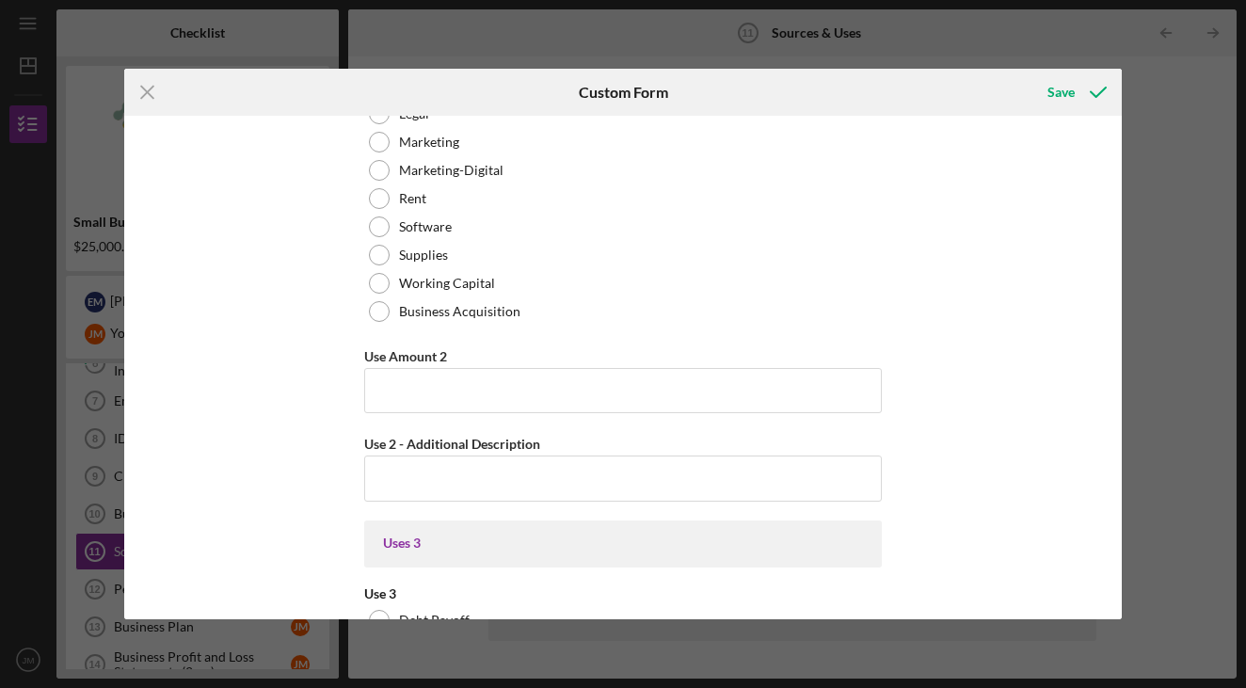
scroll to position [1794, 0]
click at [477, 390] on input "Use Amount 2" at bounding box center [623, 392] width 518 height 45
type input "$10,000"
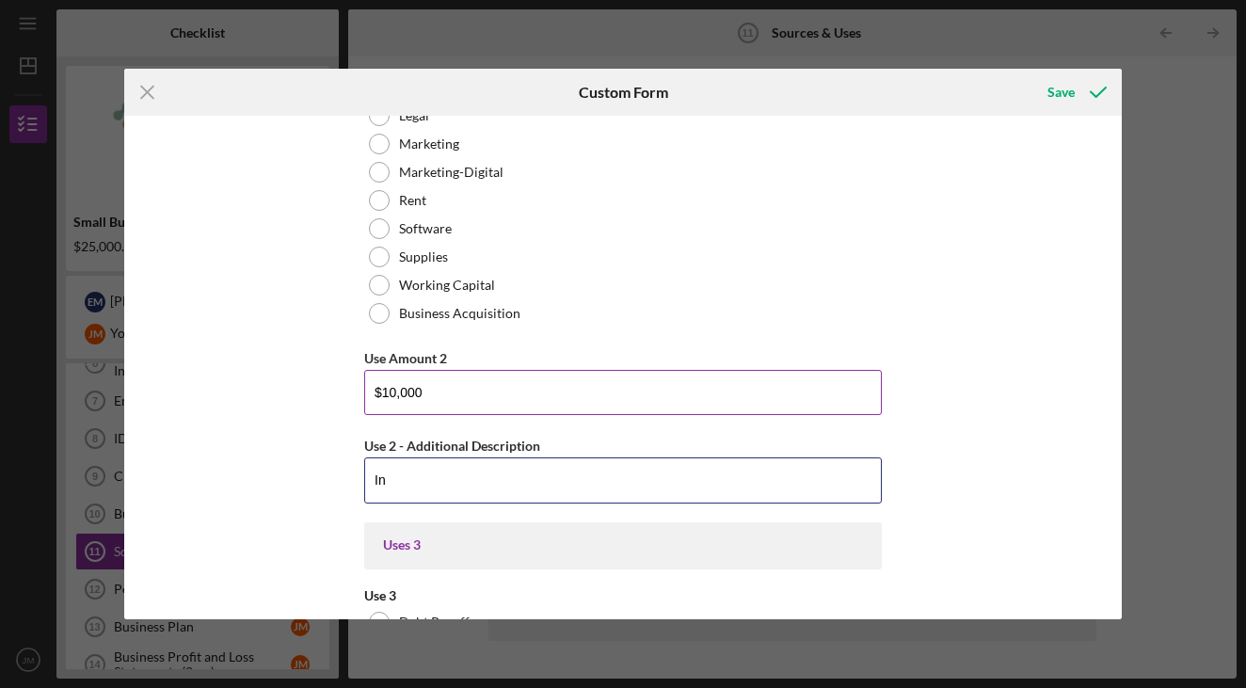
type input "I"
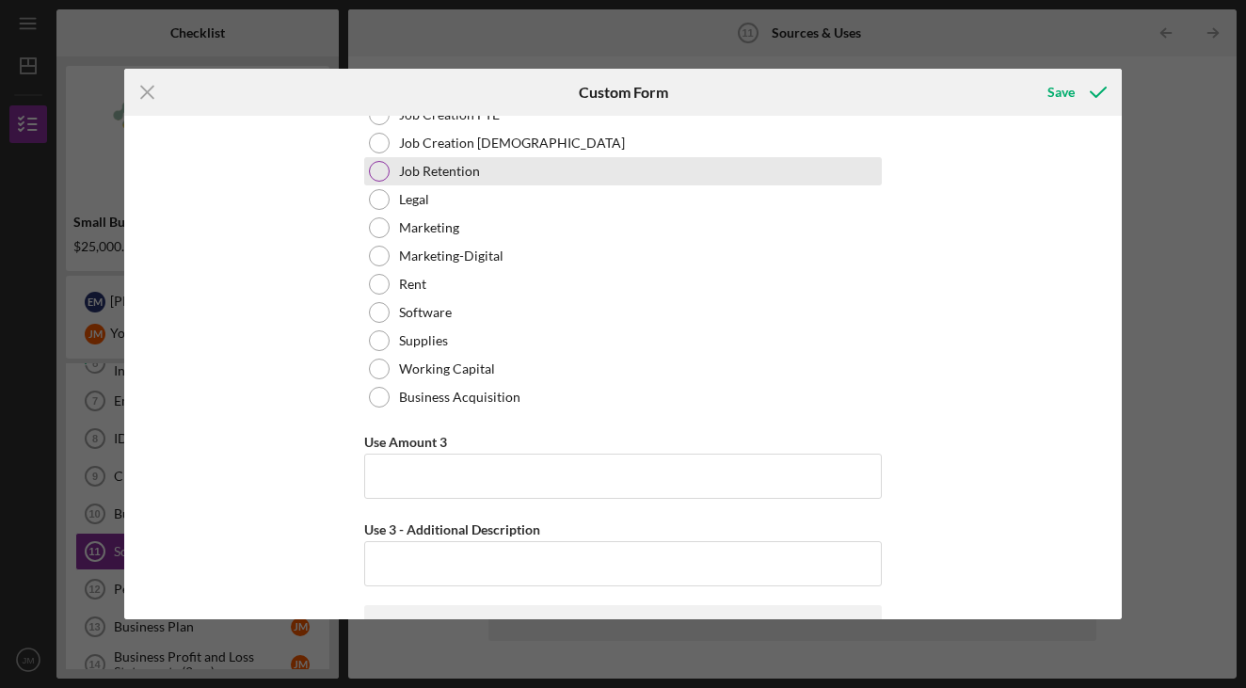
scroll to position [2621, 0]
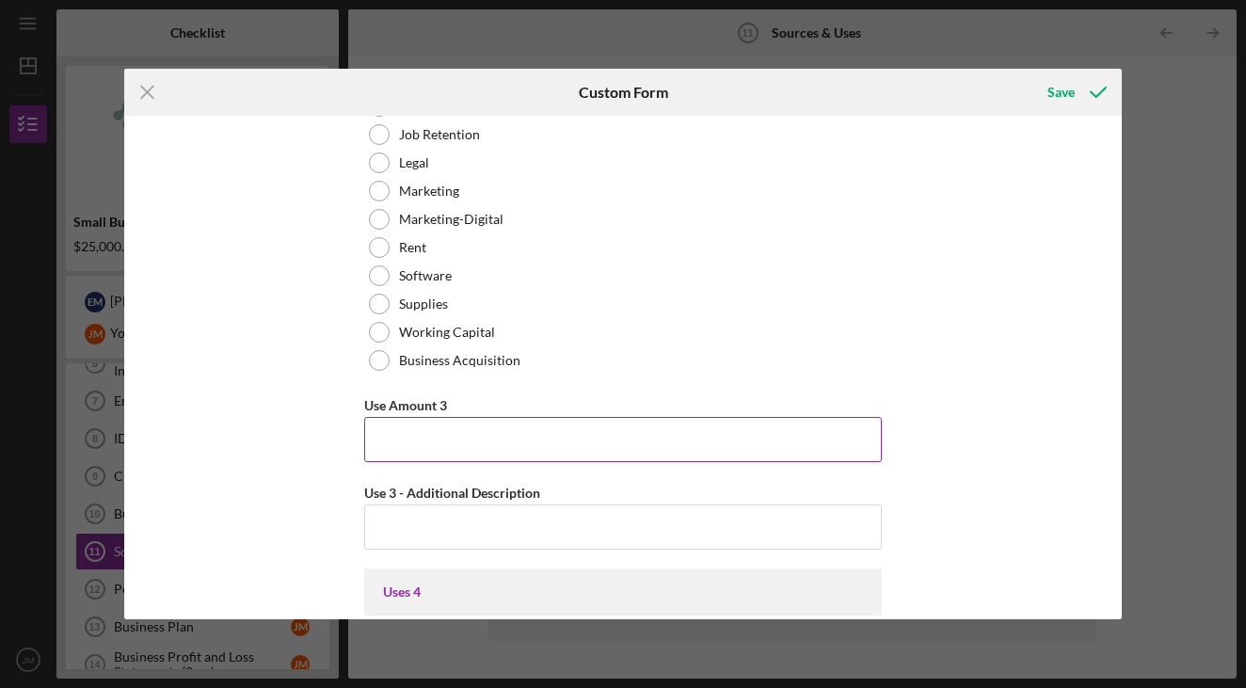
type input "Set aside for trade in inventory, we have lots of opportunities to get good pro…"
click at [582, 442] on input "Use Amount 3" at bounding box center [623, 439] width 518 height 45
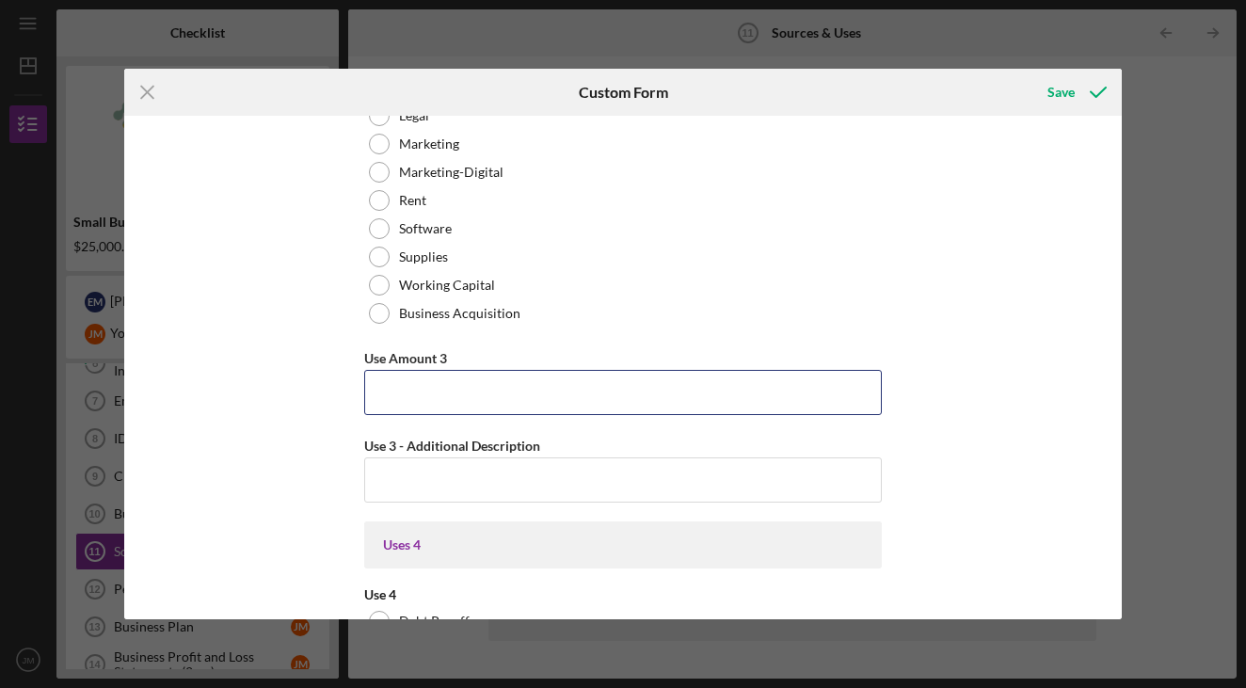
scroll to position [2671, 0]
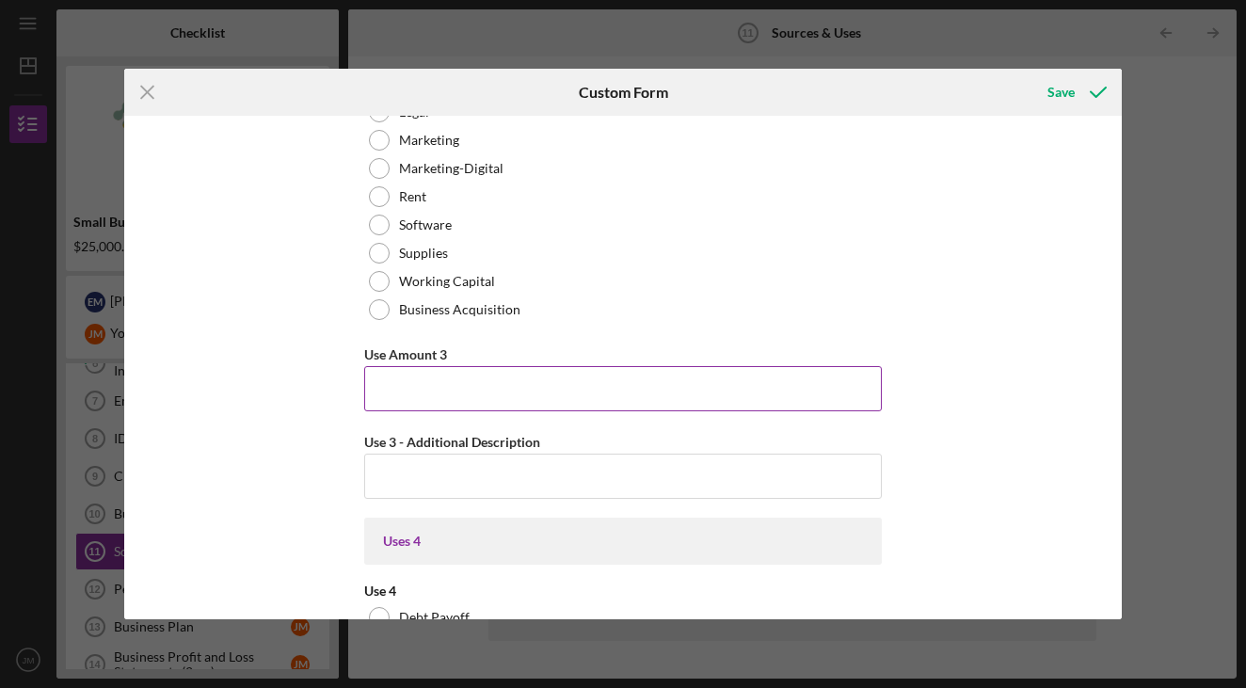
click at [427, 390] on input "Use Amount 3" at bounding box center [623, 388] width 518 height 45
type input "$10,000"
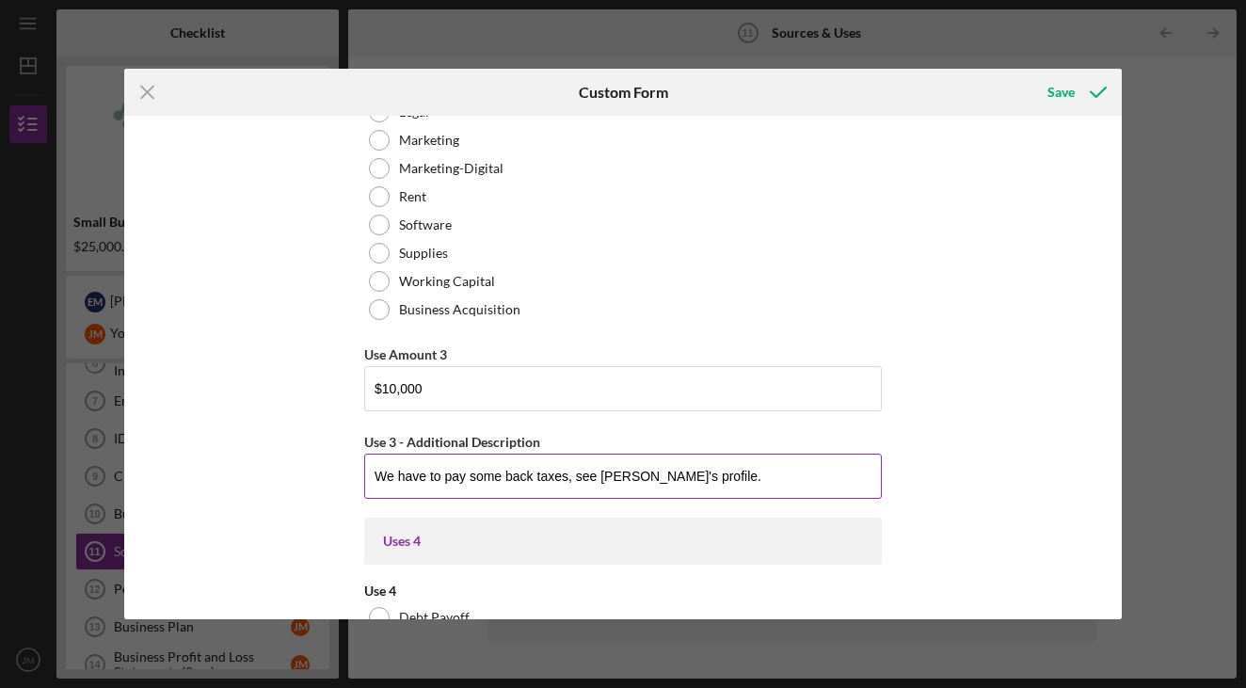
click at [534, 473] on input "We have to pay some back taxes, see [PERSON_NAME]'s profile." at bounding box center [623, 476] width 518 height 45
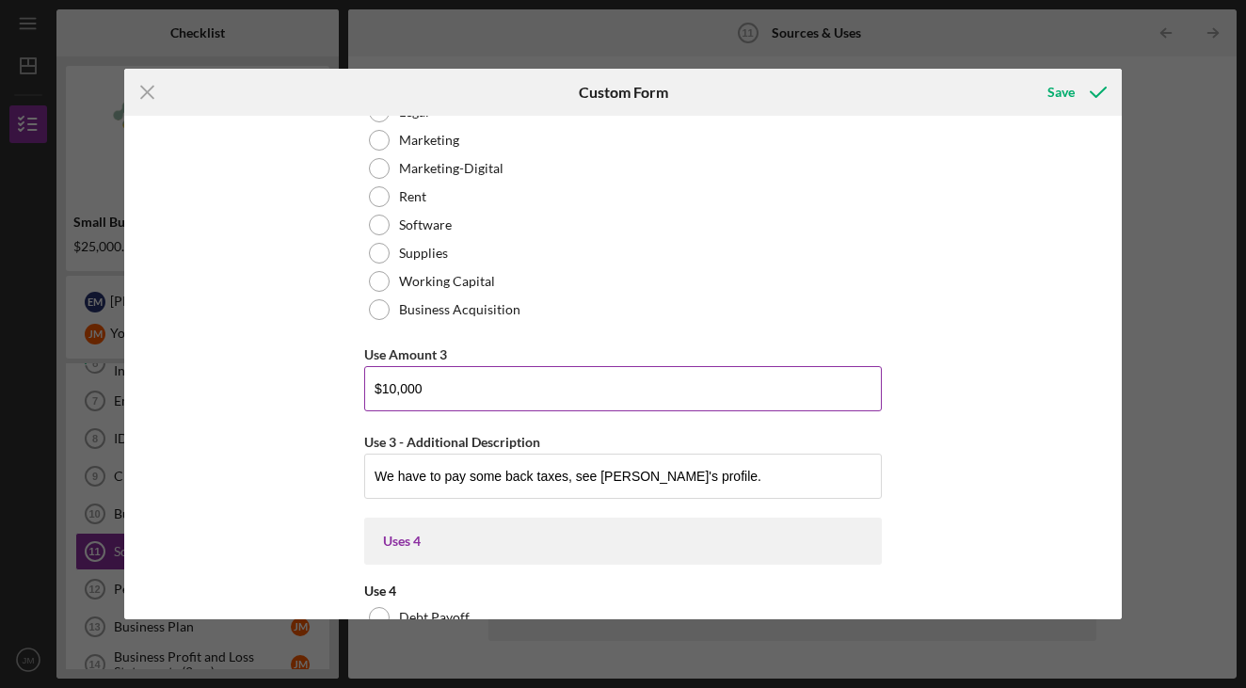
click at [393, 389] on input "$10,000" at bounding box center [623, 388] width 518 height 45
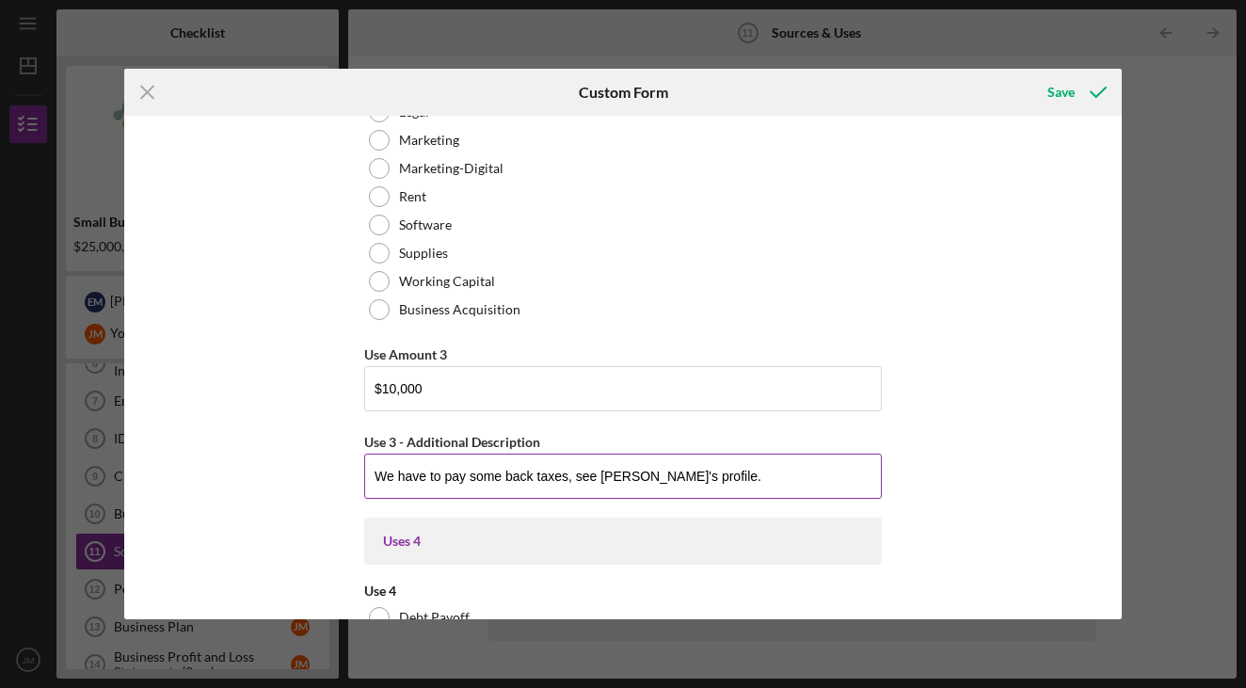
click at [693, 472] on input "We have to pay some back taxes, see [PERSON_NAME]'s profile." at bounding box center [623, 476] width 518 height 45
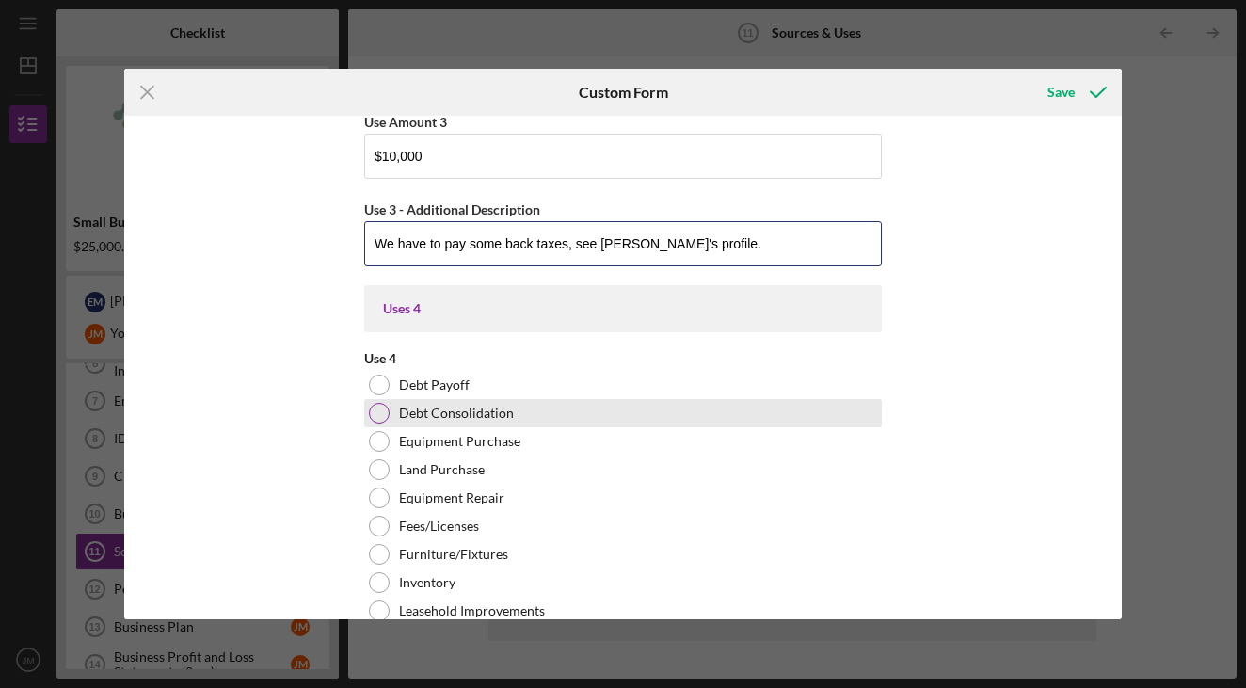
scroll to position [2907, 0]
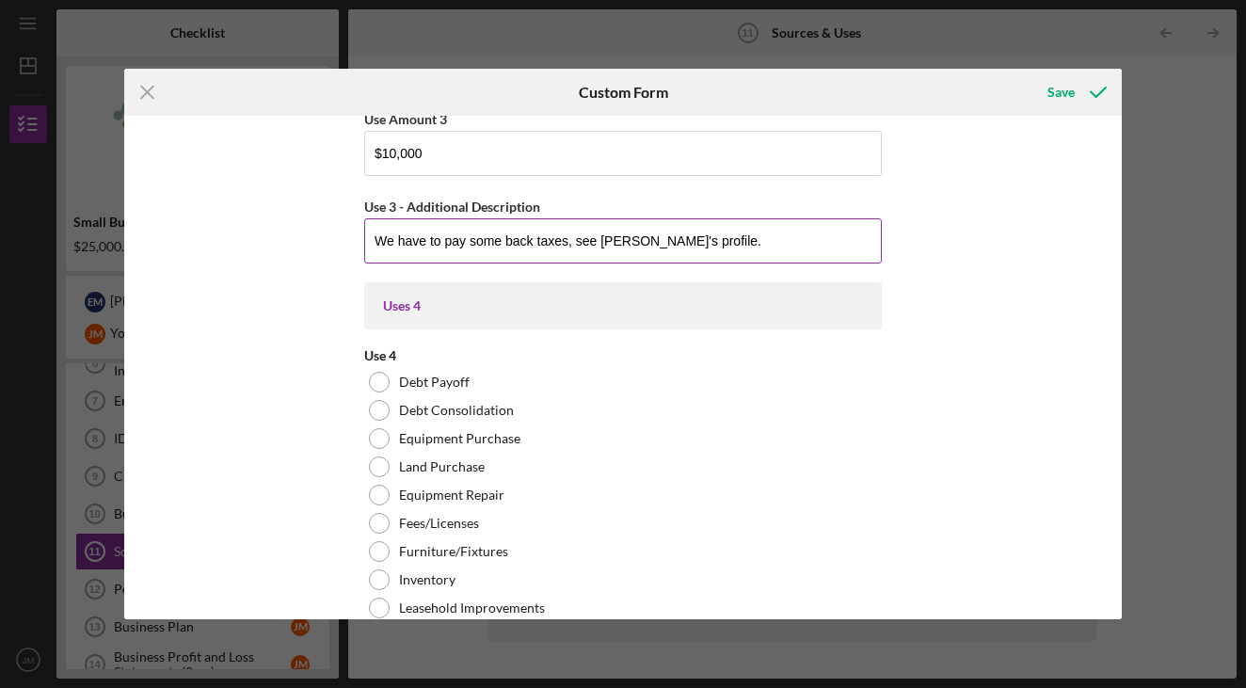
click at [564, 247] on input "We have to pay some back taxes, see [PERSON_NAME]'s profile." at bounding box center [623, 240] width 518 height 45
type input "We have to pay some back taxes, see [PERSON_NAME]'s profile."
click at [764, 247] on input "We have to pay some back taxes, see [PERSON_NAME]'s profile." at bounding box center [623, 240] width 518 height 45
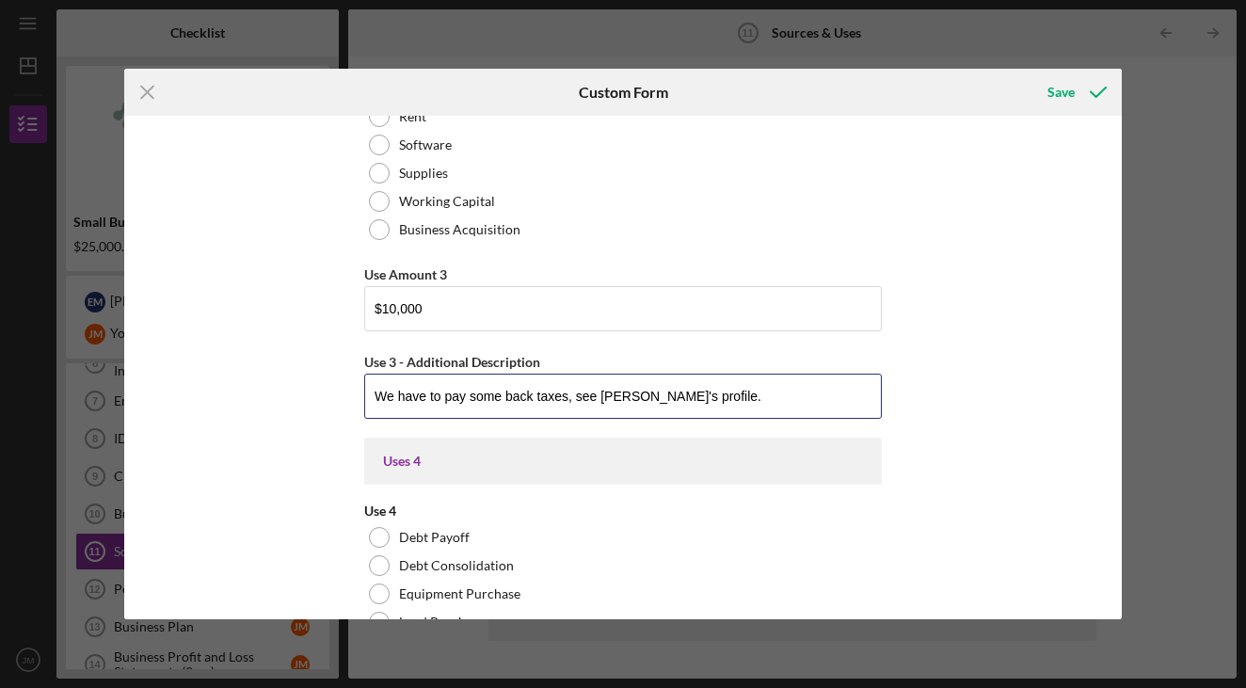
scroll to position [2768, 0]
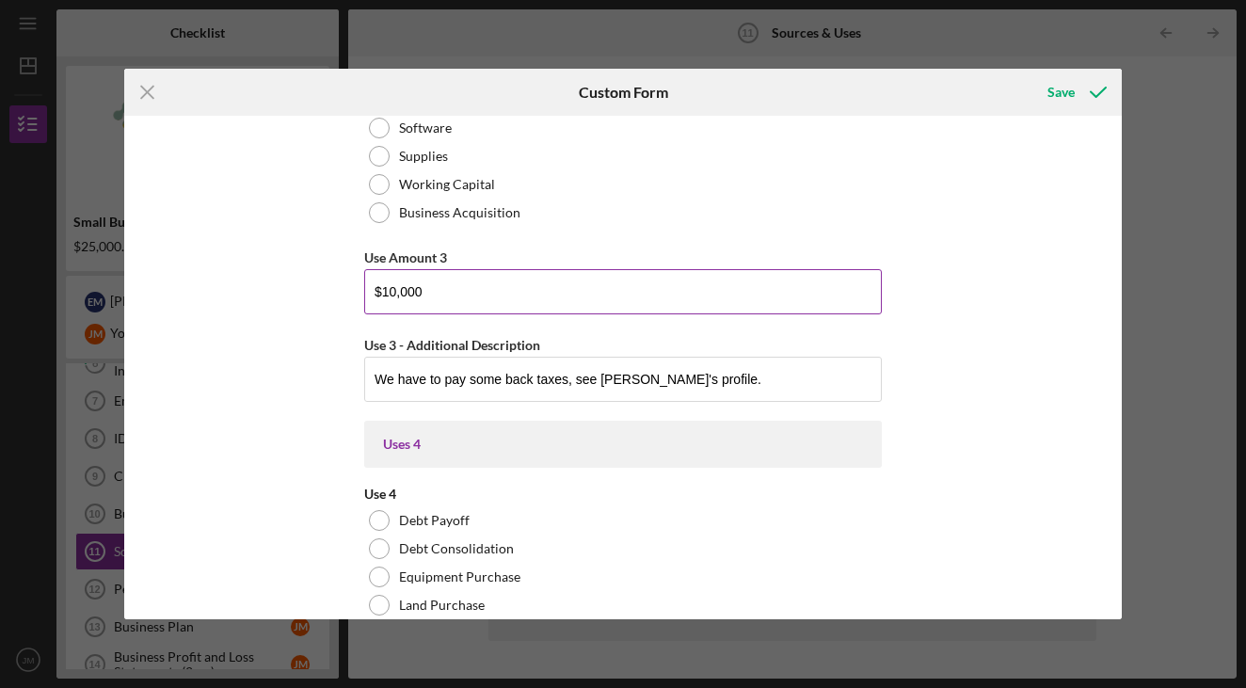
click at [392, 294] on input "$10,000" at bounding box center [623, 291] width 518 height 45
click at [252, 387] on div "Source Amount 4 Source Amount 3 Source Amount 2 Additional Uses Amount Uses In …" at bounding box center [622, 368] width 997 height 504
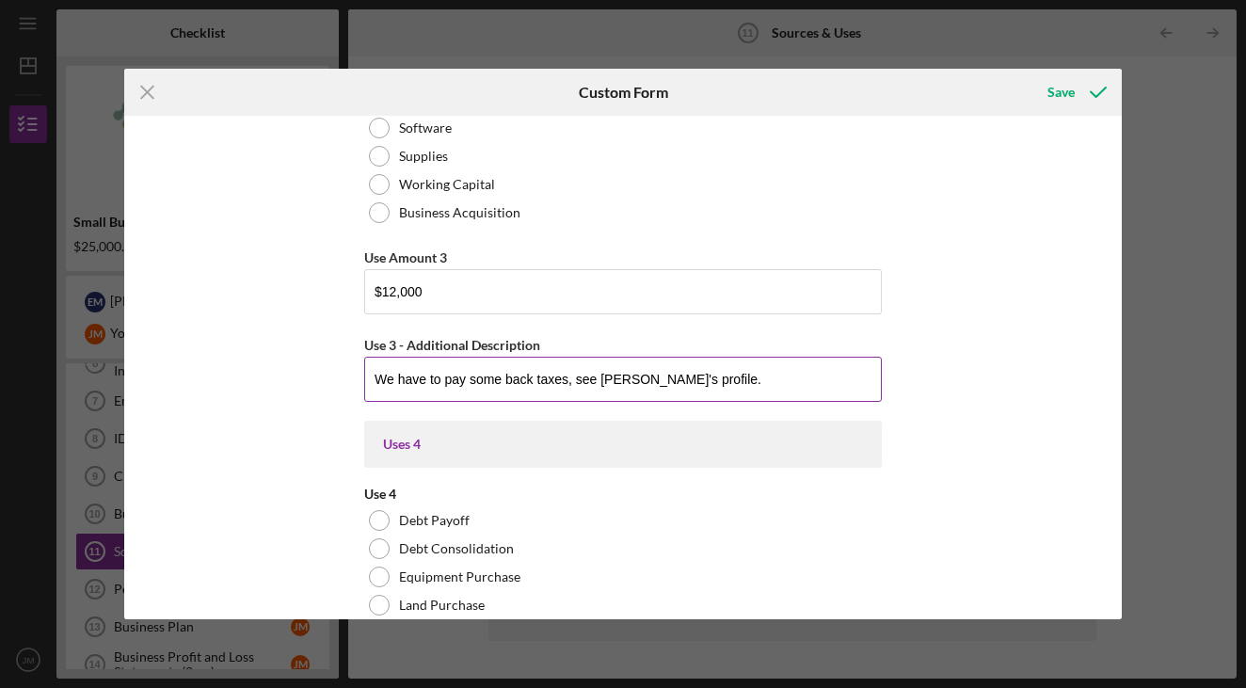
click at [692, 372] on input "We have to pay some back taxes, see [PERSON_NAME]'s profile." at bounding box center [623, 379] width 518 height 45
drag, startPoint x: 702, startPoint y: 375, endPoint x: 568, endPoint y: 377, distance: 134.6
click at [568, 377] on input "We have to pay some back taxes, see [PERSON_NAME]'s profile." at bounding box center [623, 379] width 518 height 45
click at [692, 380] on input "We have to pay some back taxes, see [PERSON_NAME]'s profile." at bounding box center [623, 379] width 518 height 45
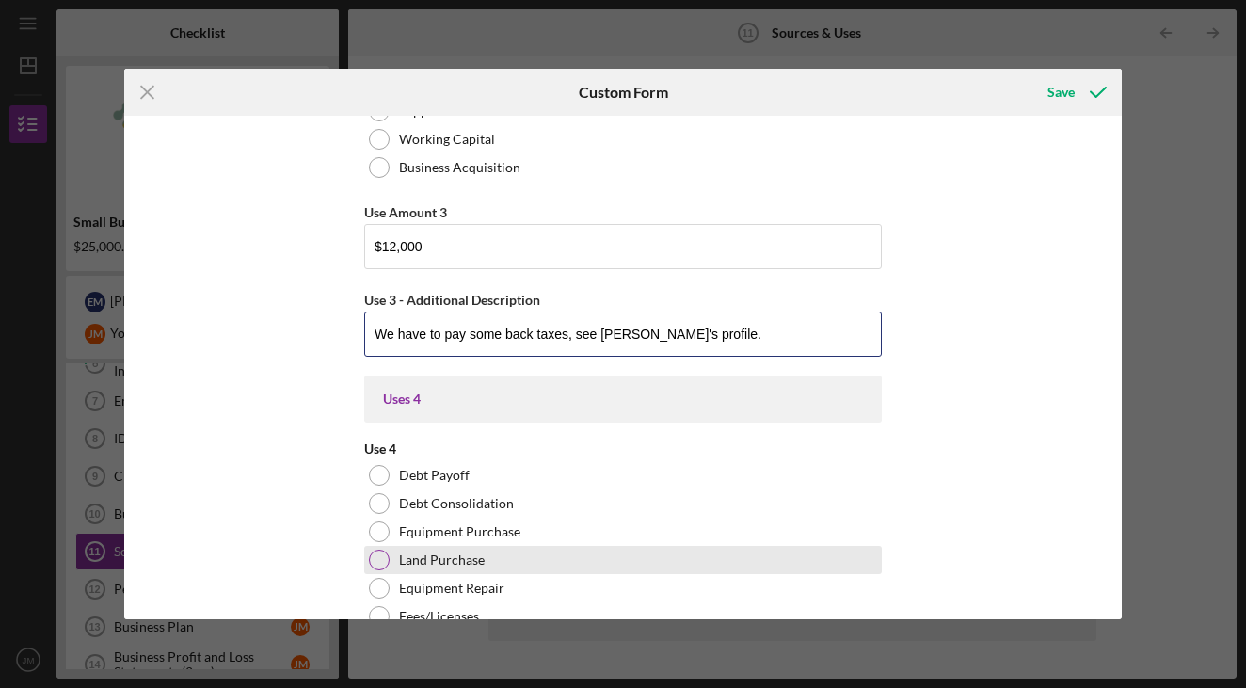
scroll to position [2790, 0]
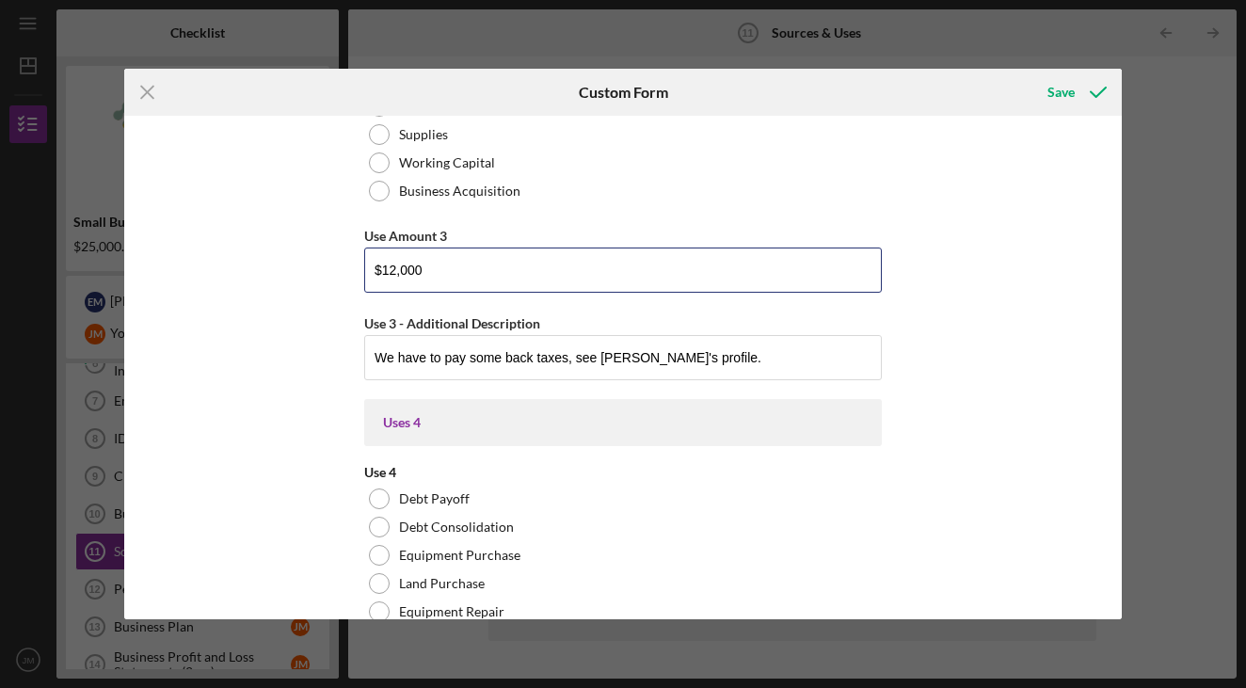
drag, startPoint x: 545, startPoint y: 272, endPoint x: 0, endPoint y: 255, distance: 545.3
click at [0, 255] on div "Icon/Menu Close Custom Form Save Source Amount 4 Source Amount 3 Source Amount …" at bounding box center [623, 344] width 1246 height 688
click at [1074, 92] on button "Save" at bounding box center [1075, 92] width 93 height 38
type input "$600"
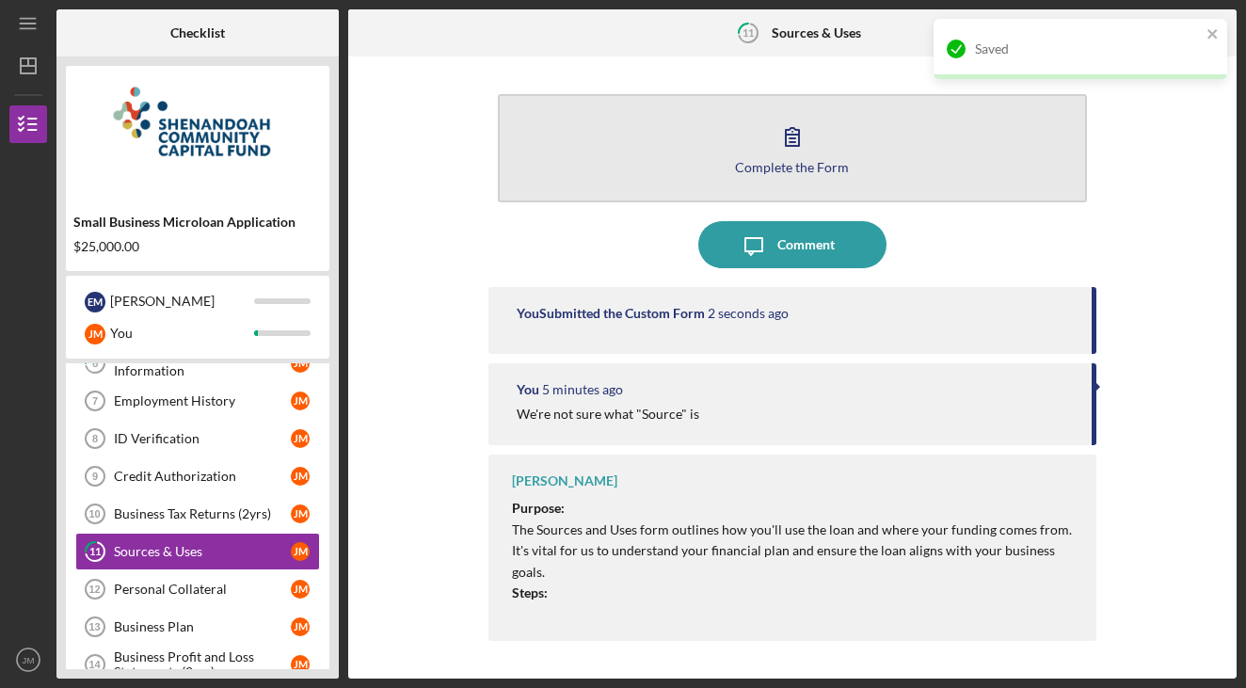
click at [832, 138] on button "Complete the Form Form" at bounding box center [793, 148] width 590 height 108
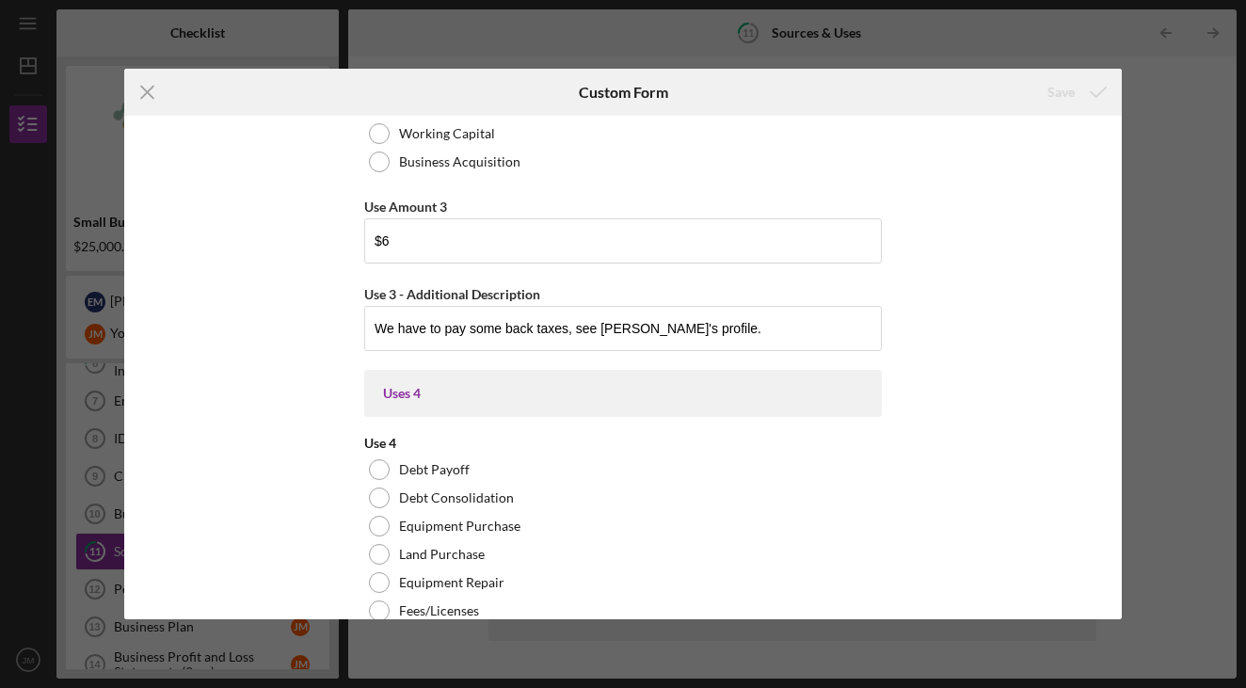
scroll to position [2824, 0]
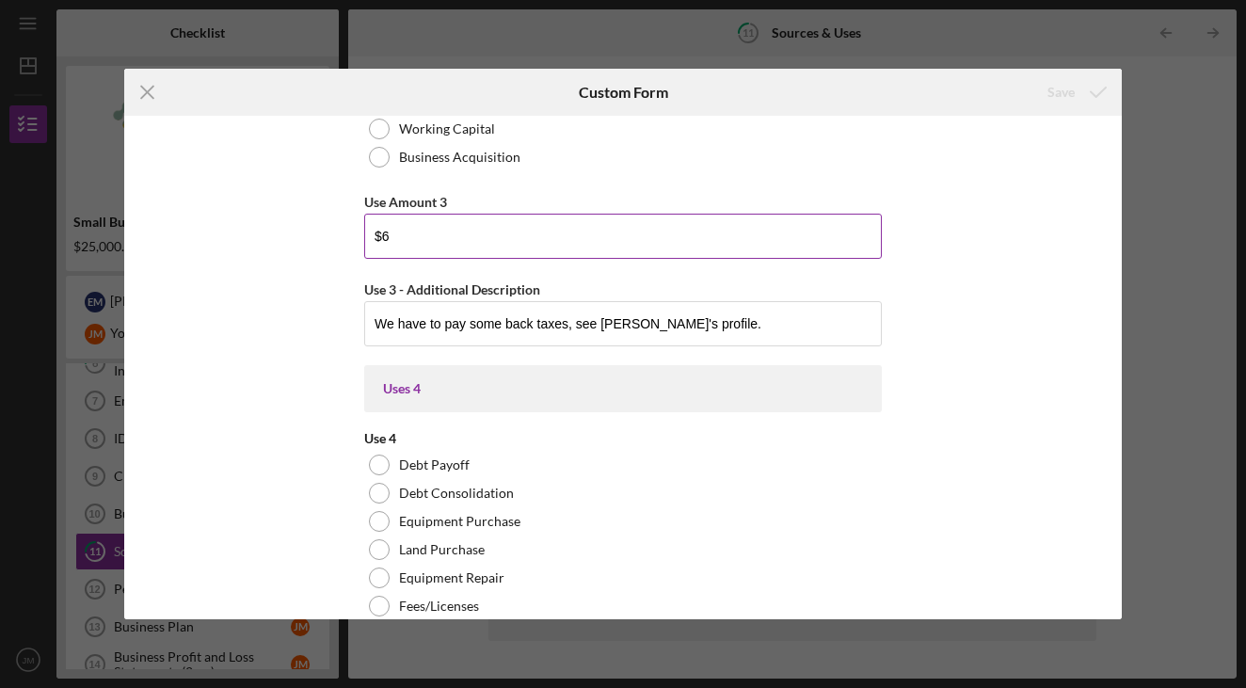
click at [582, 236] on input "$6" at bounding box center [623, 236] width 518 height 45
type input "$6,000"
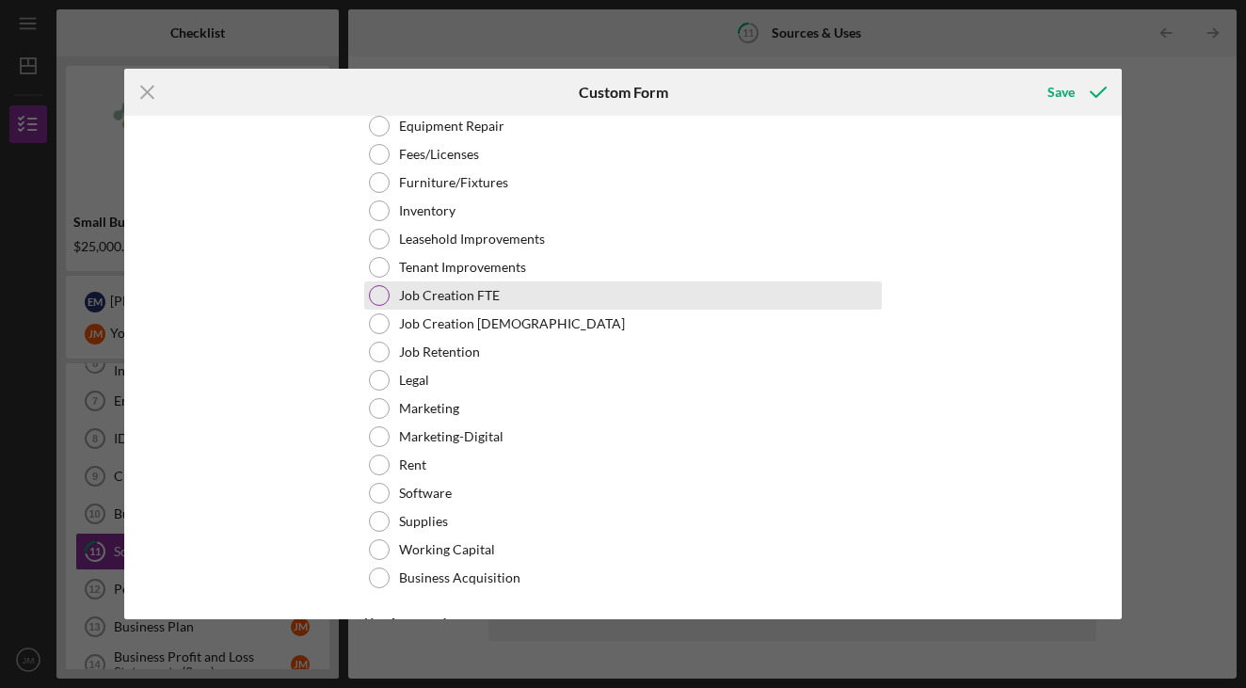
scroll to position [3290, 0]
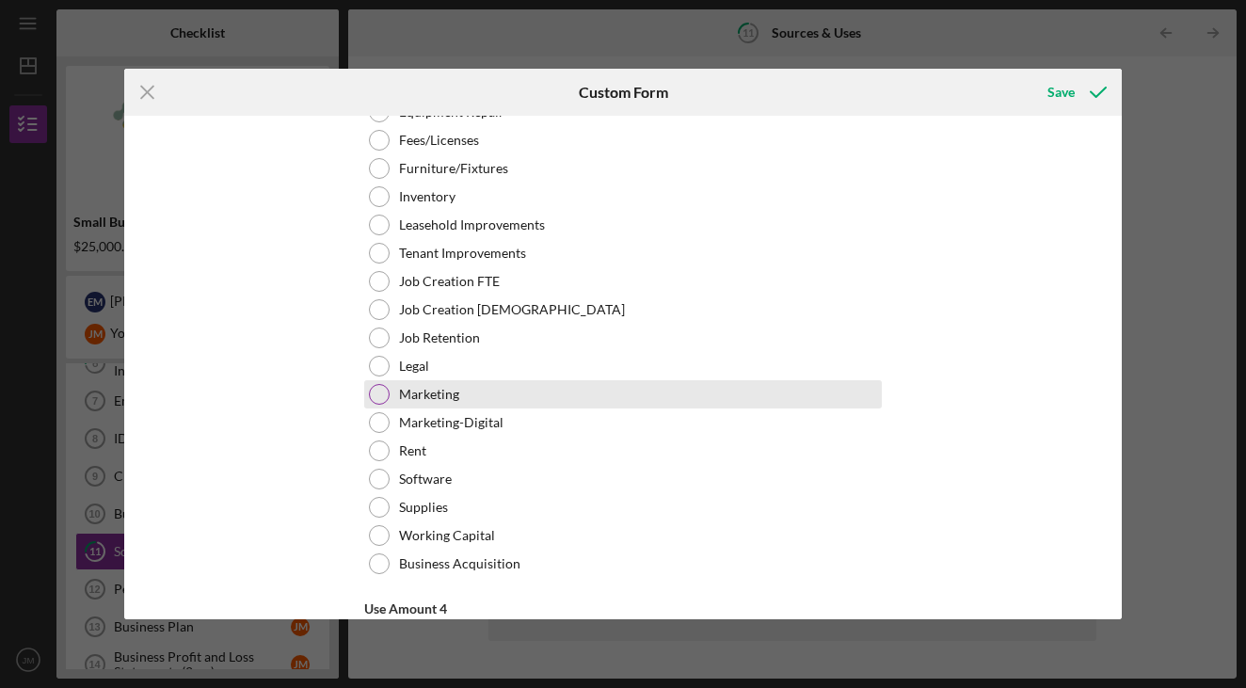
click at [503, 387] on div "Marketing" at bounding box center [623, 394] width 518 height 28
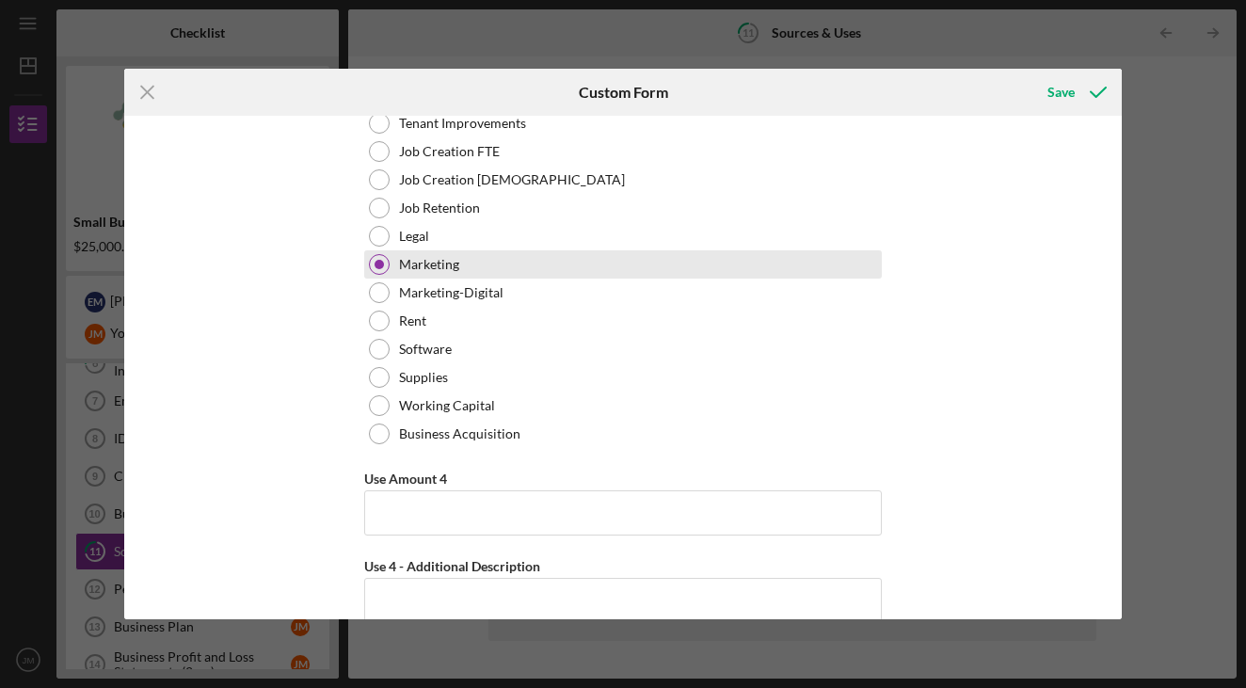
scroll to position [3423, 0]
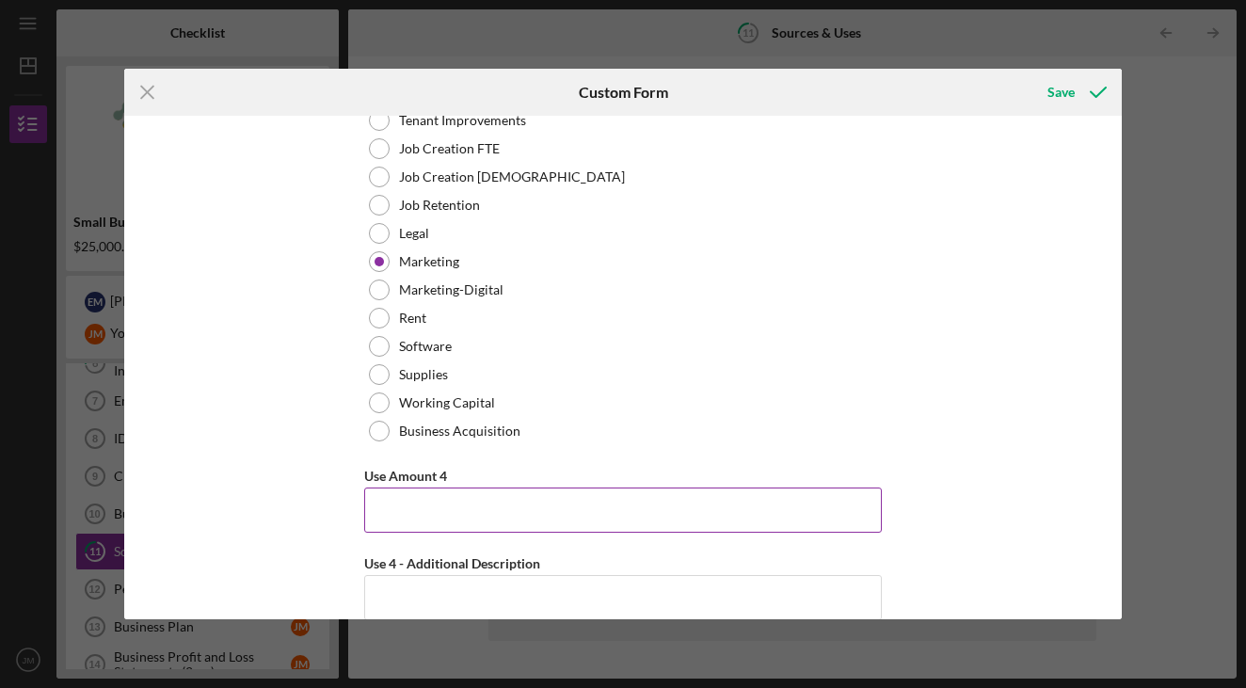
click at [433, 516] on input "Use Amount 4" at bounding box center [623, 510] width 518 height 45
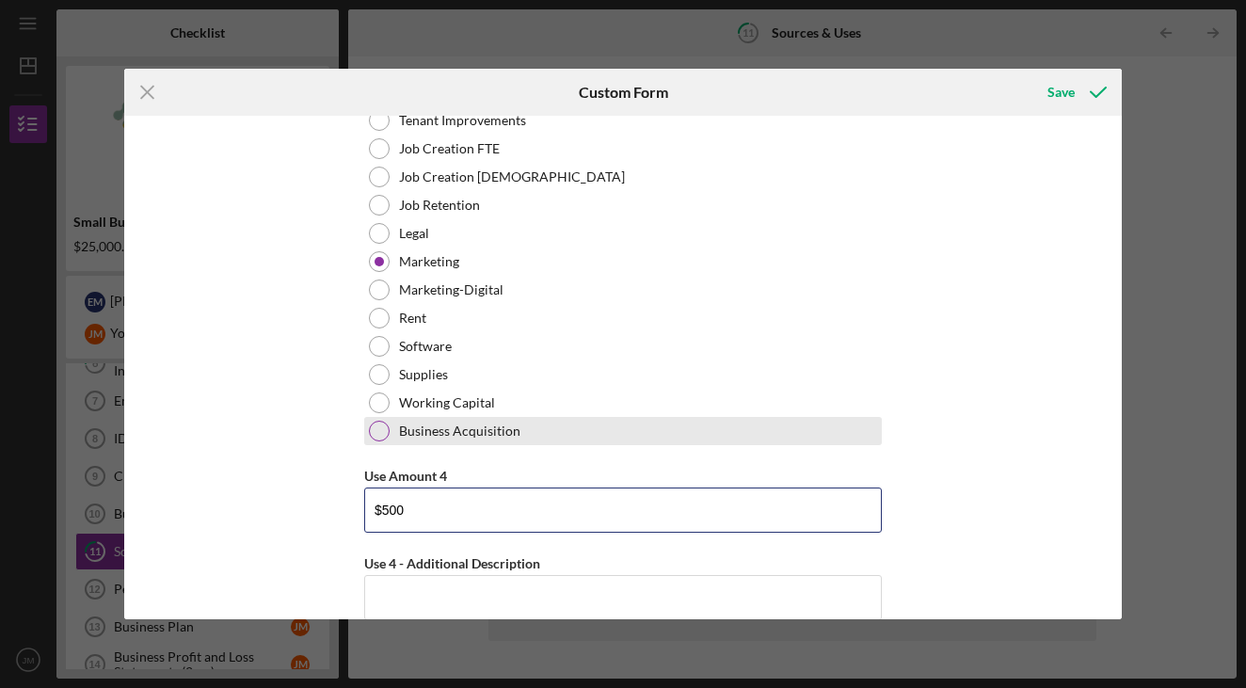
type input "$5,000"
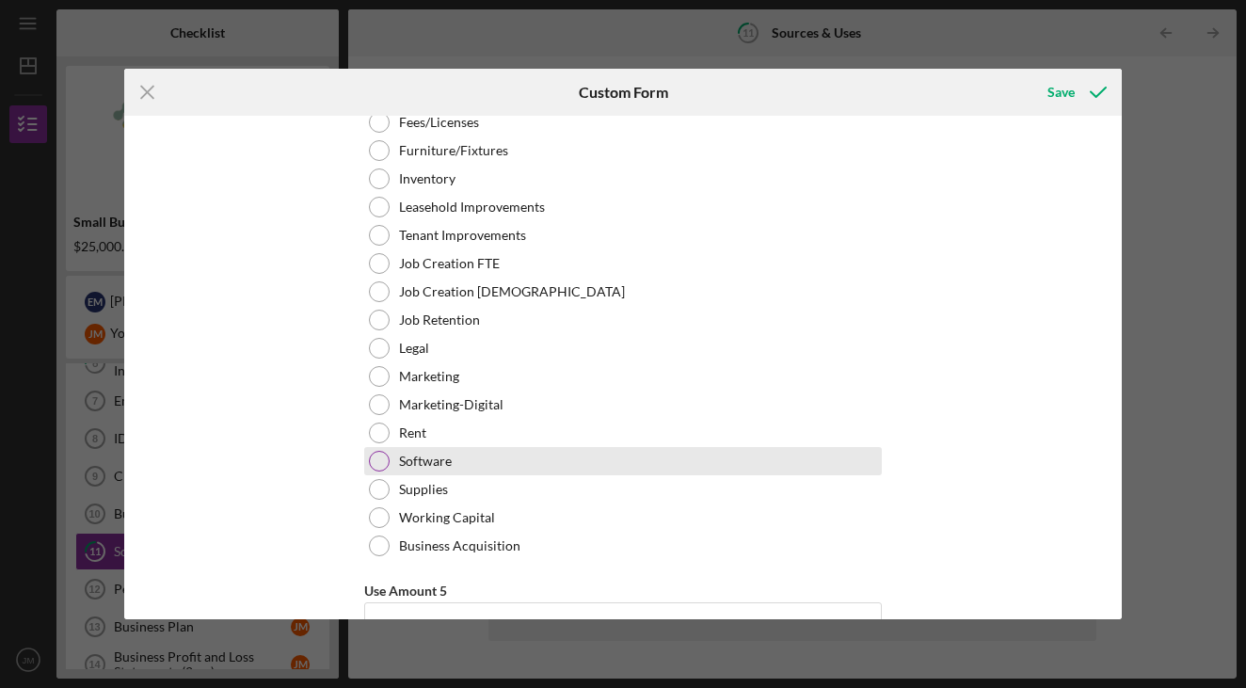
scroll to position [4181, 0]
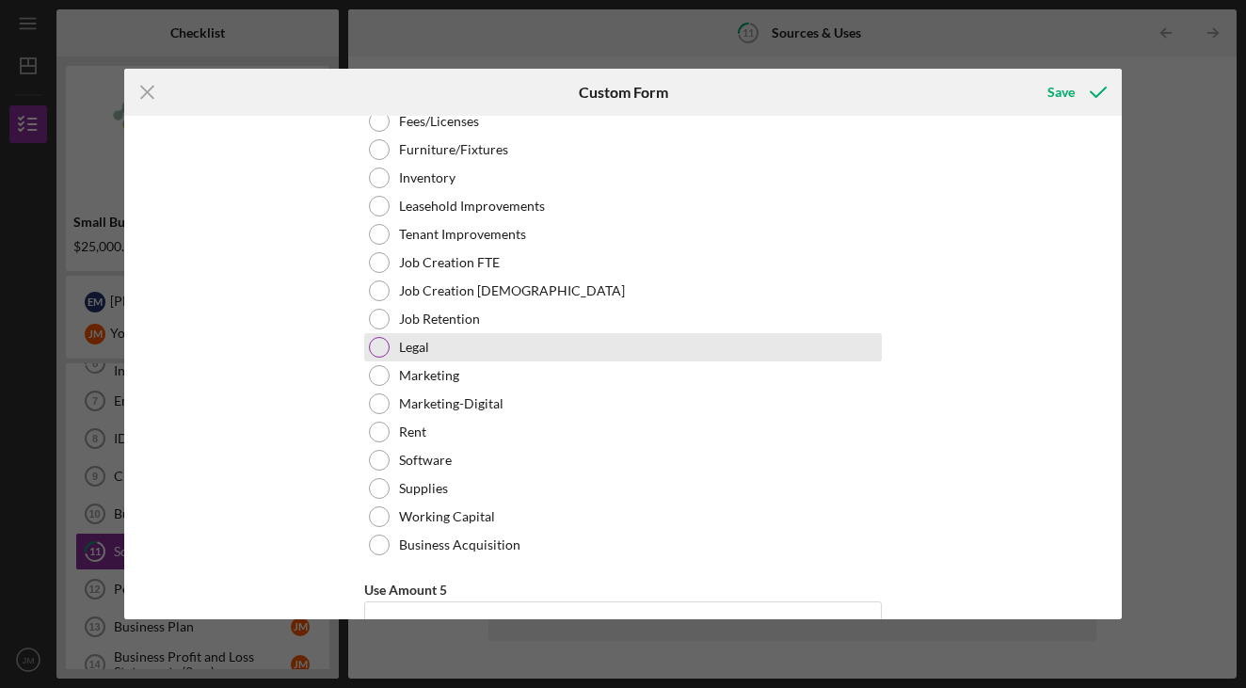
type input "Holiday ads and outreach"
click at [573, 346] on div "Legal" at bounding box center [623, 347] width 518 height 28
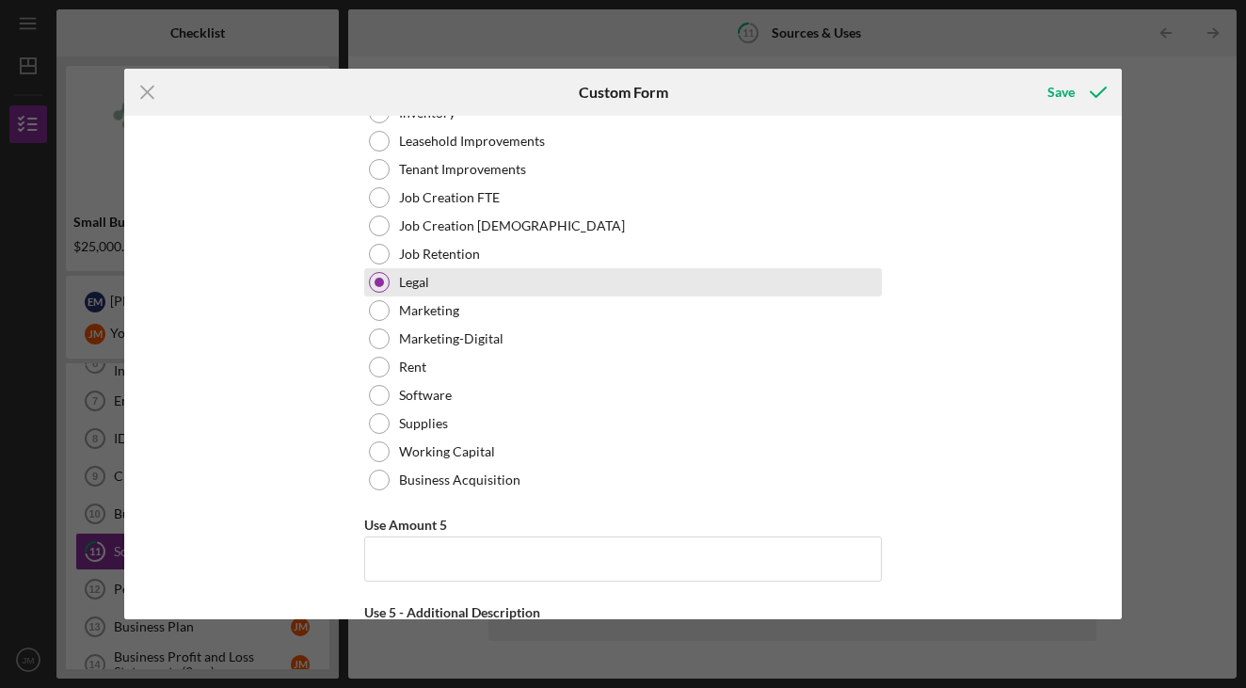
scroll to position [4277, 0]
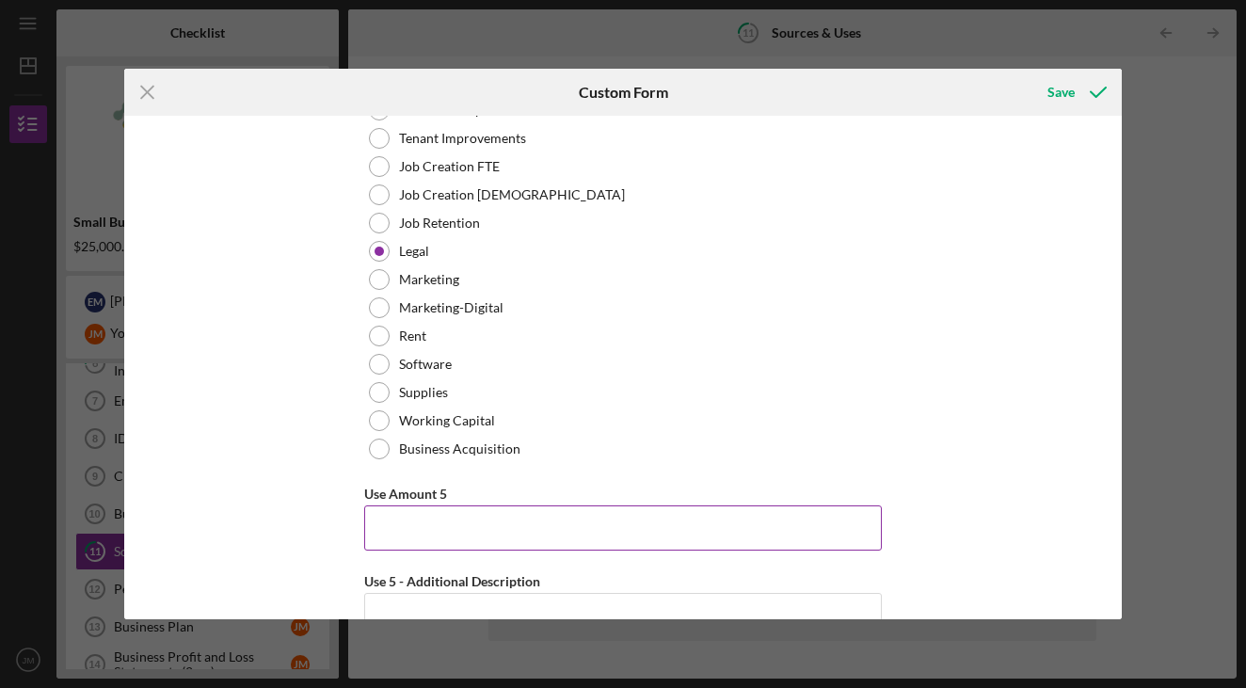
click at [457, 537] on input "Use Amount 5" at bounding box center [623, 527] width 518 height 45
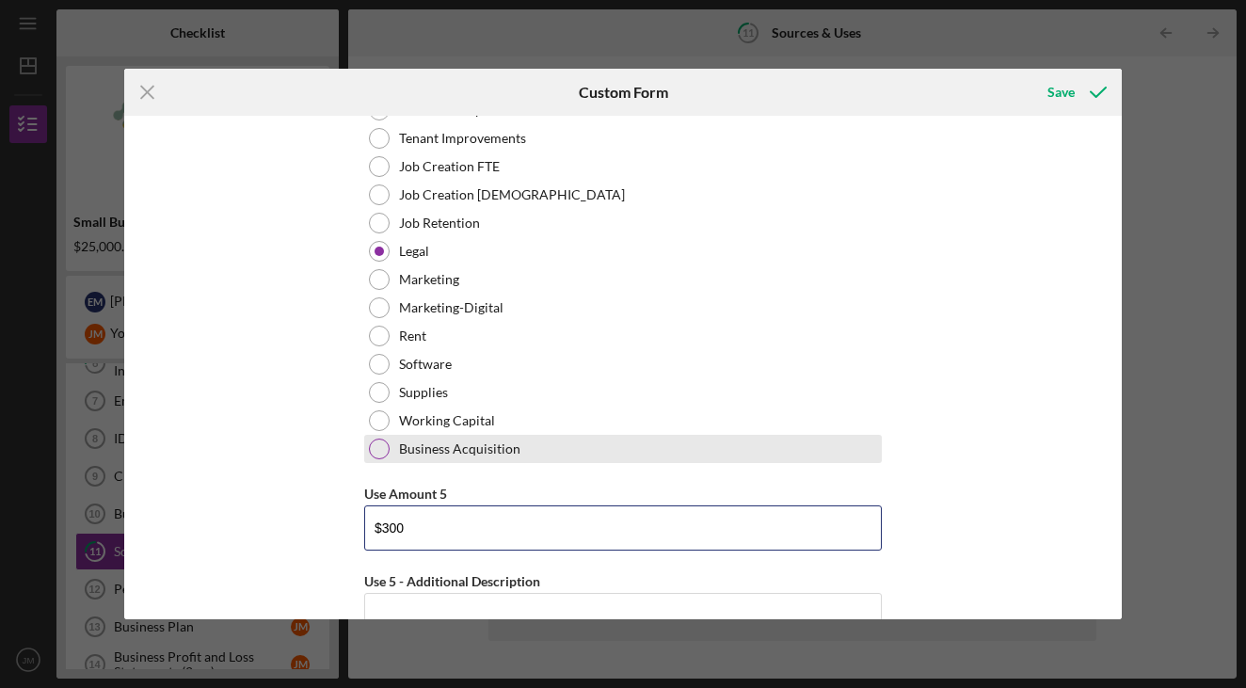
type input "$3,000"
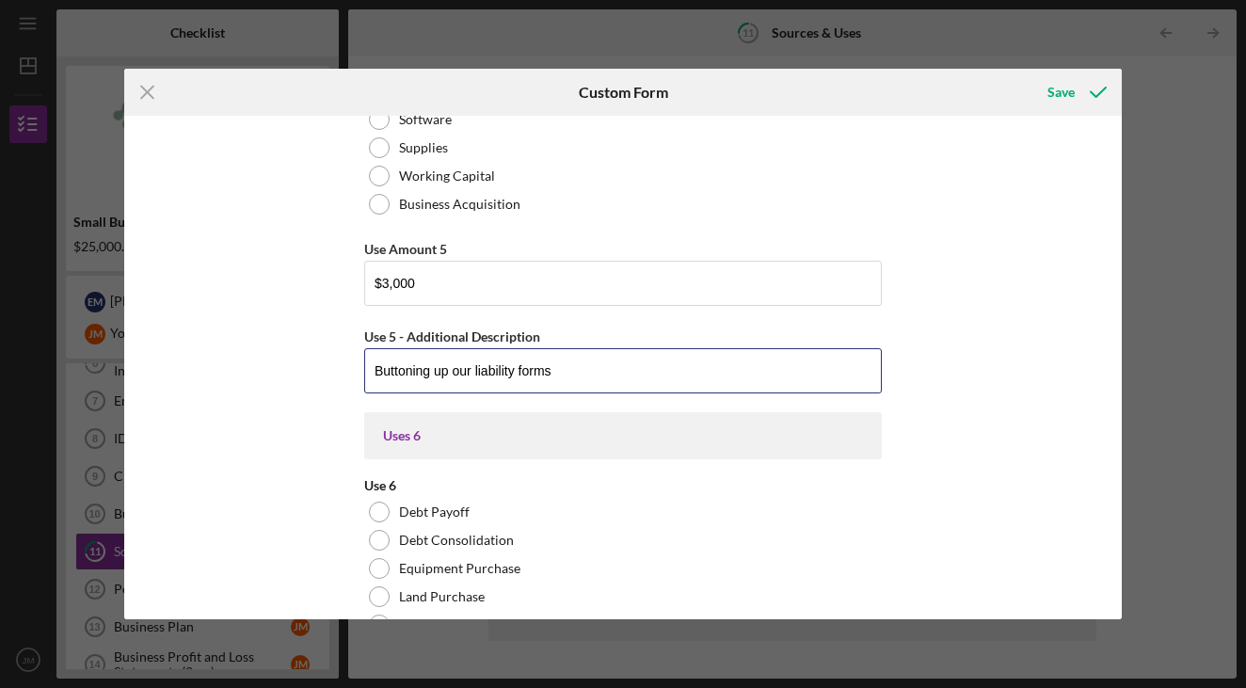
scroll to position [4533, 0]
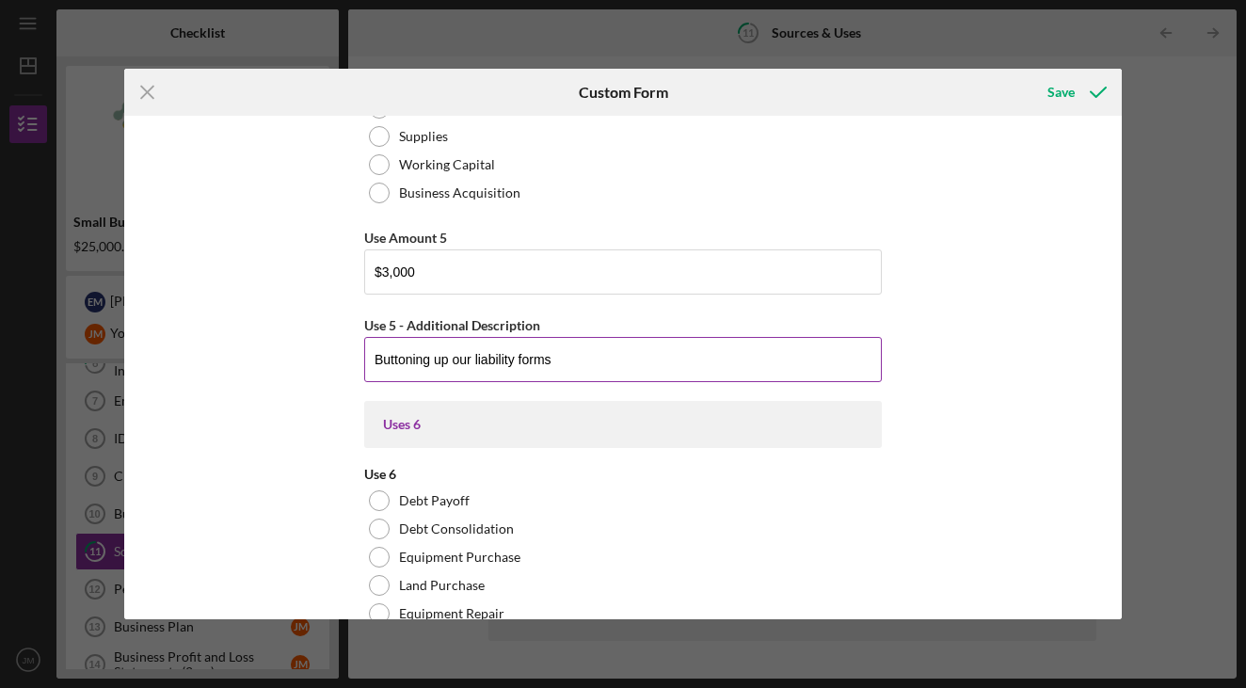
click at [618, 353] on input "Buttoning up our liability forms" at bounding box center [623, 359] width 518 height 45
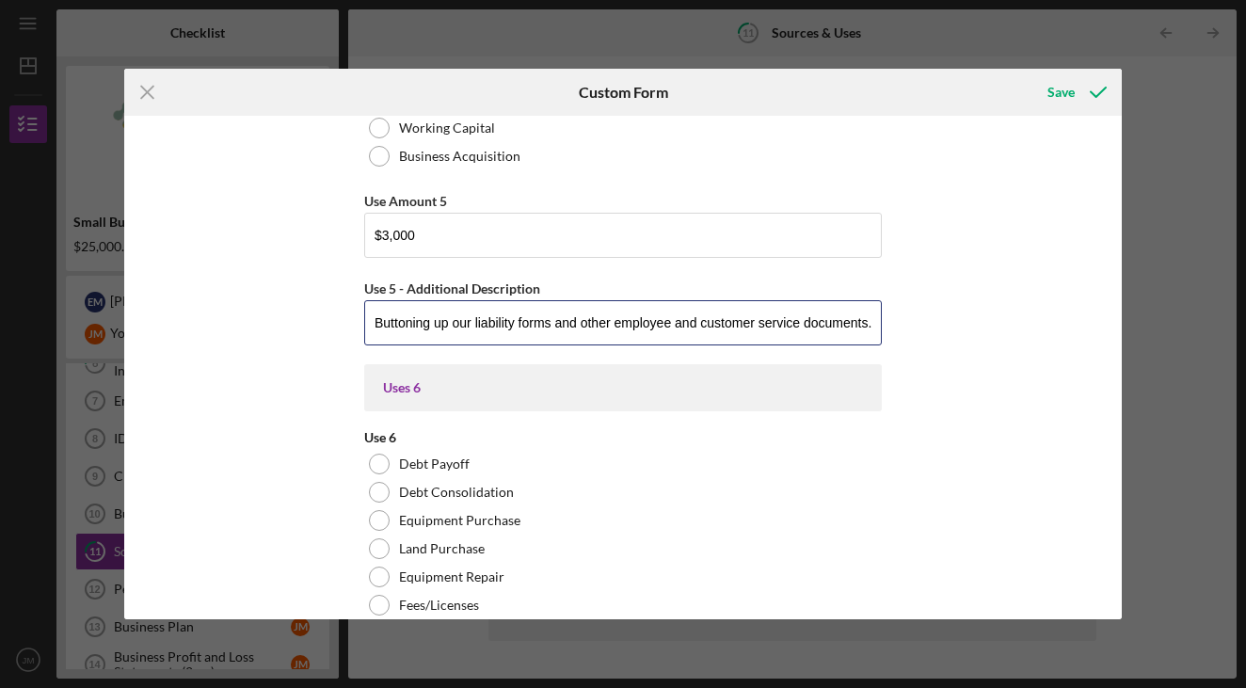
scroll to position [4584, 0]
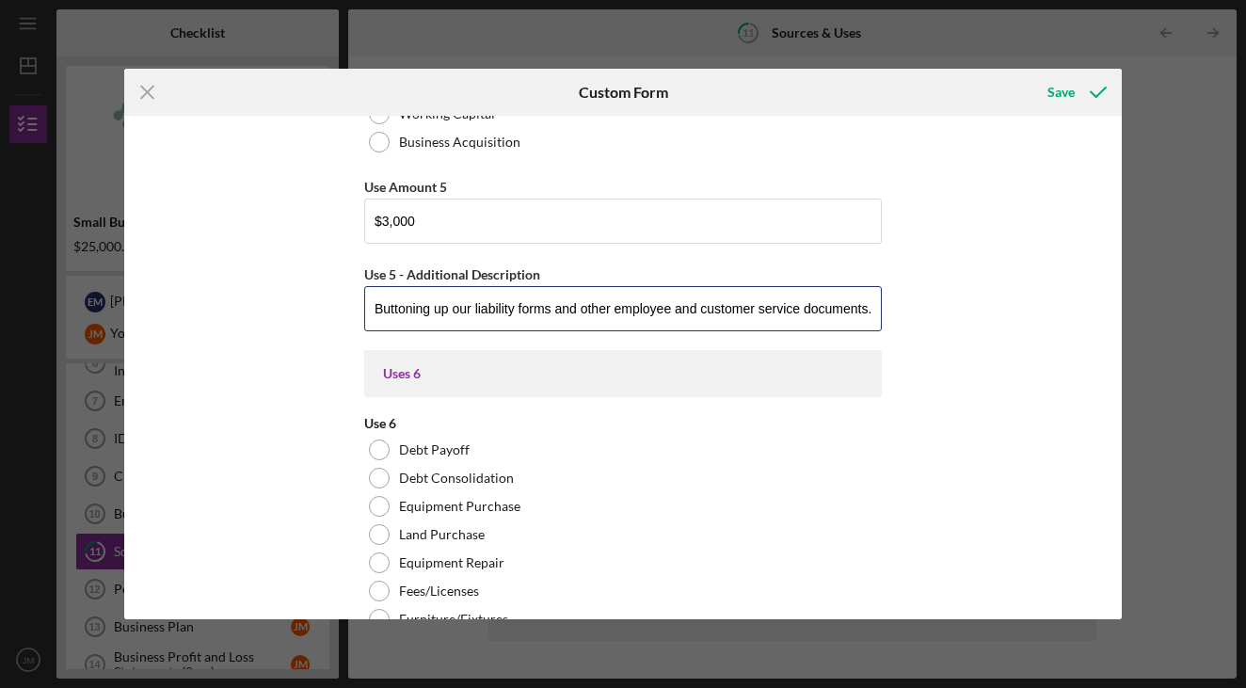
type input "Buttoning up our liability forms and other employee and customer service docume…"
click at [289, 408] on div "Source Amount 4 Source Amount 3 Source Amount 2 Additional Uses Amount Uses In …" at bounding box center [622, 368] width 997 height 504
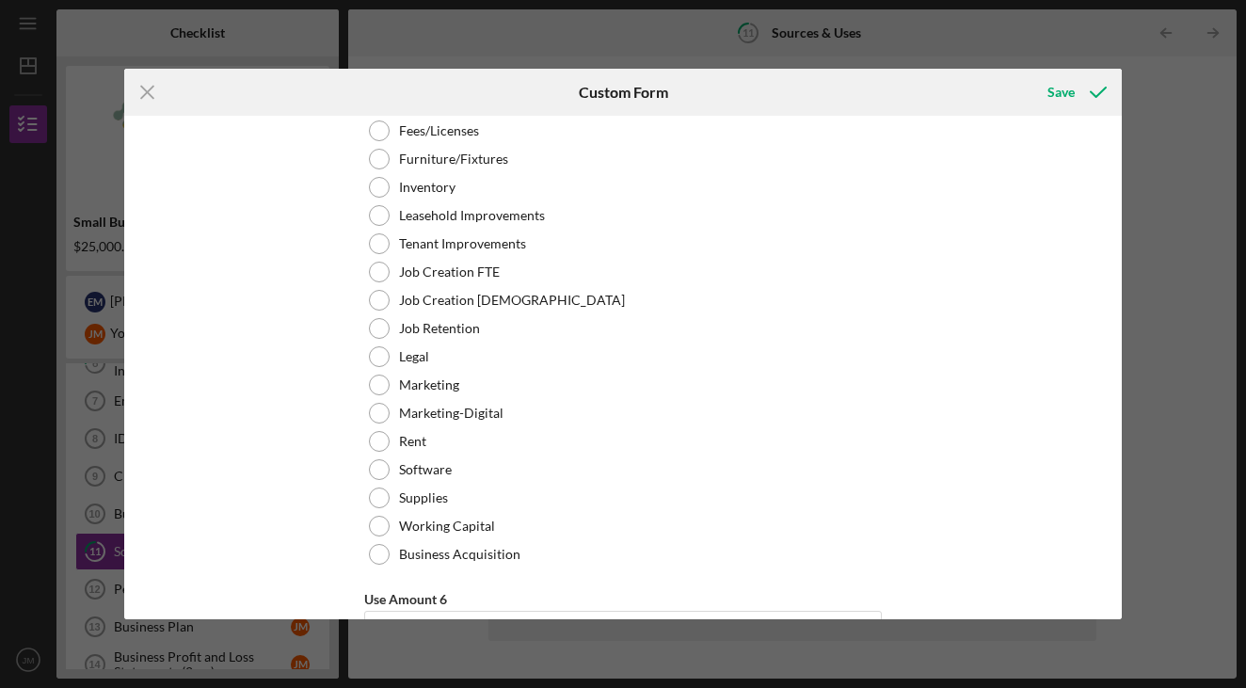
scroll to position [5040, 0]
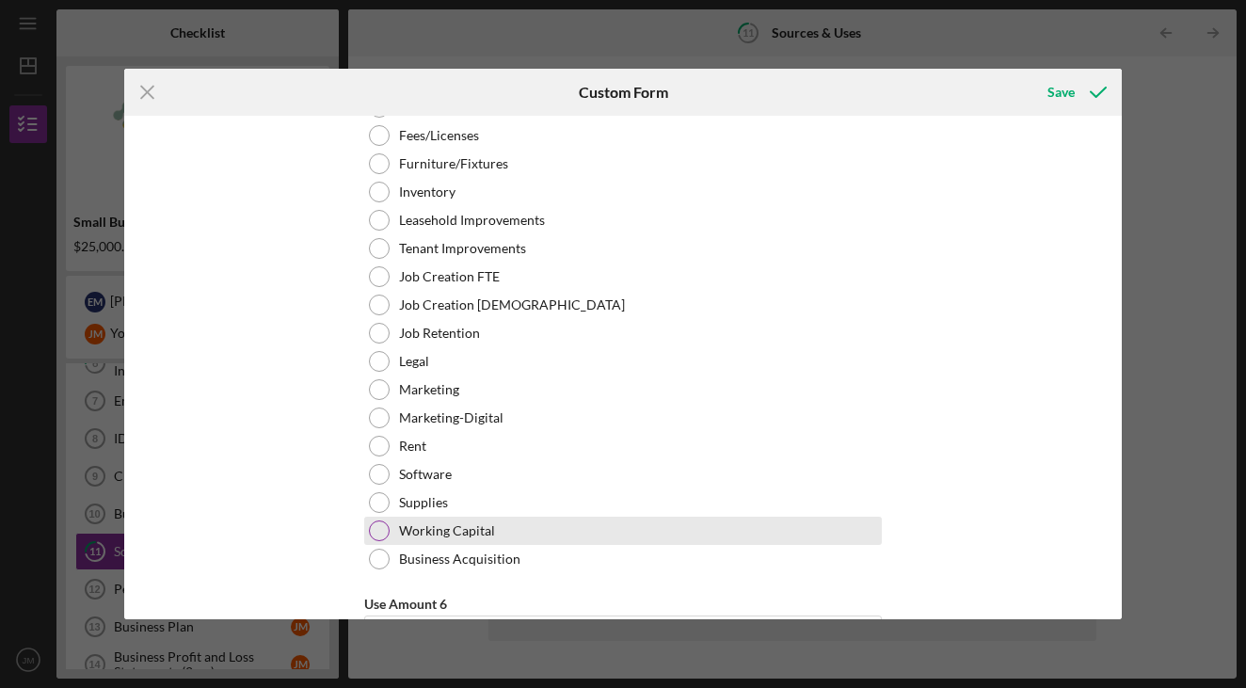
click at [497, 530] on div "Working Capital" at bounding box center [623, 531] width 518 height 28
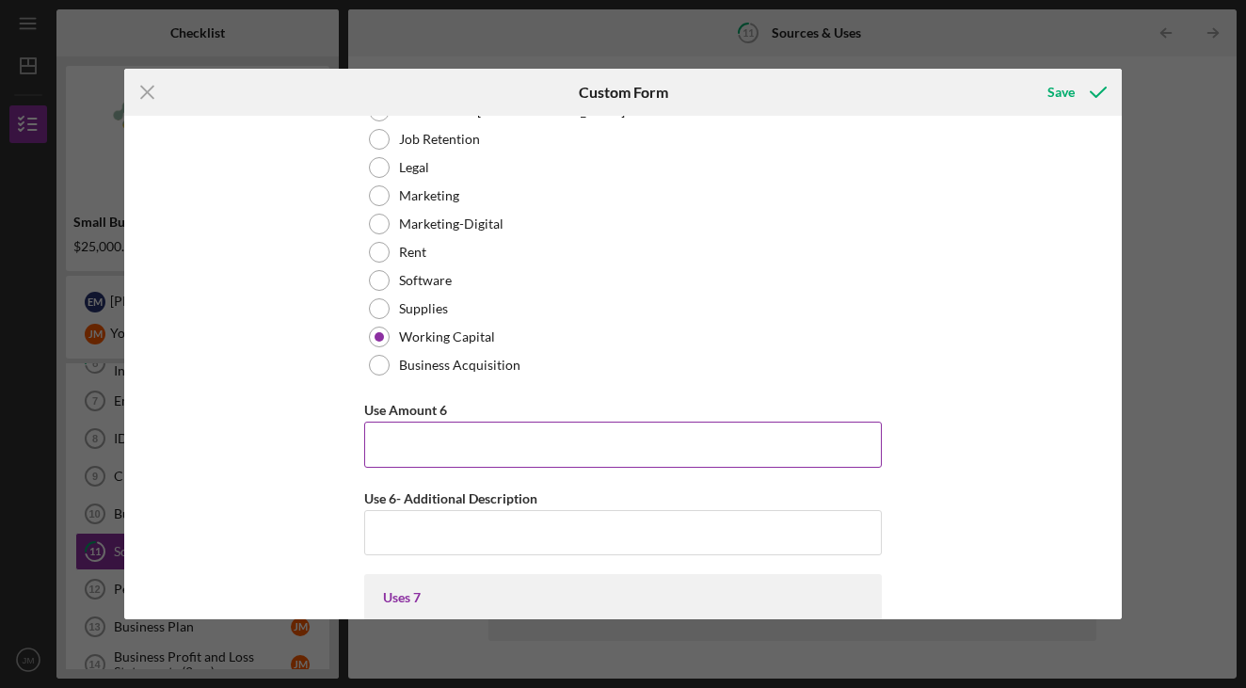
click at [550, 441] on input "Use Amount 6" at bounding box center [623, 444] width 518 height 45
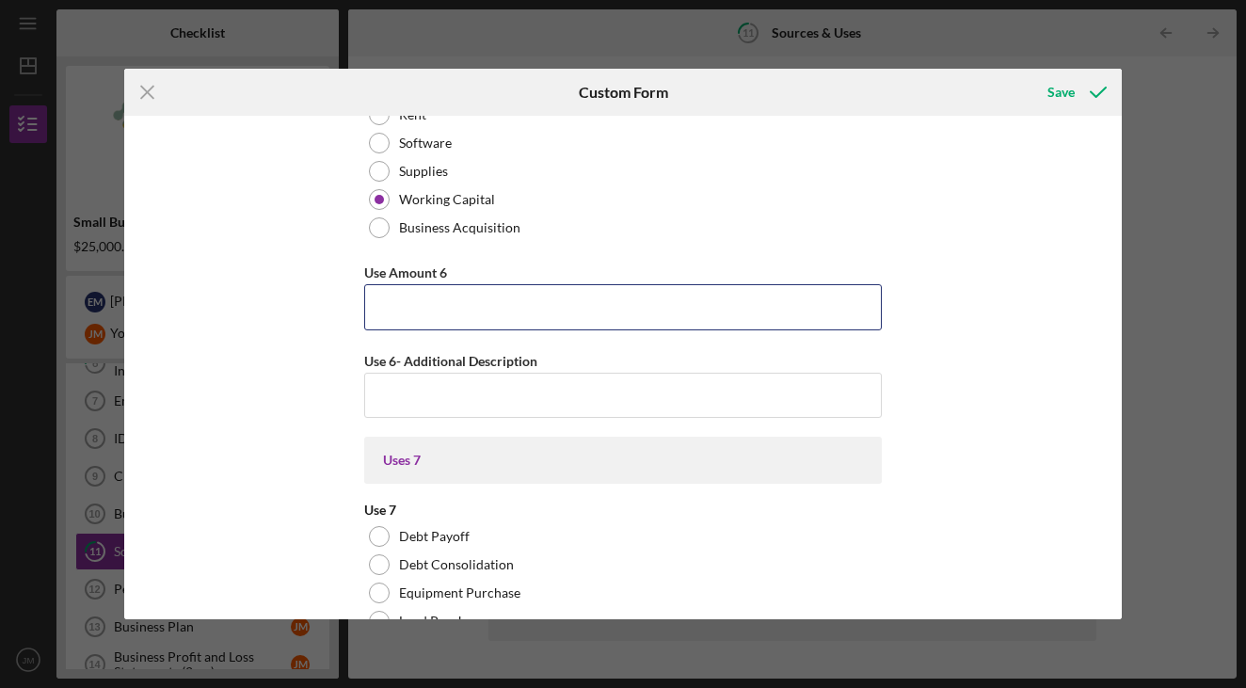
scroll to position [5415, 0]
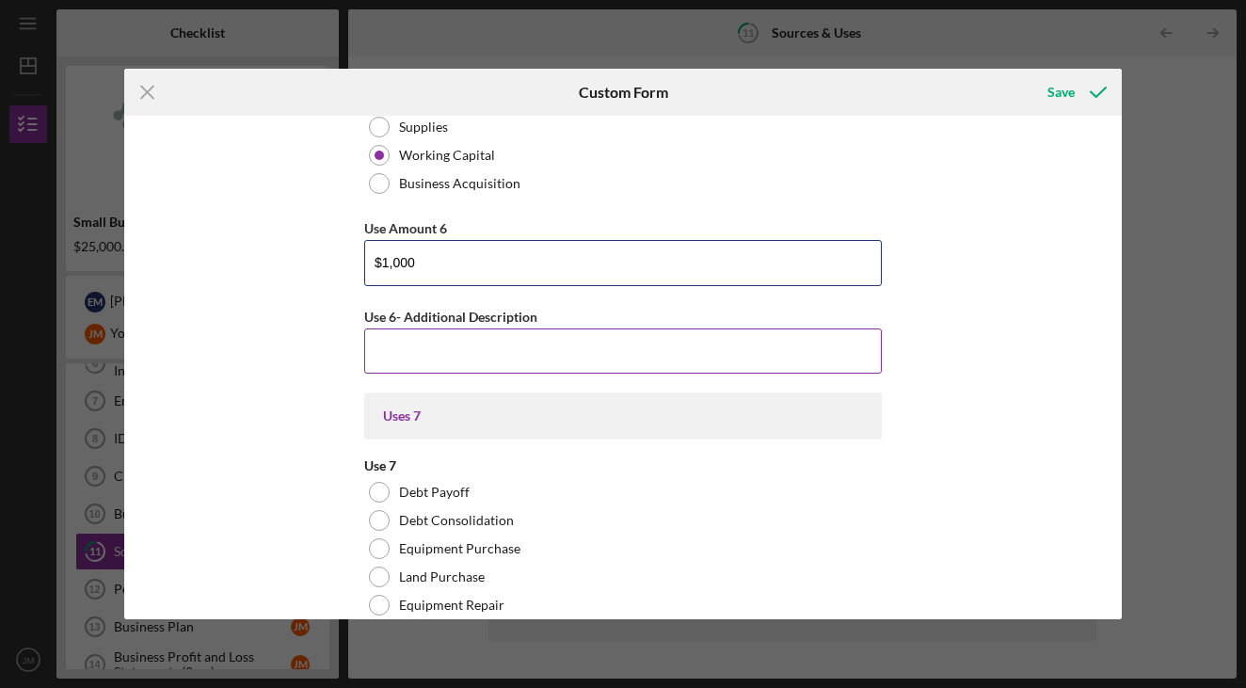
type input "$10,000"
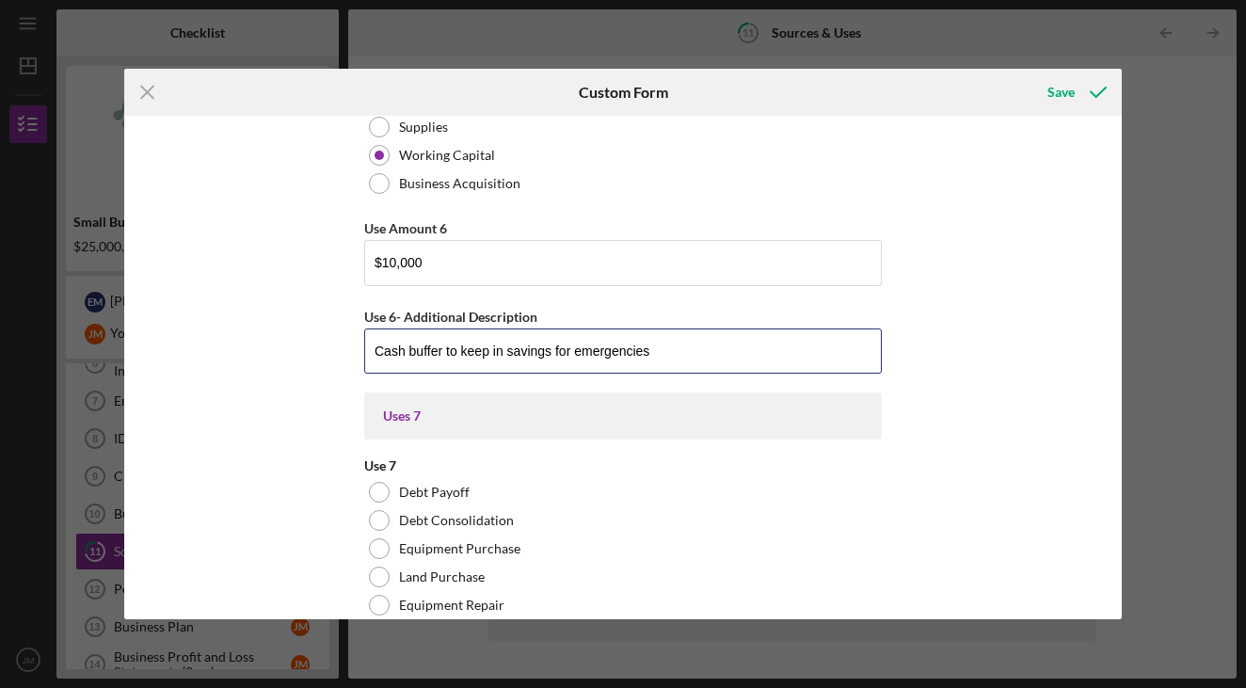
type input "Cash buffer to keep in savings for emergencies"
click at [330, 280] on div "Source Amount 4 Source Amount 3 Source Amount 2 Additional Uses Amount Uses In …" at bounding box center [622, 368] width 997 height 504
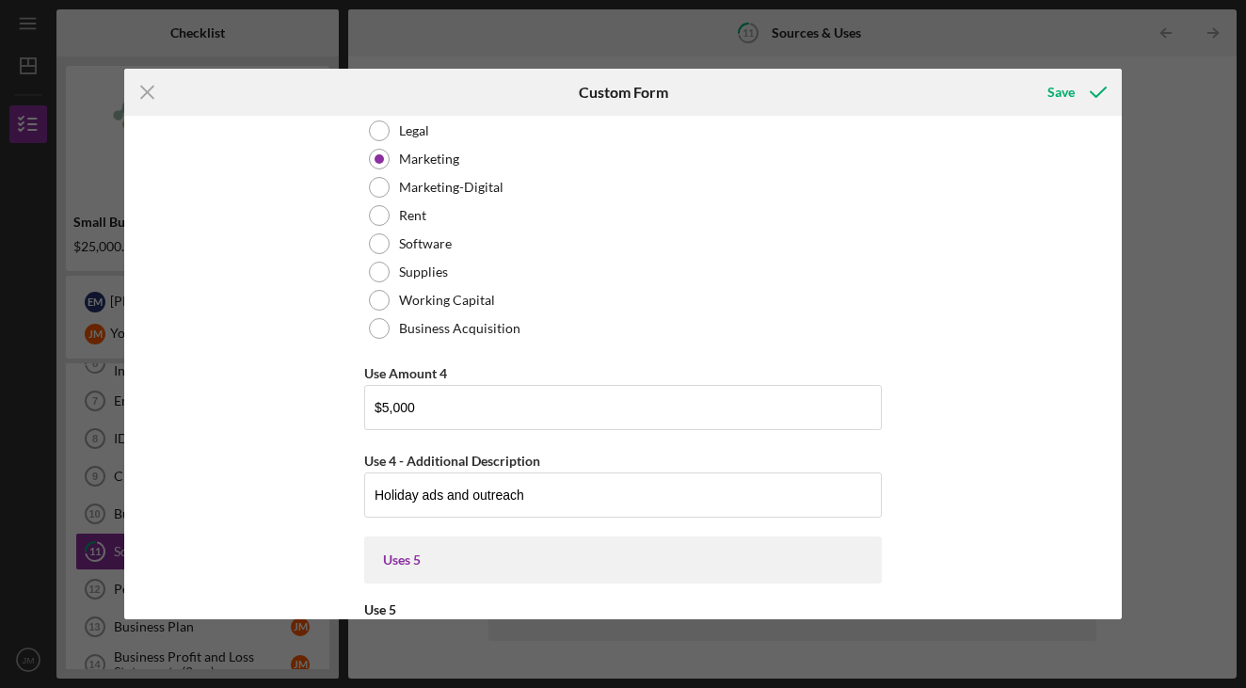
scroll to position [3581, 0]
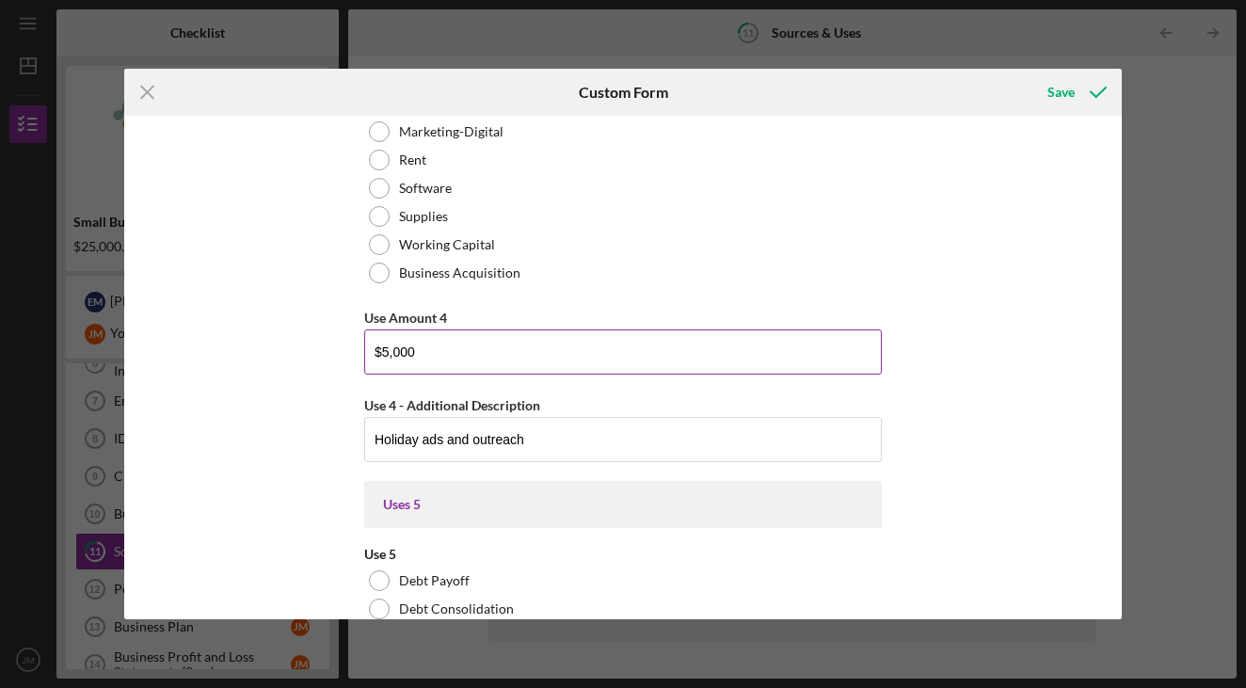
click at [389, 339] on input "$5,000" at bounding box center [623, 351] width 518 height 45
click at [387, 352] on input "$5,000" at bounding box center [623, 351] width 518 height 45
type input "$4,000"
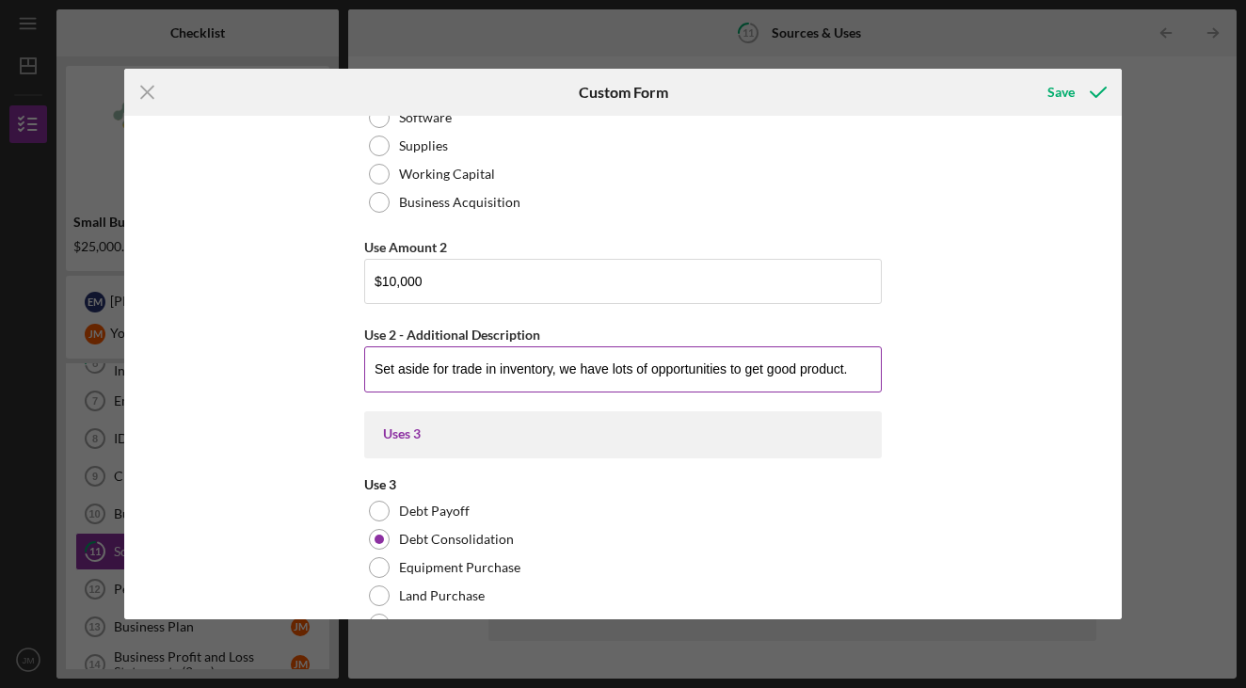
scroll to position [1859, 0]
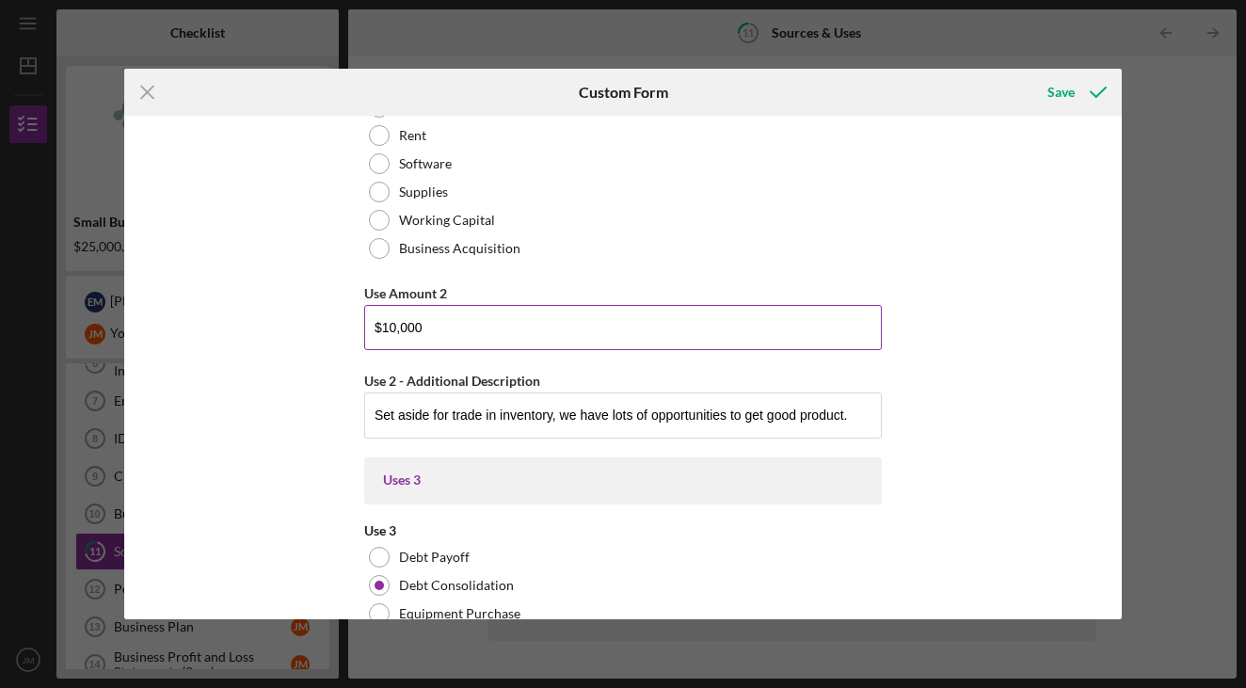
click at [388, 328] on input "$10,000" at bounding box center [623, 327] width 518 height 45
type input "$8,000"
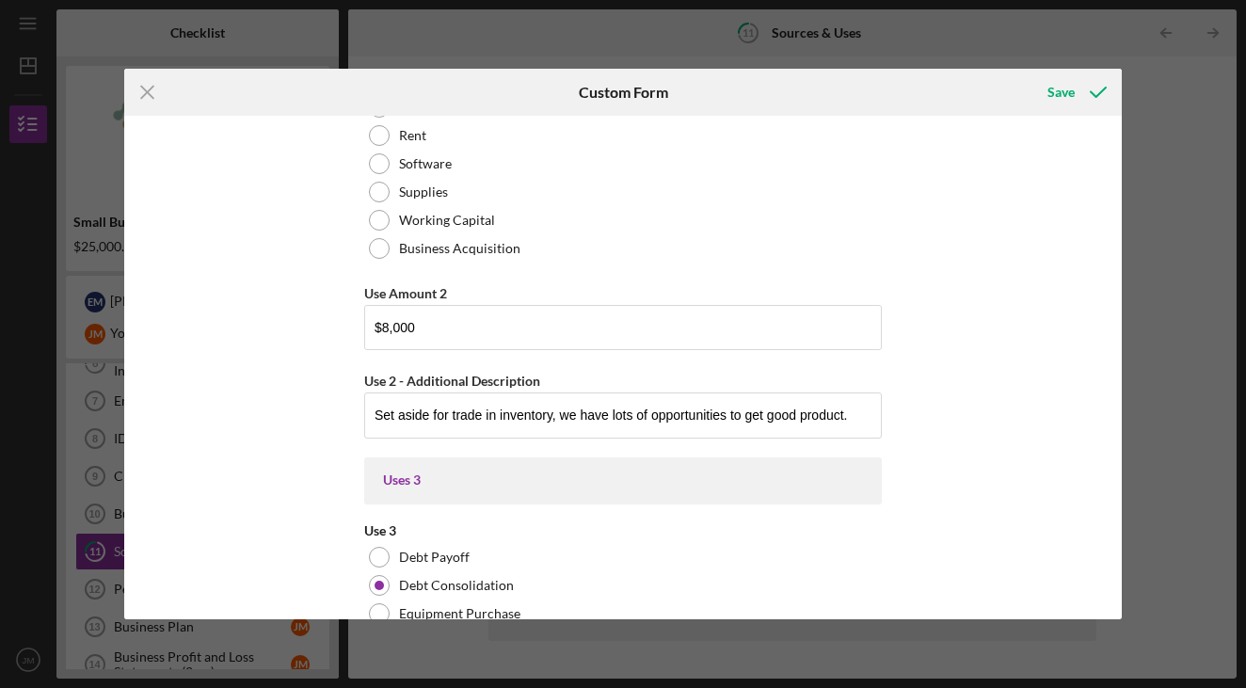
click at [275, 318] on div "Source Amount 4 Source Amount 3 Source Amount 2 Additional Uses Amount Uses In …" at bounding box center [622, 368] width 997 height 504
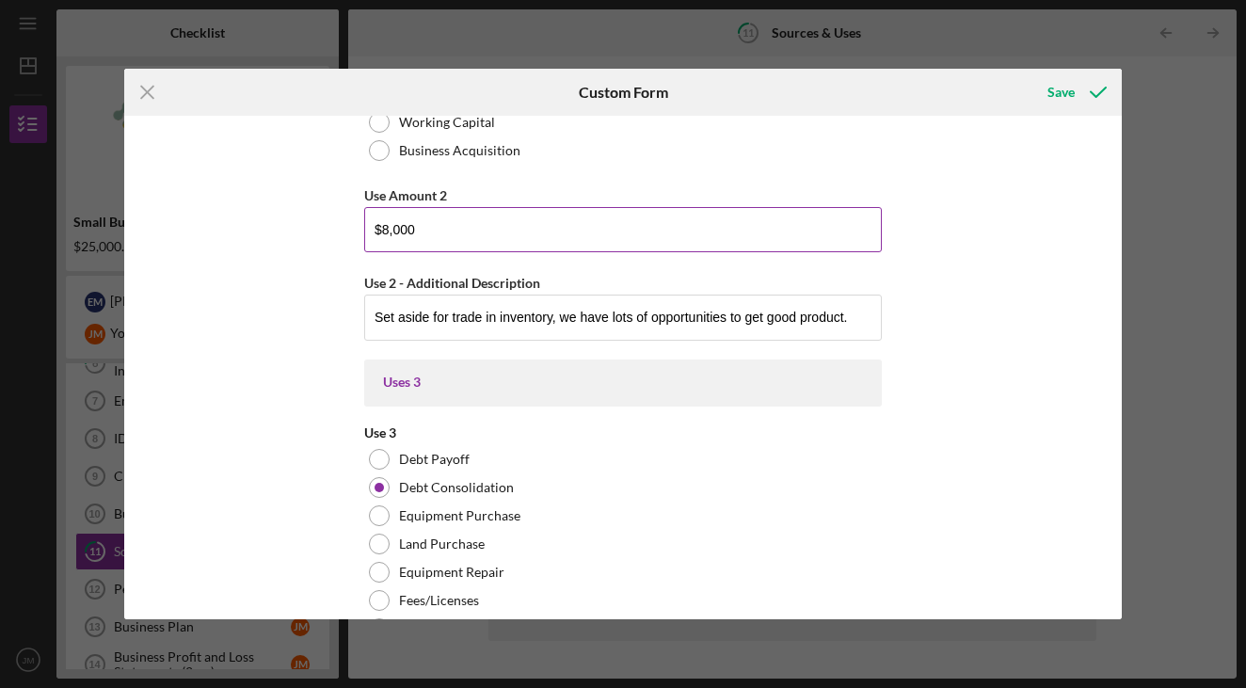
scroll to position [1936, 0]
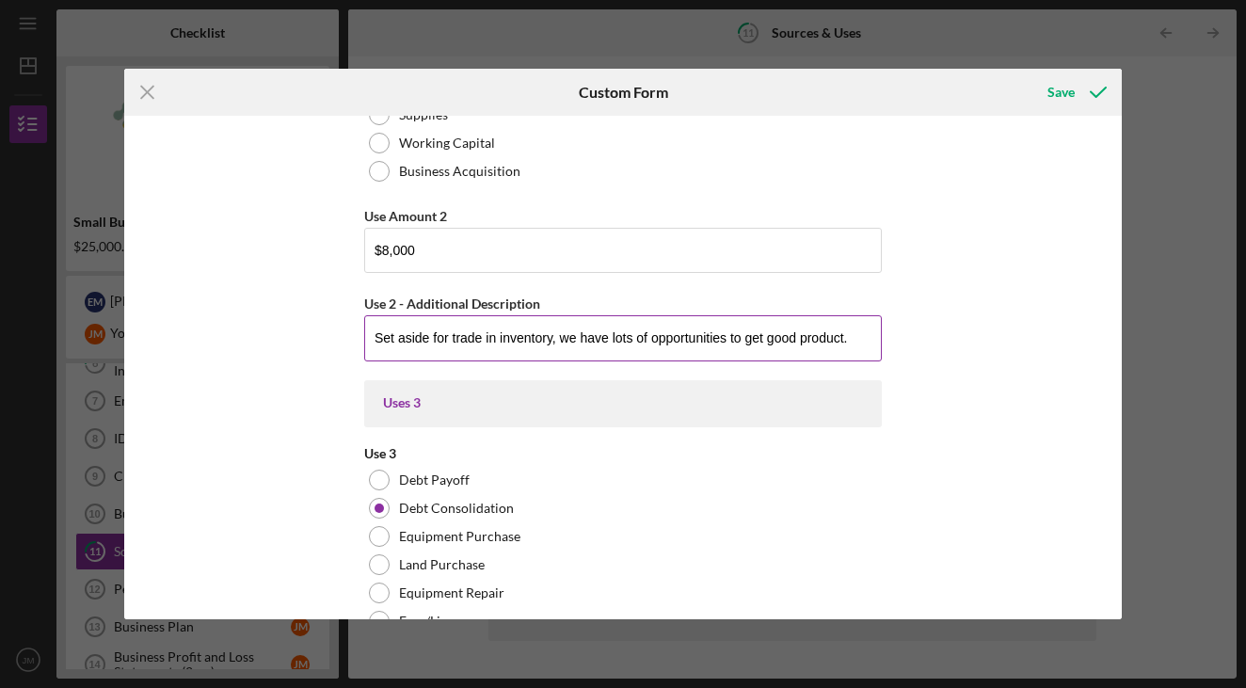
click at [417, 344] on input "Set aside for trade in inventory, we have lots of opportunities to get good pro…" at bounding box center [623, 337] width 518 height 45
click at [482, 337] on input "Set aside for trade in inventory, we have lots of opportunities to get good pro…" at bounding box center [623, 337] width 518 height 45
click at [858, 341] on input "Set aside for trade-in inventory, we have lots of opportunities to get good pro…" at bounding box center [623, 337] width 518 height 45
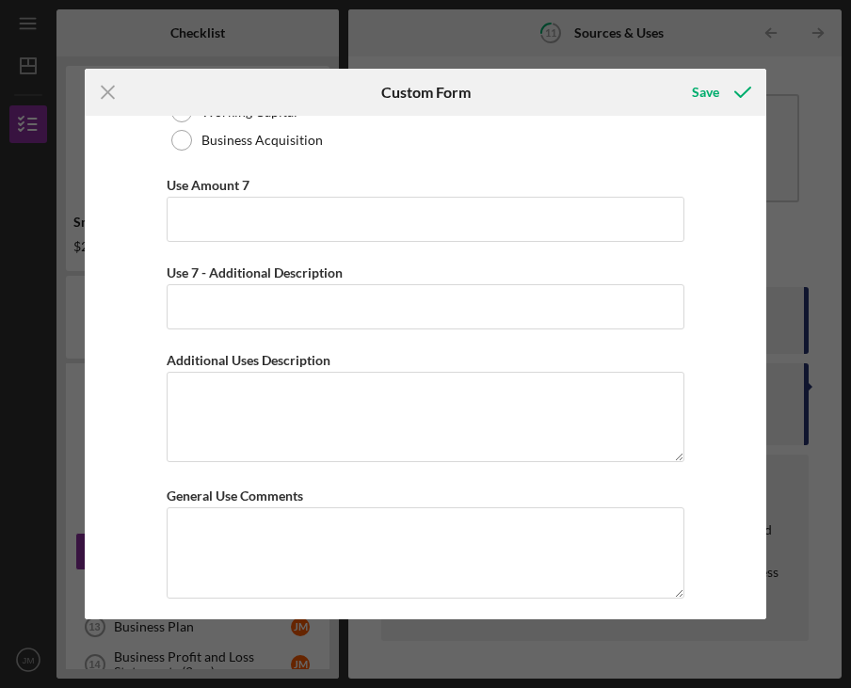
scroll to position [6338, 0]
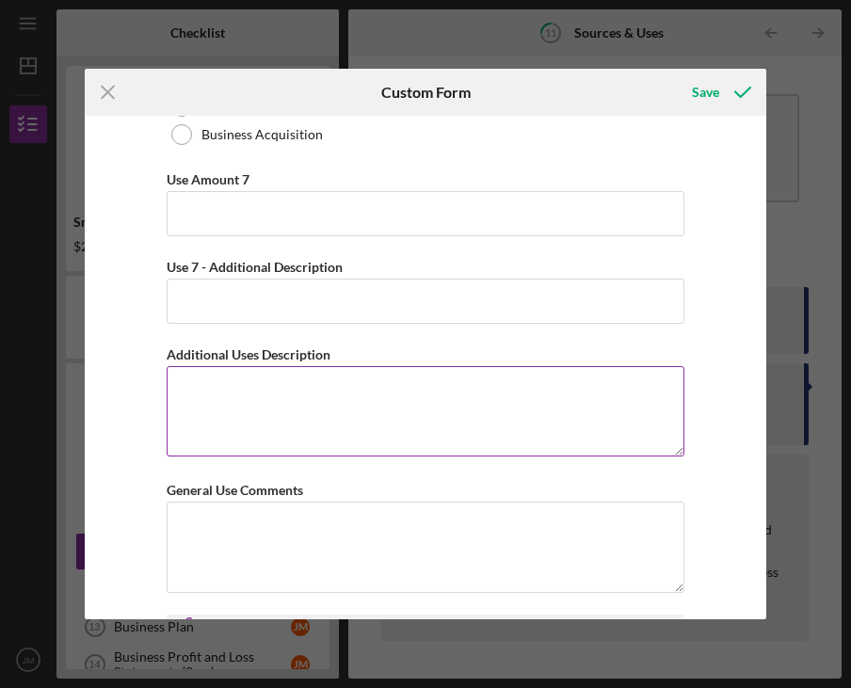
type input "Set aside for trade-in inventory, we have lots of opportunities to get good pro…"
click at [293, 408] on textarea "Additional Uses Description" at bounding box center [426, 411] width 518 height 90
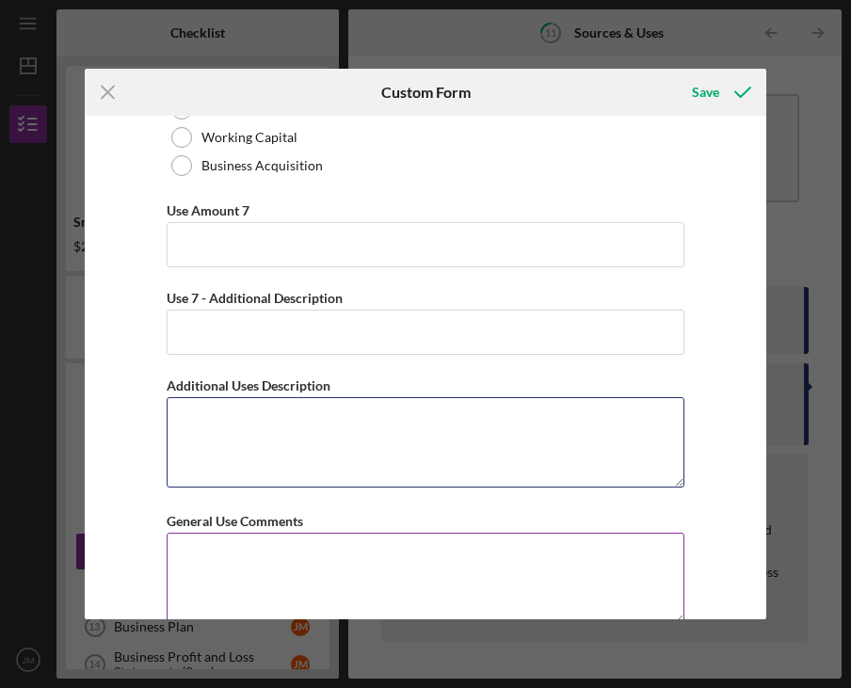
scroll to position [6360, 0]
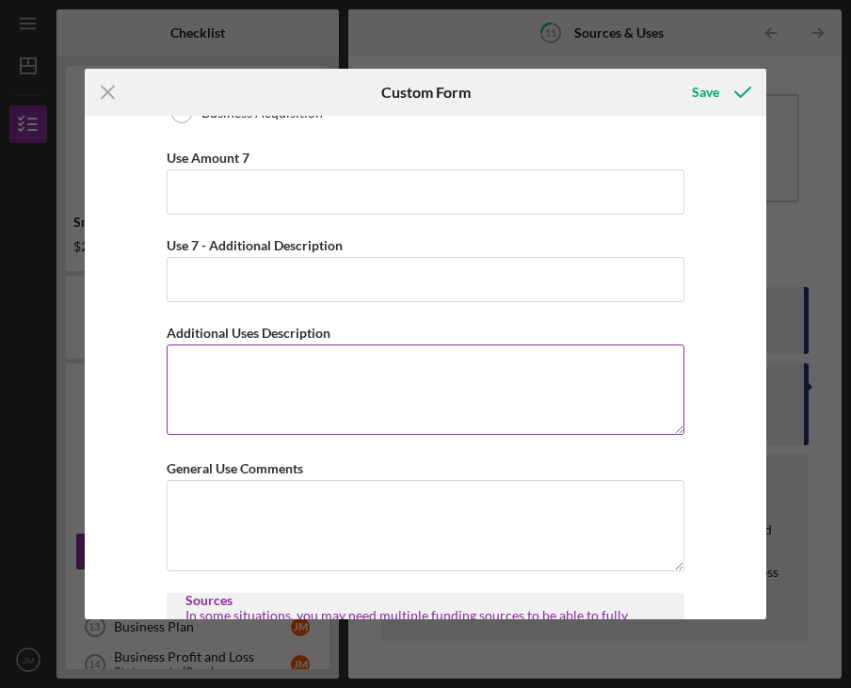
click at [329, 405] on textarea "Additional Uses Description" at bounding box center [426, 390] width 518 height 90
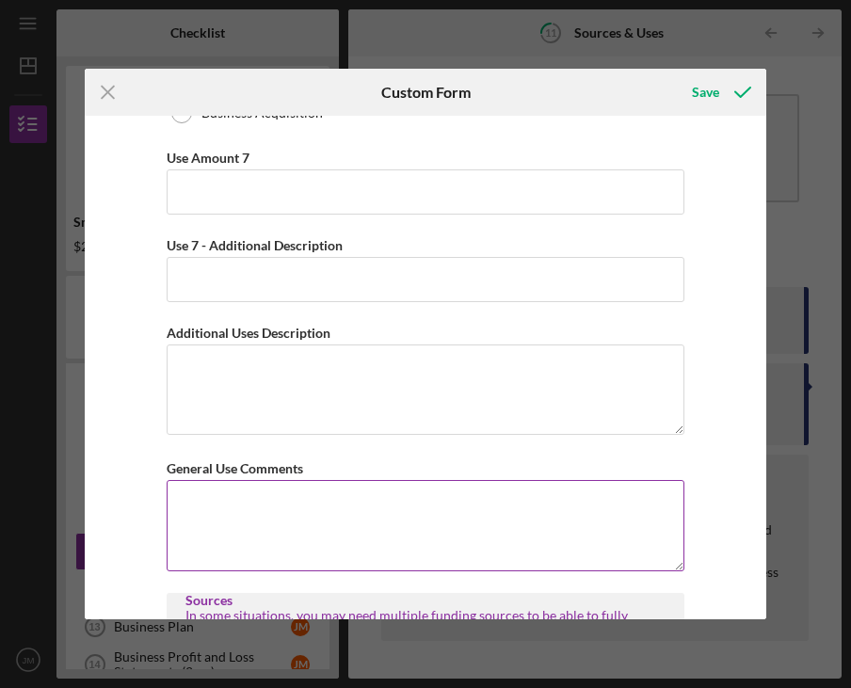
click at [307, 555] on textarea "General Use Comments" at bounding box center [426, 525] width 518 height 90
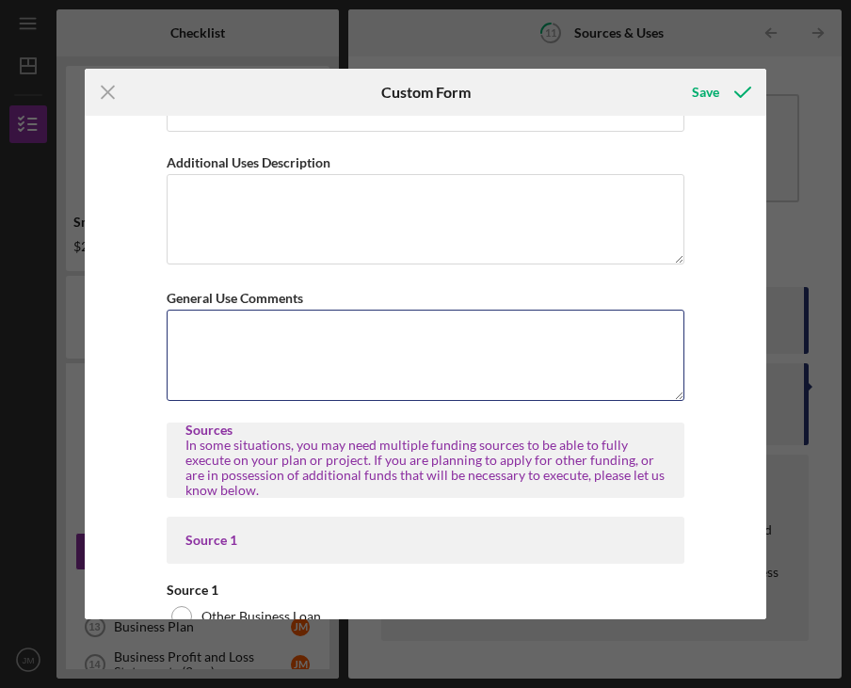
scroll to position [6523, 0]
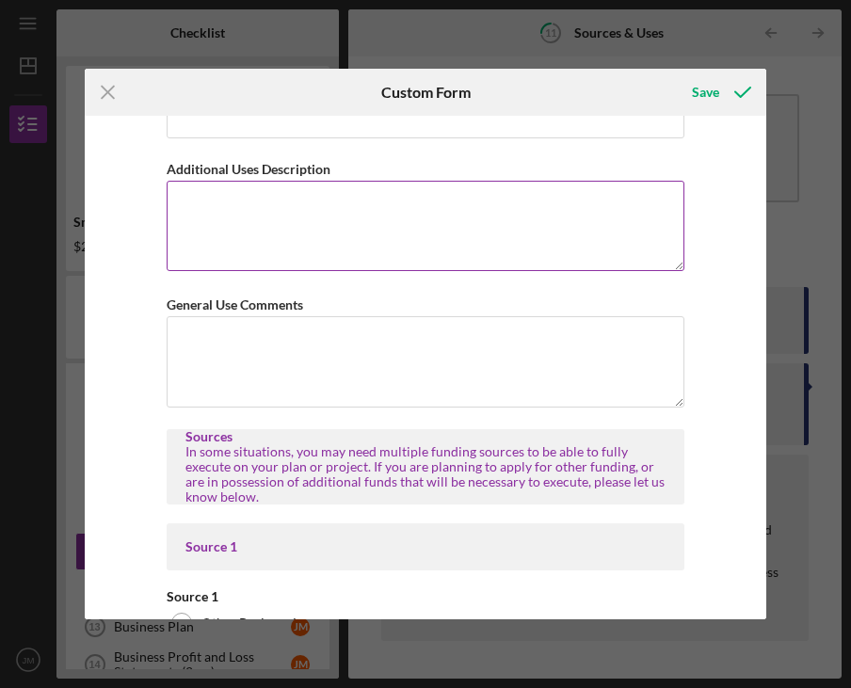
click at [245, 206] on textarea "Additional Uses Description" at bounding box center [426, 226] width 518 height 90
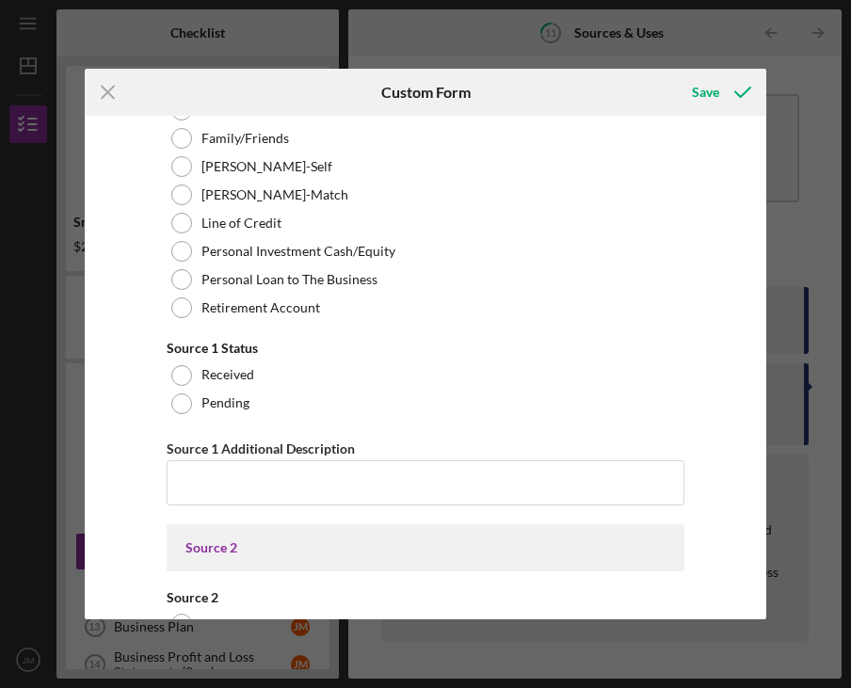
scroll to position [7063, 0]
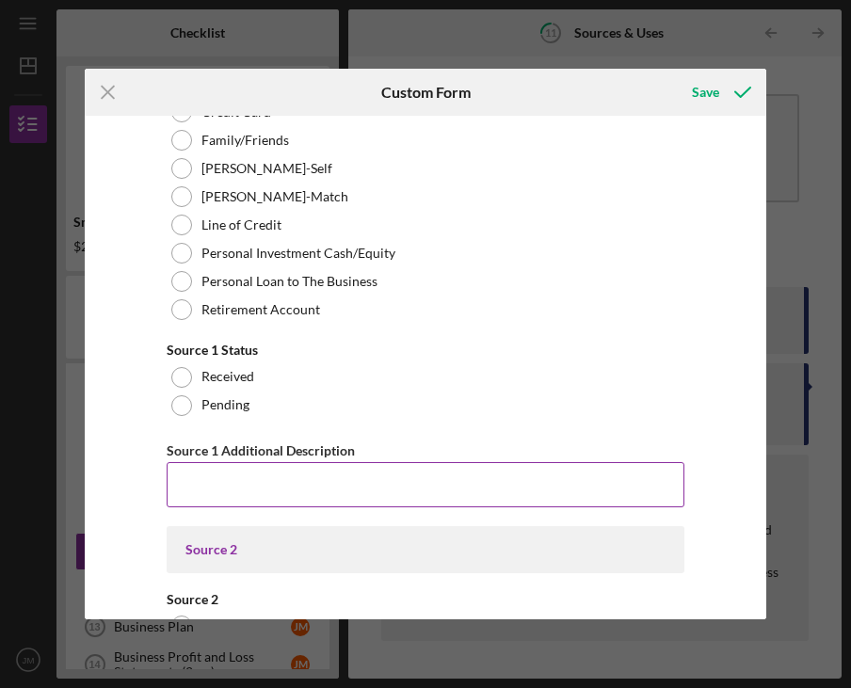
click at [263, 475] on input "Source 1 Additional Description" at bounding box center [426, 484] width 518 height 45
click at [239, 470] on input "Source 1 Additional Description" at bounding box center [426, 484] width 518 height 45
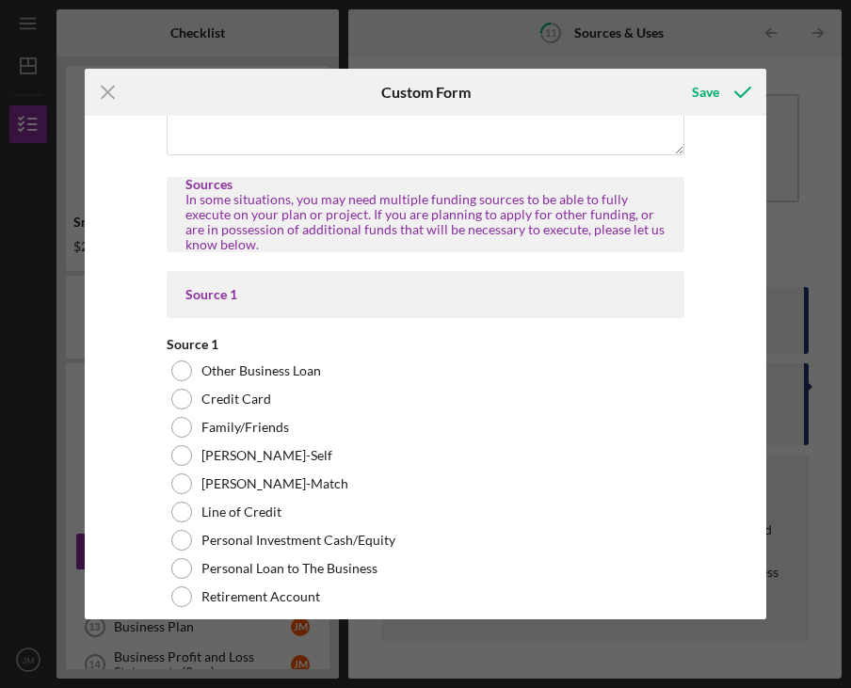
scroll to position [6774, 0]
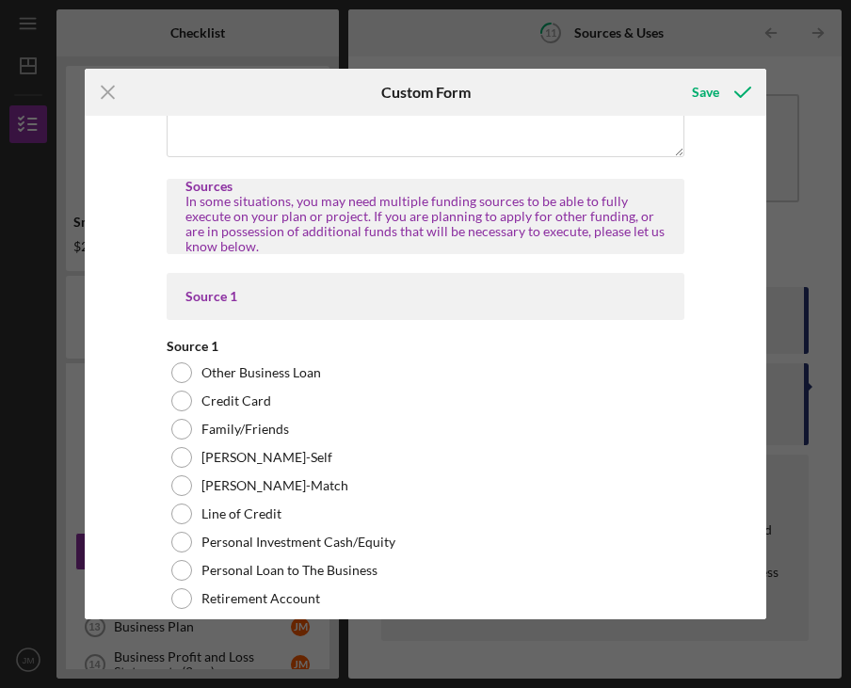
type input "Our business is an existing and established business with positive cash flow."
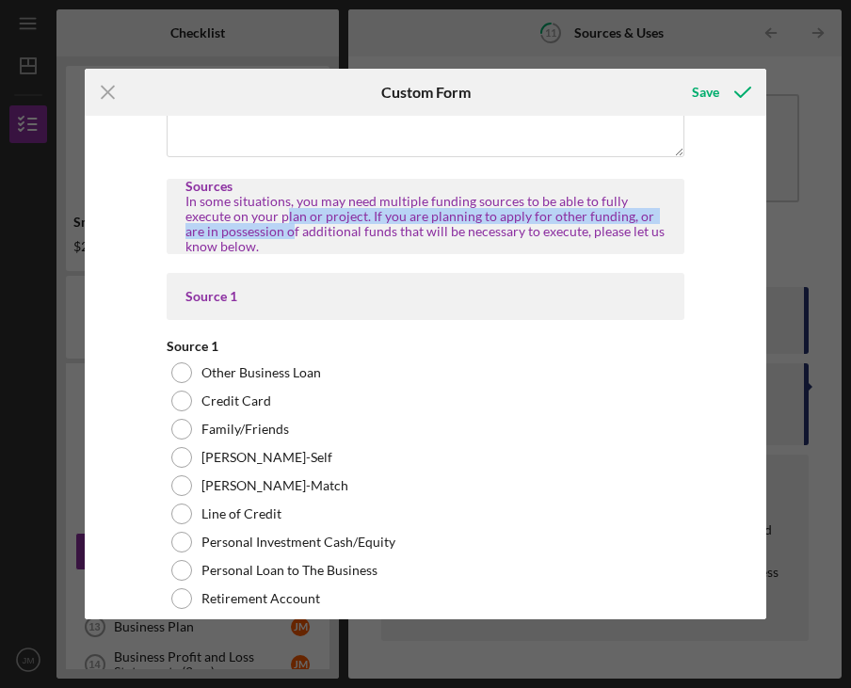
drag, startPoint x: 235, startPoint y: 209, endPoint x: 256, endPoint y: 231, distance: 30.0
click at [256, 231] on div "In some situations, you may need multiple funding sources to be able to fully e…" at bounding box center [425, 224] width 480 height 60
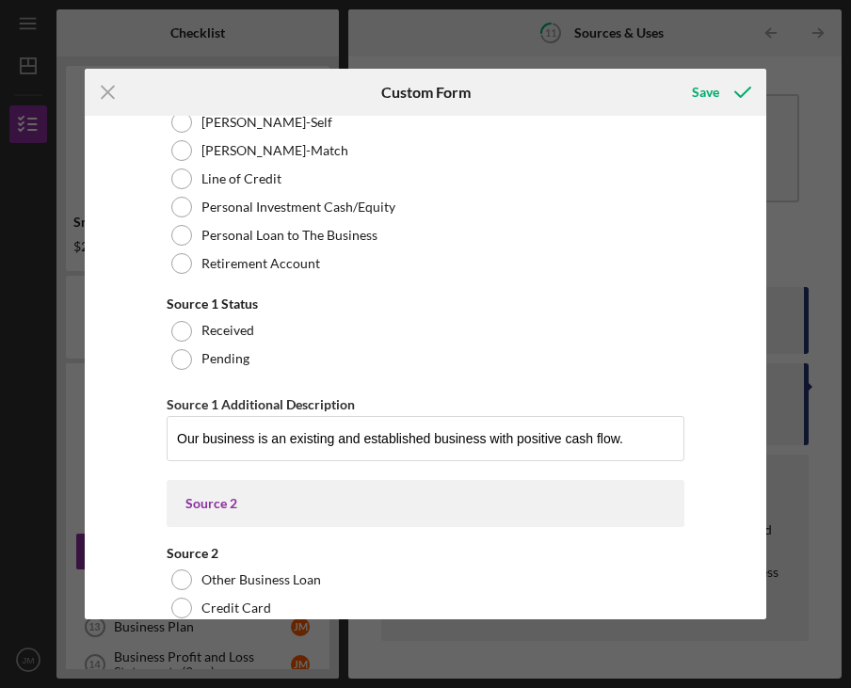
scroll to position [7149, 0]
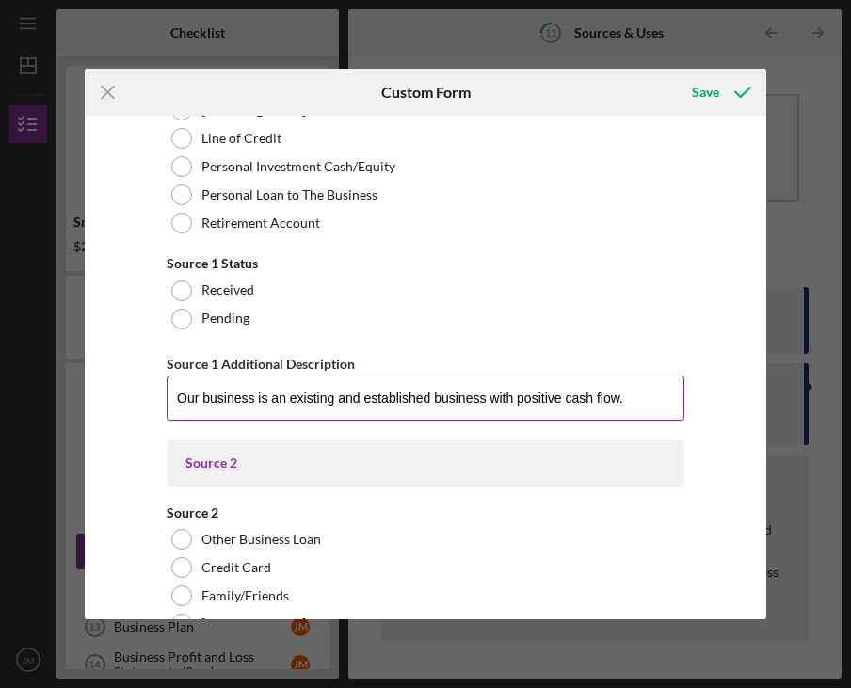
click at [353, 404] on input "Our business is an existing and established business with positive cash flow." at bounding box center [426, 398] width 518 height 45
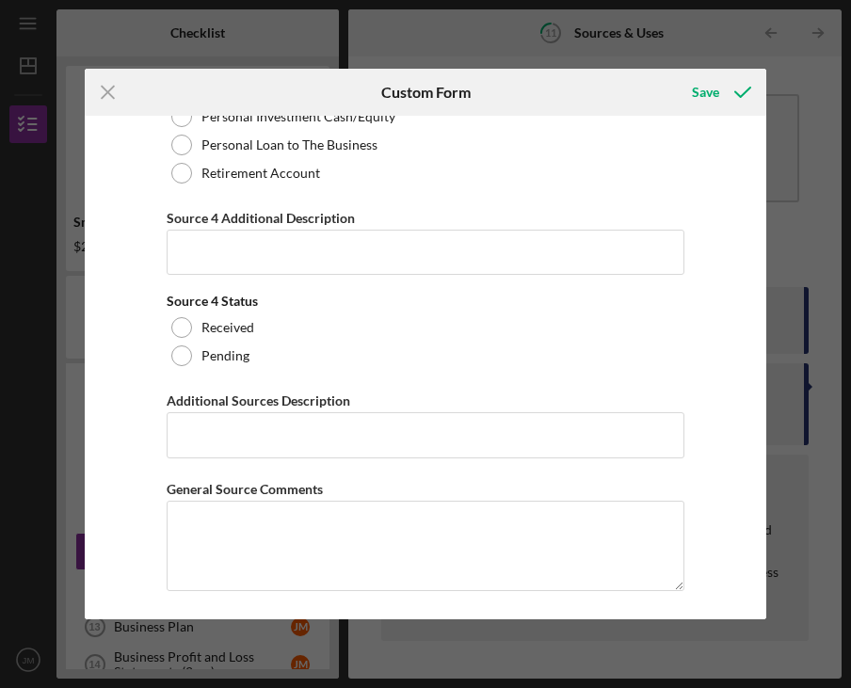
scroll to position [8823, 0]
click at [733, 84] on icon "submit" at bounding box center [742, 92] width 47 height 47
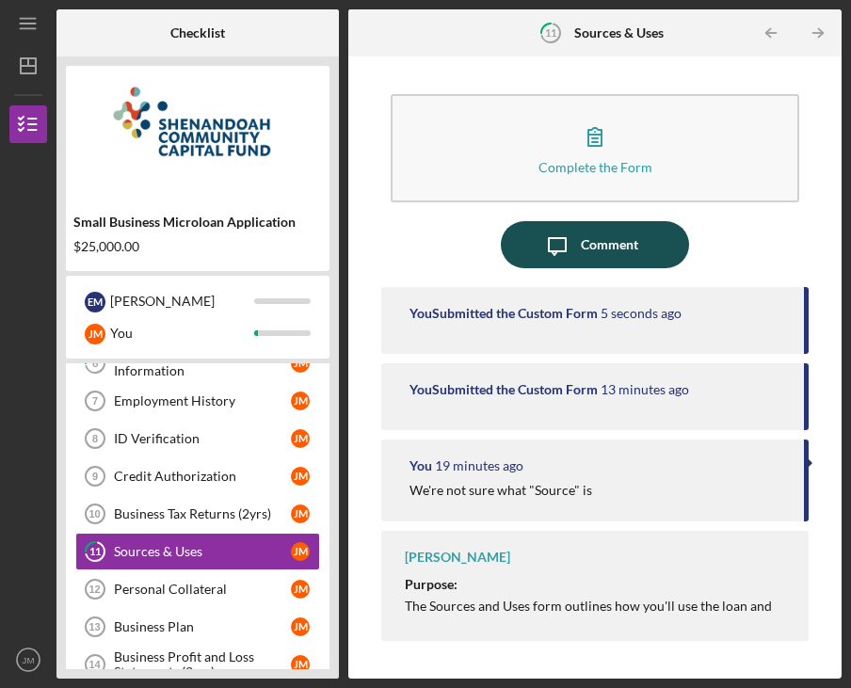
click at [613, 249] on div "Comment" at bounding box center [609, 244] width 57 height 47
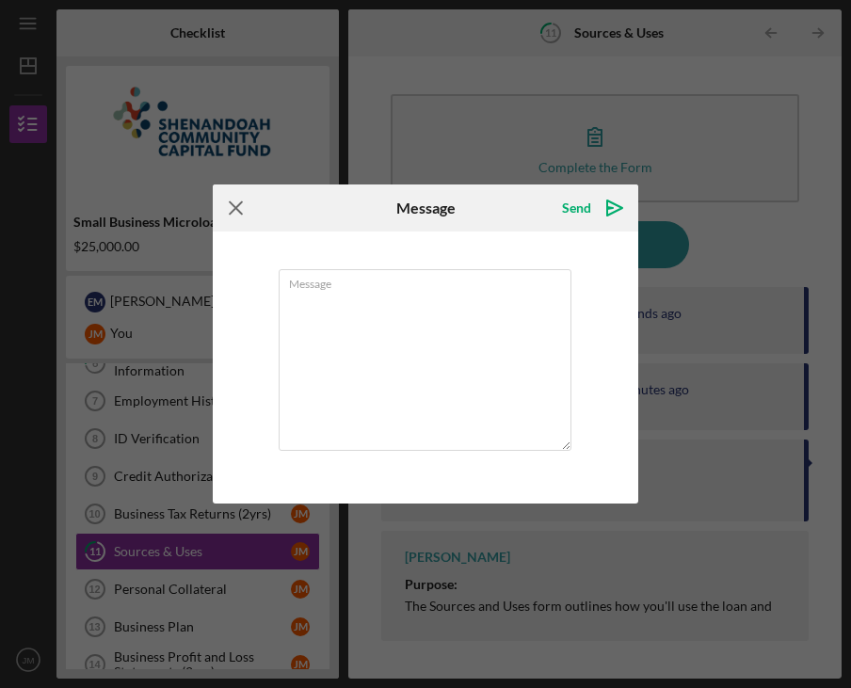
click at [226, 209] on icon "Icon/Menu Close" at bounding box center [236, 207] width 47 height 47
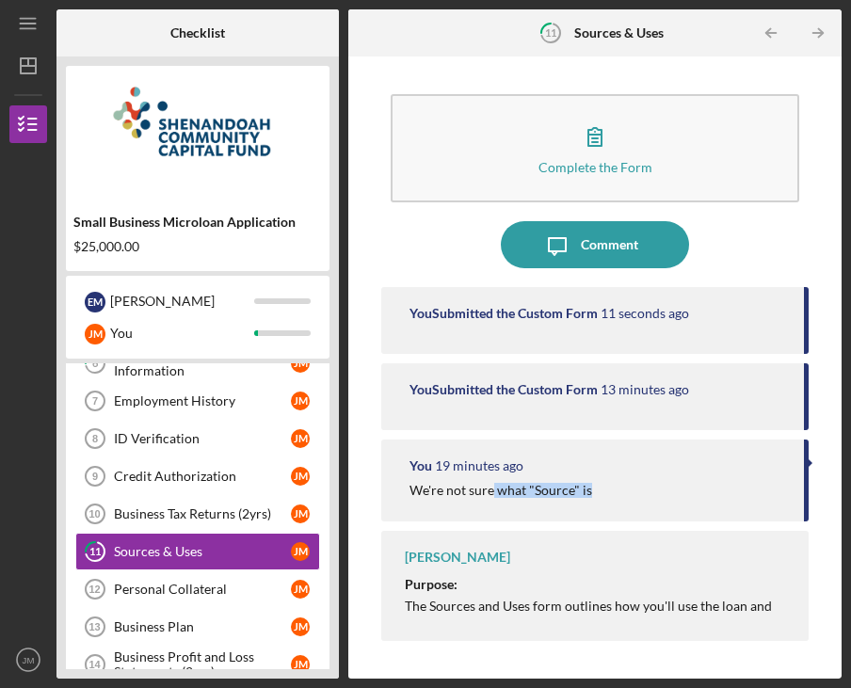
drag, startPoint x: 495, startPoint y: 492, endPoint x: 663, endPoint y: 500, distance: 167.7
click at [663, 500] on div "You 19 minutes ago We're not sure what "Source" is" at bounding box center [594, 481] width 427 height 82
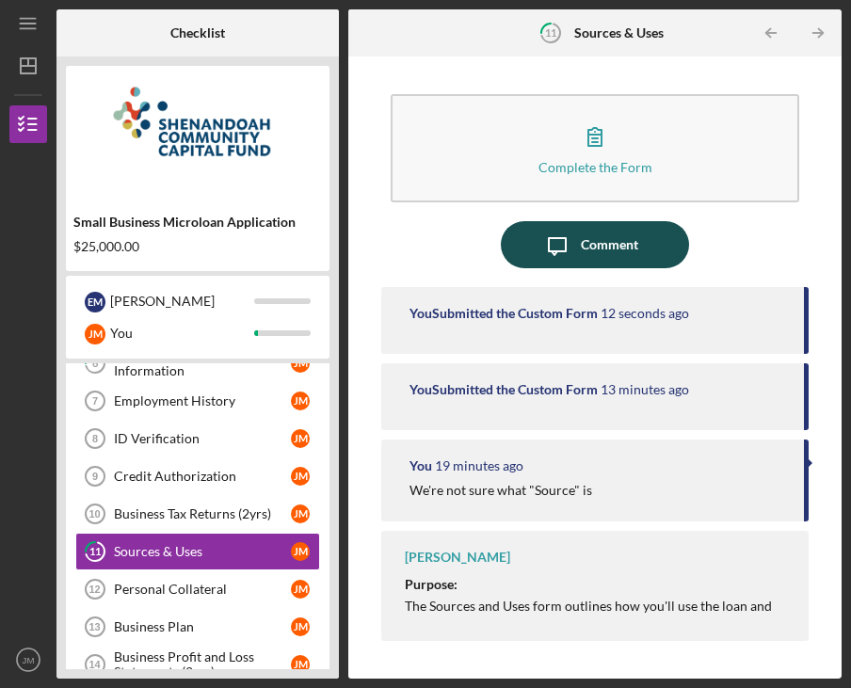
click at [592, 246] on div "Comment" at bounding box center [609, 244] width 57 height 47
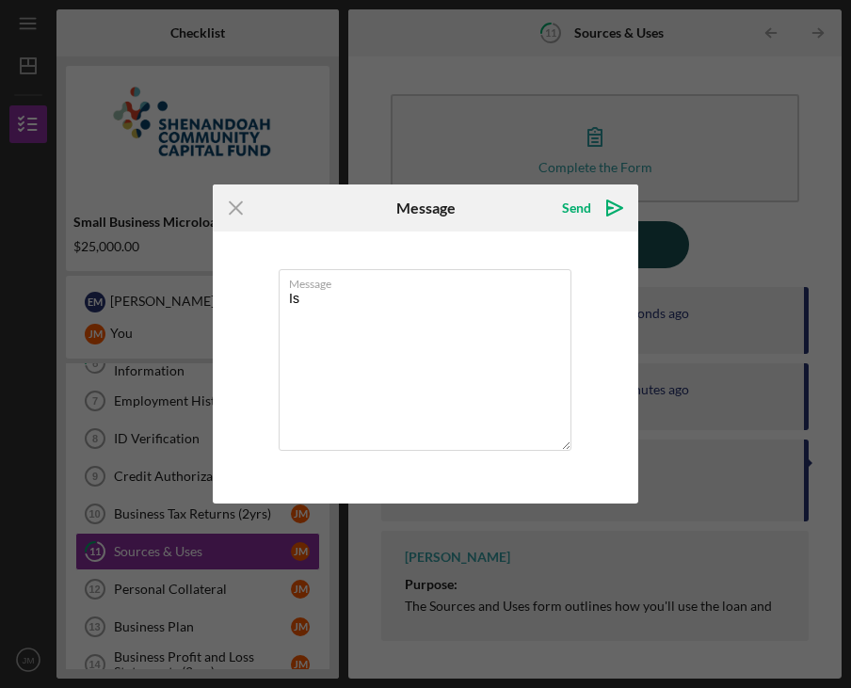
type textarea "I"
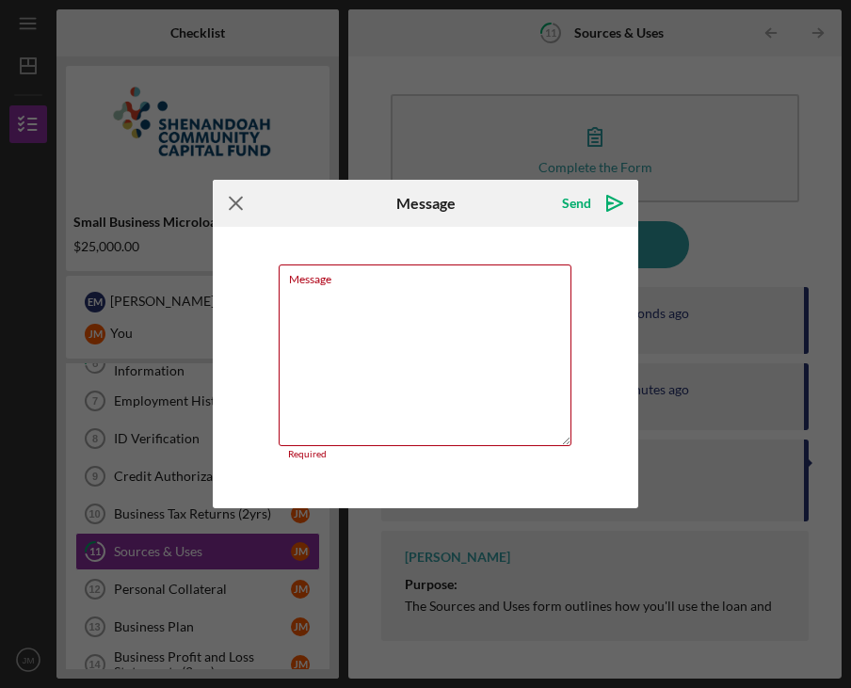
click at [237, 192] on icon "Icon/Menu Close" at bounding box center [236, 203] width 47 height 47
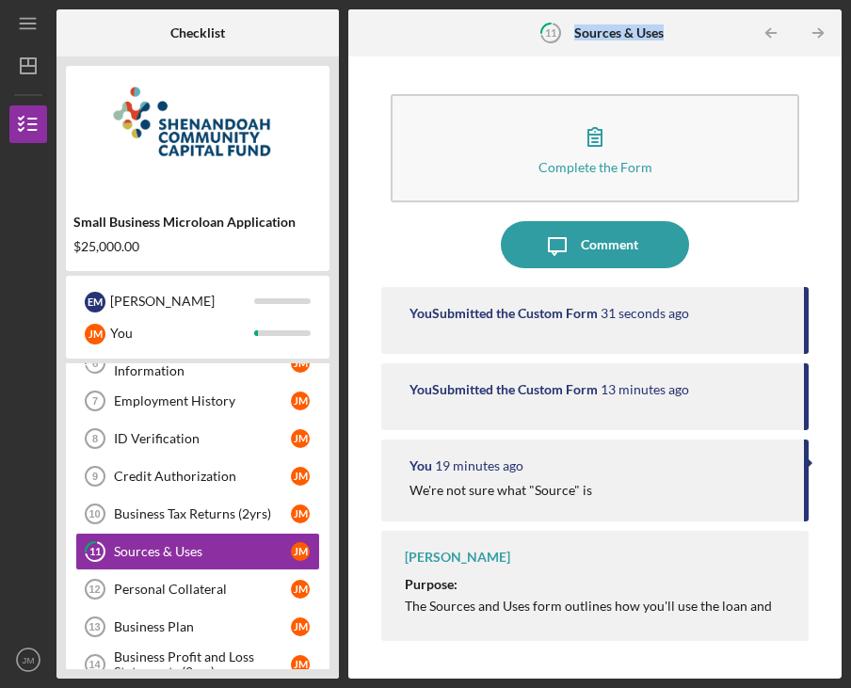
drag, startPoint x: 572, startPoint y: 31, endPoint x: 698, endPoint y: 51, distance: 127.7
click at [698, 51] on div "11 Sources & Uses Icon/Table Pagination Arrow Icon/Table Pagination Arrow" at bounding box center [594, 32] width 493 height 47
click at [611, 319] on time "33 seconds ago" at bounding box center [645, 313] width 88 height 15
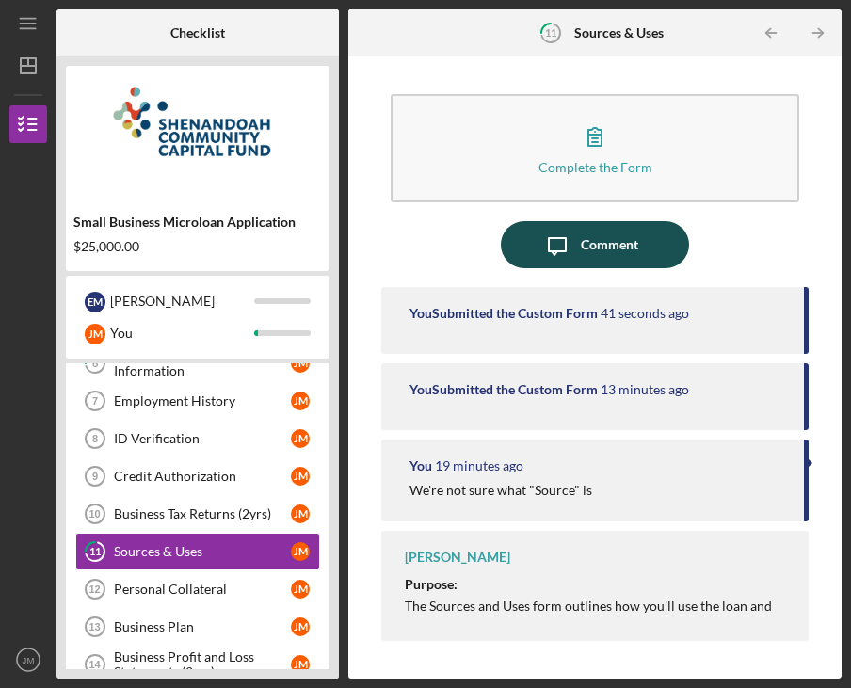
click at [620, 246] on div "Comment" at bounding box center [609, 244] width 57 height 47
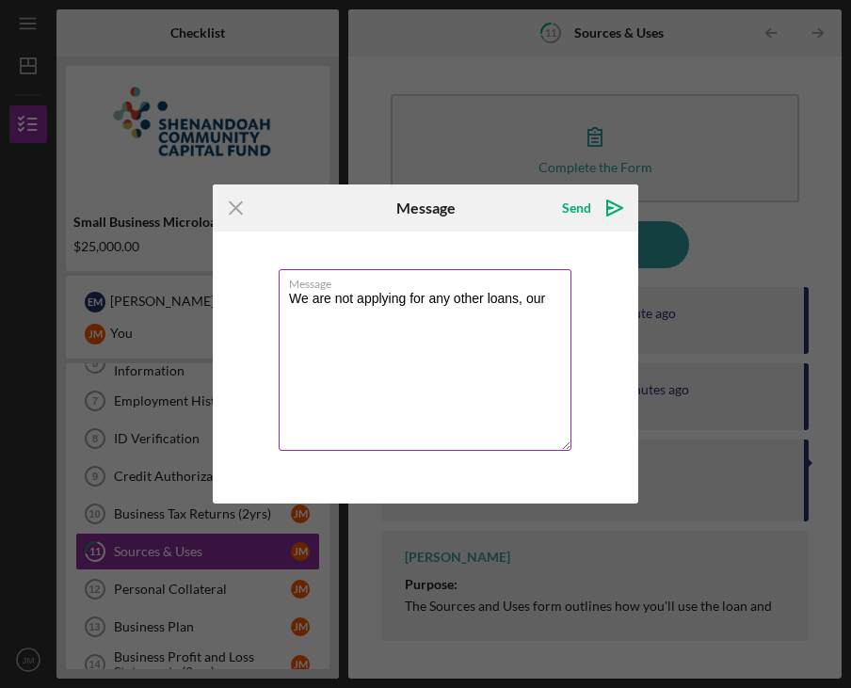
click at [290, 303] on textarea "We are not applying for any other loans, our" at bounding box center [425, 360] width 293 height 182
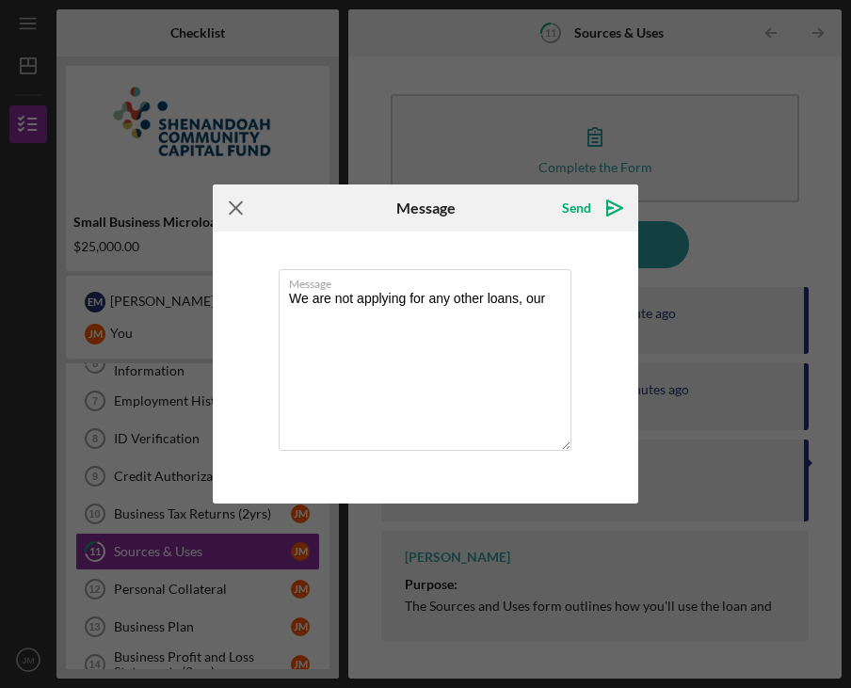
type textarea "We are not applying for any other loans, our"
click at [227, 206] on icon "Icon/Menu Close" at bounding box center [236, 207] width 47 height 47
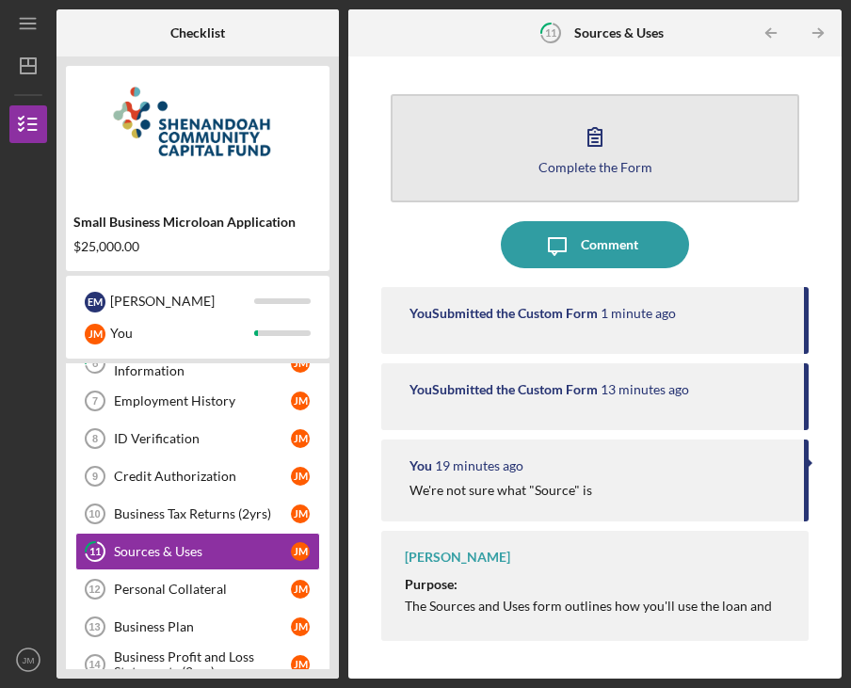
click at [592, 168] on div "Complete the Form" at bounding box center [595, 167] width 114 height 14
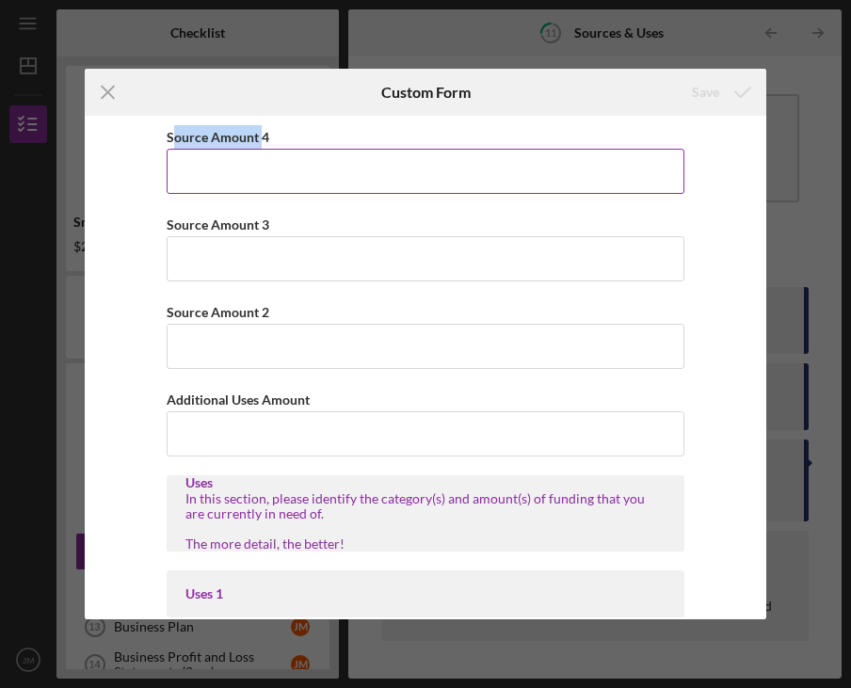
drag, startPoint x: 171, startPoint y: 127, endPoint x: 258, endPoint y: 131, distance: 86.7
click at [258, 131] on div "Source Amount 4" at bounding box center [426, 137] width 518 height 24
click at [258, 131] on label "Source Amount 4" at bounding box center [218, 137] width 103 height 16
click at [258, 149] on input "Source Amount 4" at bounding box center [426, 171] width 518 height 45
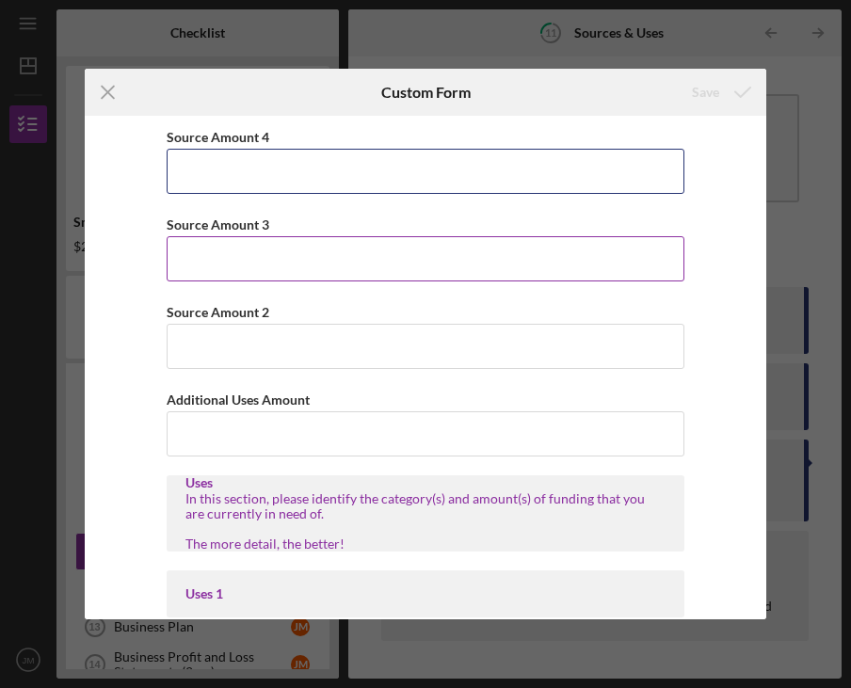
scroll to position [35, 0]
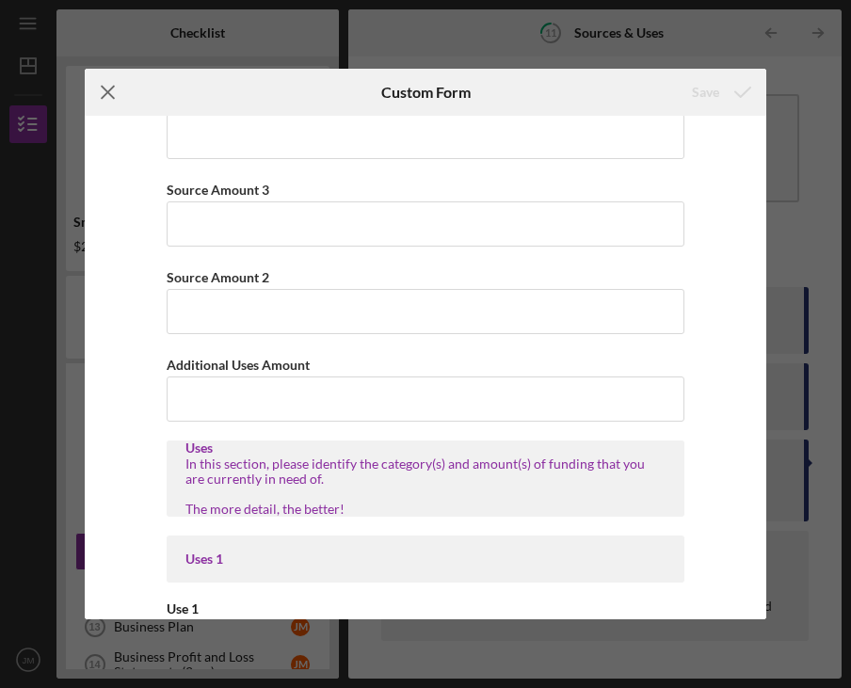
click at [92, 93] on icon "Icon/Menu Close" at bounding box center [108, 92] width 47 height 47
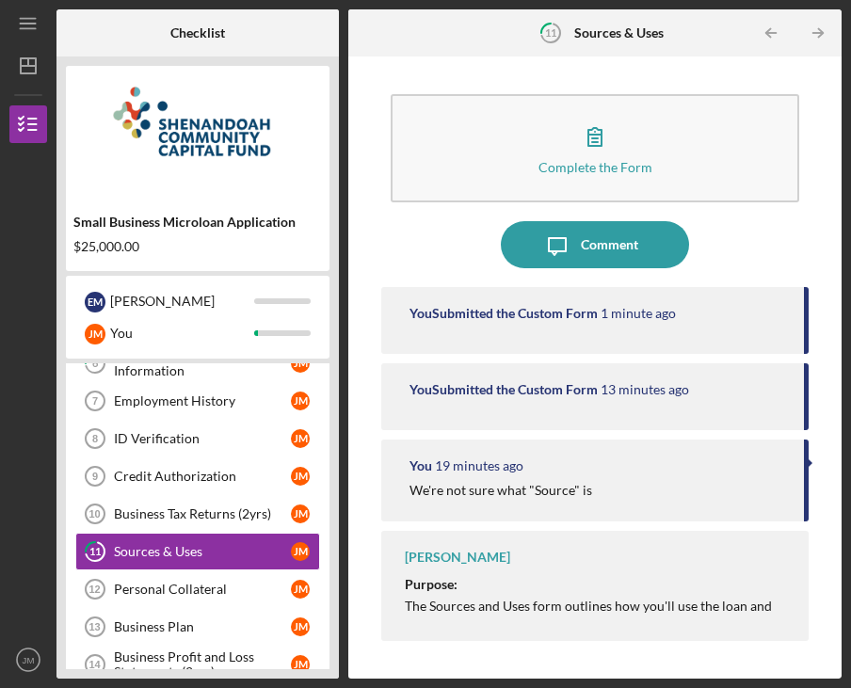
click at [679, 473] on div "You 19 minutes ago We're not sure what "Source" is" at bounding box center [594, 481] width 427 height 82
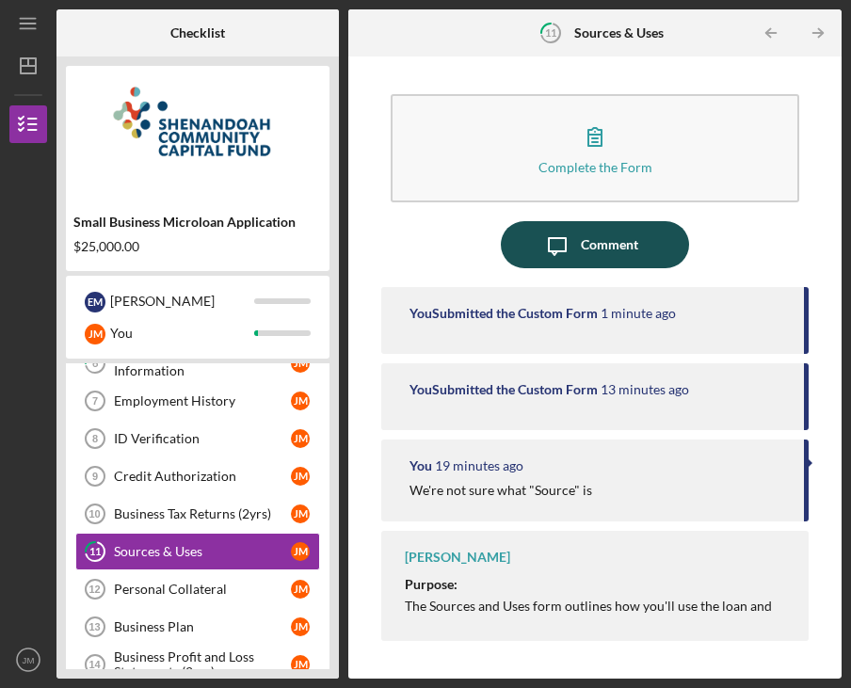
click at [677, 247] on button "Icon/Message Comment" at bounding box center [595, 244] width 188 height 47
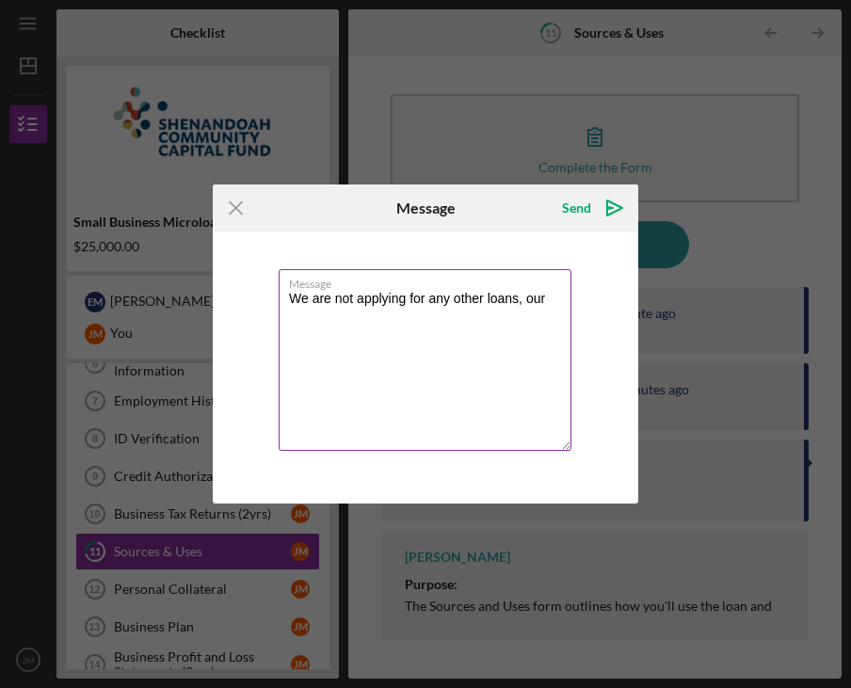
click at [538, 321] on textarea "We are not applying for any other loans, our" at bounding box center [425, 360] width 293 height 182
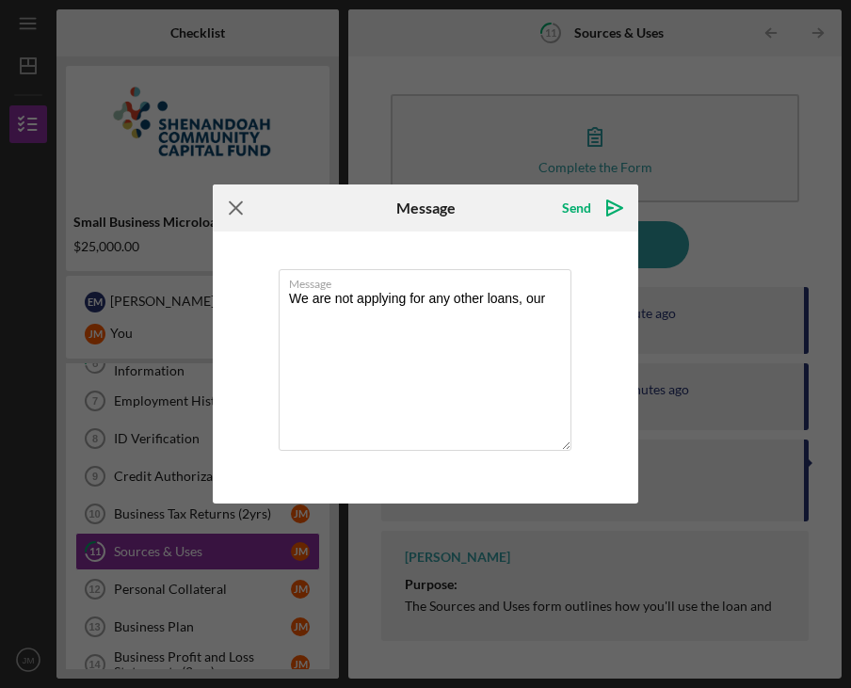
click at [238, 217] on icon "Icon/Menu Close" at bounding box center [236, 207] width 47 height 47
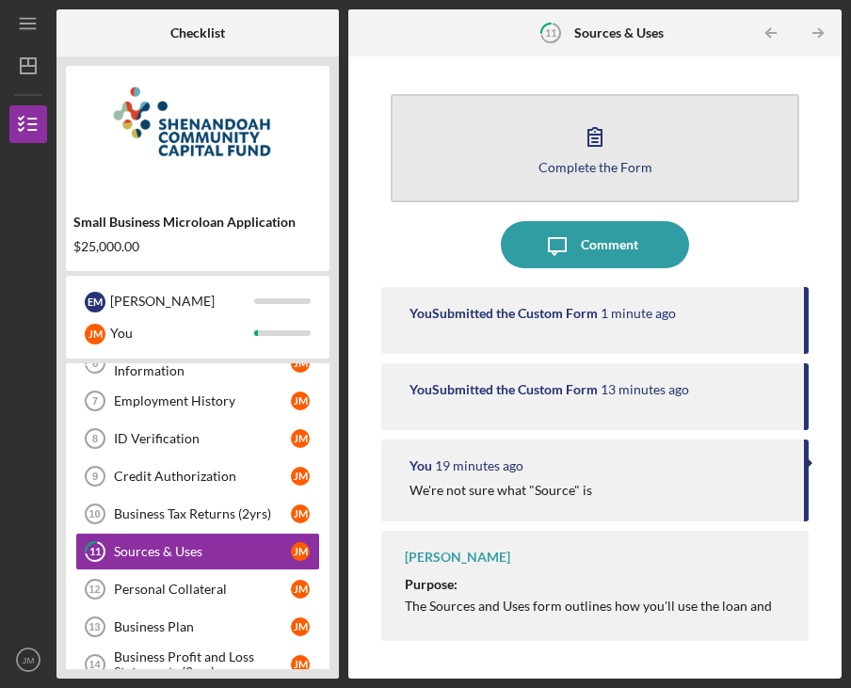
click at [656, 152] on button "Complete the Form Form" at bounding box center [595, 148] width 409 height 108
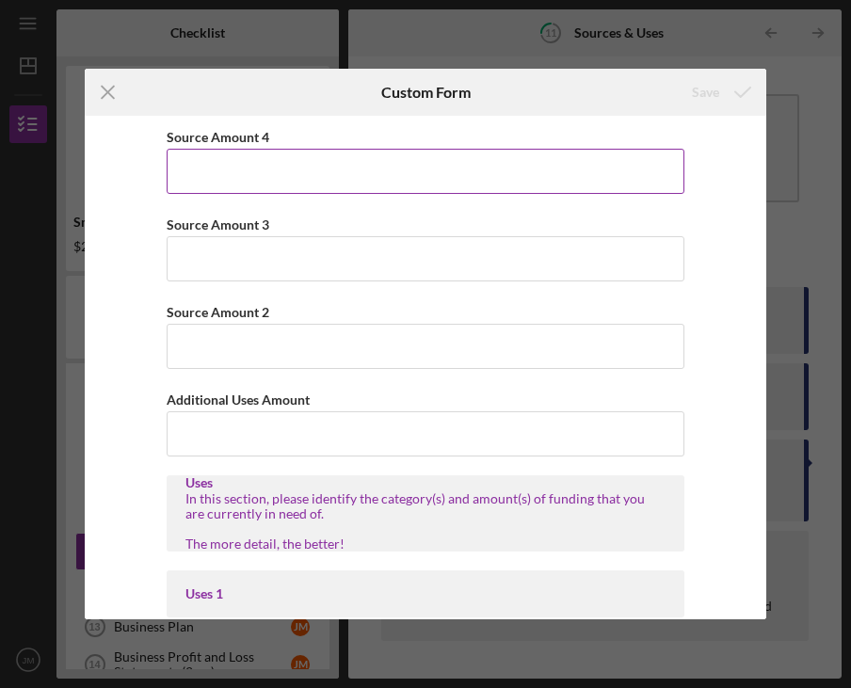
click at [197, 130] on label "Source Amount 4" at bounding box center [218, 137] width 103 height 16
click at [197, 149] on input "Source Amount 4" at bounding box center [426, 171] width 518 height 45
drag, startPoint x: 162, startPoint y: 130, endPoint x: 269, endPoint y: 130, distance: 107.3
click at [269, 130] on div "Source Amount 4 Source Amount 3 Source Amount 2 Additional Uses Amount Uses In …" at bounding box center [425, 368] width 681 height 504
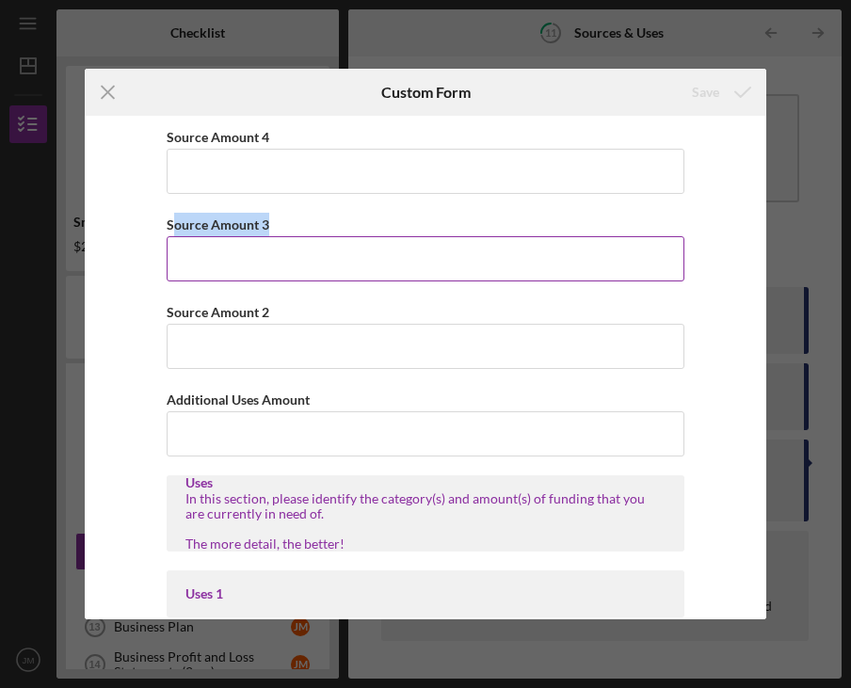
drag, startPoint x: 168, startPoint y: 217, endPoint x: 265, endPoint y: 233, distance: 98.1
click at [265, 233] on label "Source Amount 3" at bounding box center [218, 225] width 103 height 16
click at [265, 236] on input "Source Amount 3" at bounding box center [426, 258] width 518 height 45
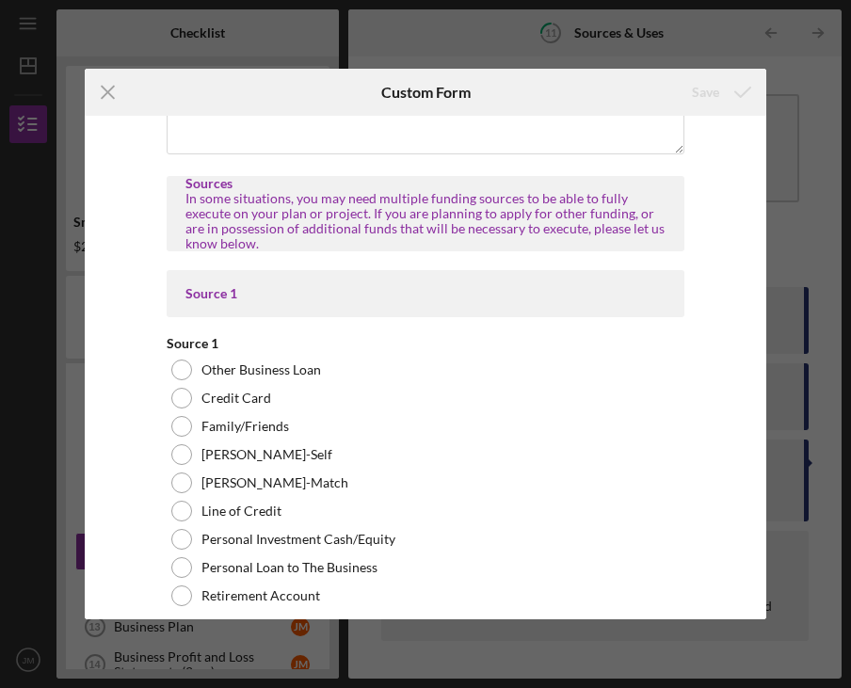
scroll to position [6756, 0]
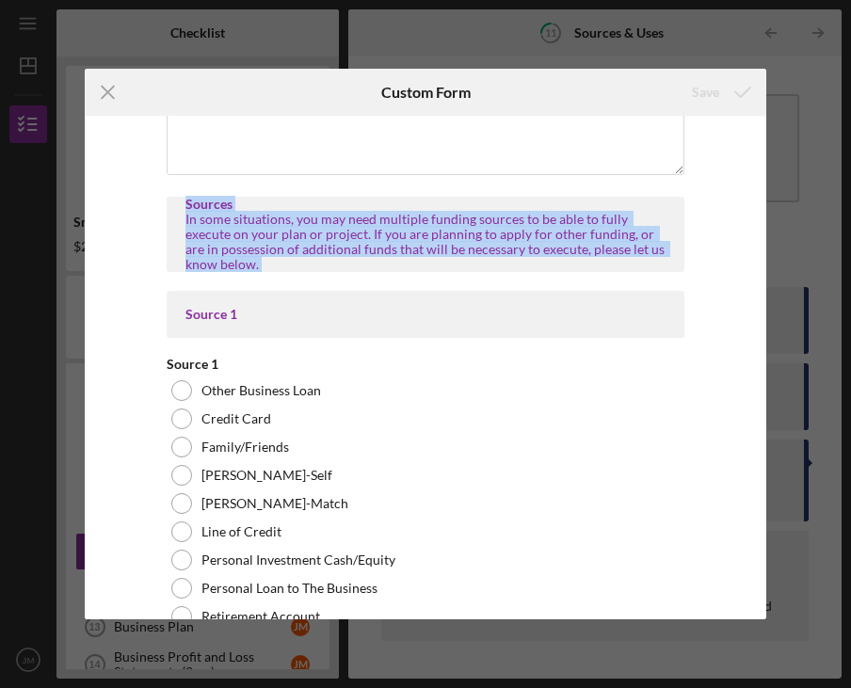
drag, startPoint x: 175, startPoint y: 187, endPoint x: 373, endPoint y: 281, distance: 218.5
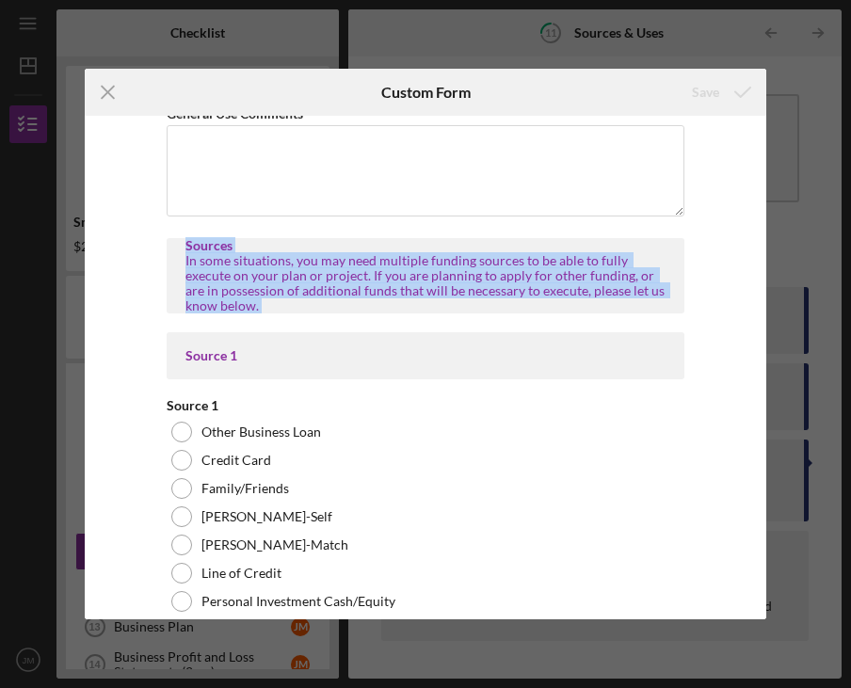
scroll to position [6730, 0]
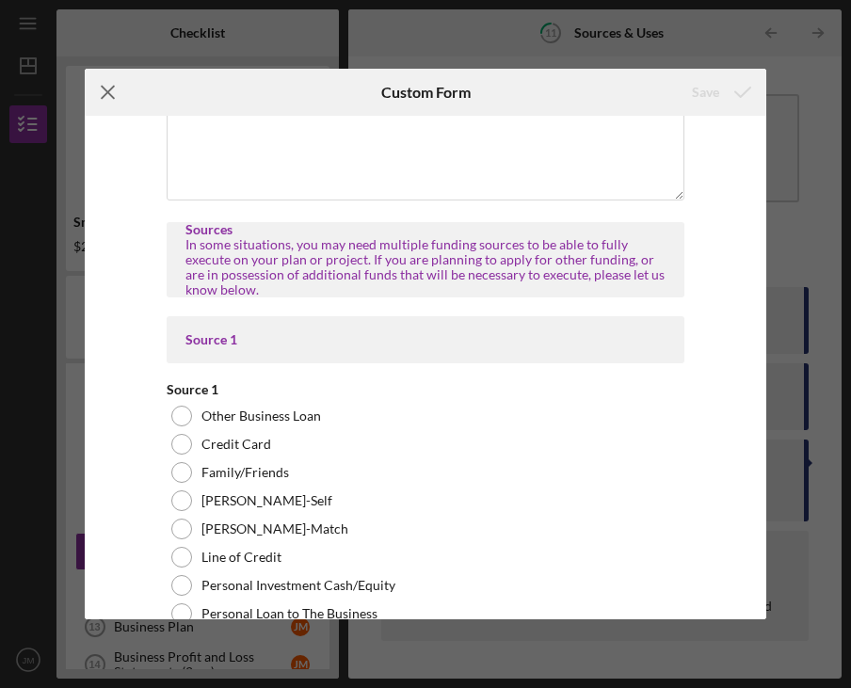
click at [115, 92] on icon "Icon/Menu Close" at bounding box center [108, 92] width 47 height 47
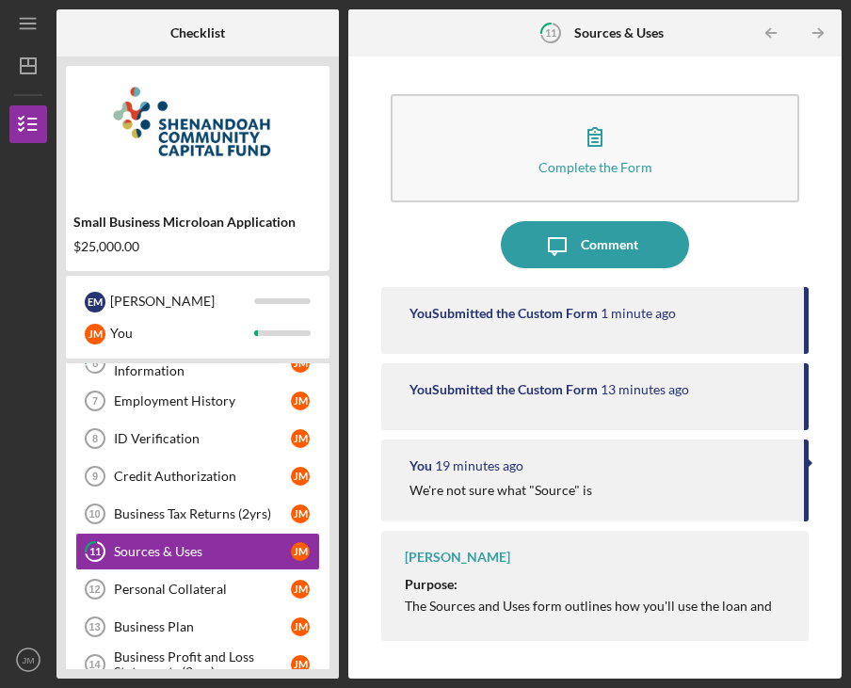
click at [616, 219] on div "Complete the Form Form" at bounding box center [594, 153] width 427 height 136
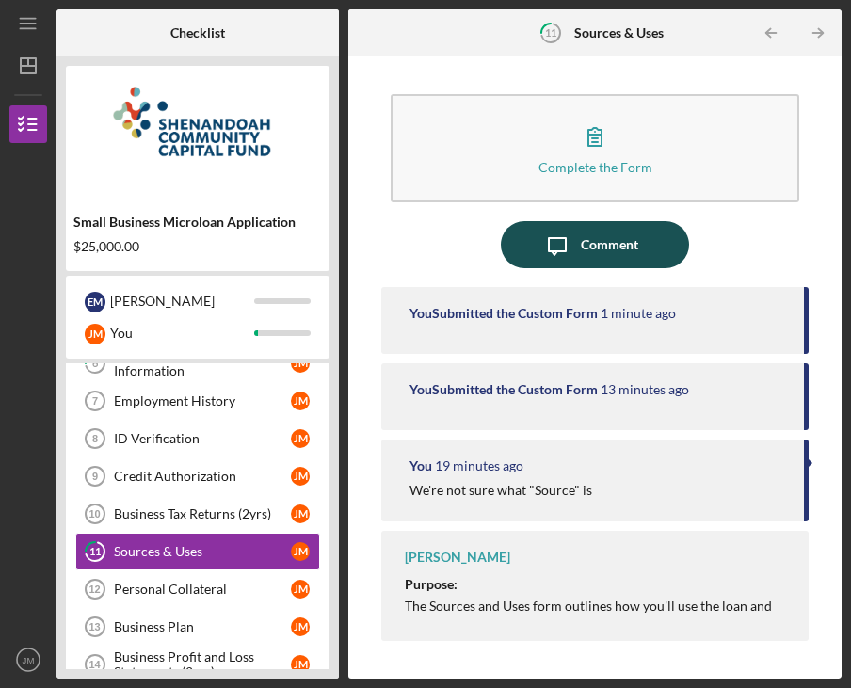
click at [594, 237] on div "Comment" at bounding box center [609, 244] width 57 height 47
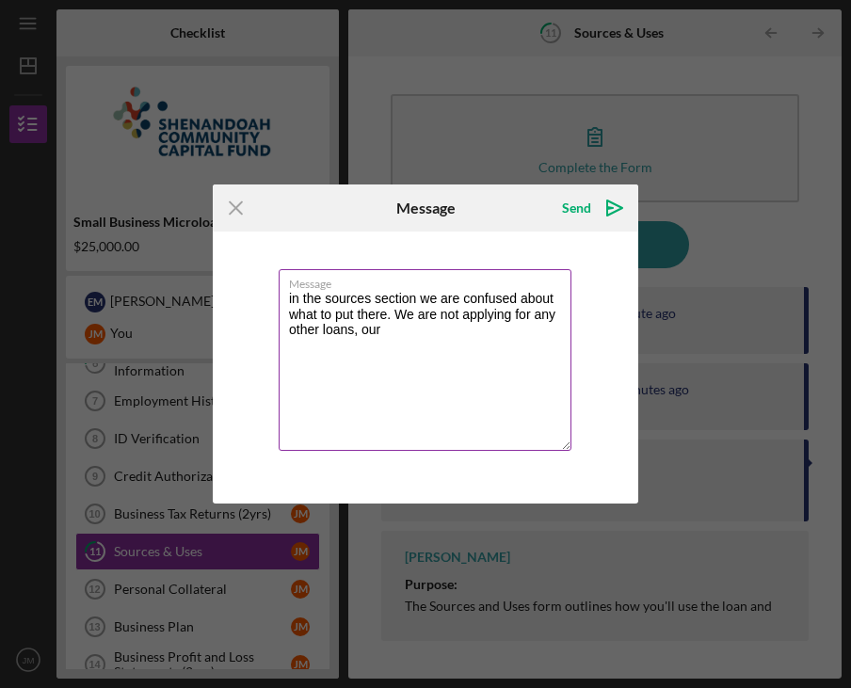
click at [434, 381] on textarea "in the sources section we are confused about what to put there. We are not appl…" at bounding box center [425, 360] width 293 height 182
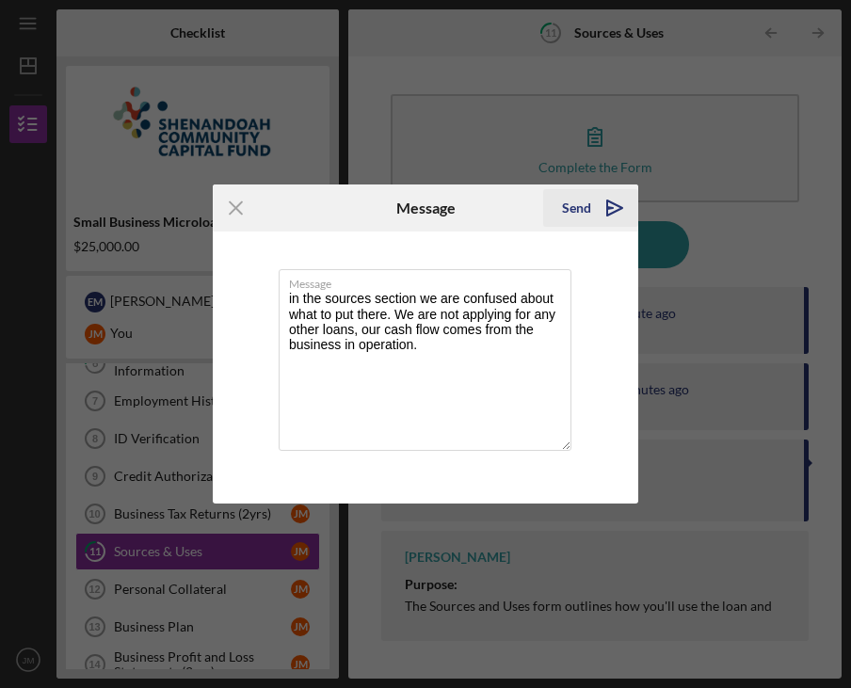
type textarea "in the sources section we are confused about what to put there. We are not appl…"
click at [571, 196] on div "Send" at bounding box center [576, 208] width 29 height 38
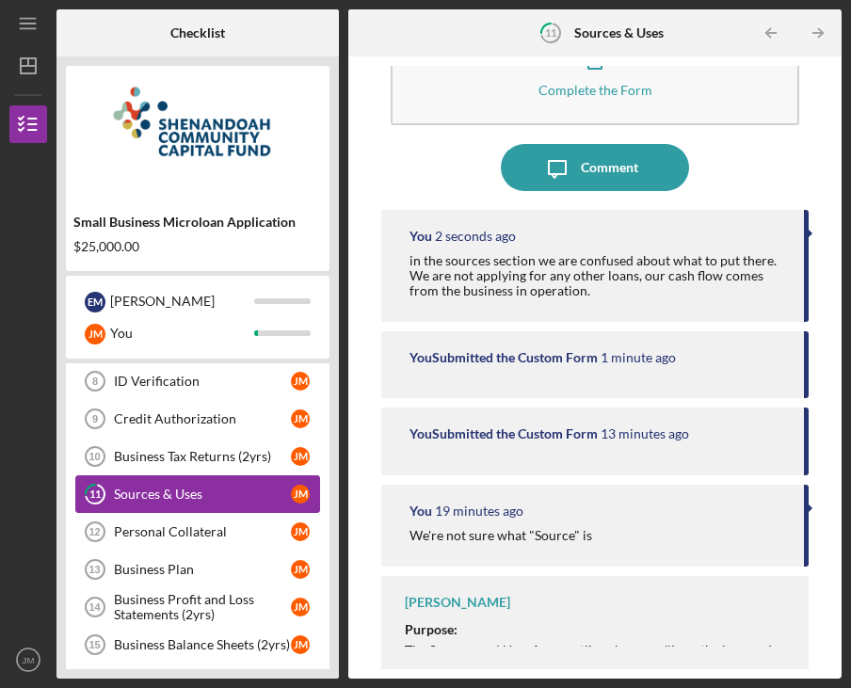
scroll to position [417, 0]
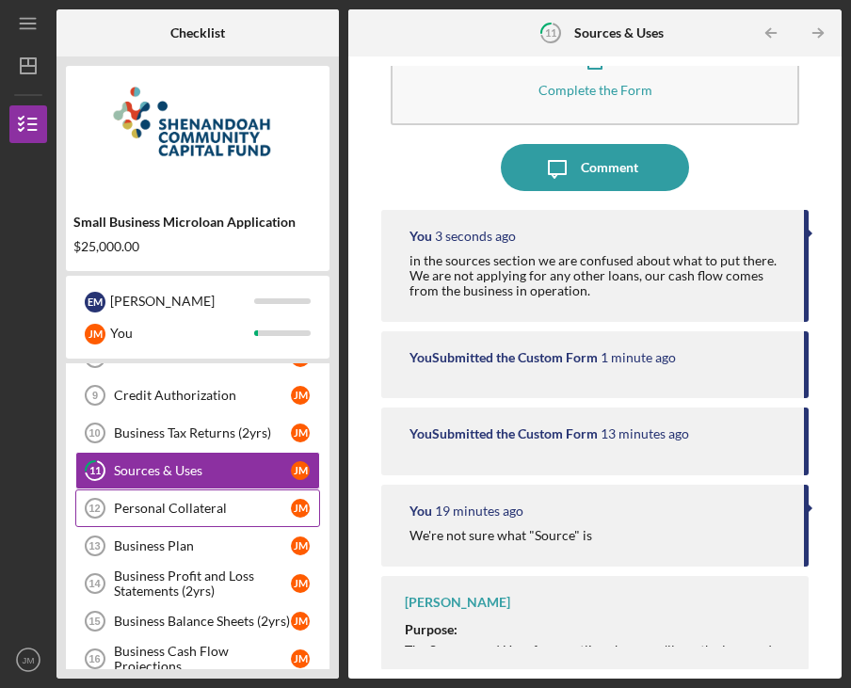
click at [218, 521] on link "Personal Collateral 12 Personal Collateral [PERSON_NAME]" at bounding box center [197, 508] width 245 height 38
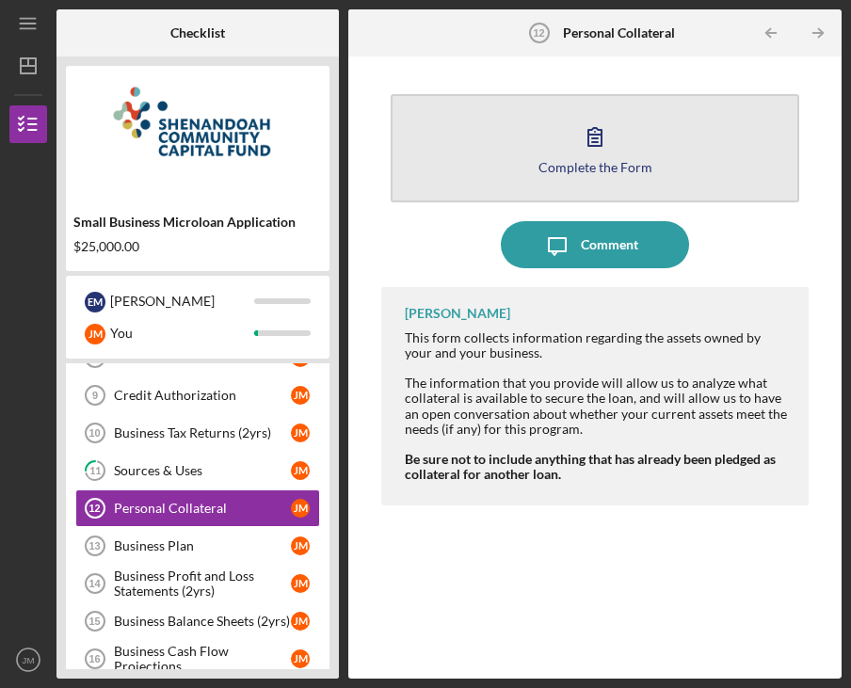
click at [579, 97] on button "Complete the Form Form" at bounding box center [595, 148] width 409 height 108
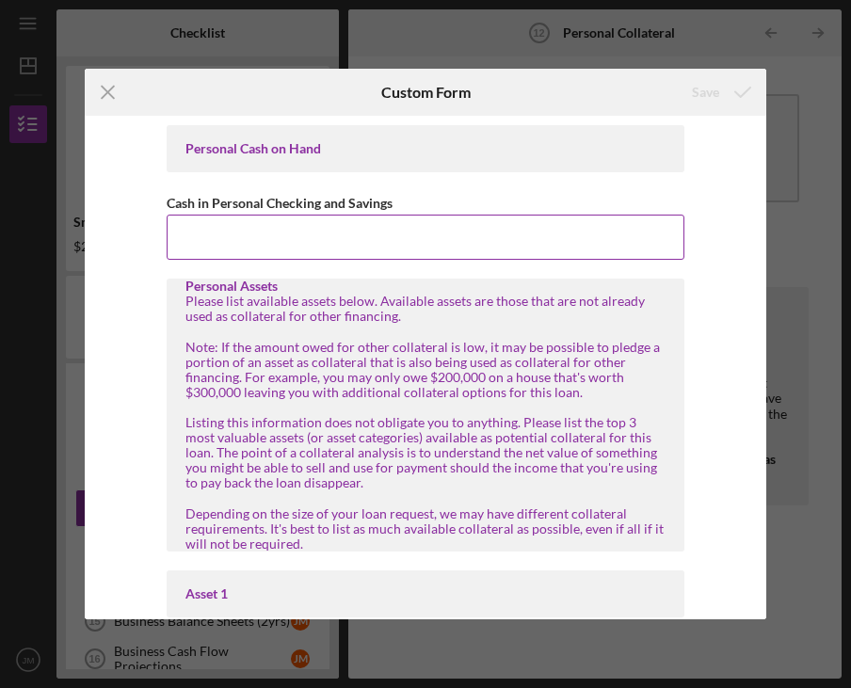
click at [213, 239] on input "Cash in Personal Checking and Savings" at bounding box center [426, 237] width 518 height 45
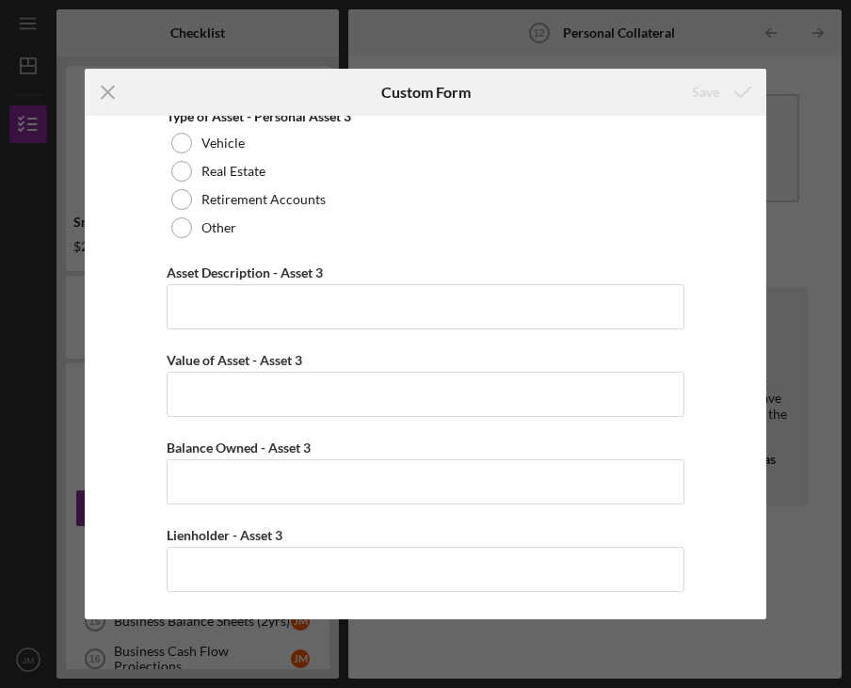
scroll to position [1662, 0]
click at [118, 96] on icon "Icon/Menu Close" at bounding box center [108, 92] width 47 height 47
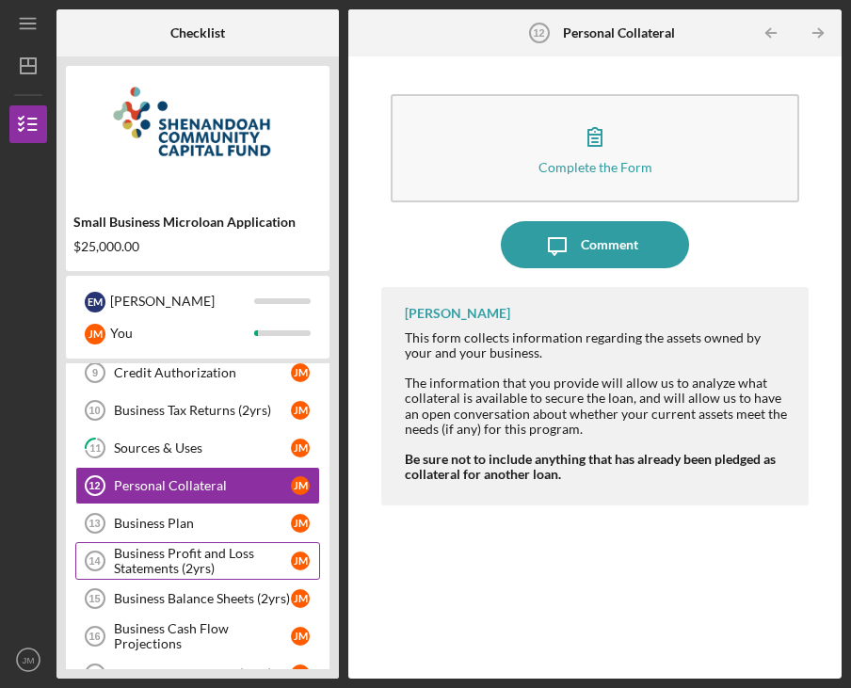
scroll to position [450, 0]
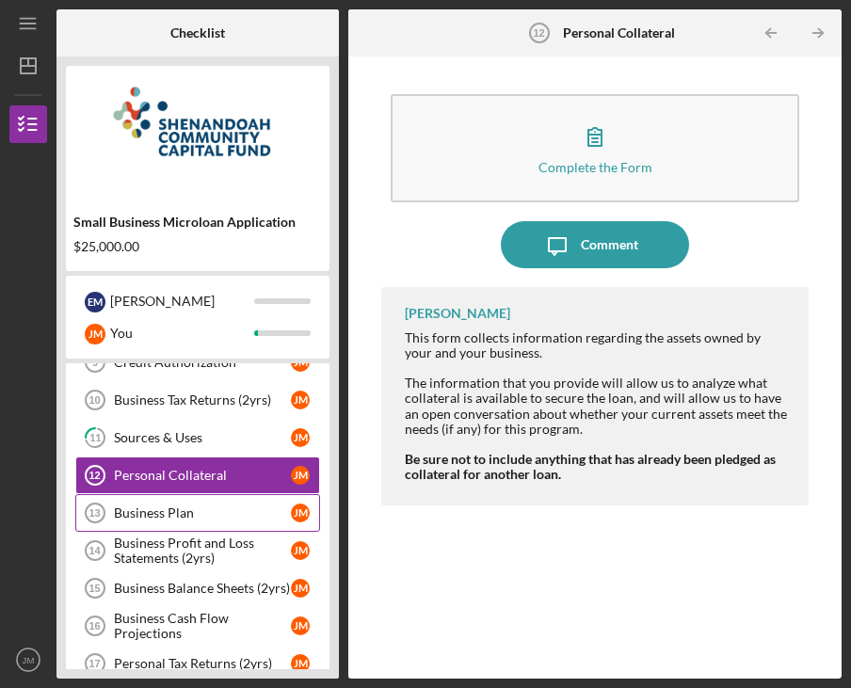
click at [219, 506] on div "Business Plan" at bounding box center [202, 512] width 177 height 15
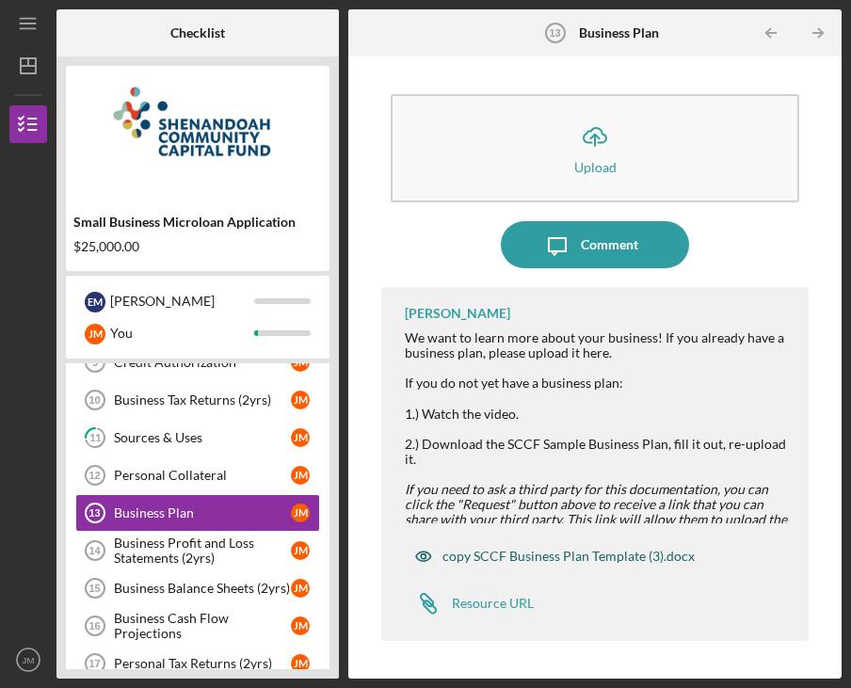
click at [506, 557] on div "copy SCCF Business Plan Template (3).docx" at bounding box center [568, 556] width 252 height 15
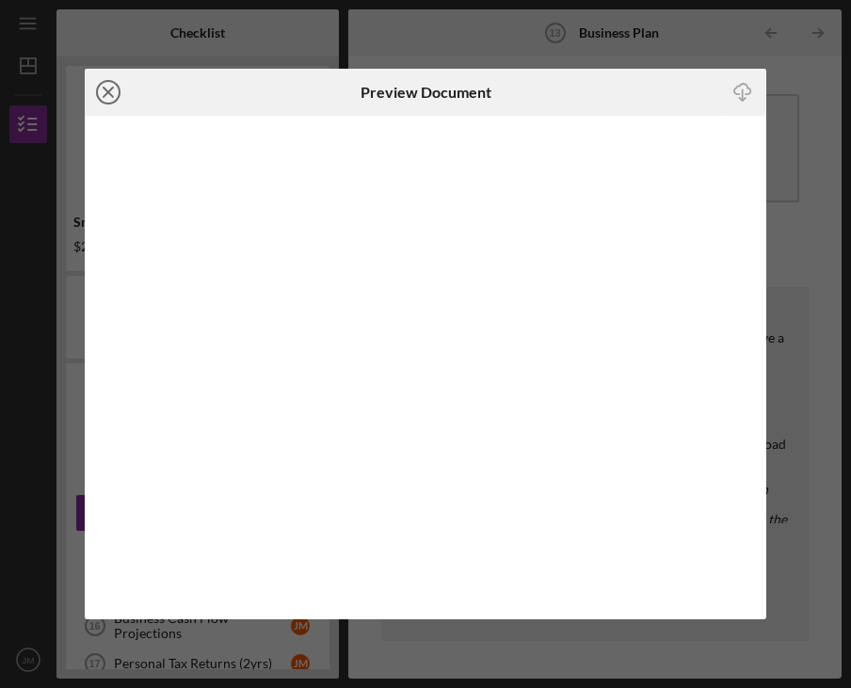
click at [112, 101] on icon "Icon/Close" at bounding box center [108, 92] width 47 height 47
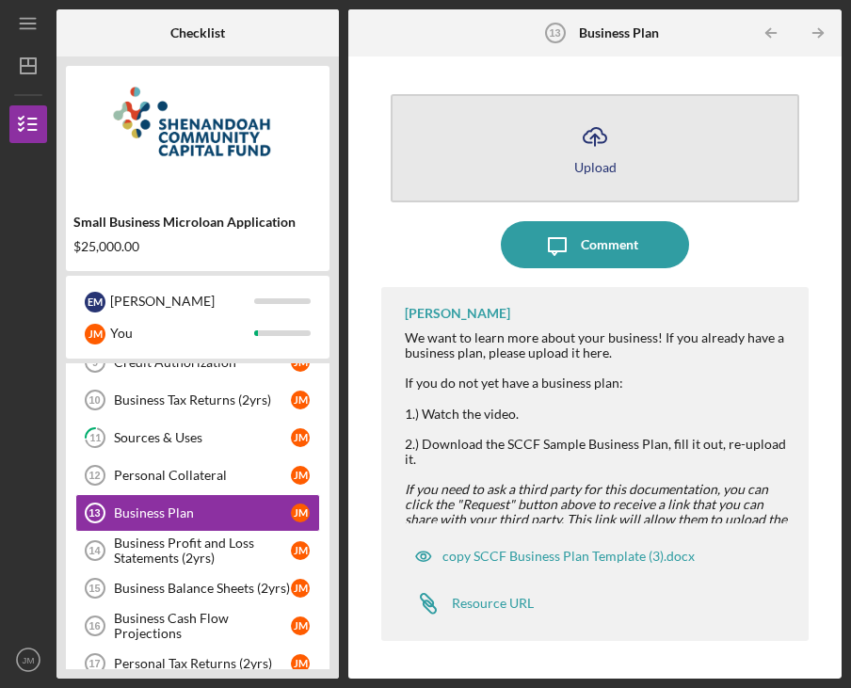
click at [569, 155] on button "Icon/Upload Upload" at bounding box center [595, 148] width 409 height 108
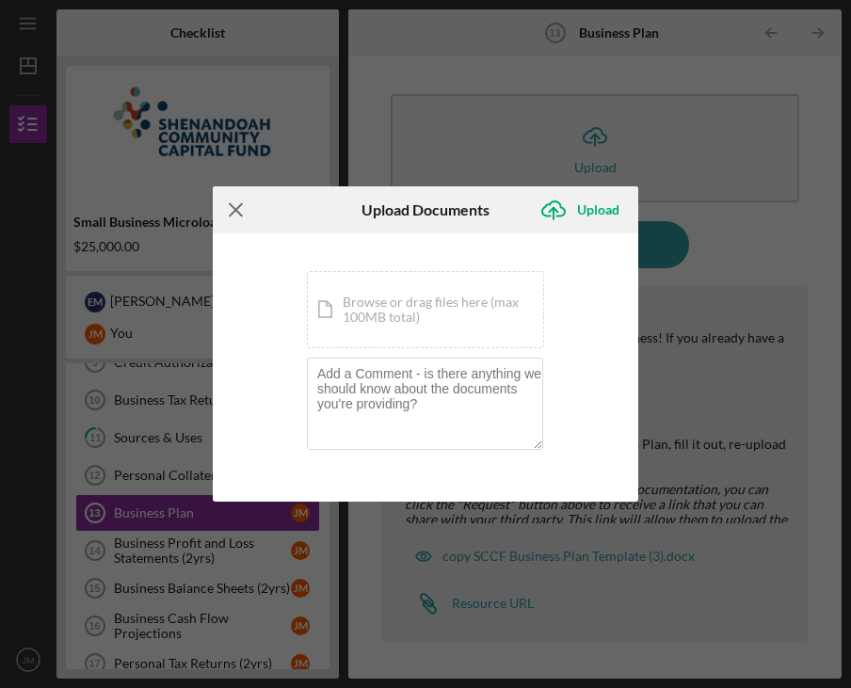
click at [233, 217] on icon "Icon/Menu Close" at bounding box center [236, 209] width 47 height 47
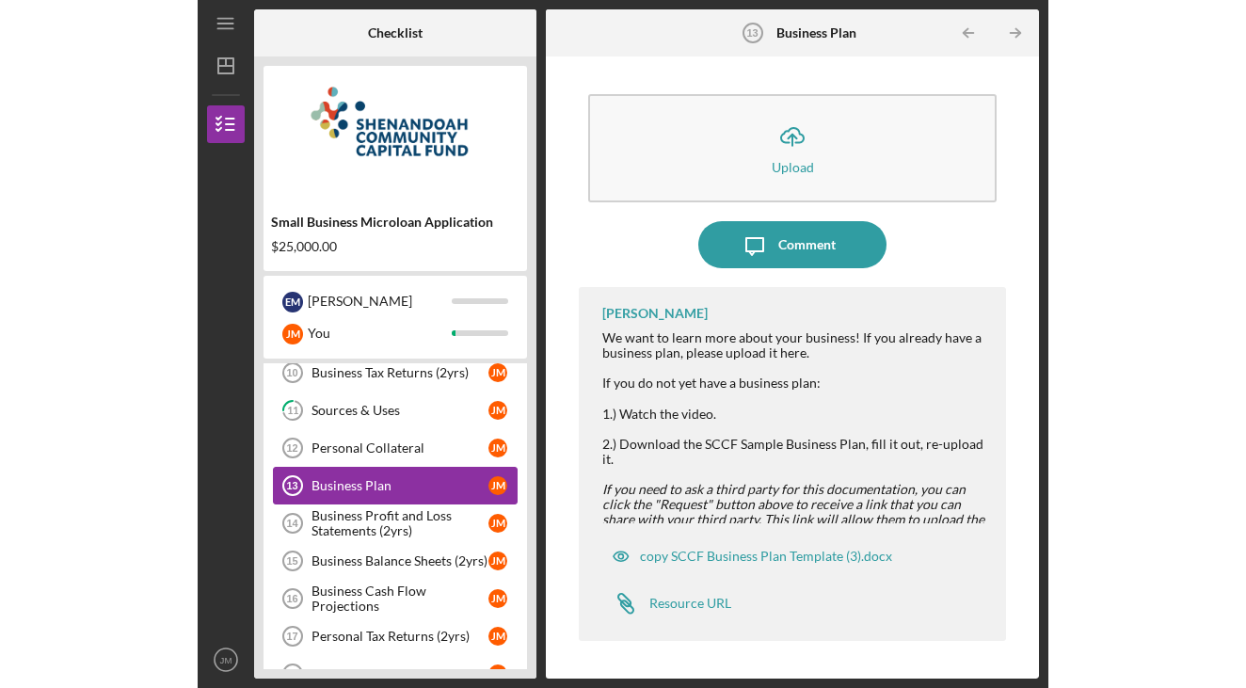
scroll to position [484, 0]
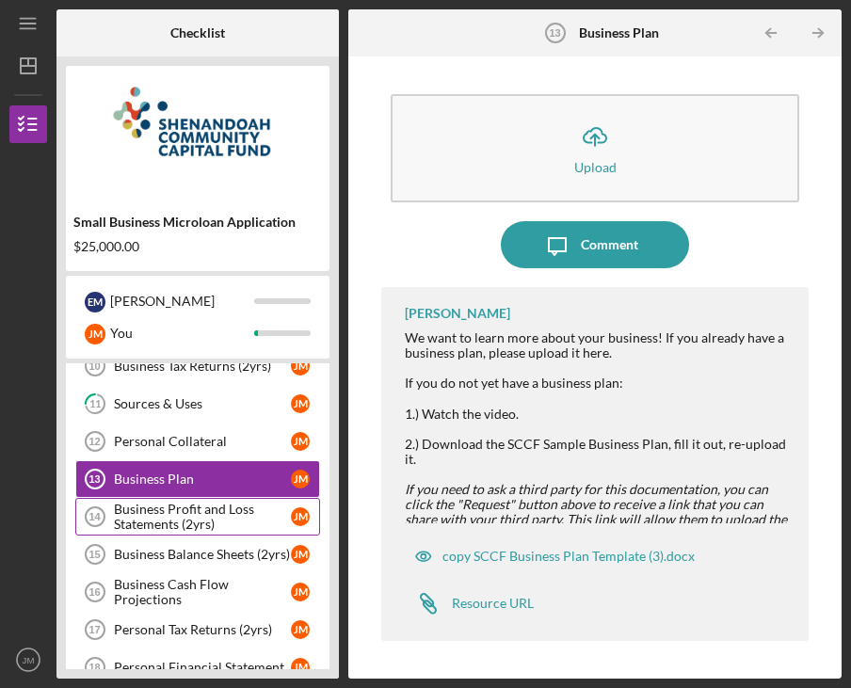
click at [157, 512] on div "Business Profit and Loss Statements (2yrs)" at bounding box center [202, 517] width 177 height 30
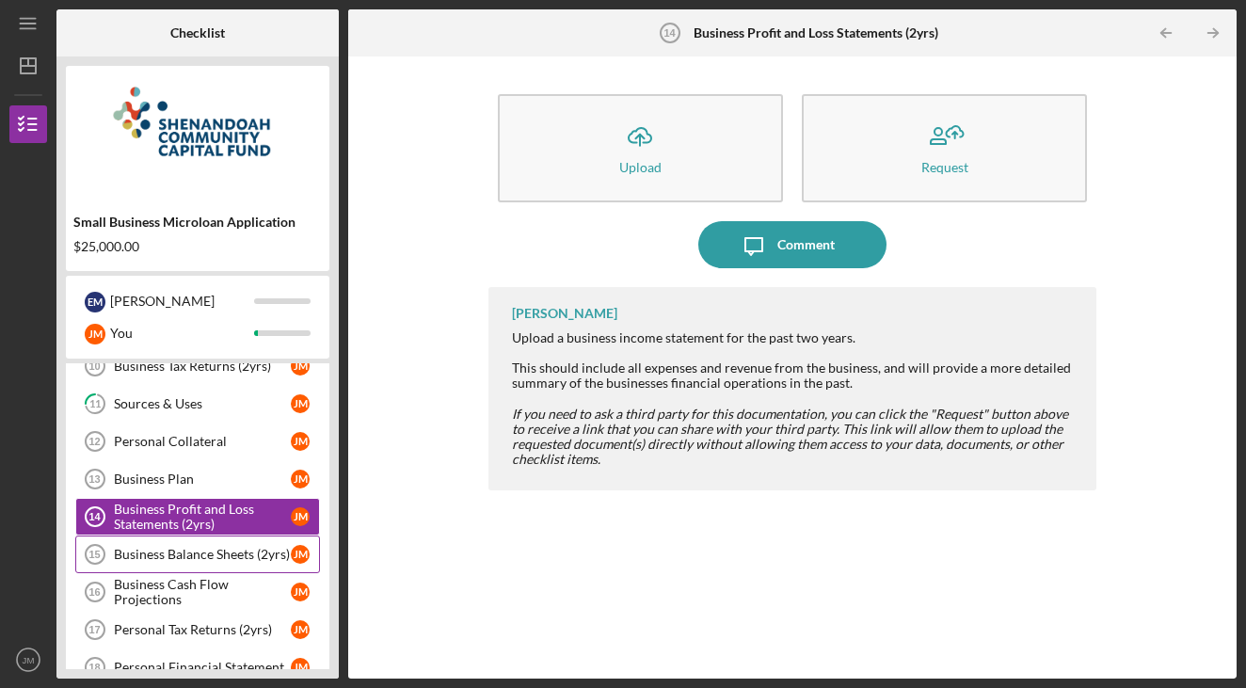
click at [160, 558] on div "Business Balance Sheets (2yrs)" at bounding box center [202, 554] width 177 height 15
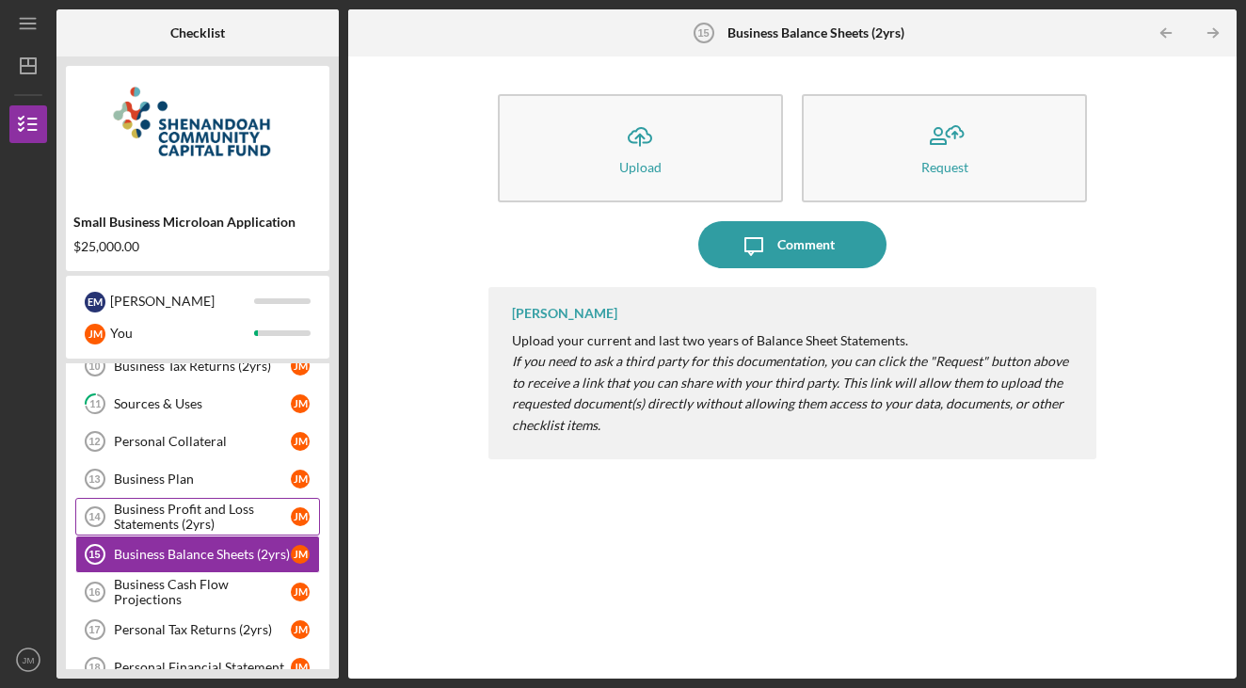
click at [190, 529] on div "Business Profit and Loss Statements (2yrs)" at bounding box center [202, 517] width 177 height 30
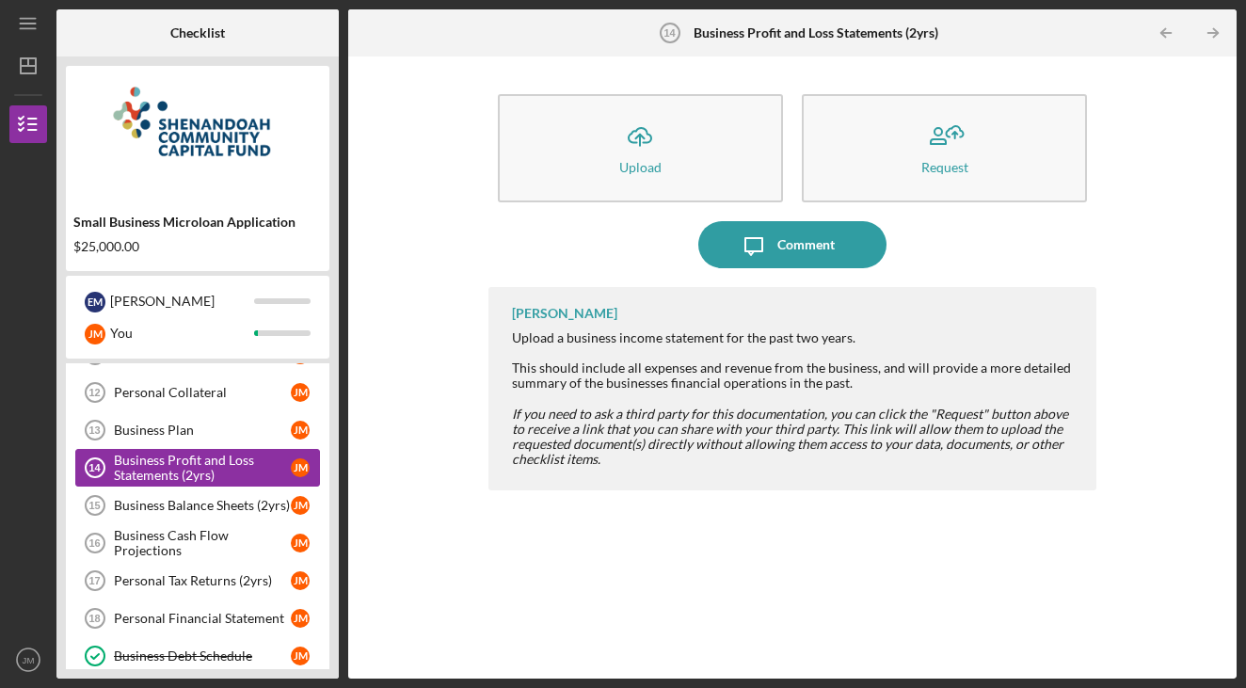
scroll to position [535, 0]
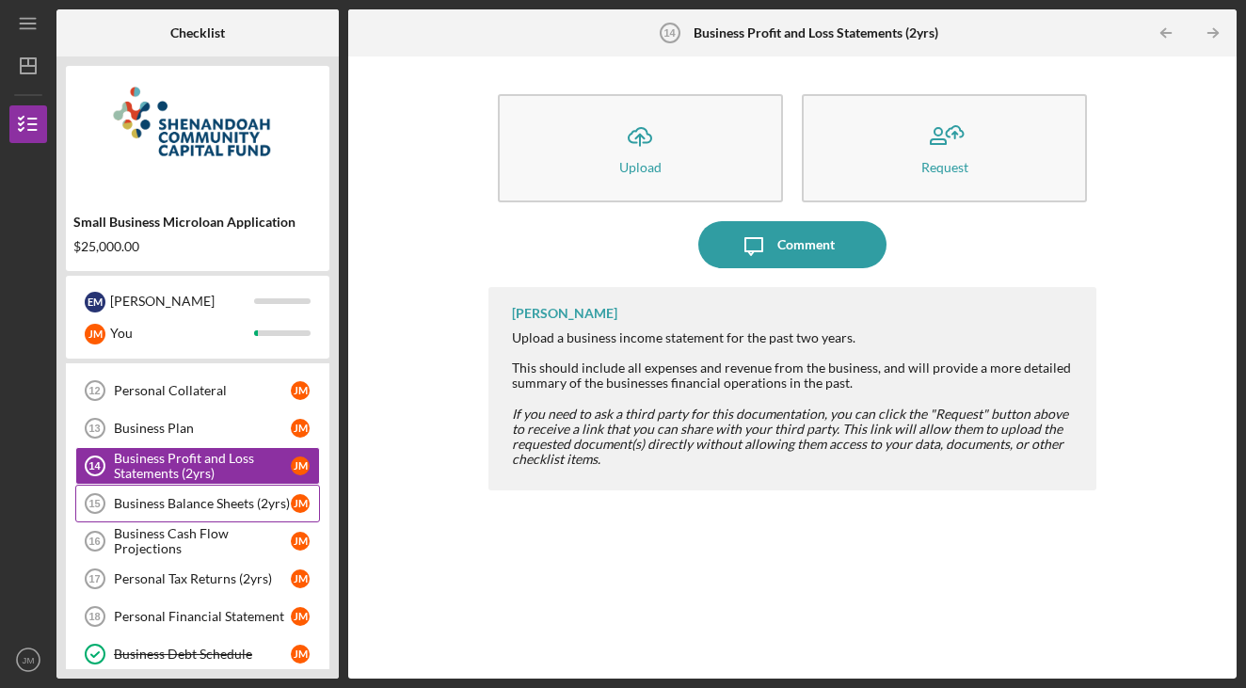
click at [207, 502] on div "Business Balance Sheets (2yrs)" at bounding box center [202, 503] width 177 height 15
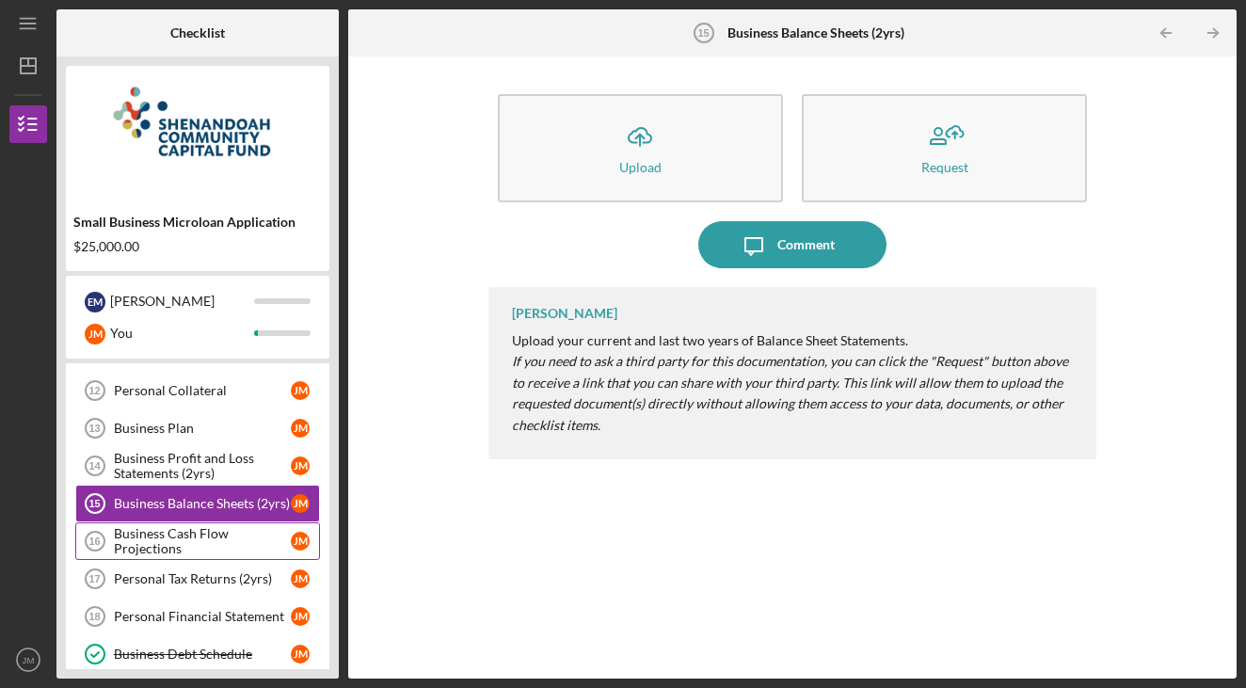
click at [196, 540] on div "Business Cash Flow Projections" at bounding box center [202, 541] width 177 height 30
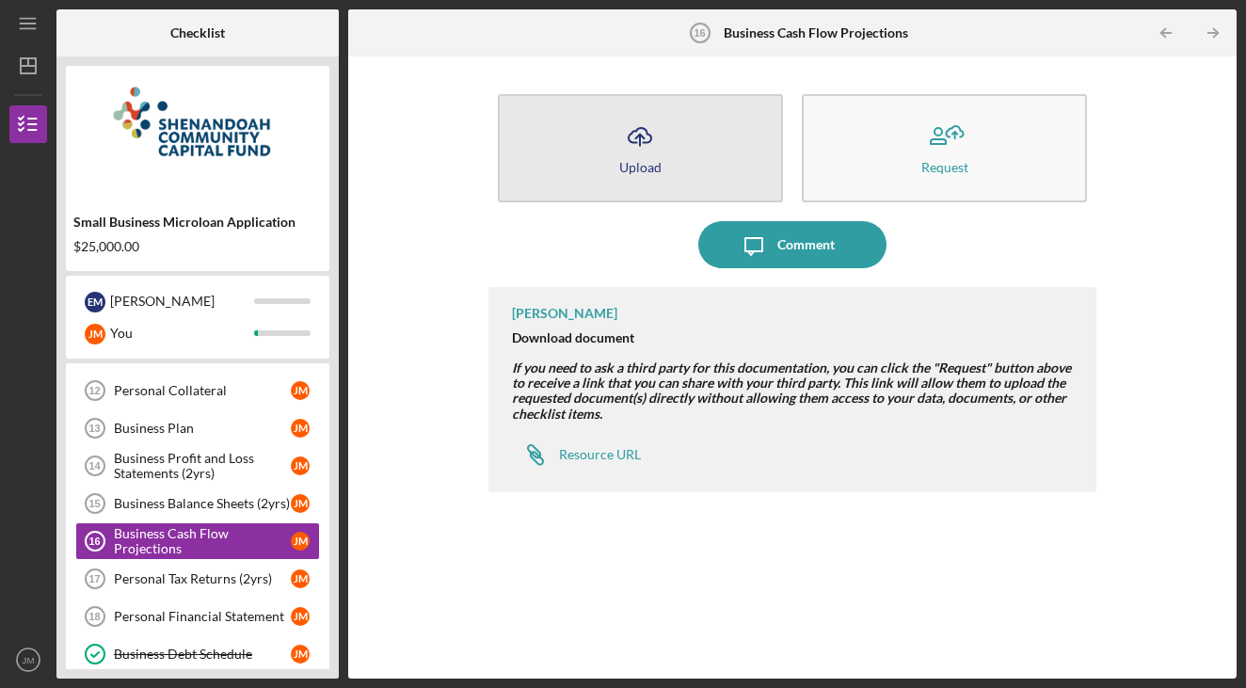
click at [633, 189] on button "Icon/Upload Upload" at bounding box center [640, 148] width 285 height 108
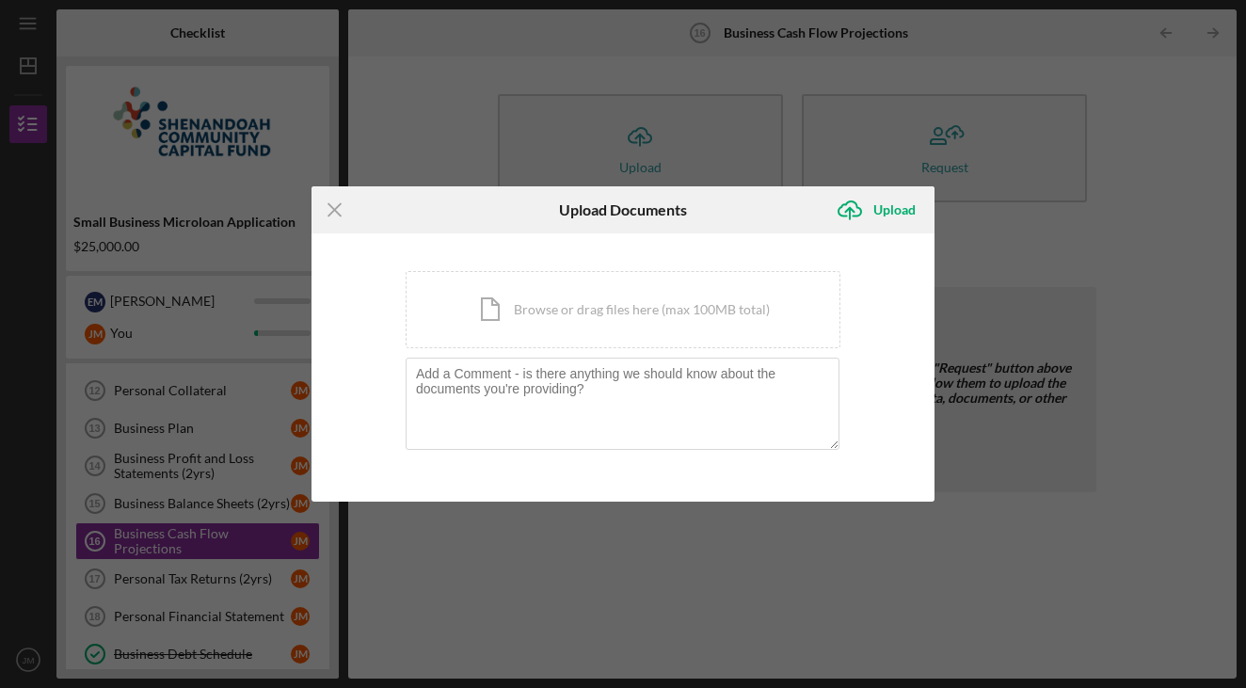
click at [498, 350] on div "You're uploading documents related to Business Cash Flow Projections . Icon/Doc…" at bounding box center [623, 368] width 435 height 194
click at [525, 318] on div "Icon/Document Browse or drag files here (max 100MB total) Tap to choose files o…" at bounding box center [623, 309] width 435 height 77
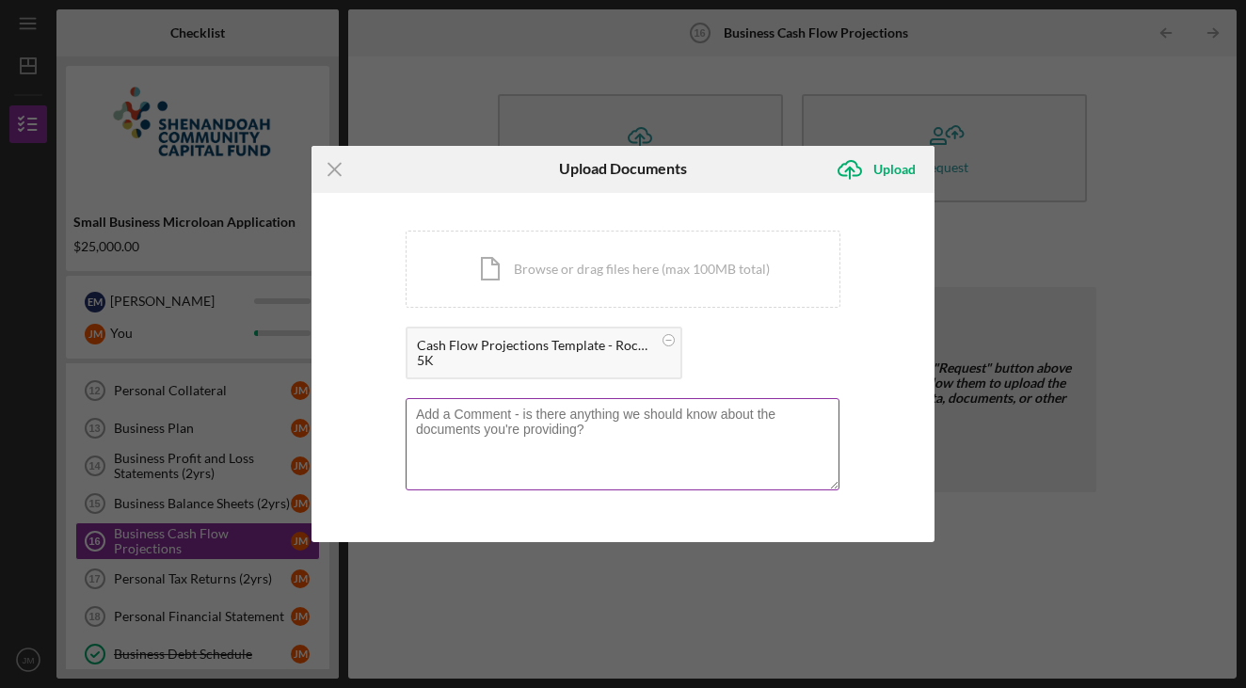
click at [516, 472] on textarea at bounding box center [623, 444] width 434 height 92
type textarea "P"
type textarea "F"
type textarea "Please look this over and see what we need to change or what we should add clar…"
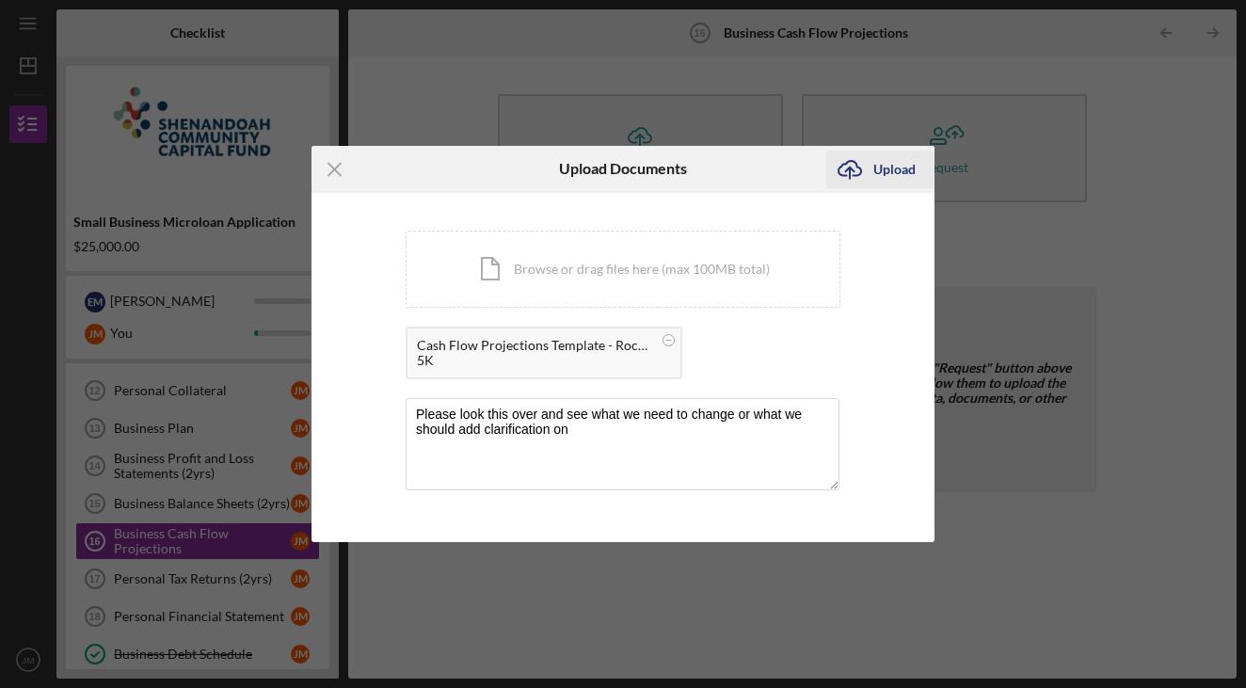
click at [887, 164] on div "Upload" at bounding box center [895, 170] width 42 height 38
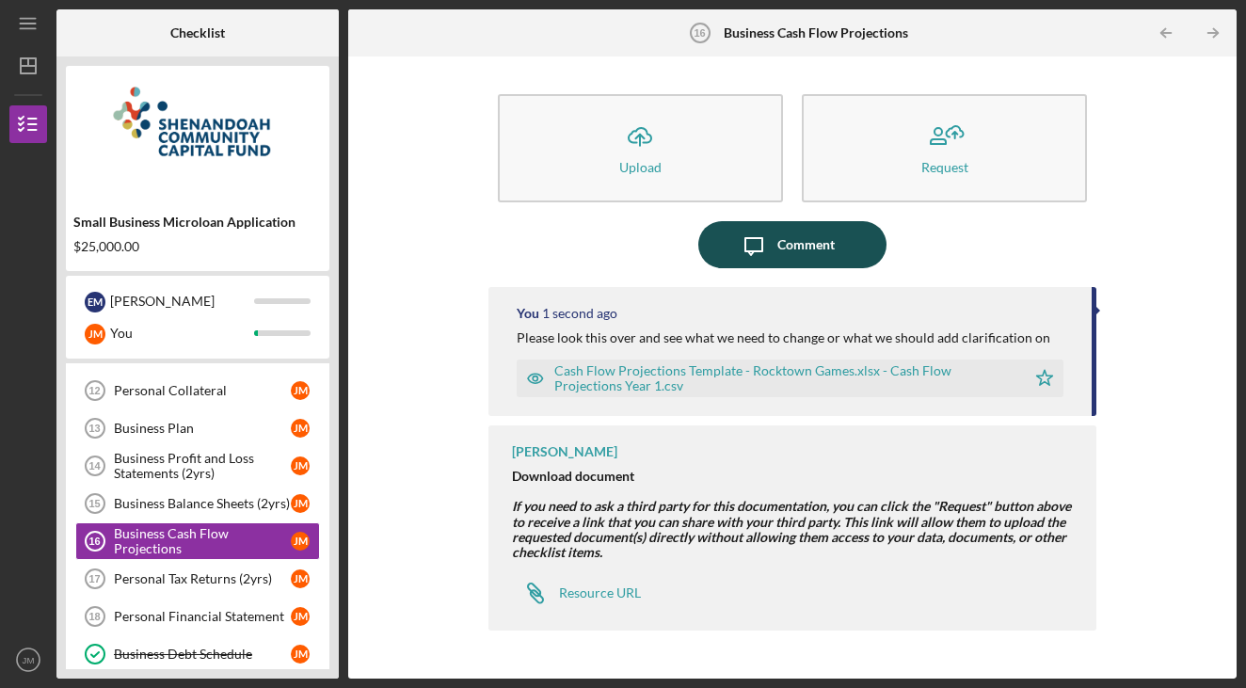
click at [811, 256] on div "Comment" at bounding box center [806, 244] width 57 height 47
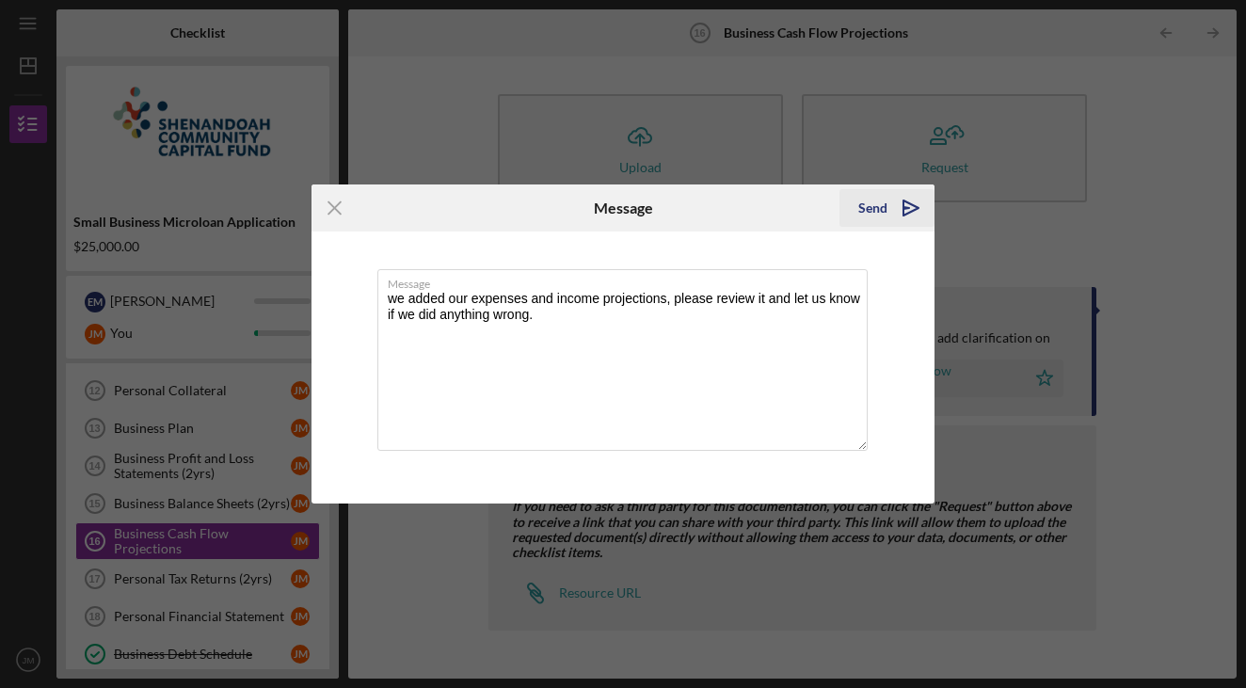
type textarea "we added our expenses and income projections, please review it and let us know …"
click at [896, 200] on icon "Icon/icon-invite-send" at bounding box center [911, 207] width 47 height 47
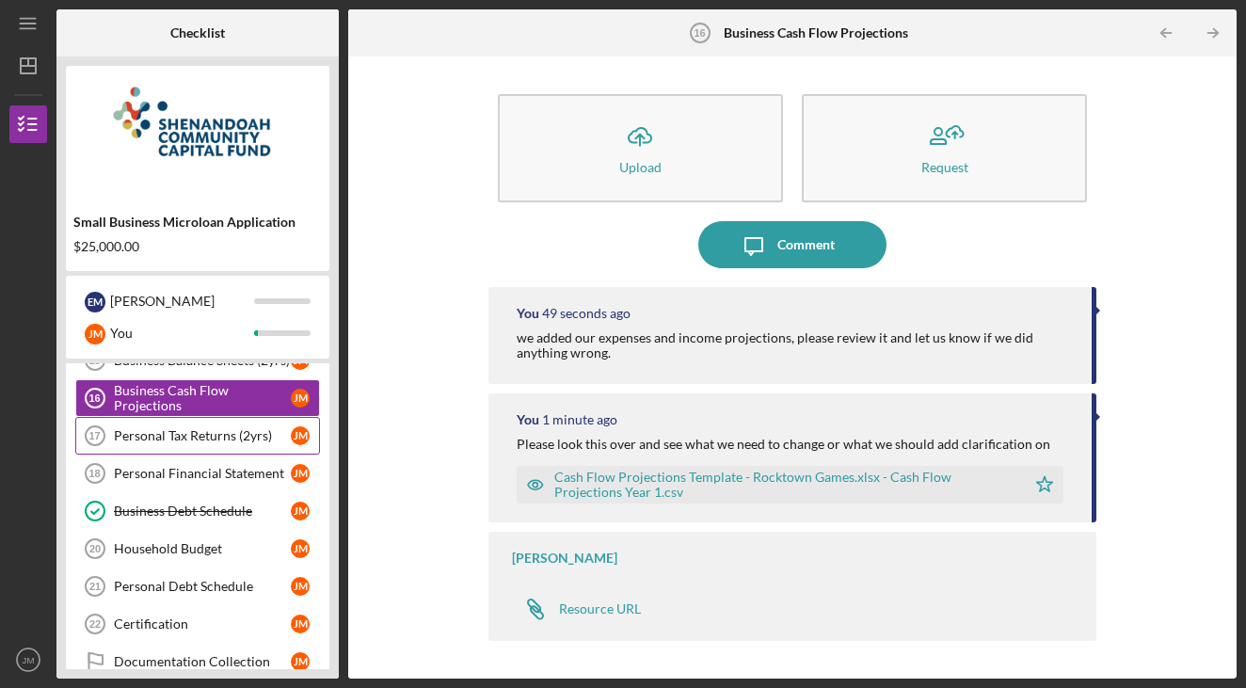
scroll to position [664, 0]
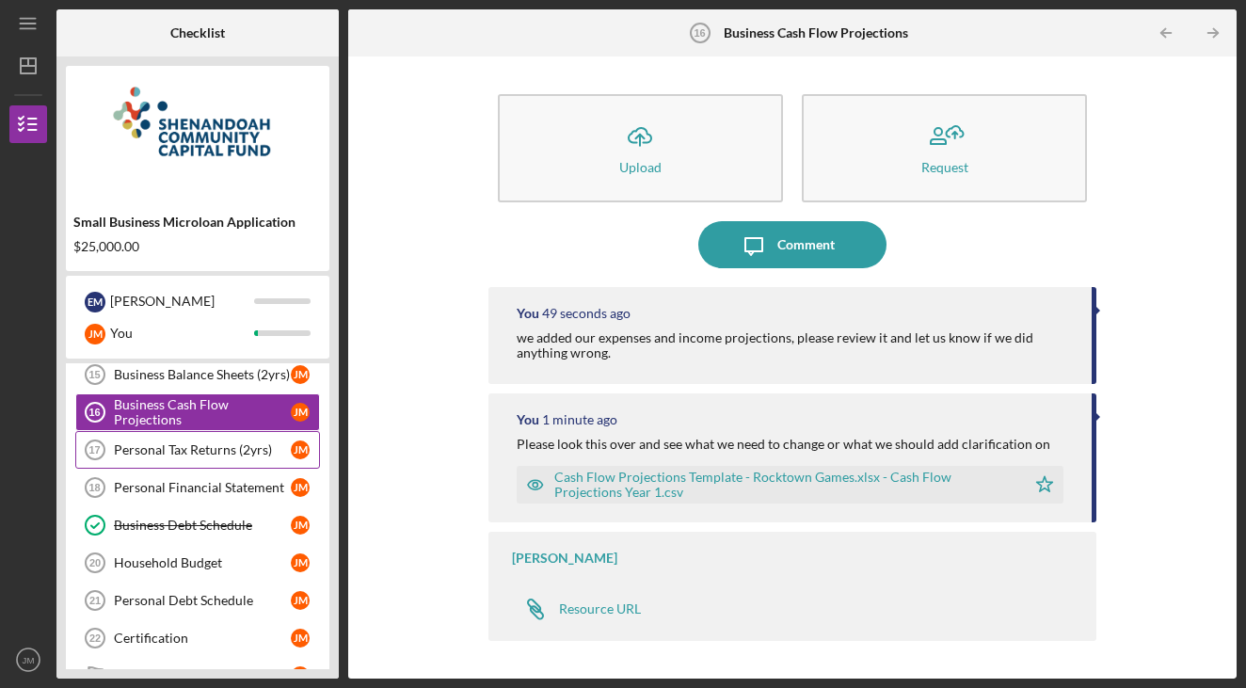
click at [211, 434] on link "Personal Tax Returns (2yrs) 17 Personal Tax Returns (2yrs) [PERSON_NAME]" at bounding box center [197, 450] width 245 height 38
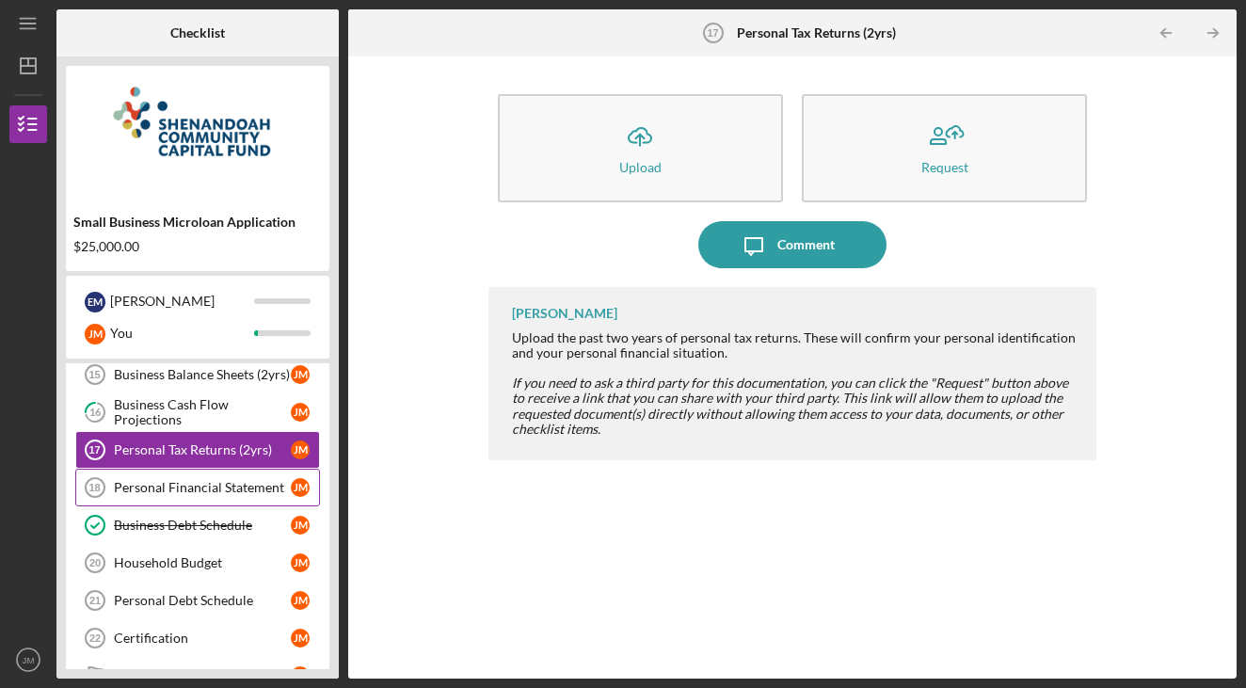
click at [209, 479] on link "Personal Financial Statement 18 Personal Financial Statement [PERSON_NAME]" at bounding box center [197, 488] width 245 height 38
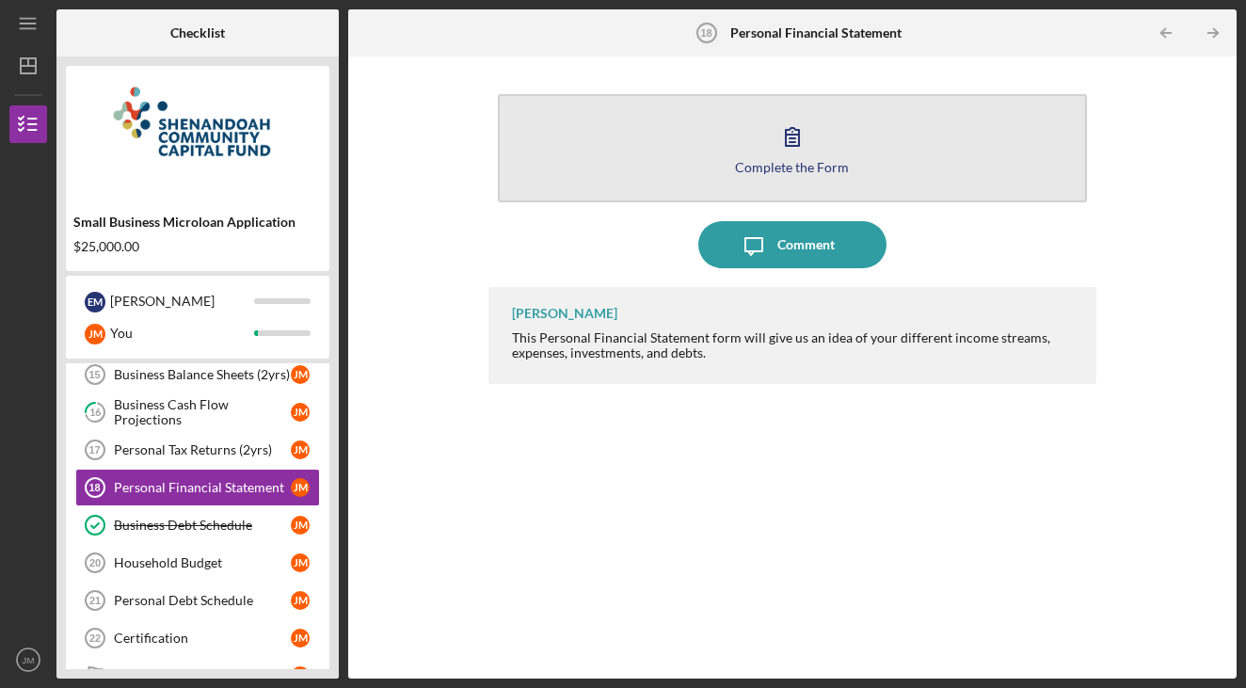
click at [723, 150] on button "Complete the Form Form" at bounding box center [793, 148] width 590 height 108
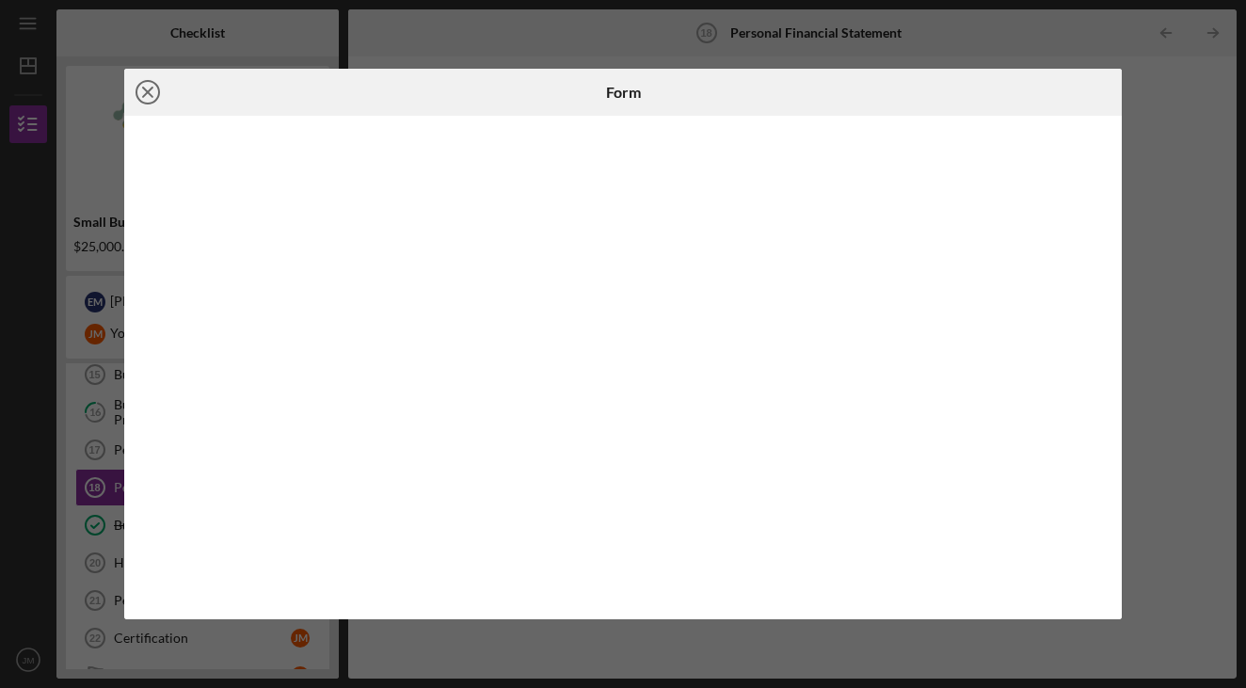
click at [150, 84] on icon "Icon/Close" at bounding box center [147, 92] width 47 height 47
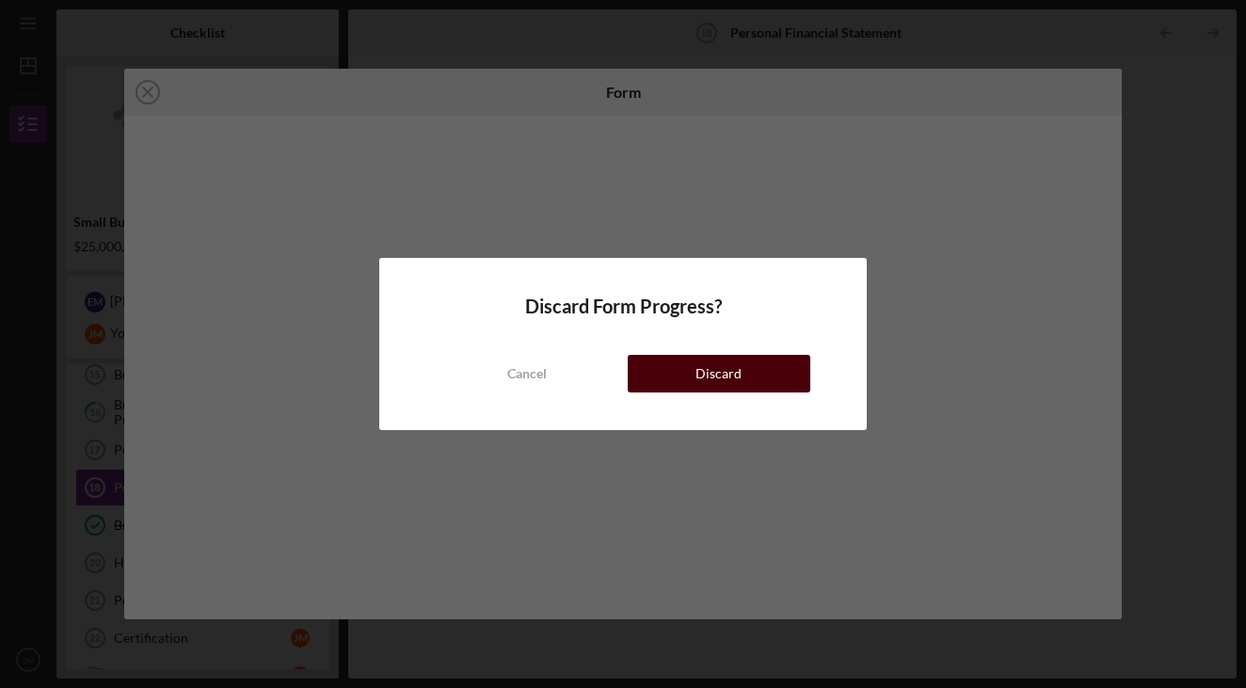
click at [698, 370] on div "Discard" at bounding box center [719, 374] width 46 height 38
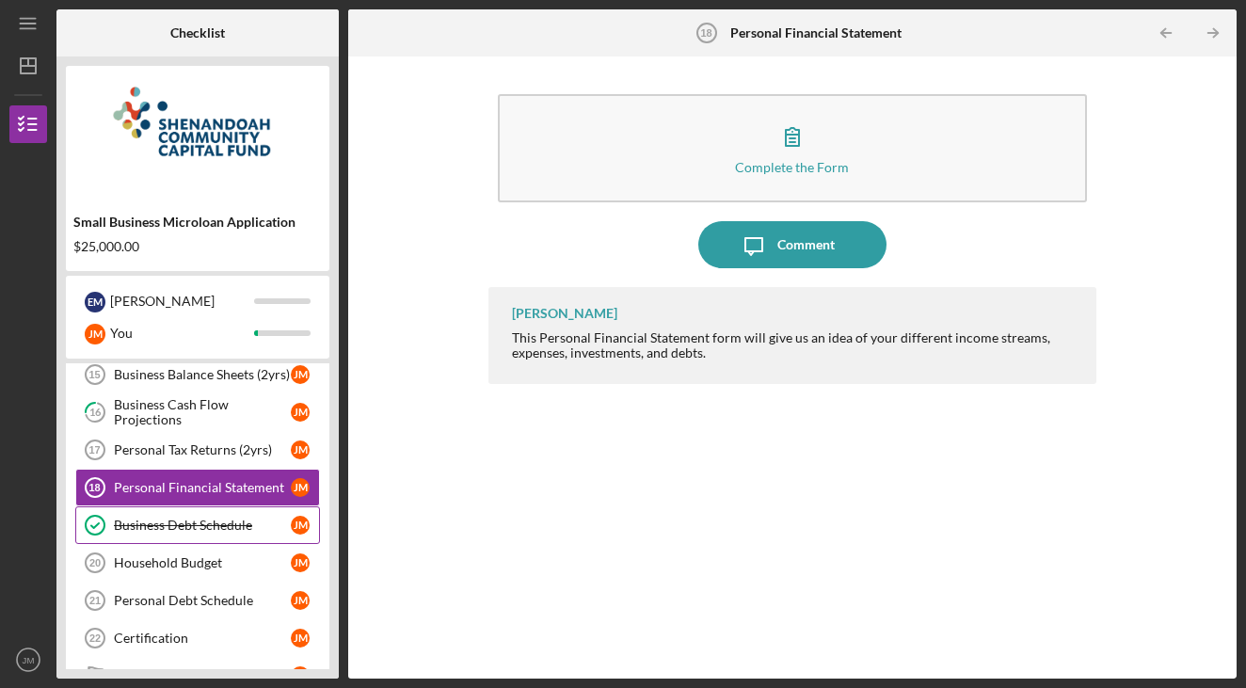
click at [184, 535] on link "Business Debt Schedule Business Debt Schedule [PERSON_NAME]" at bounding box center [197, 525] width 245 height 38
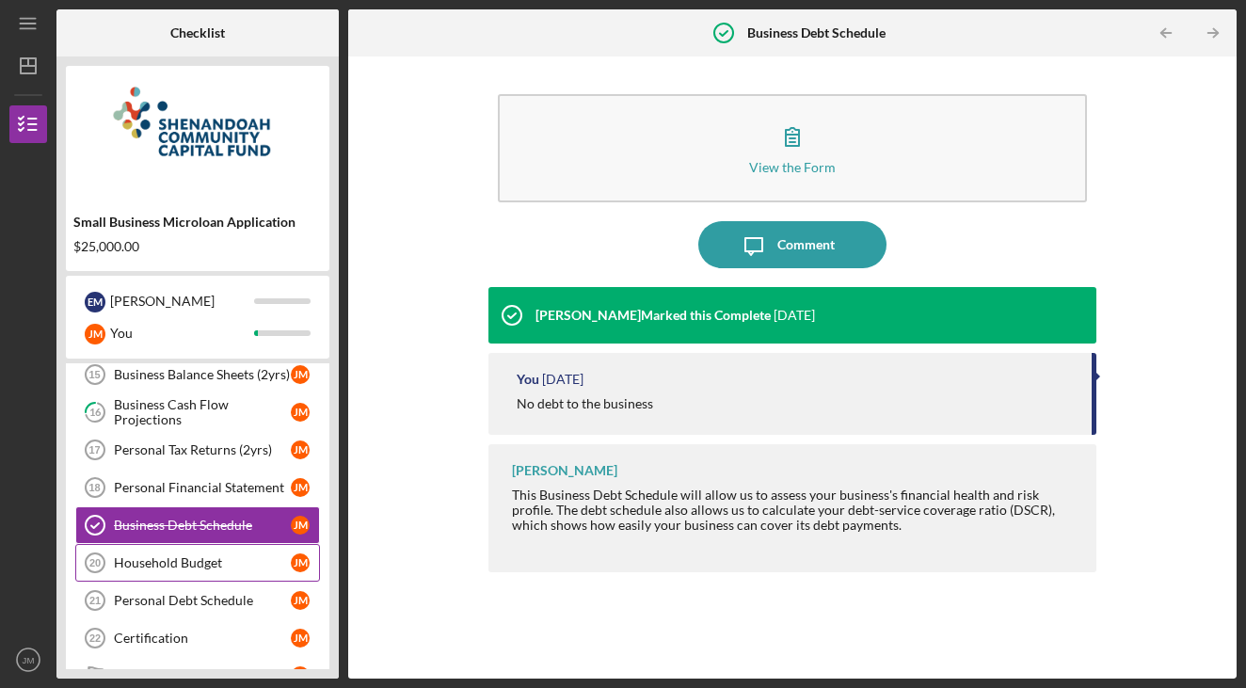
click at [178, 561] on div "Household Budget" at bounding box center [202, 562] width 177 height 15
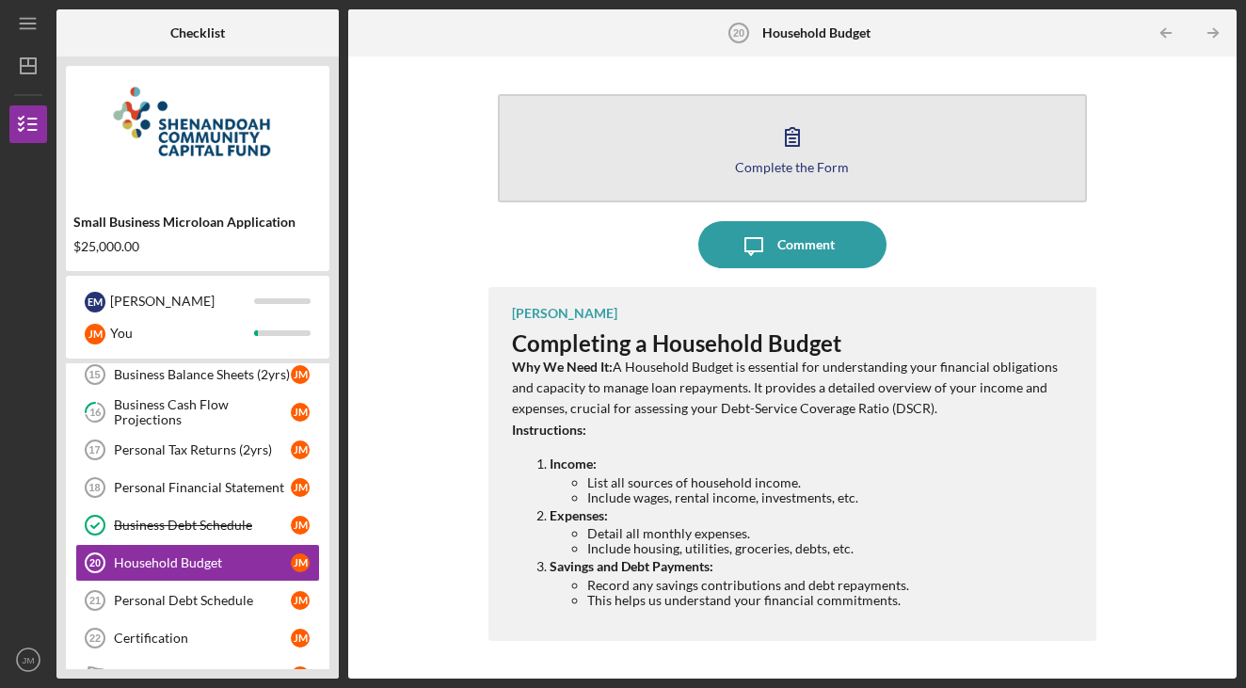
click at [746, 145] on button "Complete the Form Form" at bounding box center [793, 148] width 590 height 108
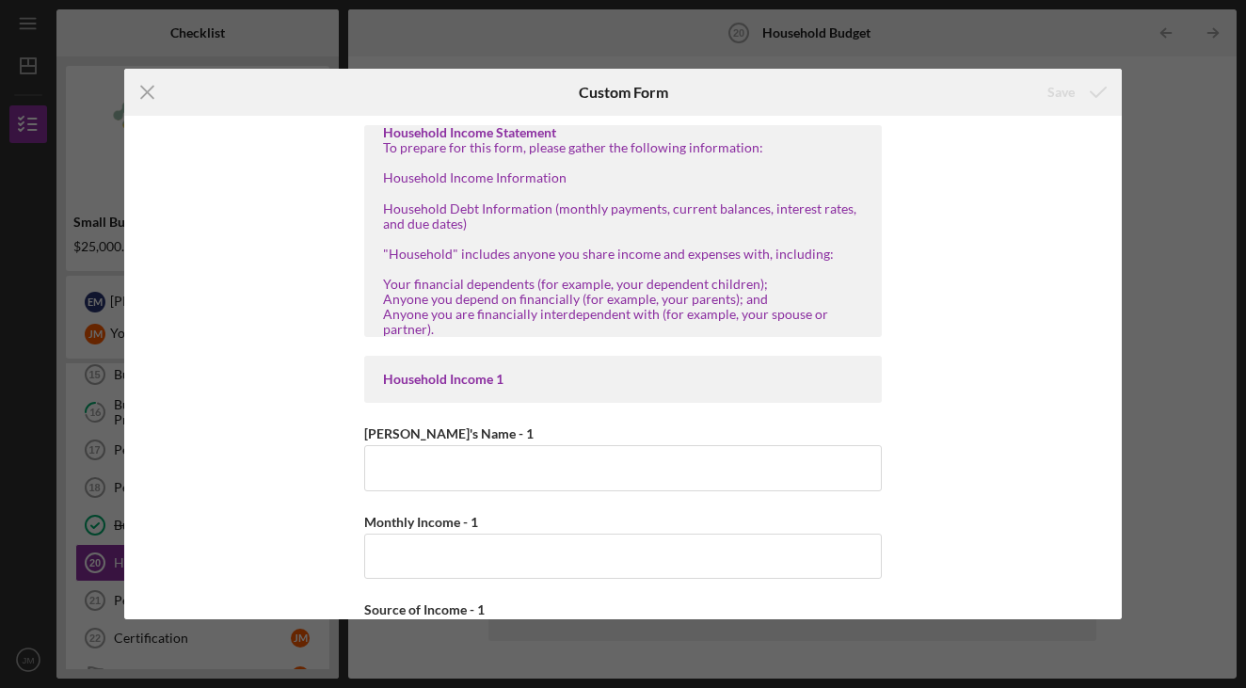
click at [386, 181] on div "To prepare for this form, please gather the following information: Household In…" at bounding box center [623, 238] width 480 height 197
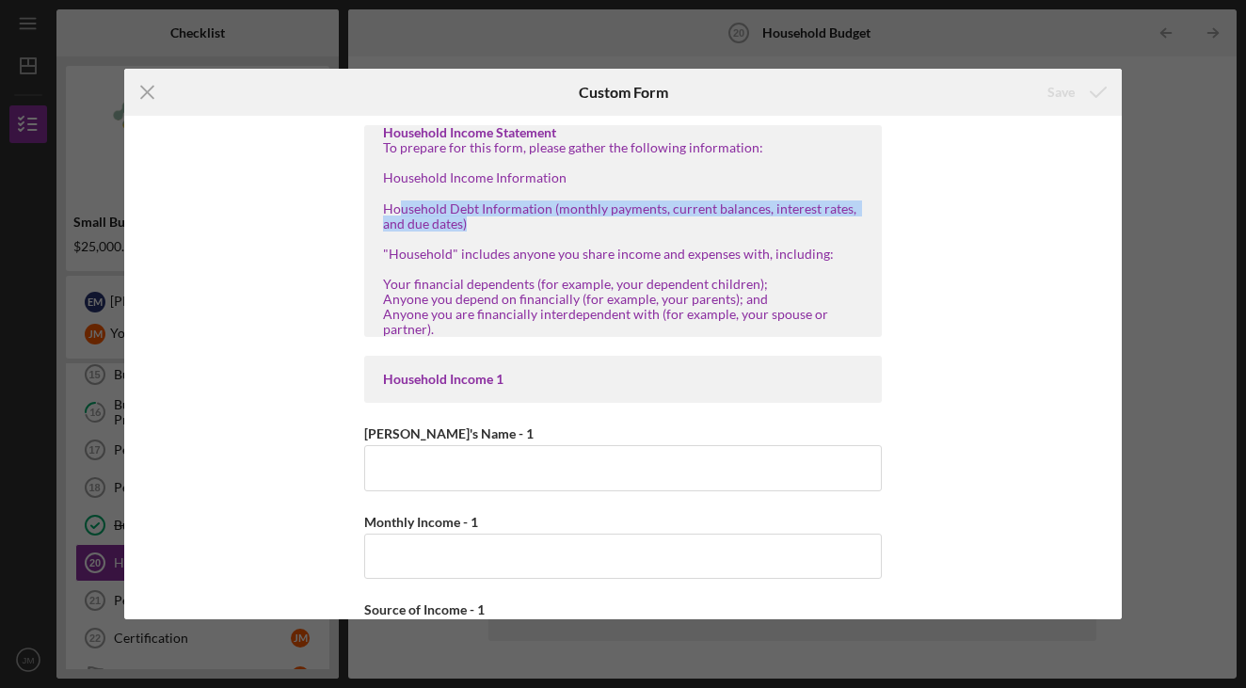
drag, startPoint x: 401, startPoint y: 208, endPoint x: 497, endPoint y: 220, distance: 96.8
click at [497, 220] on div "To prepare for this form, please gather the following information: Household In…" at bounding box center [623, 238] width 480 height 197
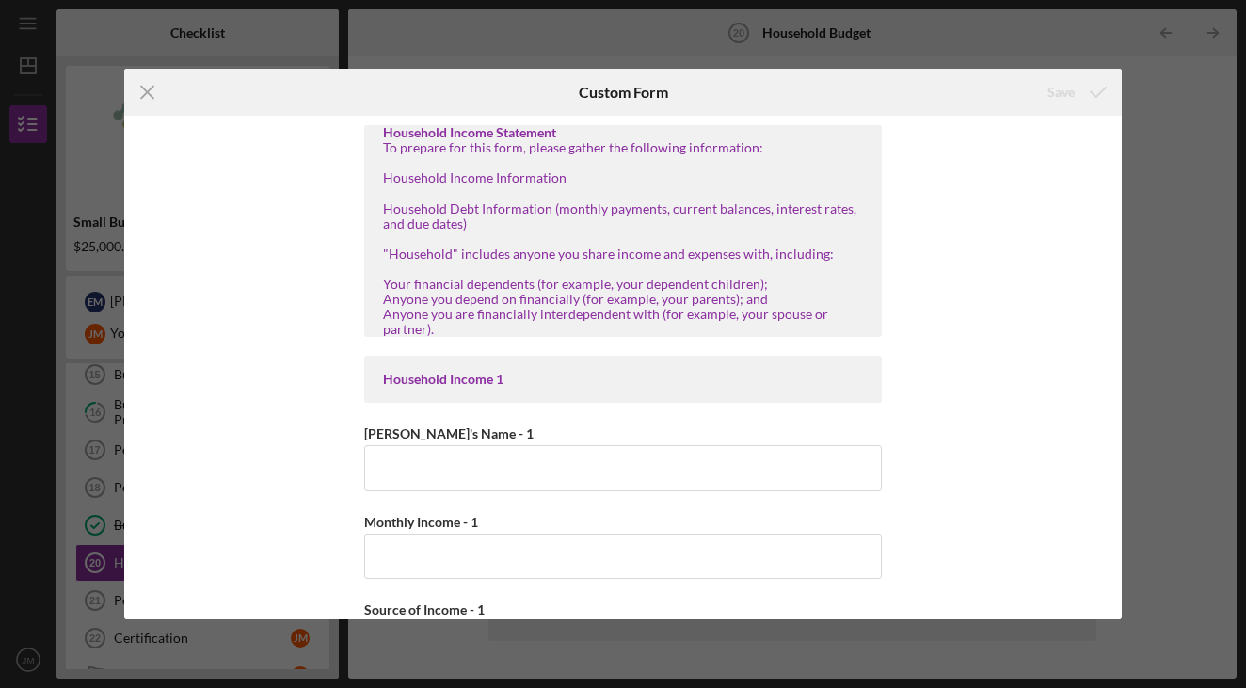
click at [449, 244] on div "To prepare for this form, please gather the following information: Household In…" at bounding box center [623, 238] width 480 height 197
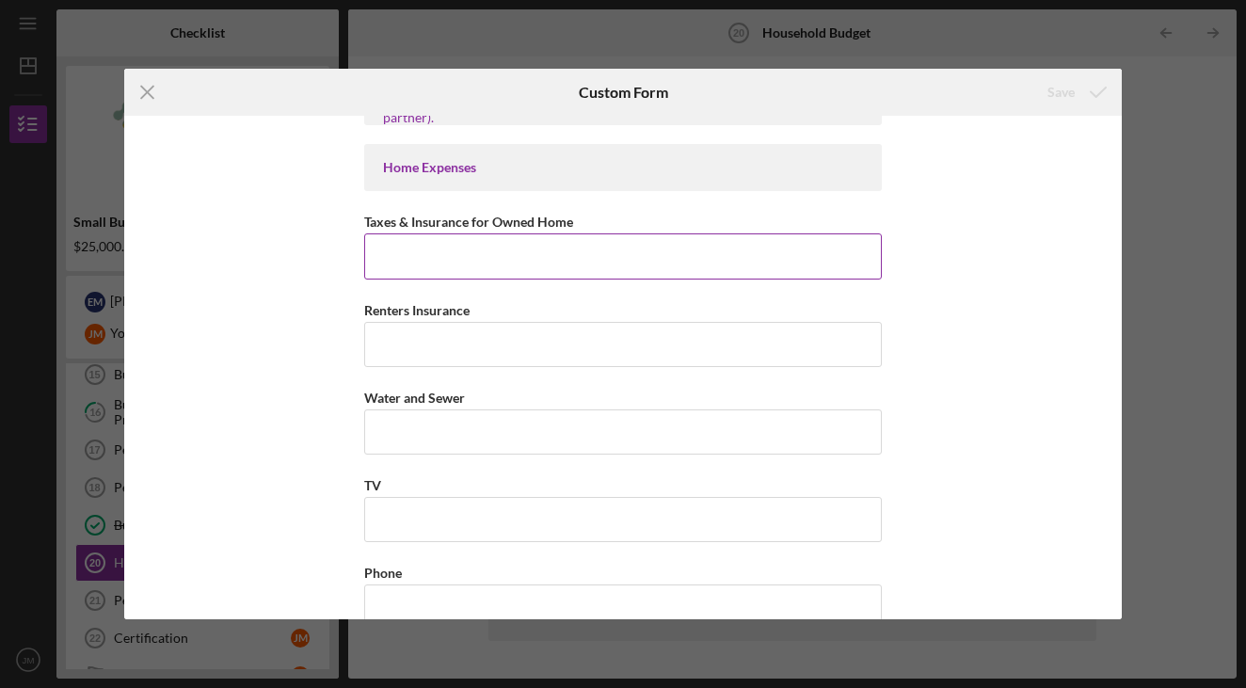
scroll to position [1843, 0]
click at [146, 82] on icon "Icon/Menu Close" at bounding box center [147, 92] width 47 height 47
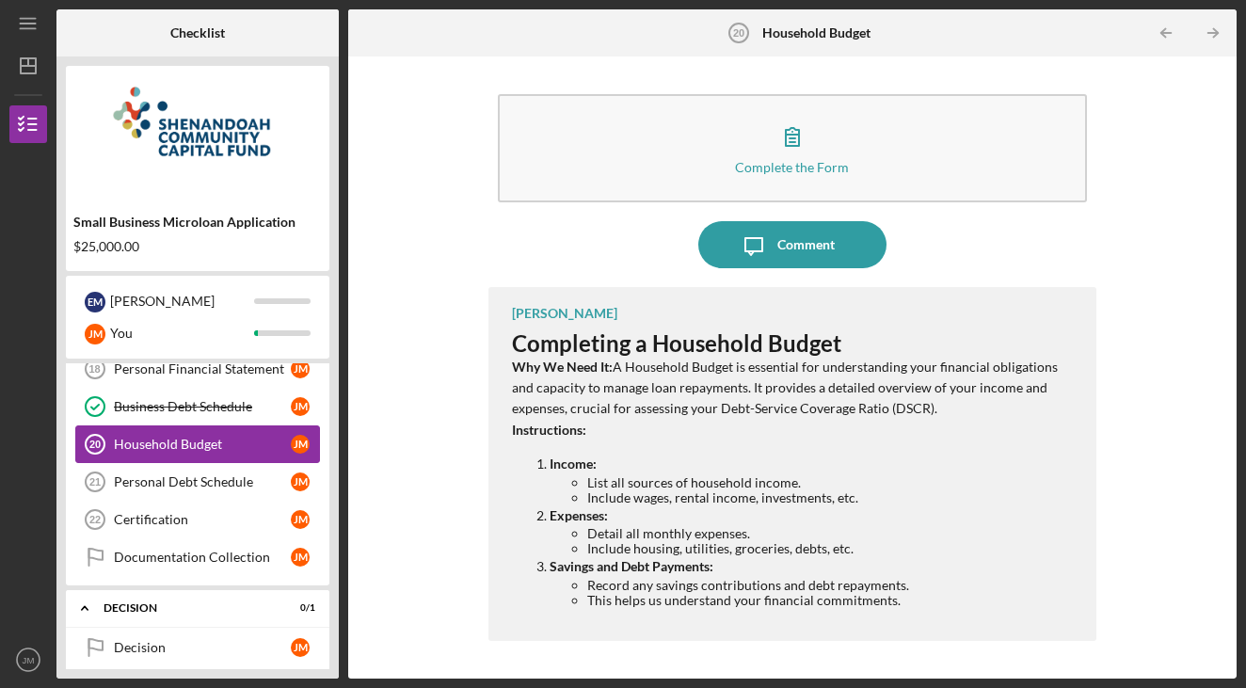
scroll to position [824, 0]
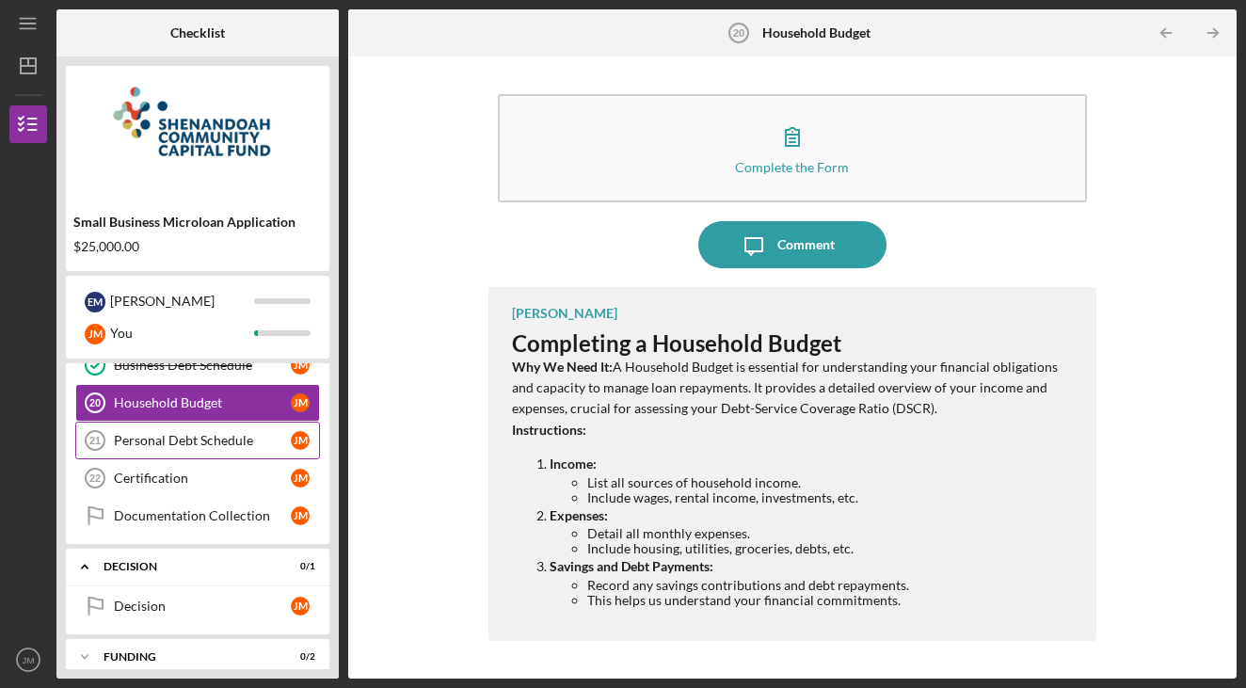
click at [218, 446] on div "Personal Debt Schedule" at bounding box center [202, 440] width 177 height 15
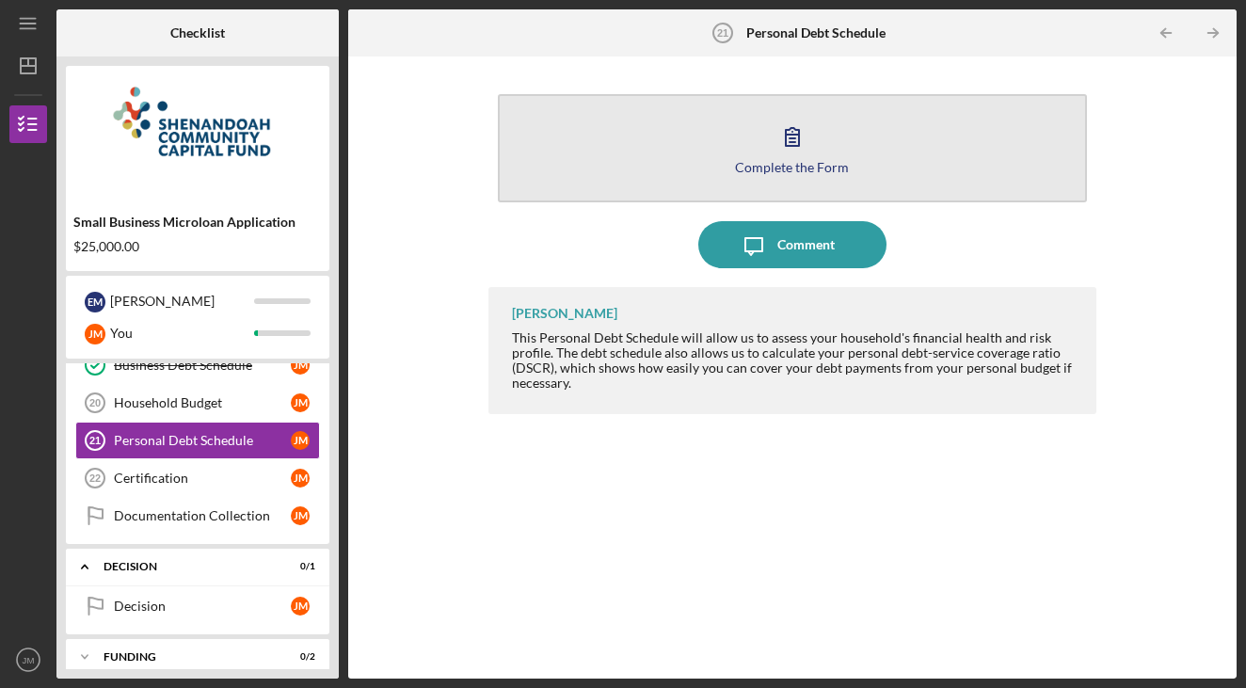
click at [729, 146] on button "Complete the Form Form" at bounding box center [793, 148] width 590 height 108
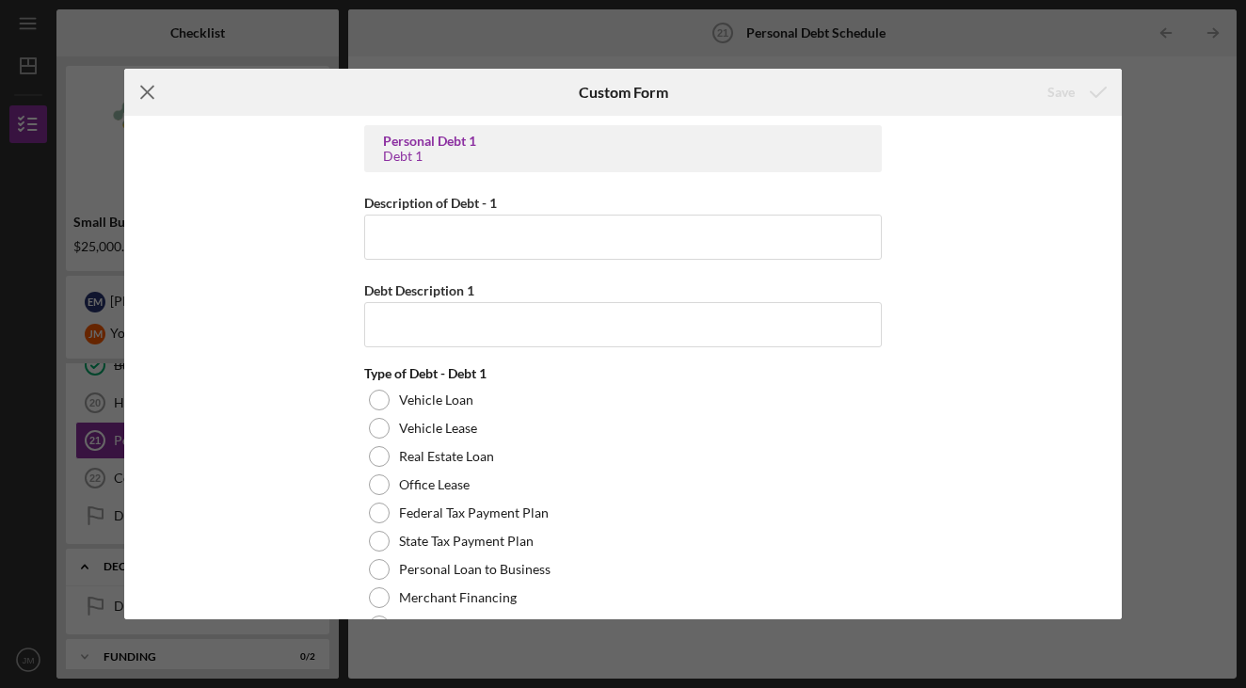
click at [149, 84] on icon "Icon/Menu Close" at bounding box center [147, 92] width 47 height 47
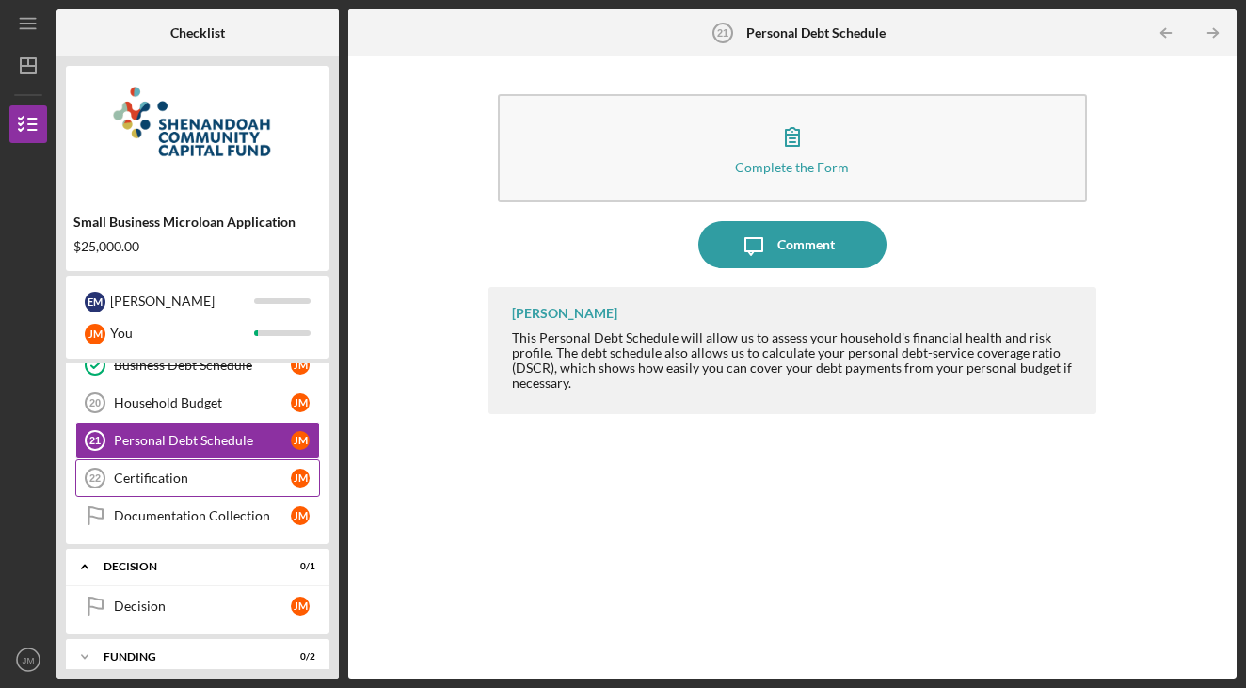
click at [228, 477] on div "Certification" at bounding box center [202, 478] width 177 height 15
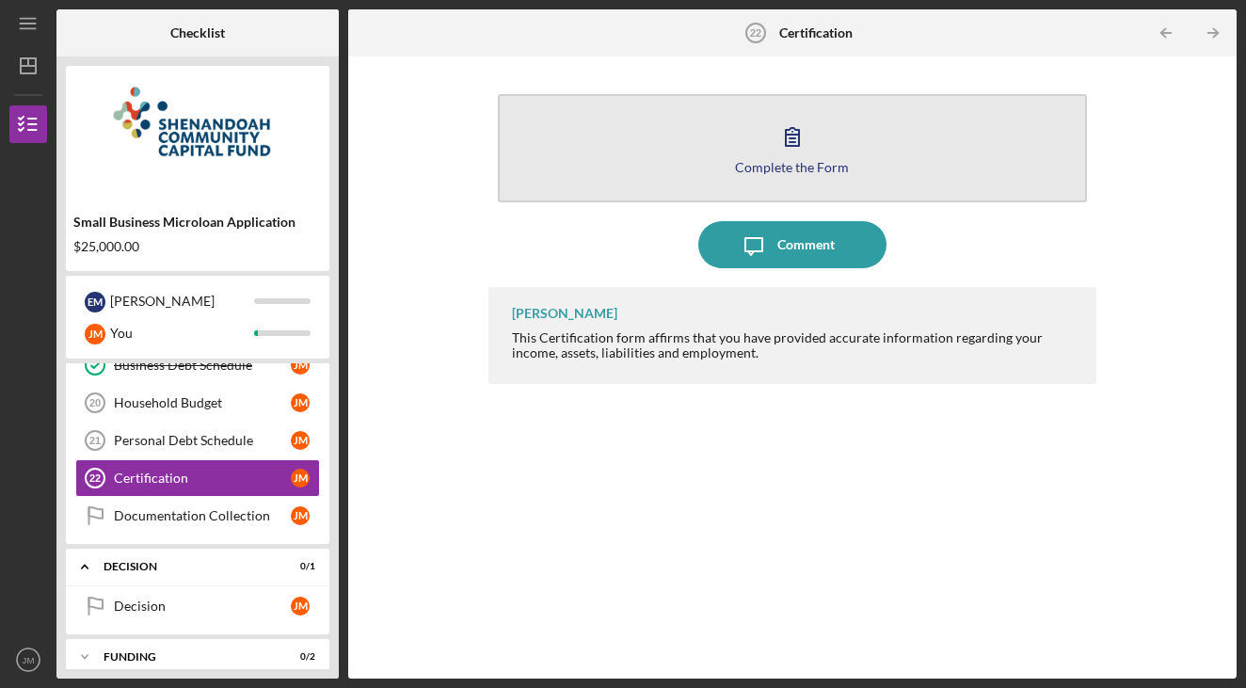
click at [595, 150] on button "Complete the Form Form" at bounding box center [793, 148] width 590 height 108
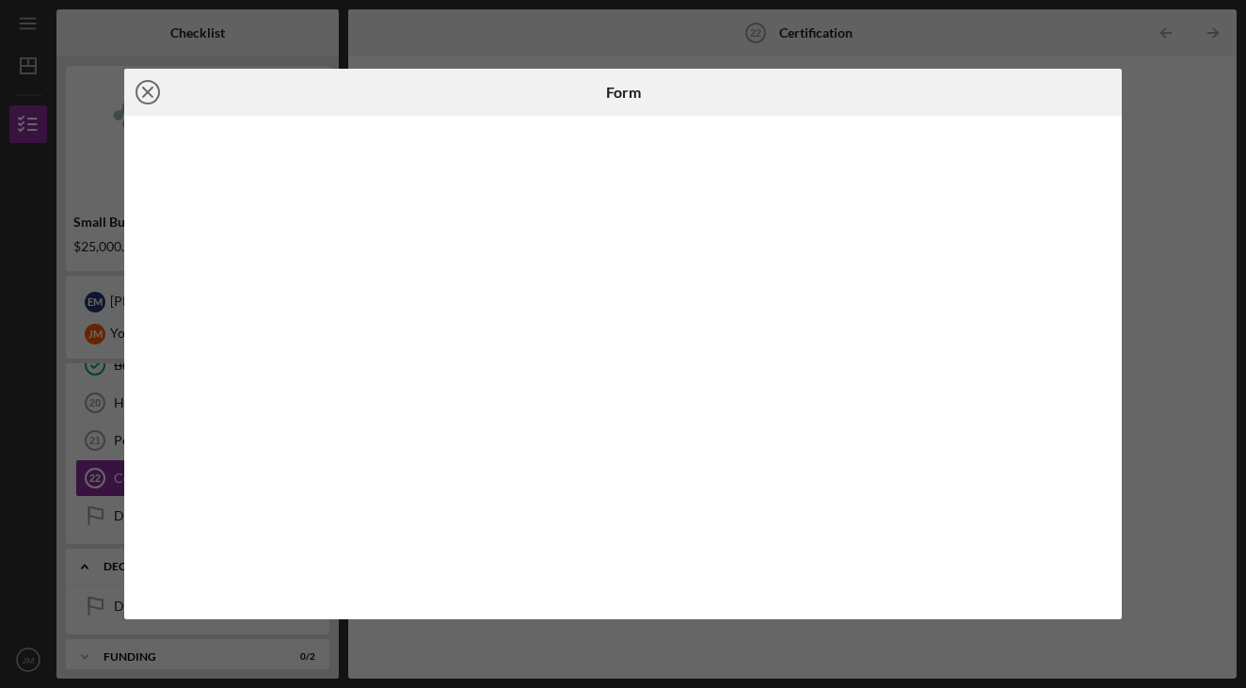
click at [139, 88] on icon "Icon/Close" at bounding box center [147, 92] width 47 height 47
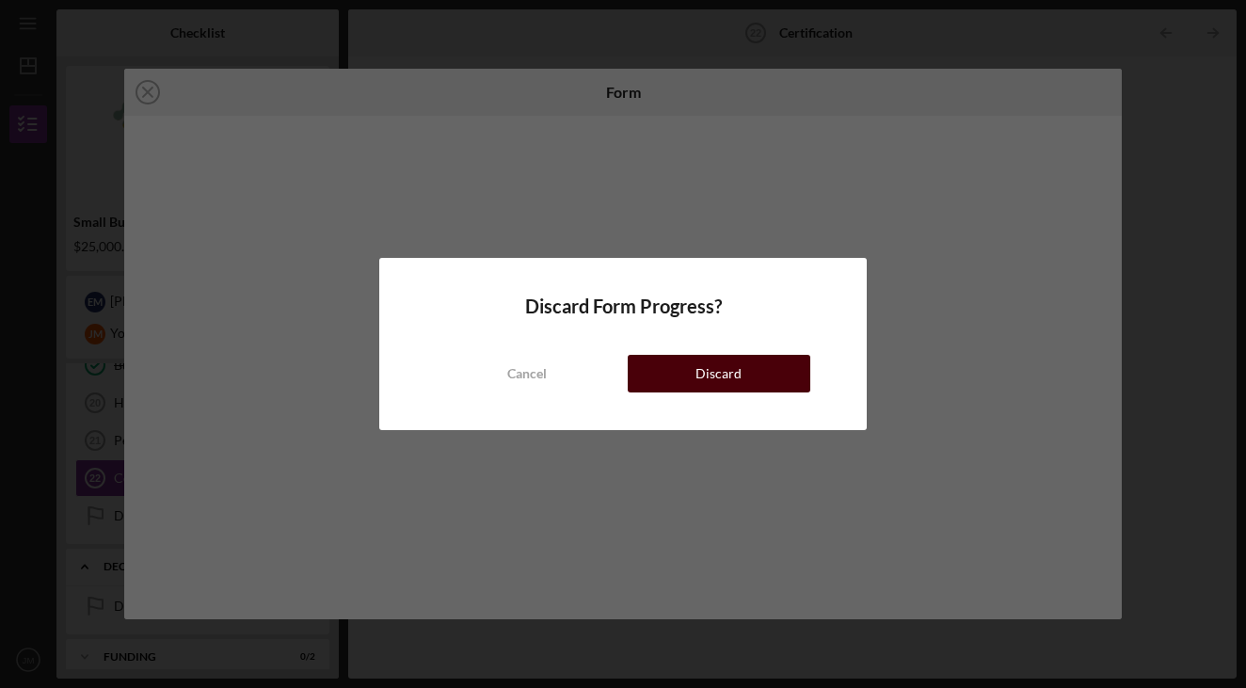
click at [715, 375] on div "Discard" at bounding box center [719, 374] width 46 height 38
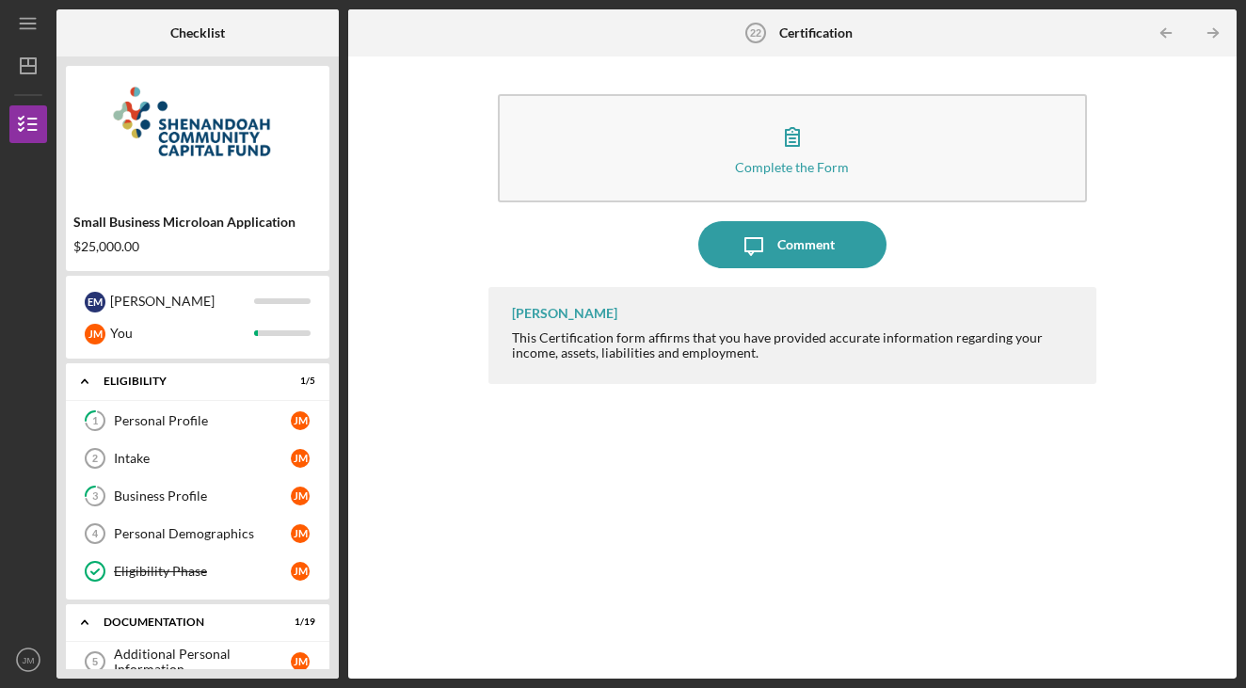
click at [129, 239] on div "$25,000.00" at bounding box center [197, 246] width 249 height 15
click at [197, 428] on link "1 Personal Profile [PERSON_NAME]" at bounding box center [197, 421] width 245 height 38
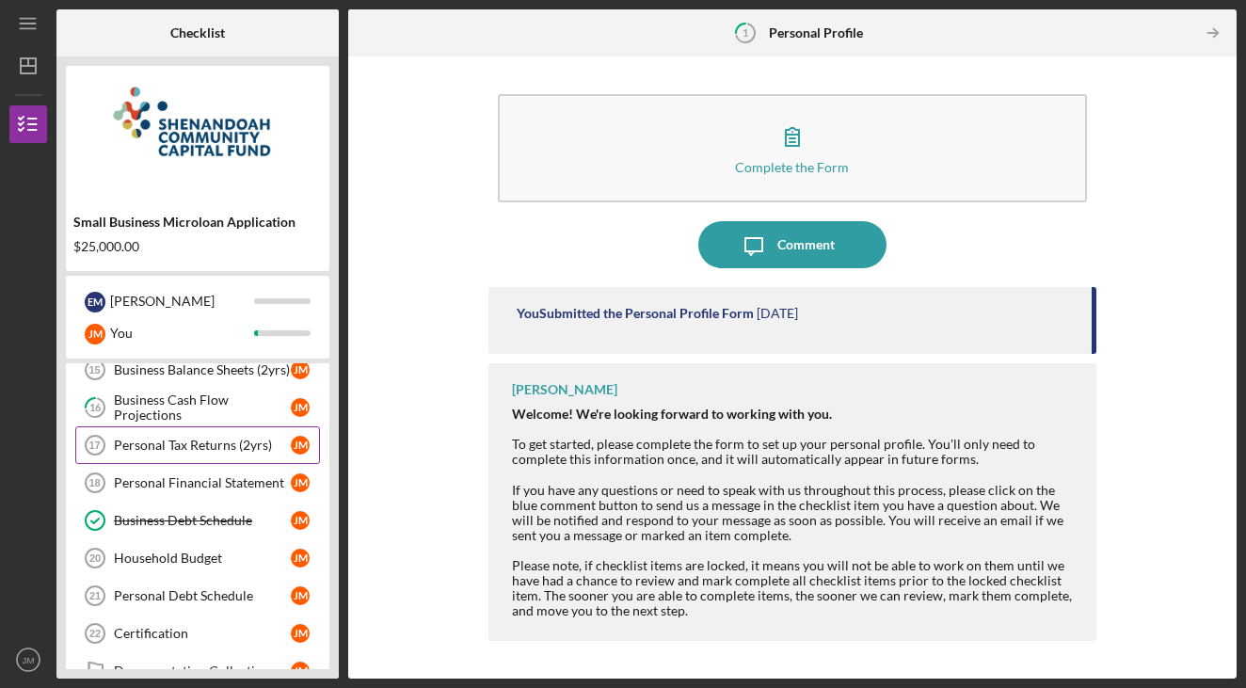
scroll to position [666, 0]
click at [195, 404] on div "Business Cash Flow Projections" at bounding box center [202, 409] width 177 height 30
